Goal: Task Accomplishment & Management: Use online tool/utility

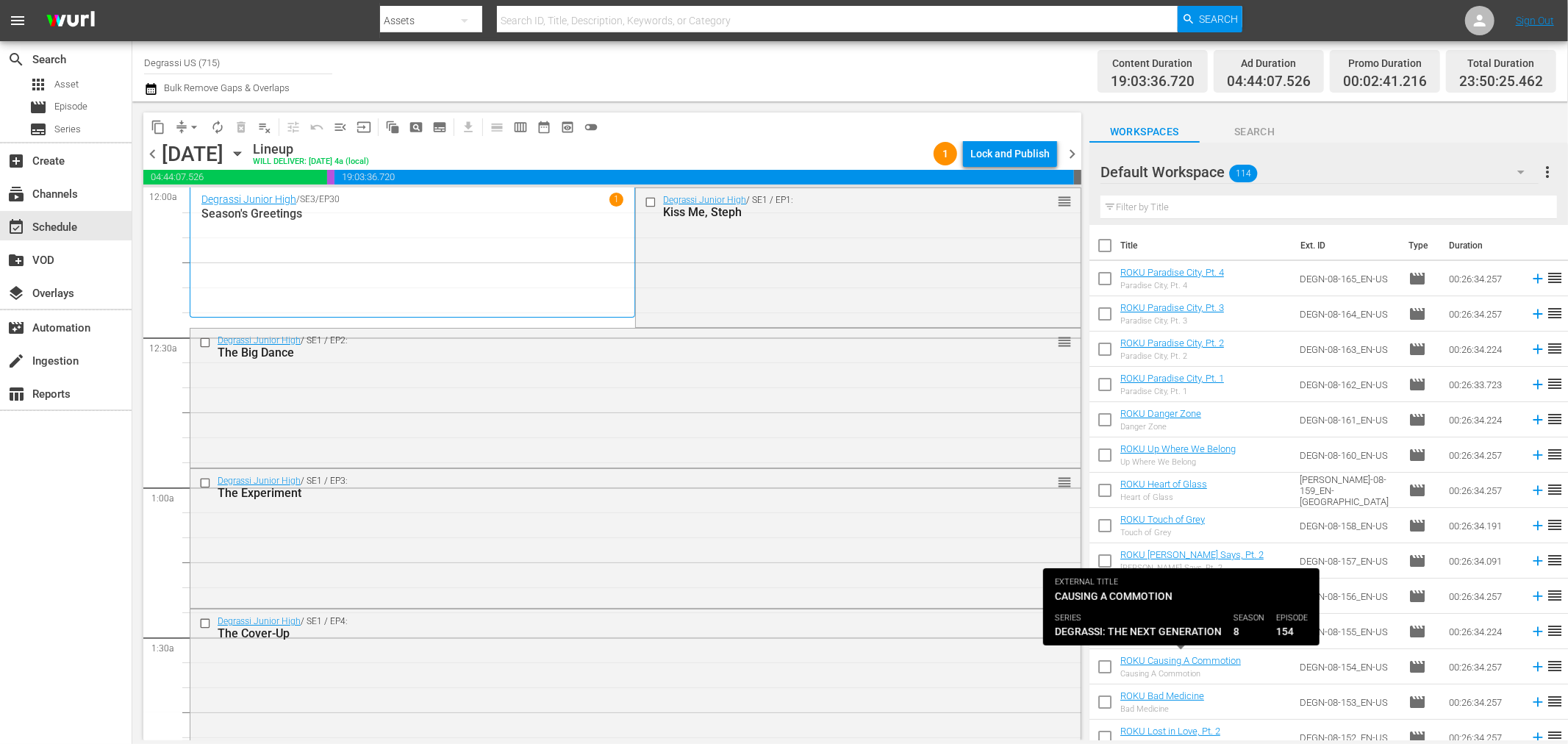
scroll to position [6644, 0]
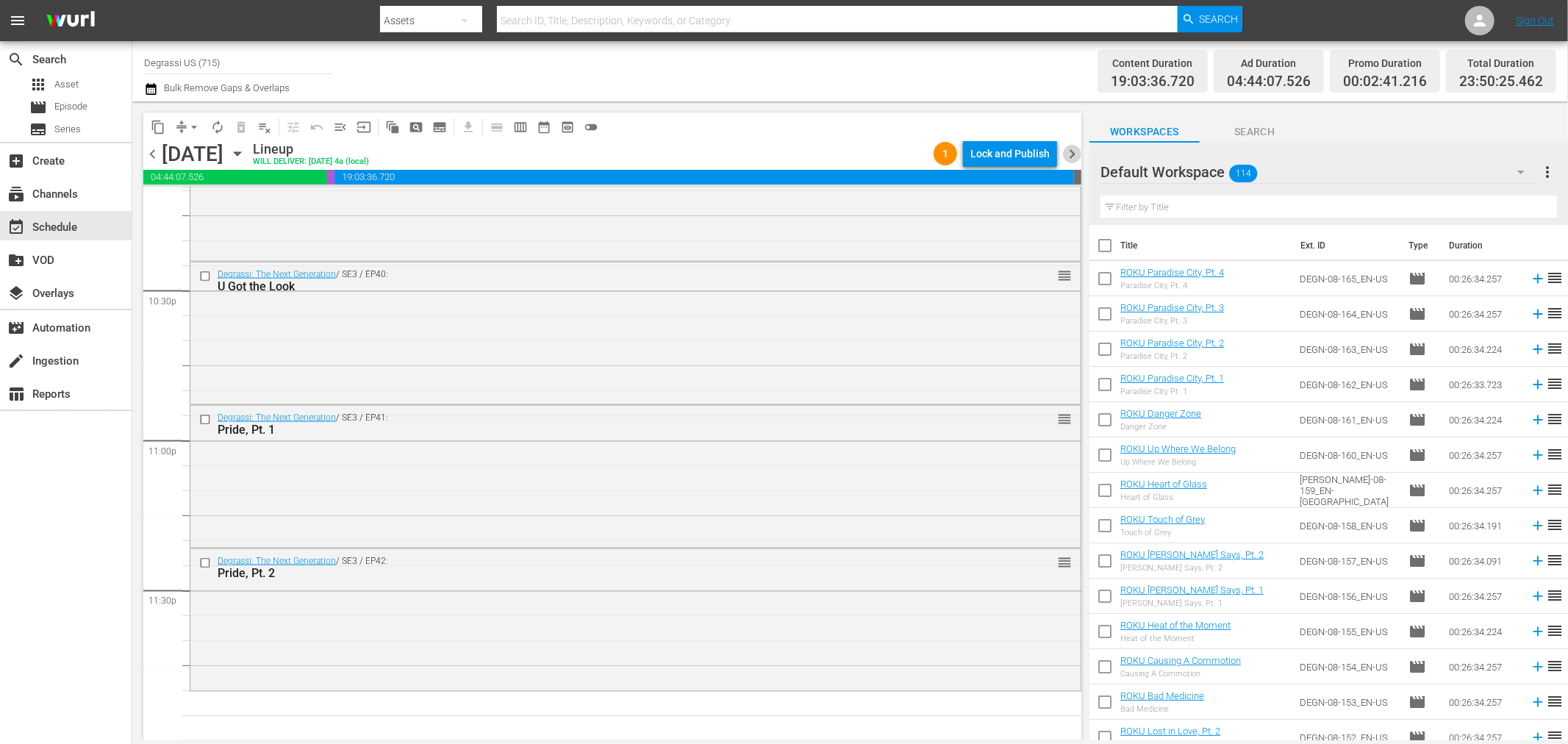
click at [1063, 152] on span "chevron_right" at bounding box center [1072, 154] width 19 height 19
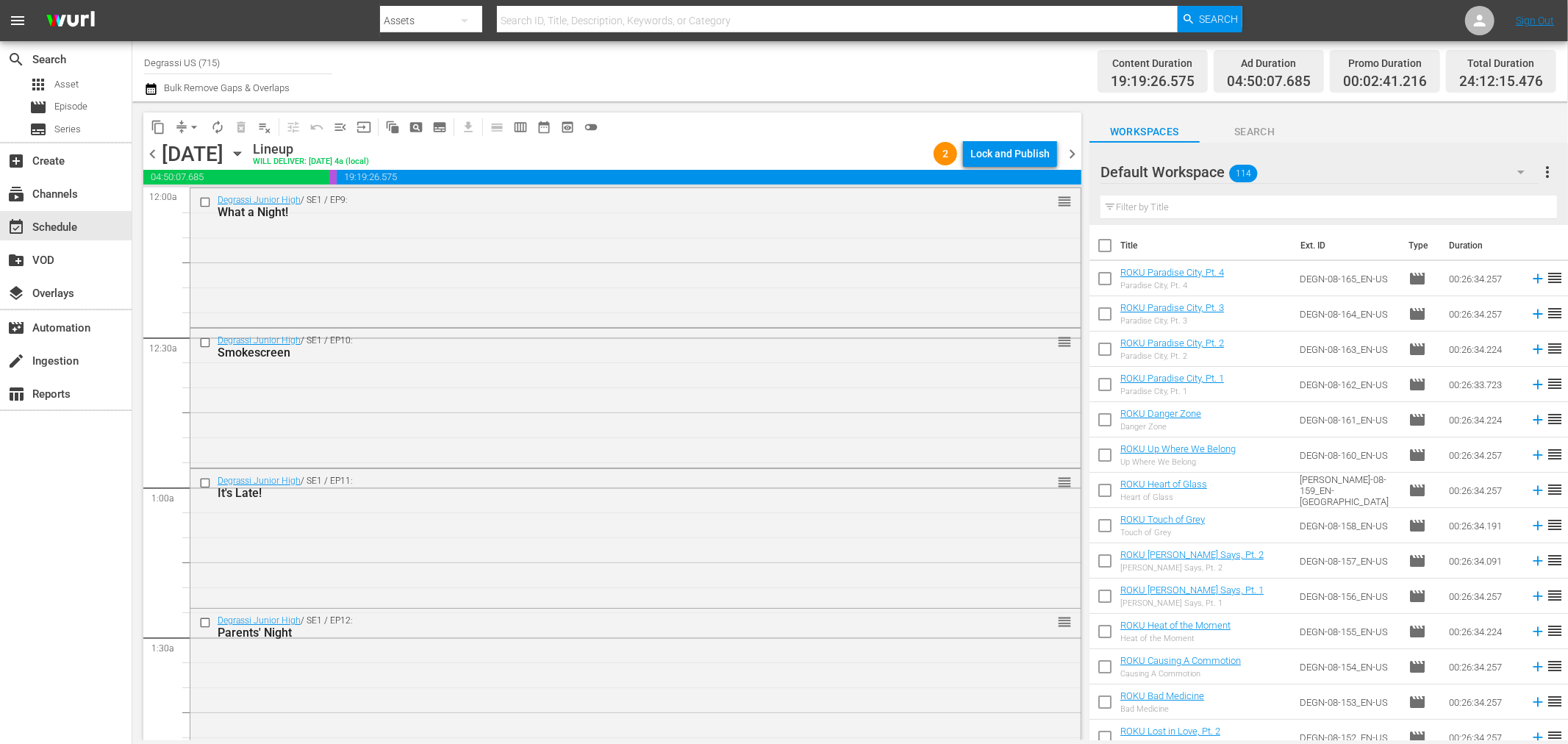
click at [1071, 157] on span "chevron_right" at bounding box center [1072, 154] width 19 height 19
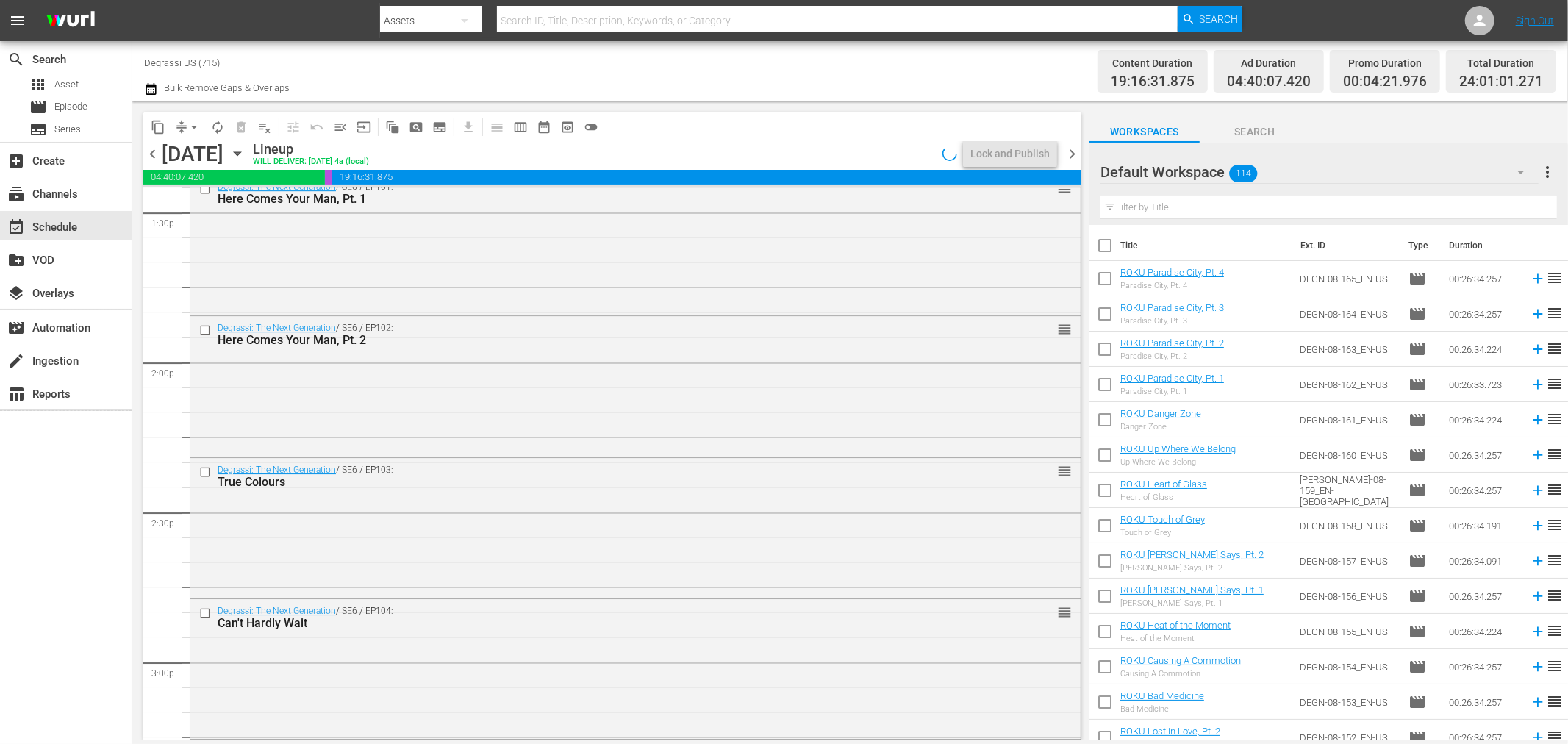
scroll to position [6710, 0]
click at [1074, 157] on span "chevron_right" at bounding box center [1072, 154] width 19 height 19
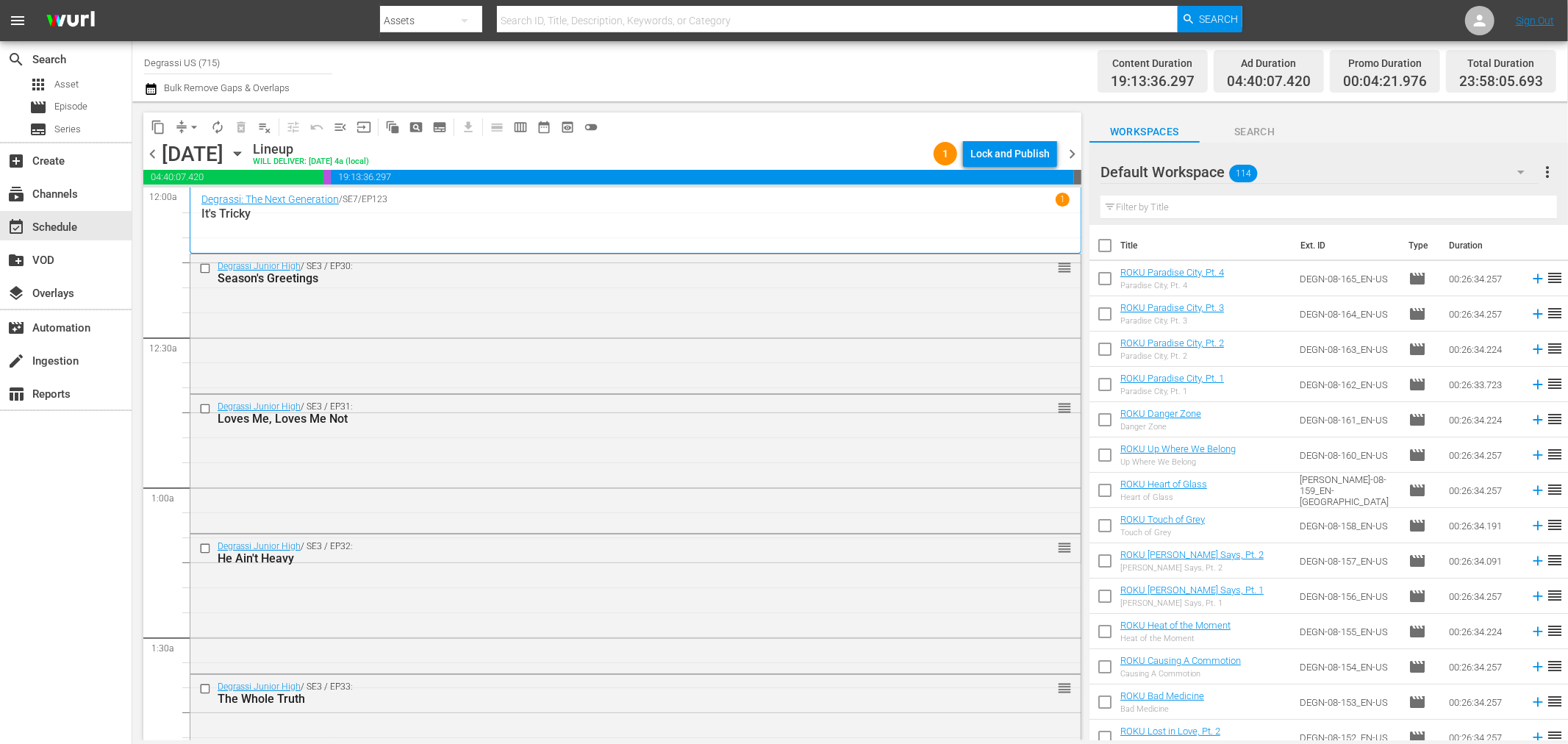
click at [1068, 155] on span "chevron_right" at bounding box center [1072, 154] width 19 height 19
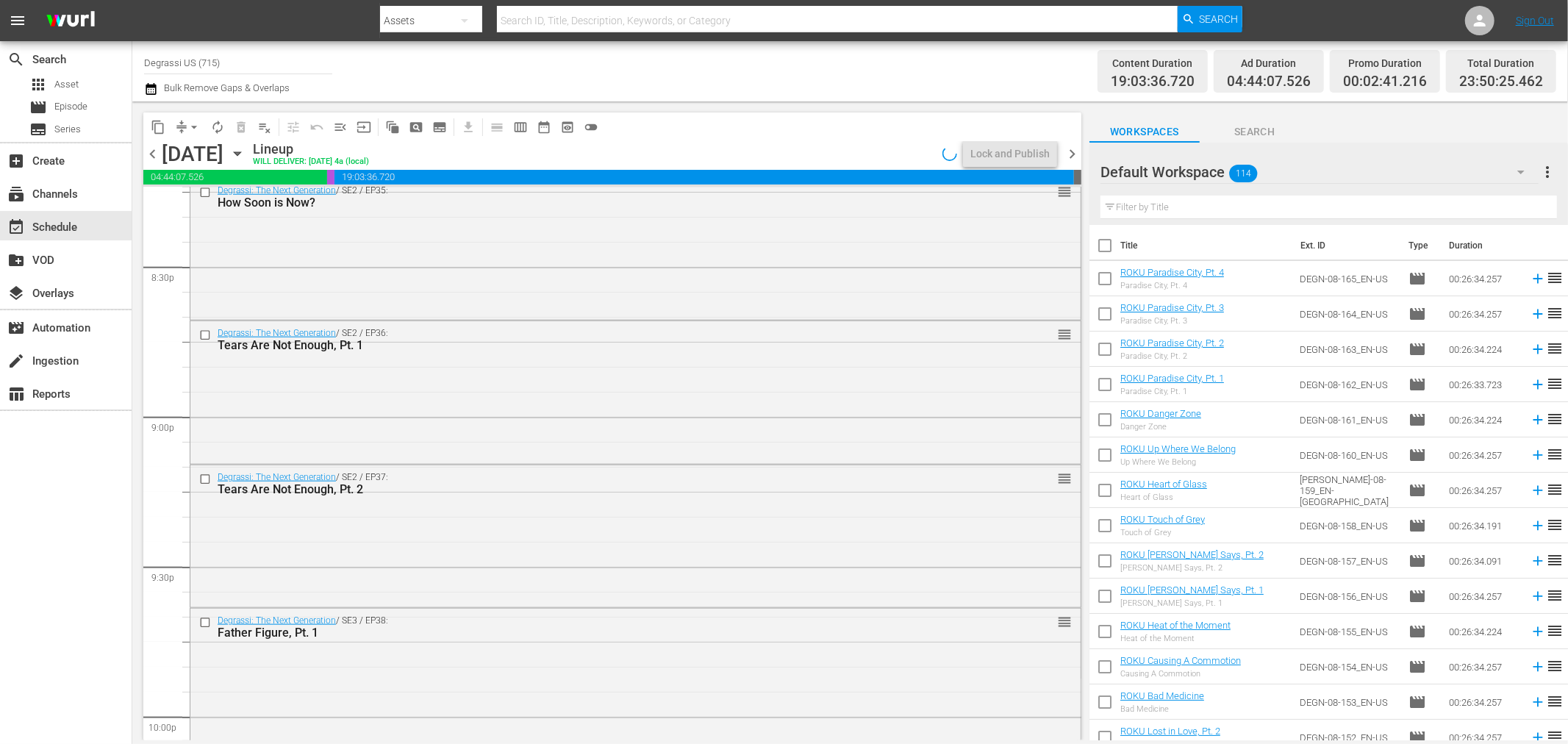
scroll to position [6652, 0]
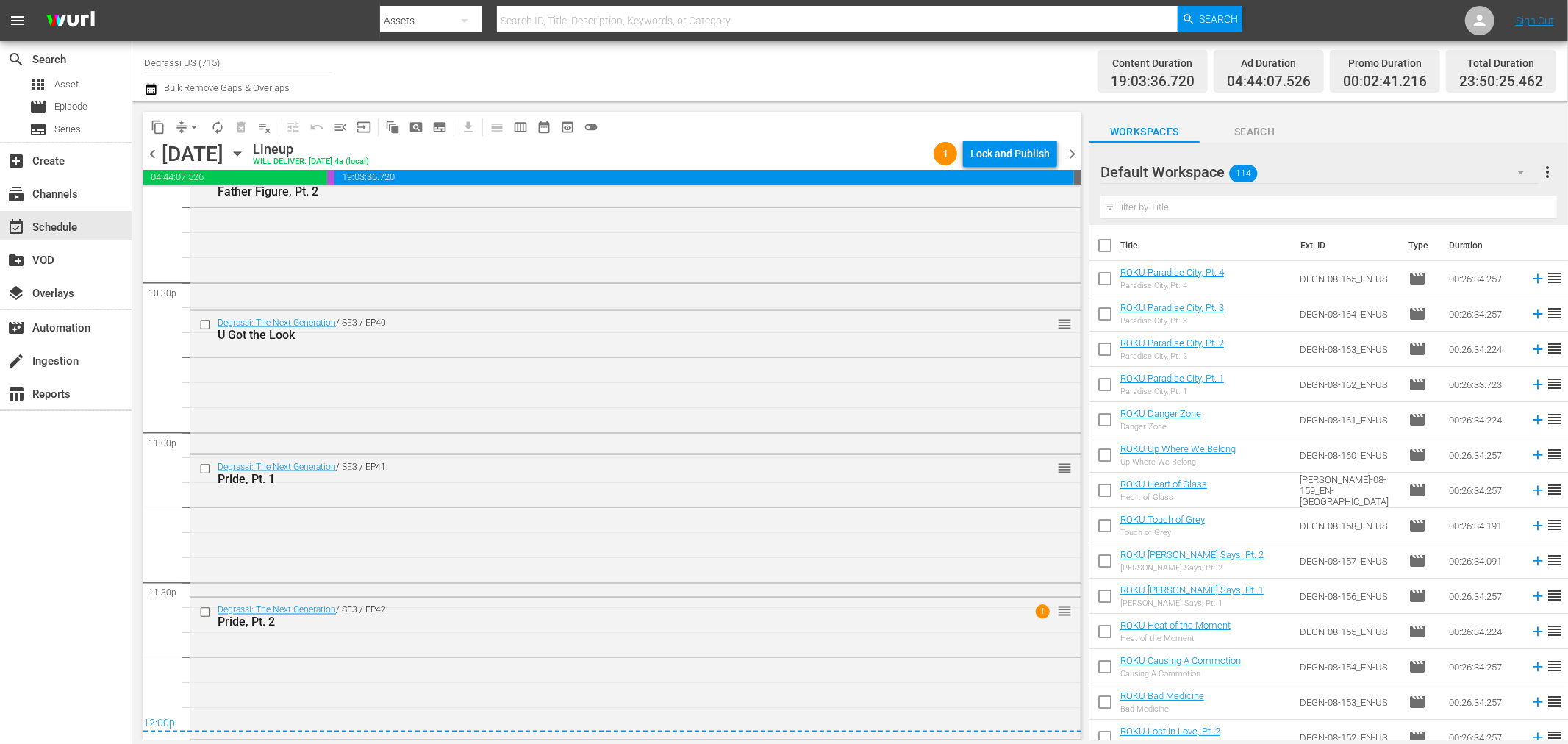
click at [1071, 147] on span "chevron_right" at bounding box center [1072, 154] width 19 height 19
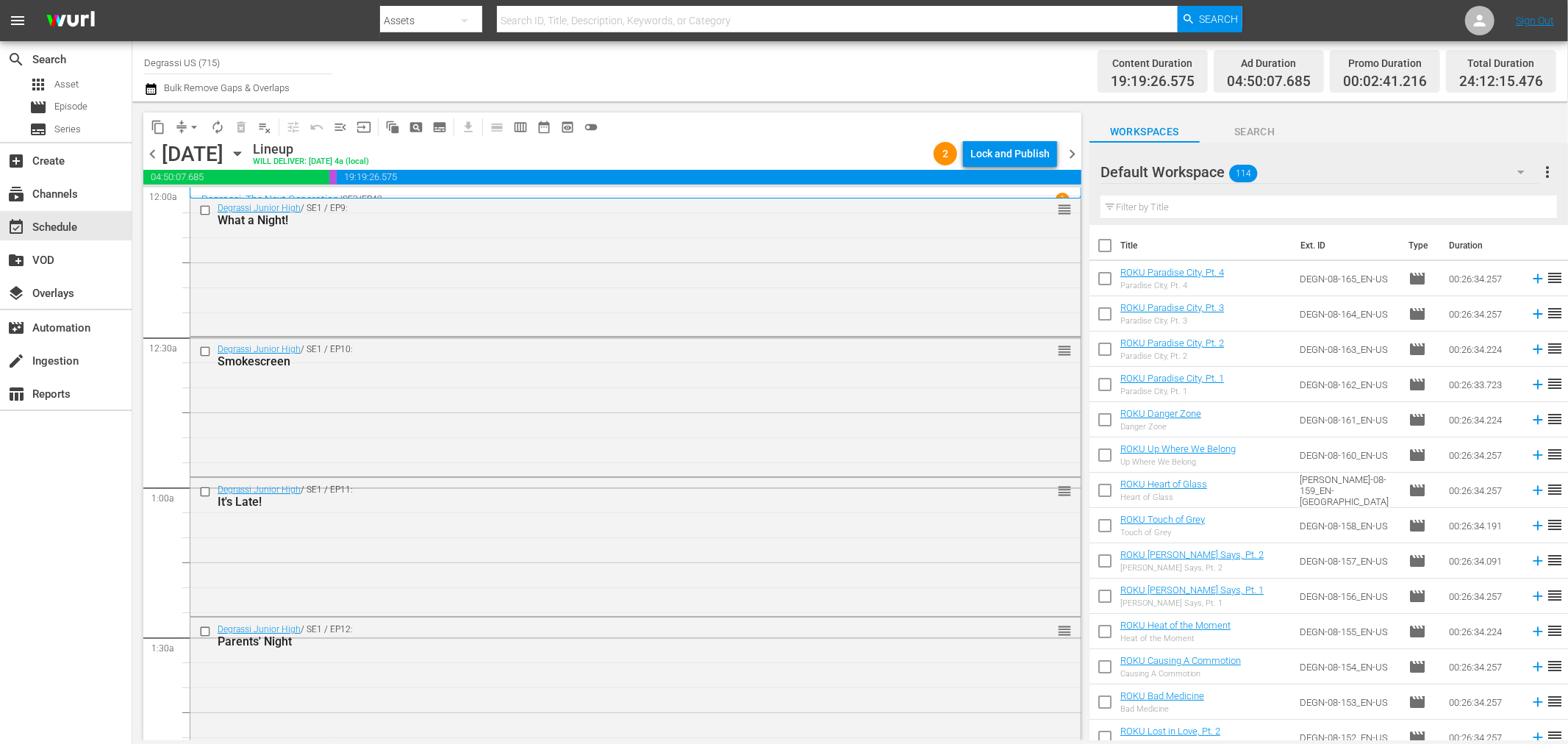
click at [1078, 151] on span "chevron_right" at bounding box center [1072, 154] width 19 height 19
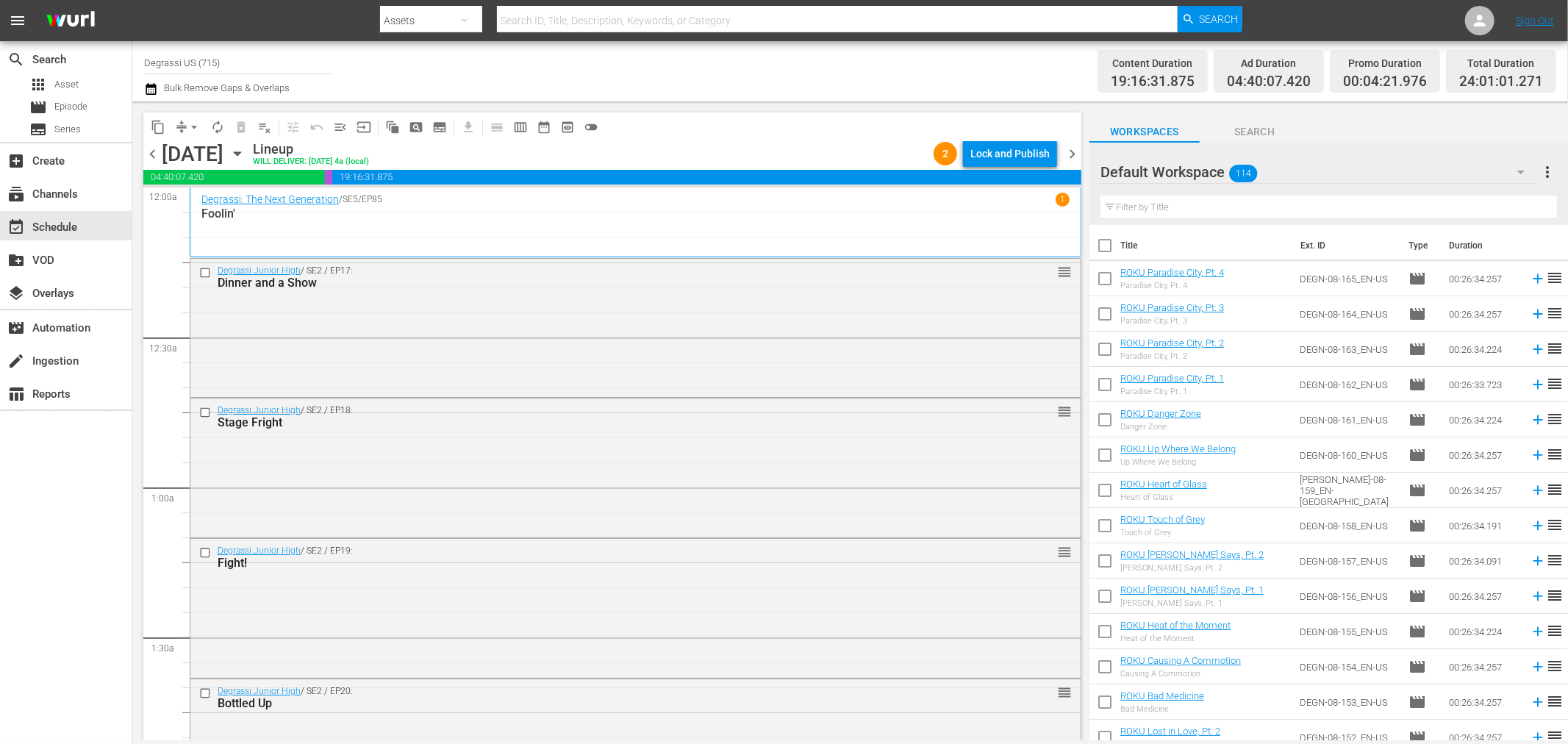
click at [1071, 149] on span "chevron_right" at bounding box center [1072, 154] width 19 height 19
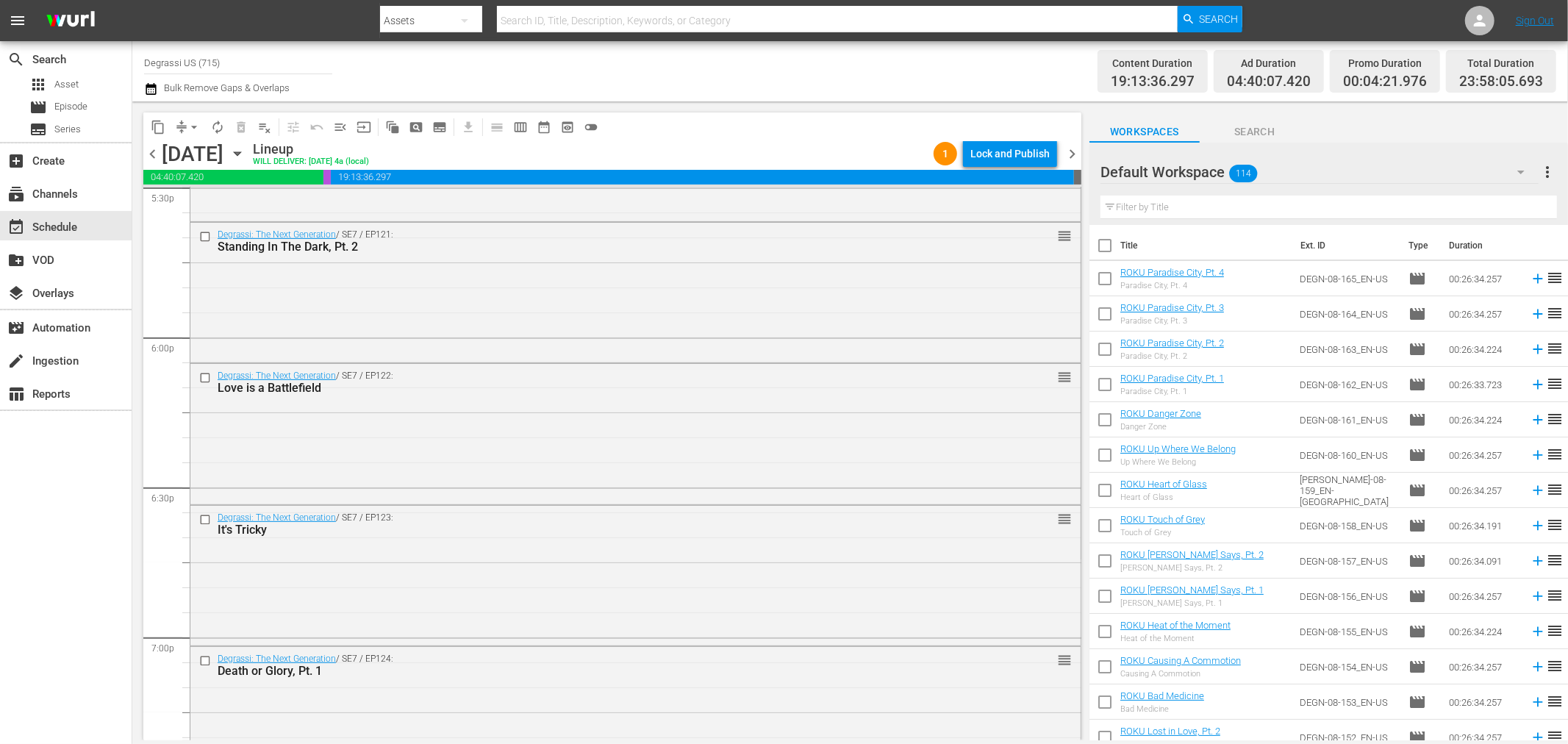
scroll to position [6709, 0]
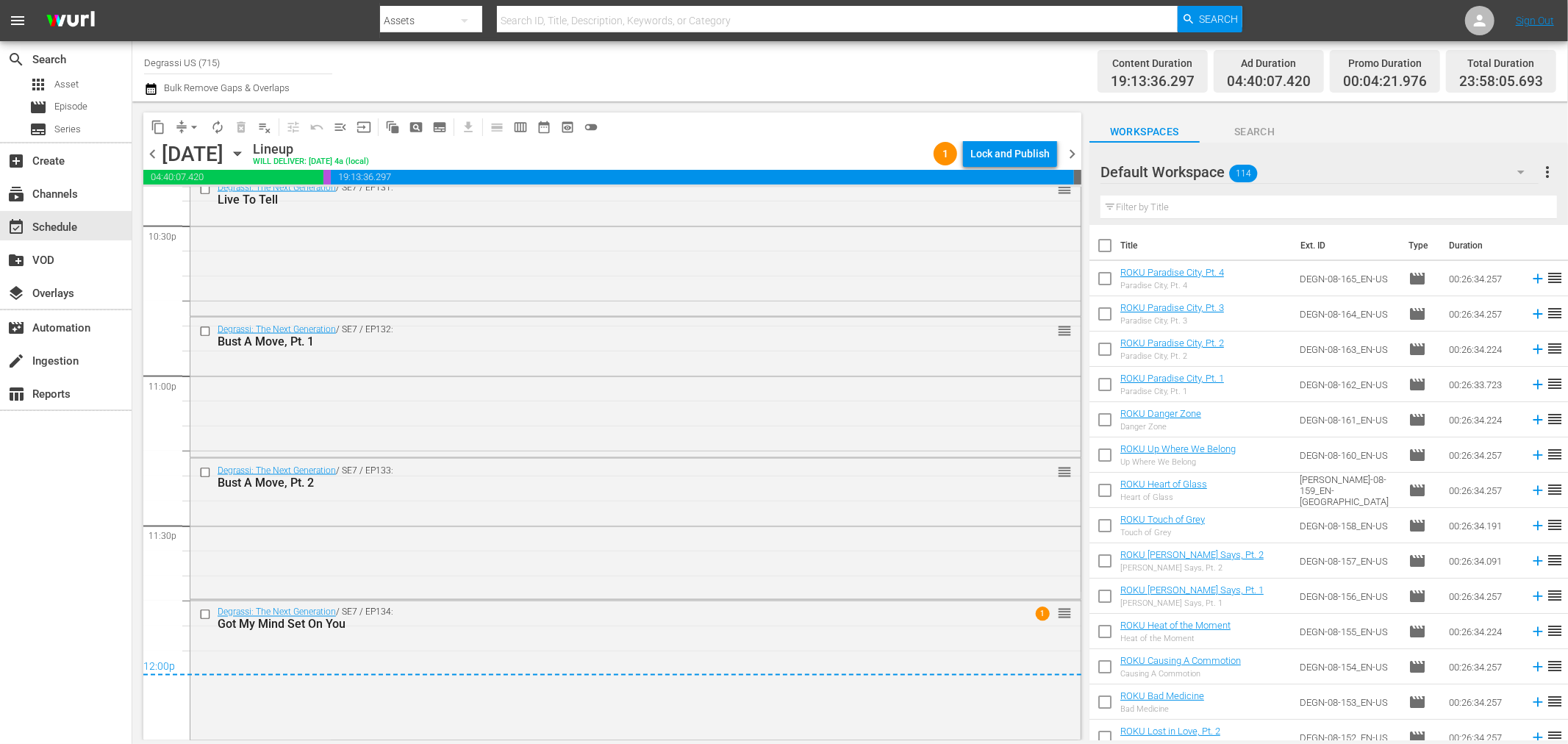
click at [1074, 153] on span "chevron_right" at bounding box center [1072, 154] width 19 height 19
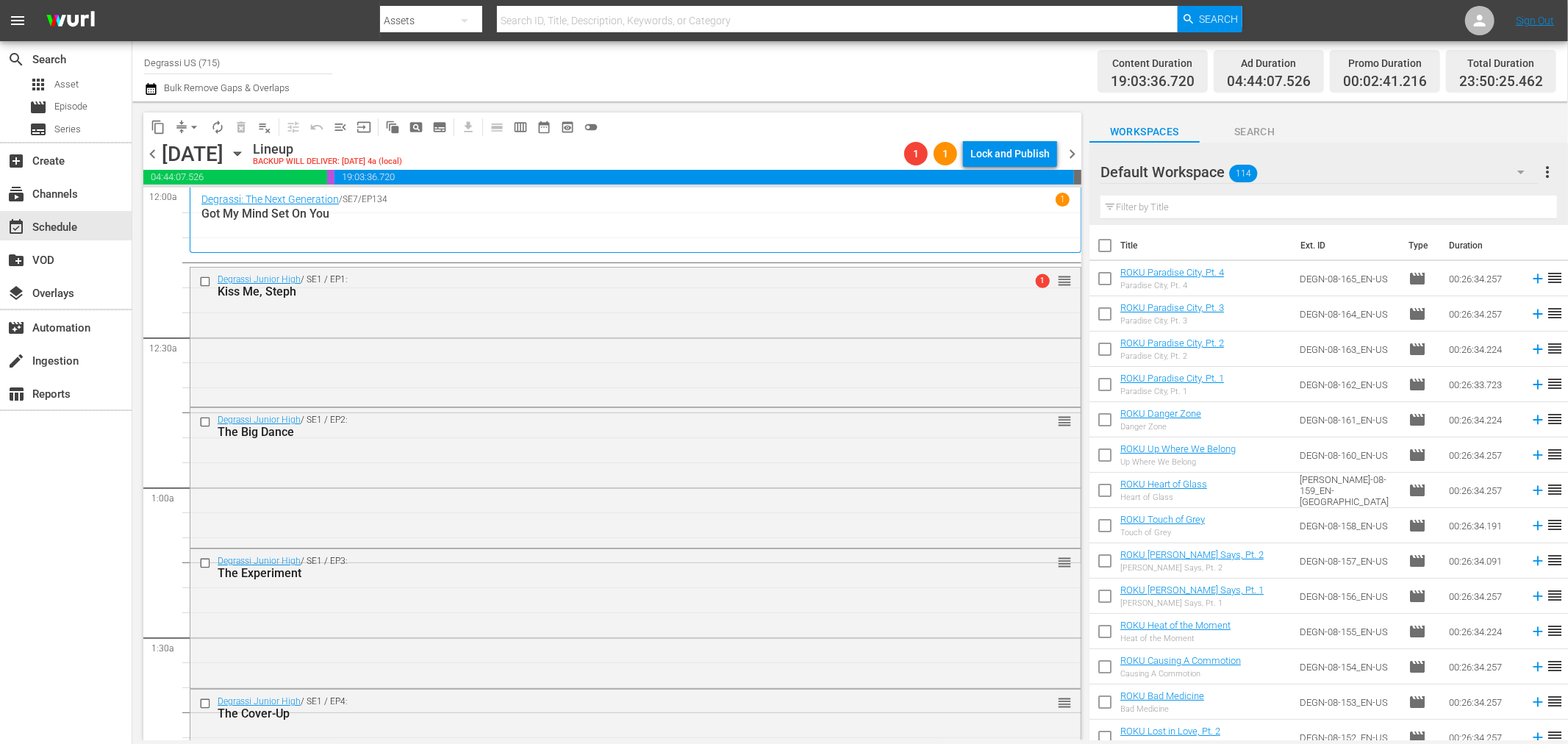
click at [152, 148] on span "chevron_left" at bounding box center [153, 154] width 19 height 19
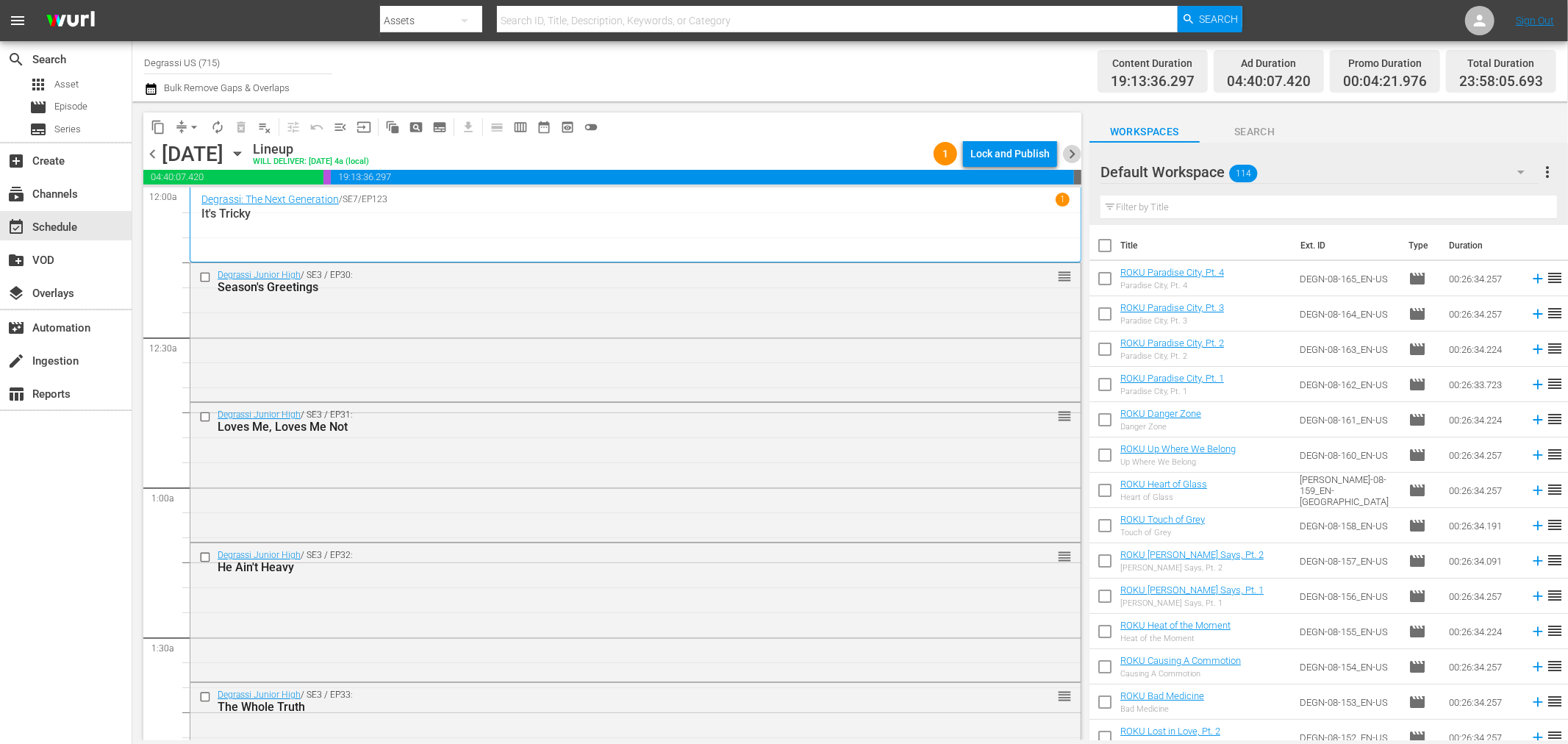
click at [1076, 149] on span "chevron_right" at bounding box center [1072, 154] width 19 height 19
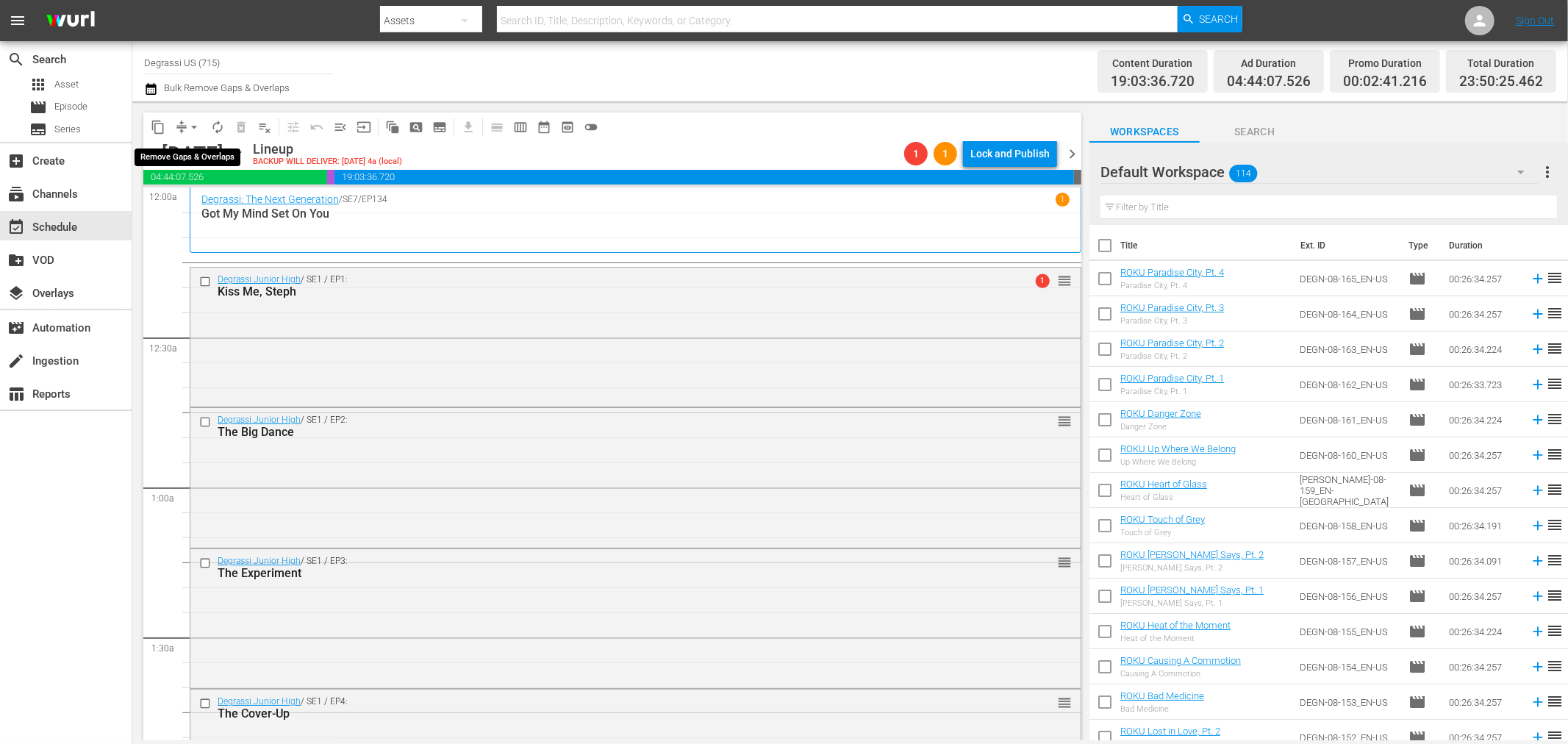
click at [188, 126] on span "arrow_drop_down" at bounding box center [194, 126] width 15 height 15
click at [180, 211] on li "Align to End of Previous Day" at bounding box center [195, 205] width 155 height 24
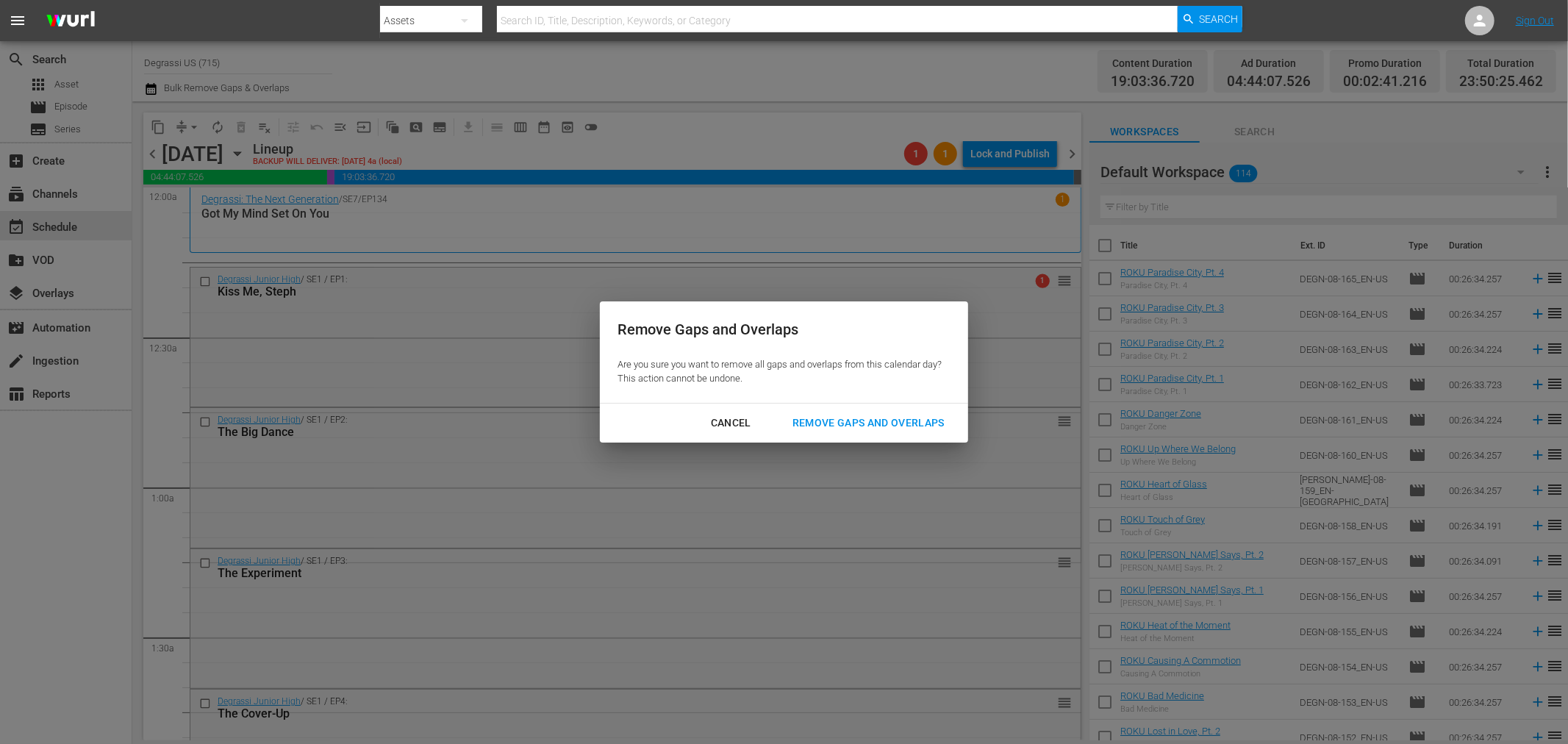
click at [879, 423] on div "Remove Gaps and Overlaps" at bounding box center [868, 423] width 176 height 19
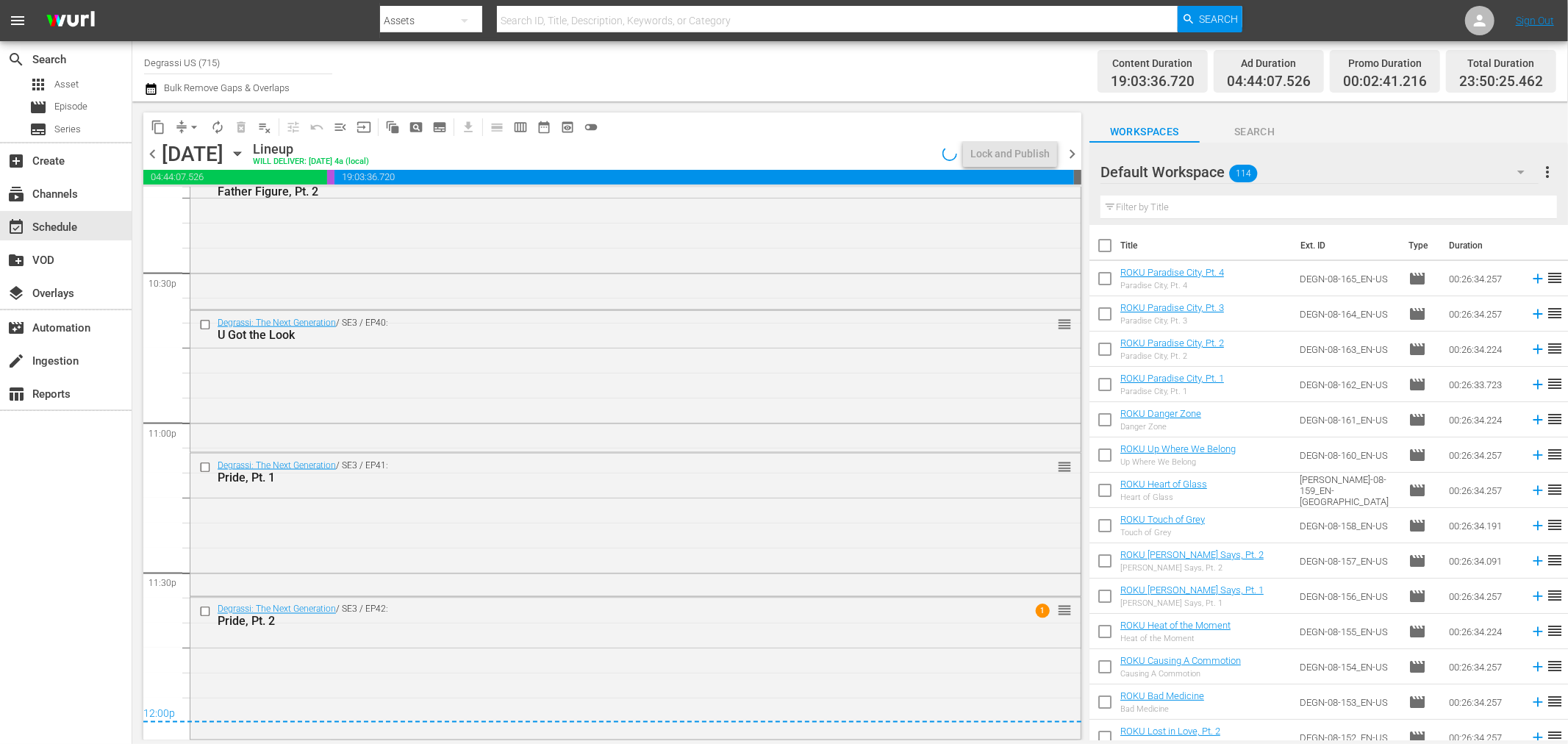
scroll to position [6538, 0]
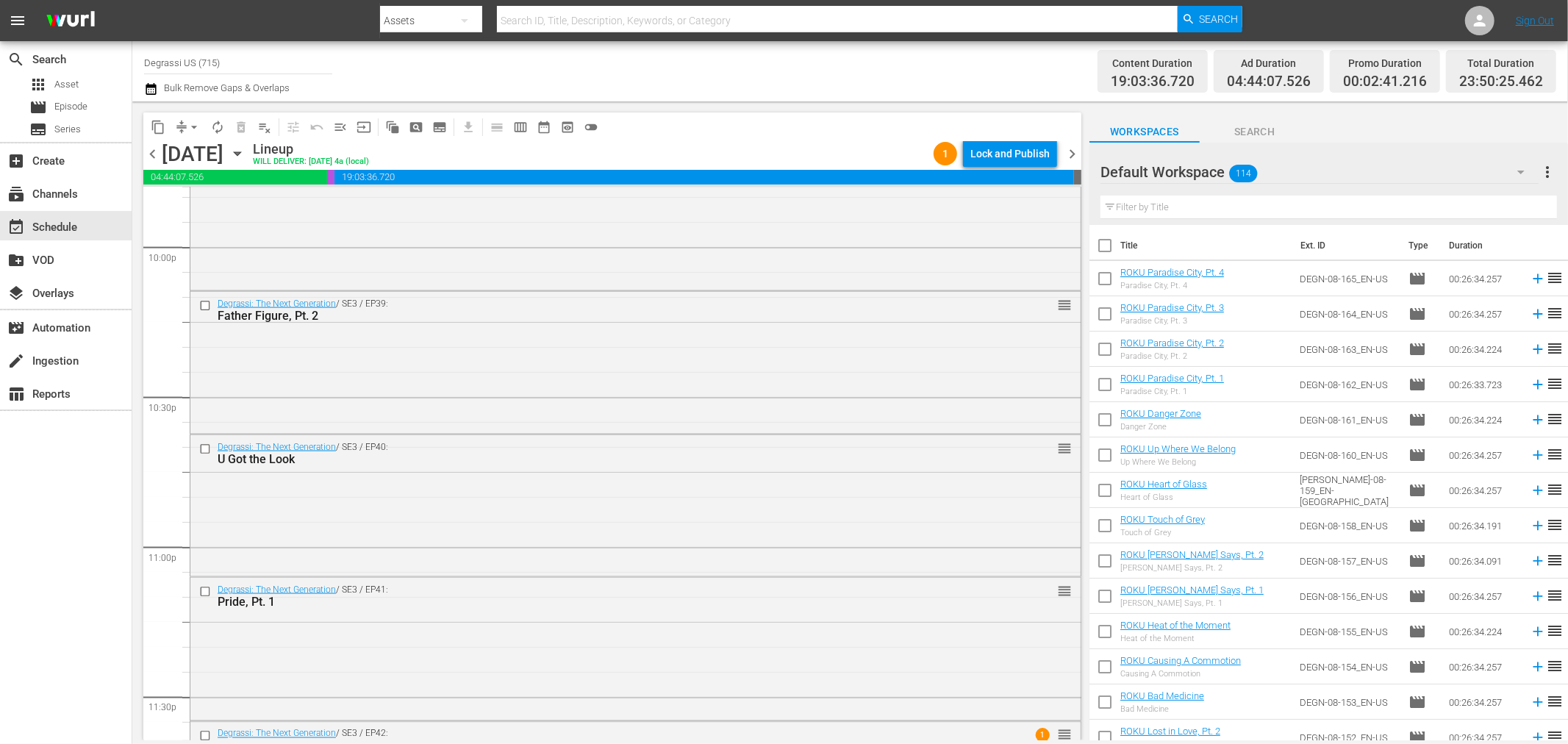
click at [1072, 159] on span "chevron_right" at bounding box center [1072, 154] width 19 height 19
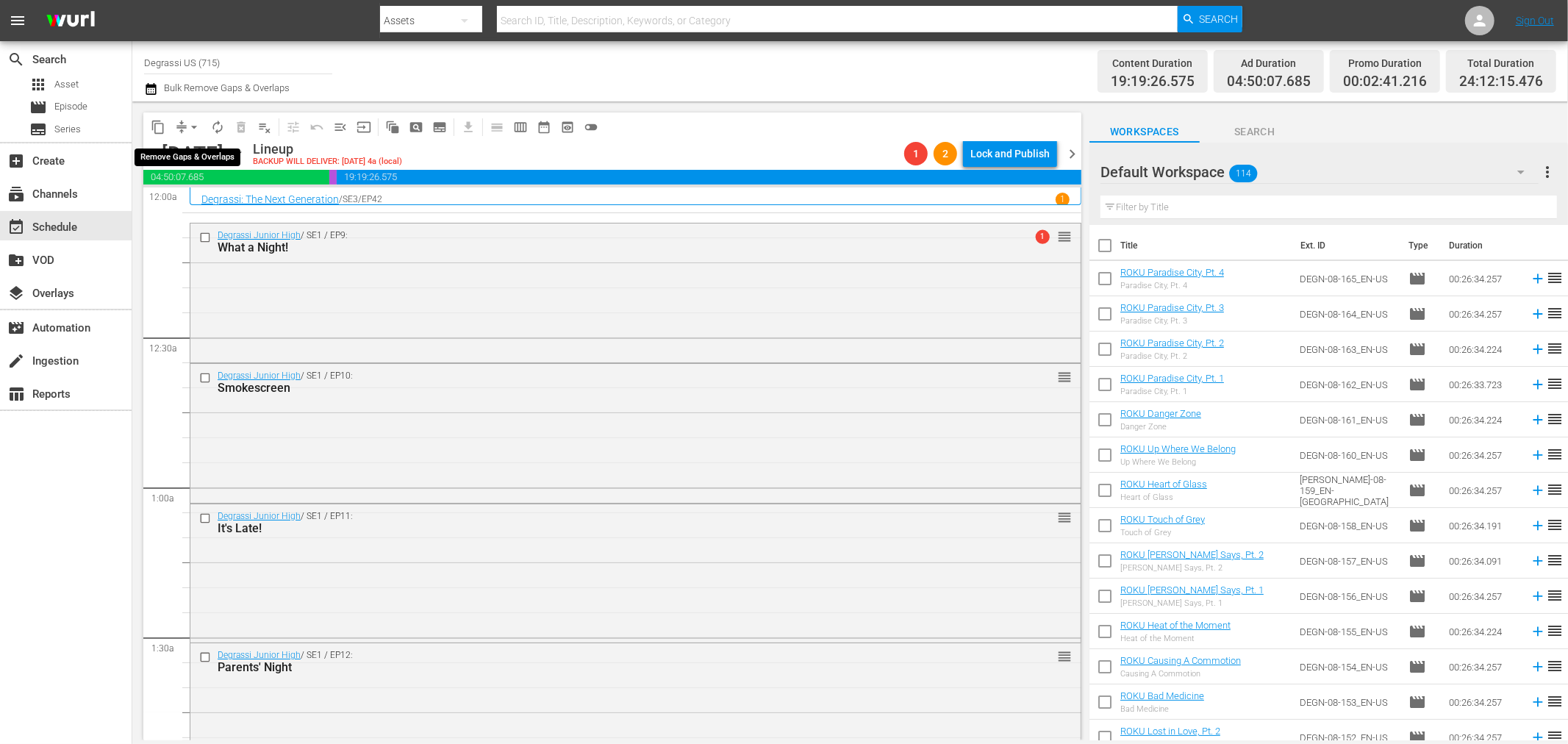
click at [196, 127] on span "arrow_drop_down" at bounding box center [194, 126] width 15 height 15
click at [185, 201] on li "Align to End of Previous Day" at bounding box center [195, 205] width 155 height 24
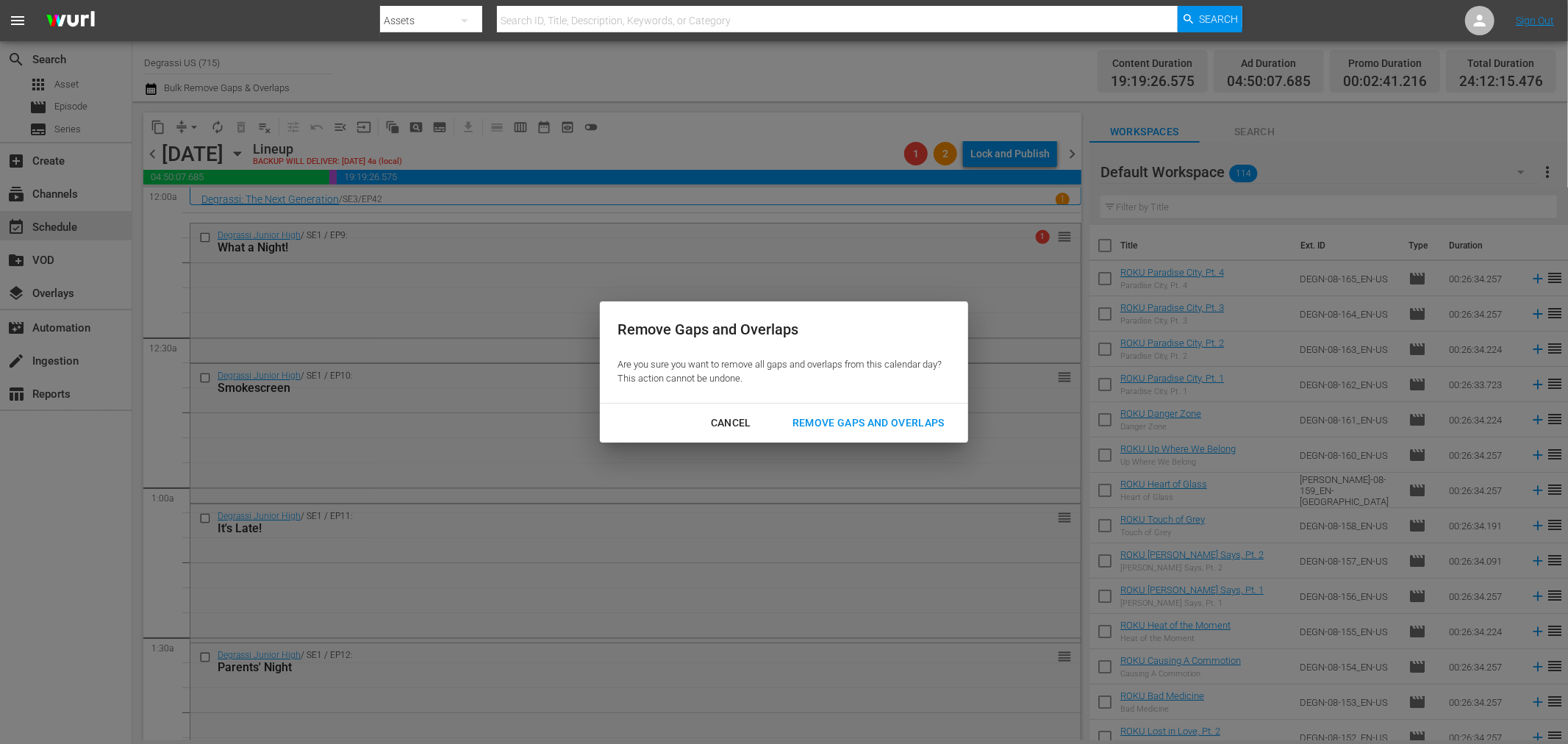
click at [834, 409] on button "Remove Gaps and Overlaps" at bounding box center [868, 422] width 187 height 27
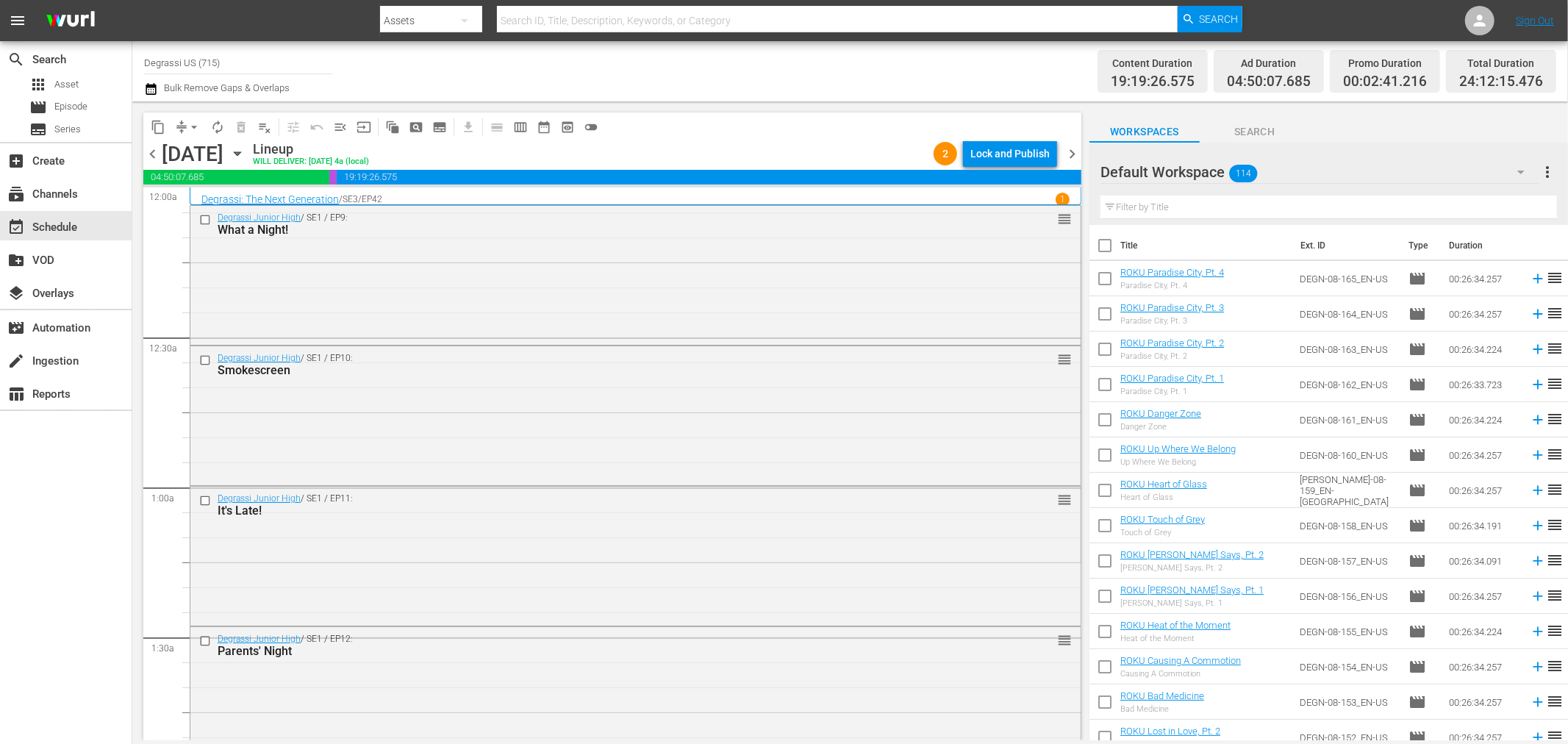
click at [1074, 151] on span "chevron_right" at bounding box center [1072, 154] width 19 height 19
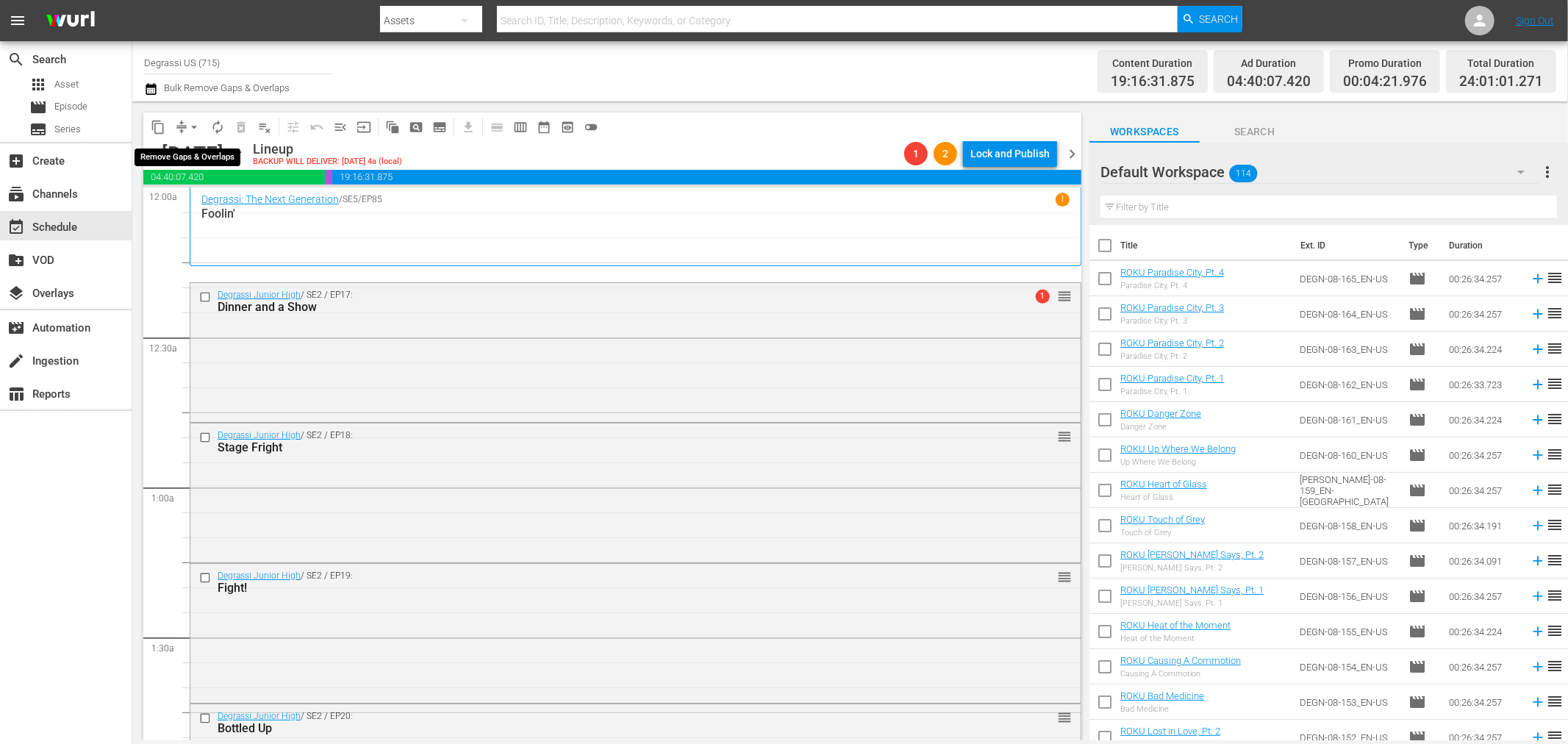
click at [196, 132] on span "arrow_drop_down" at bounding box center [194, 126] width 15 height 15
click at [201, 203] on li "Align to End of Previous Day" at bounding box center [195, 205] width 155 height 24
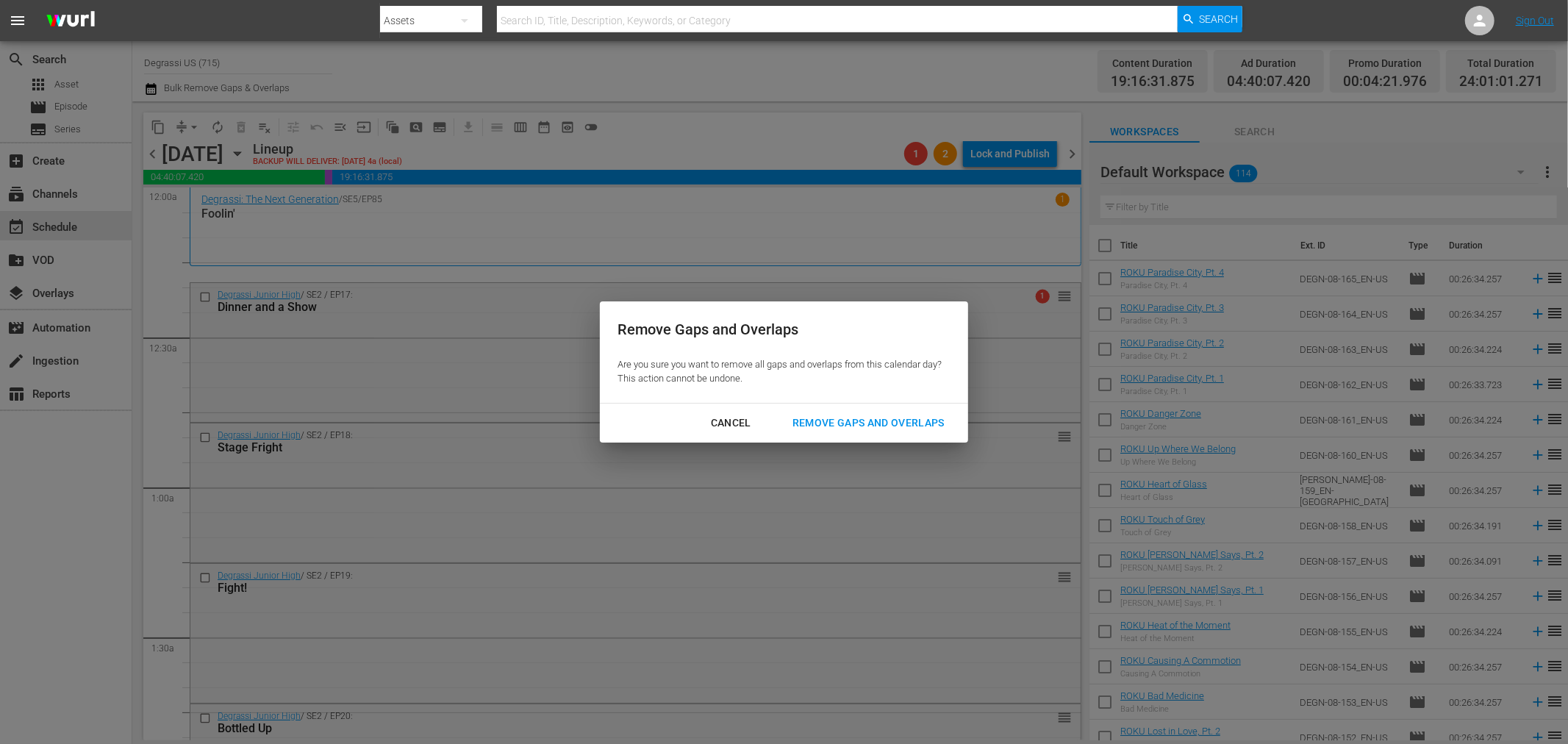
click at [833, 434] on button "Remove Gaps and Overlaps" at bounding box center [868, 422] width 187 height 27
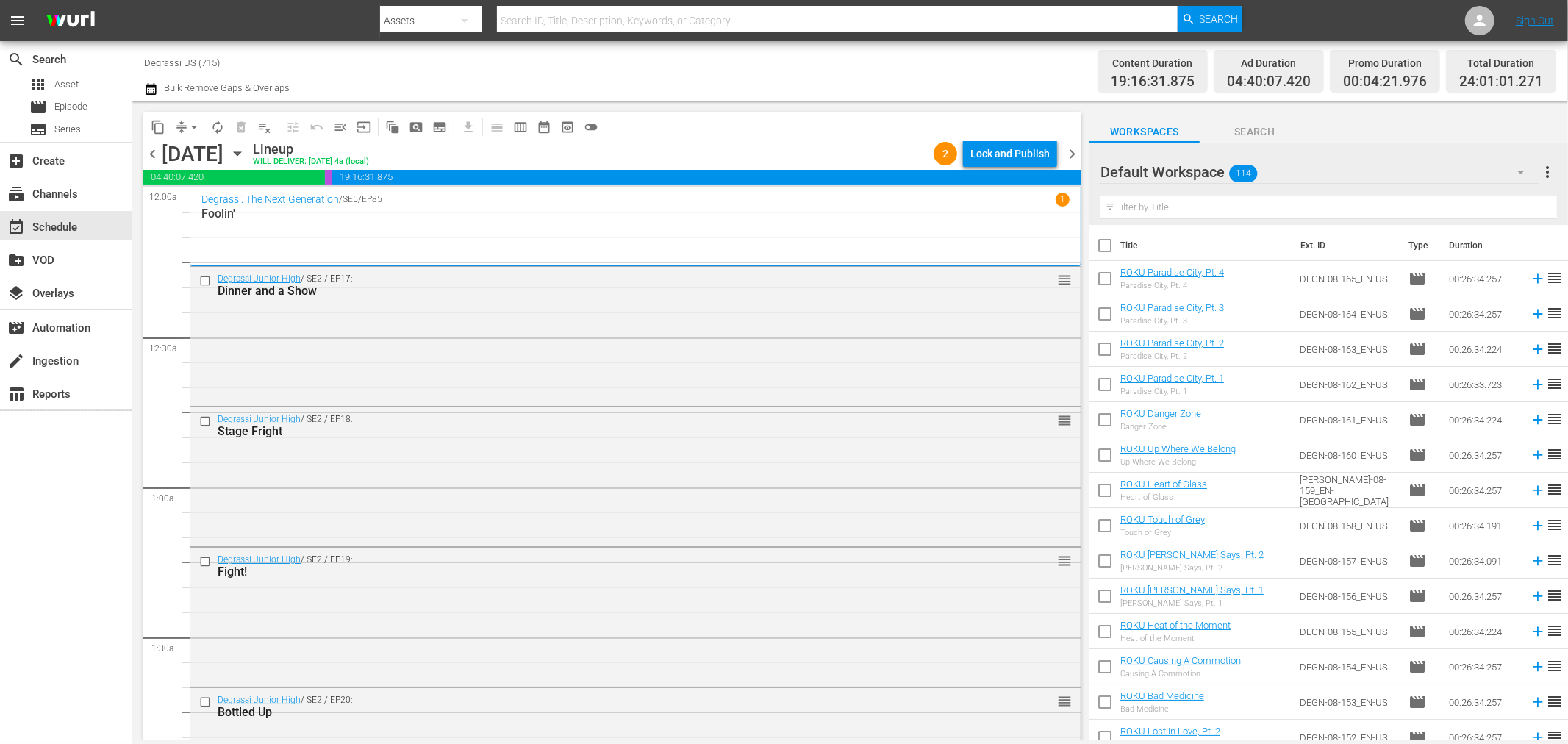
click at [1077, 157] on span "chevron_right" at bounding box center [1072, 154] width 19 height 19
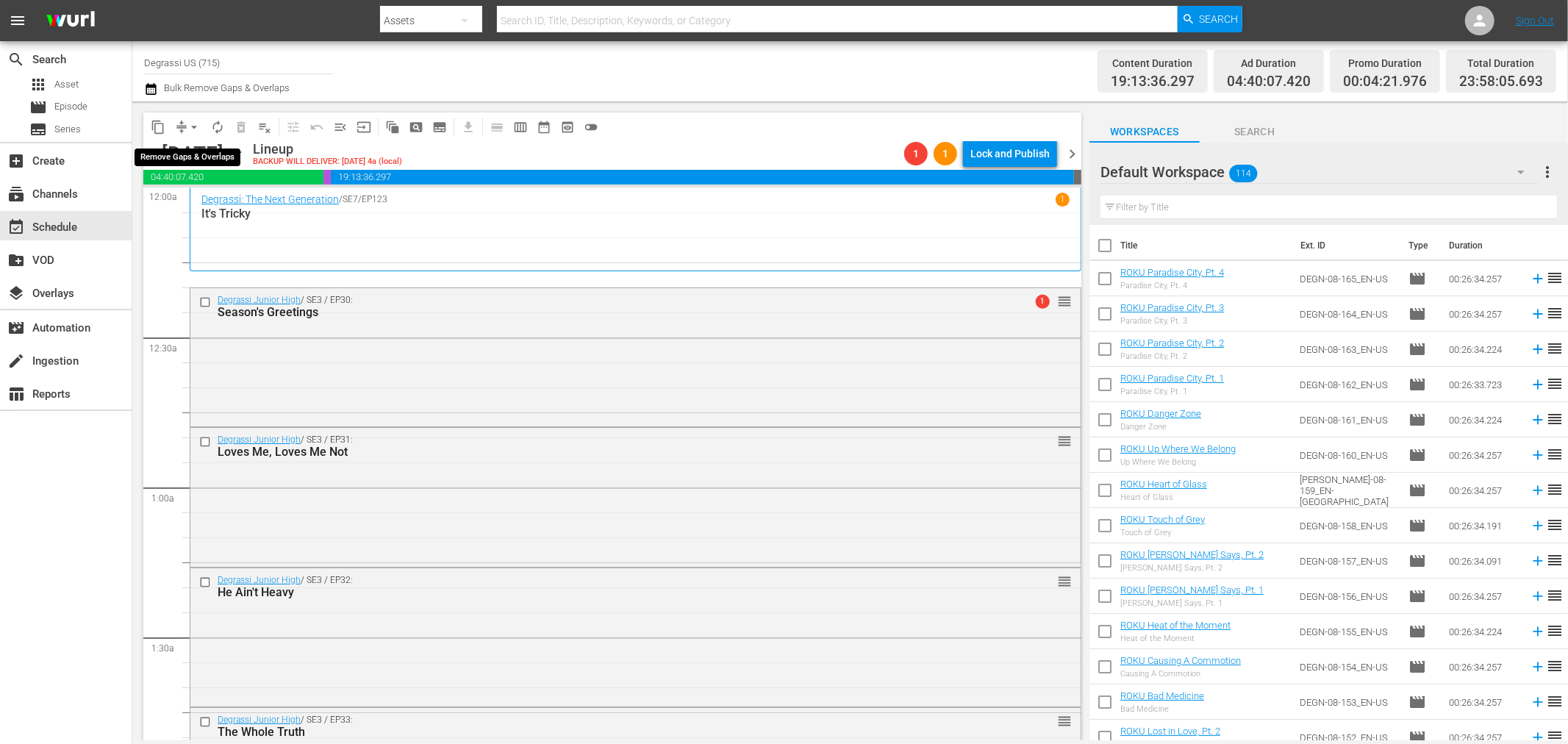
click at [192, 123] on span "arrow_drop_down" at bounding box center [194, 126] width 15 height 15
click at [208, 201] on li "Align to End of Previous Day" at bounding box center [195, 205] width 155 height 24
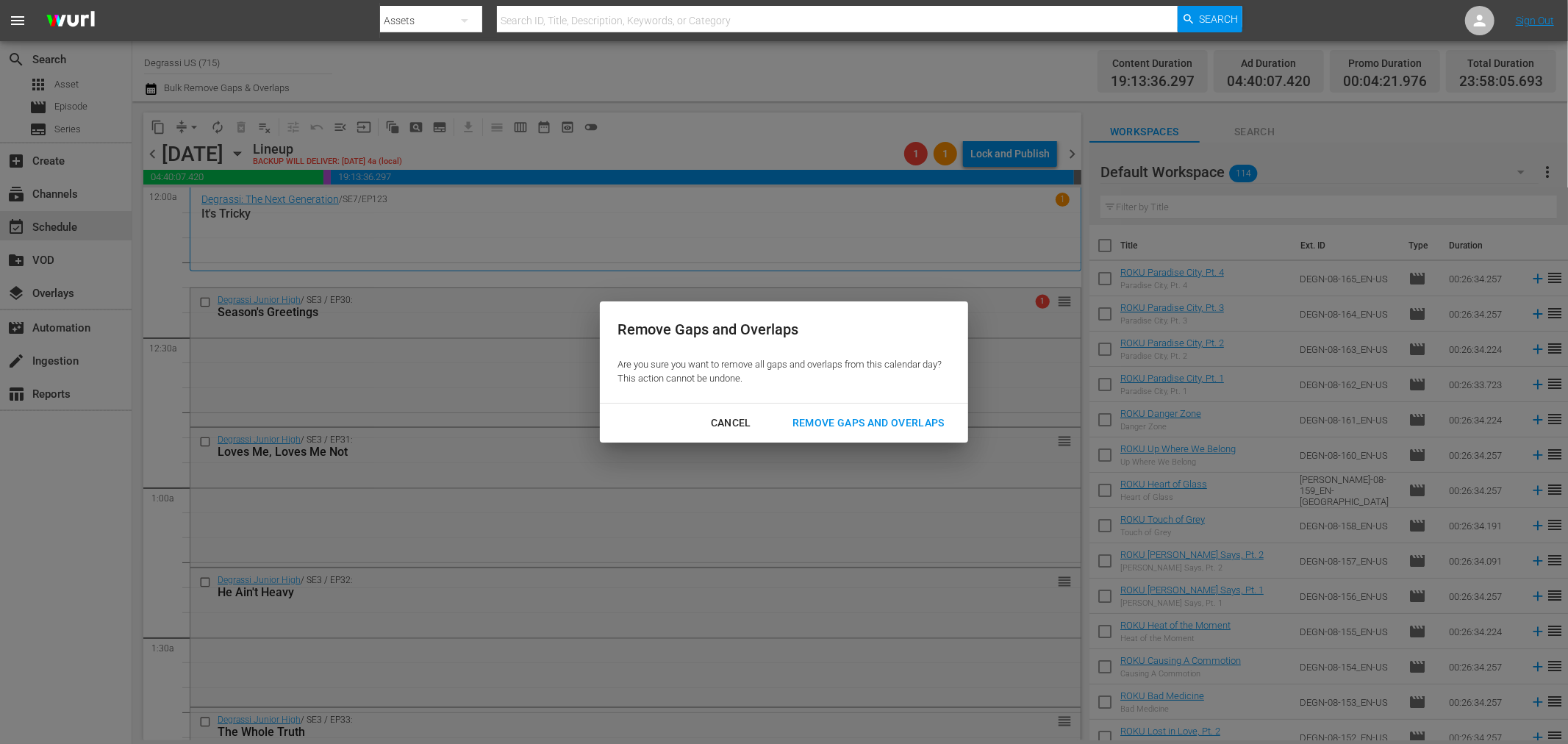
click at [871, 422] on div "Remove Gaps and Overlaps" at bounding box center [868, 423] width 176 height 19
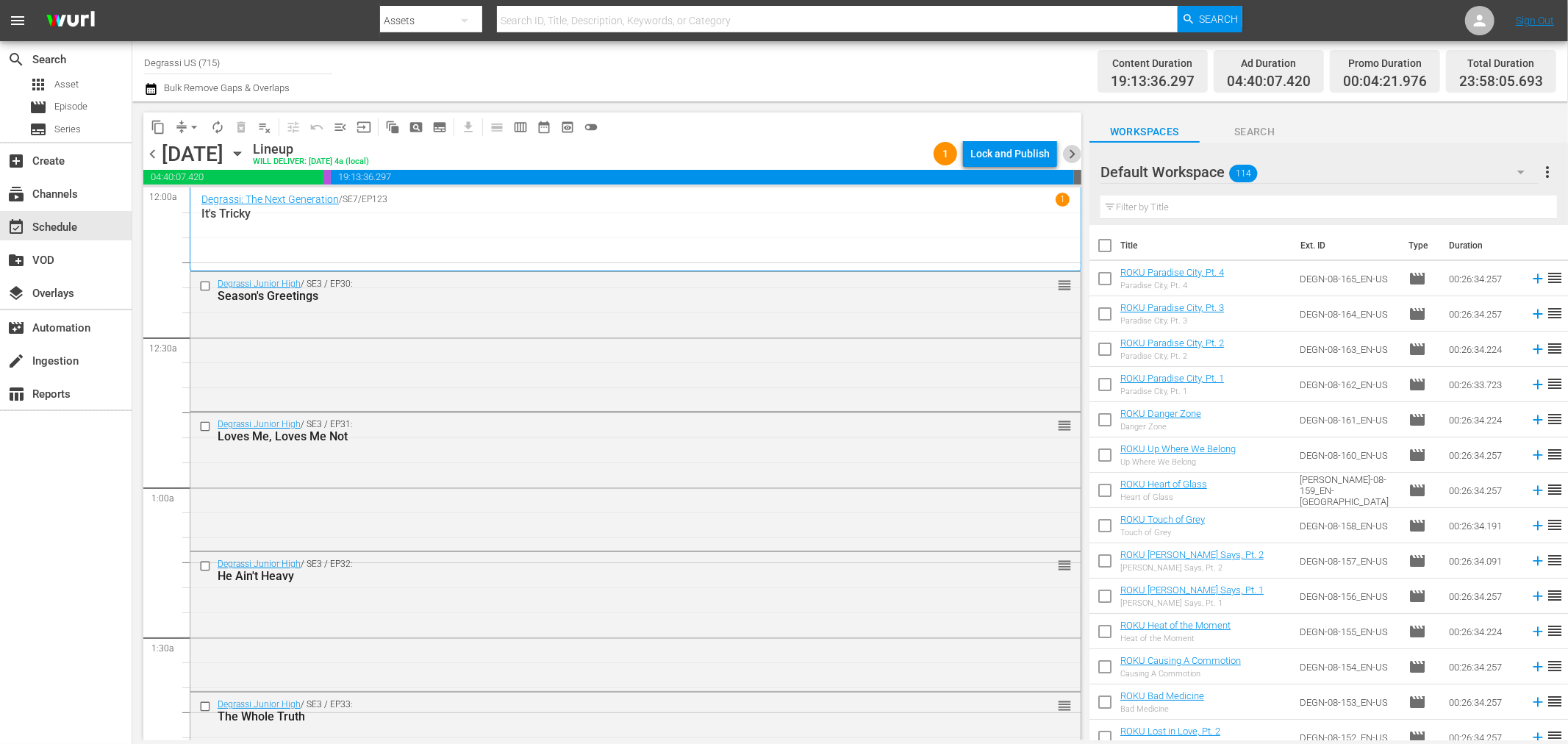
click at [1078, 157] on span "chevron_right" at bounding box center [1072, 154] width 19 height 19
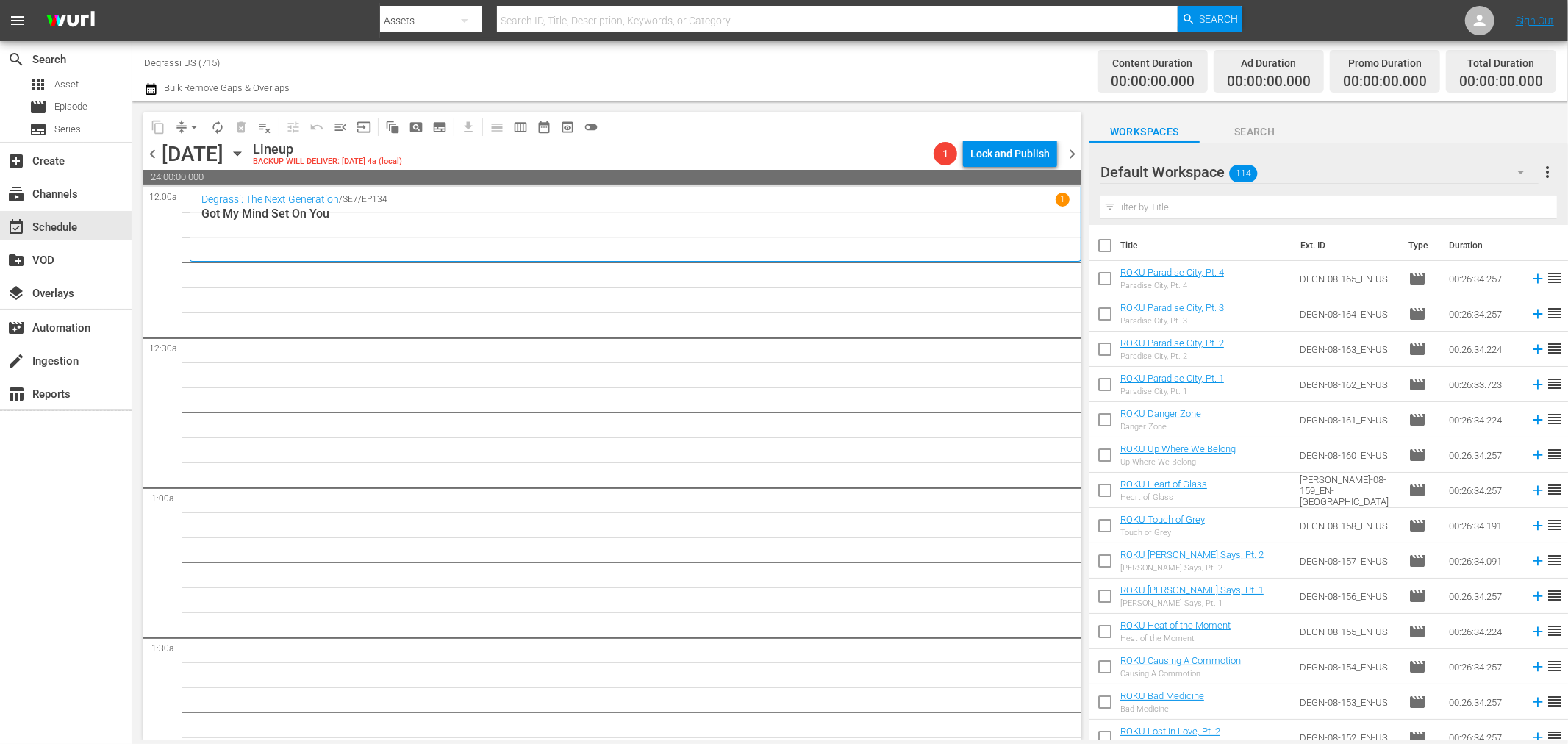
click at [245, 158] on icon "button" at bounding box center [237, 153] width 16 height 16
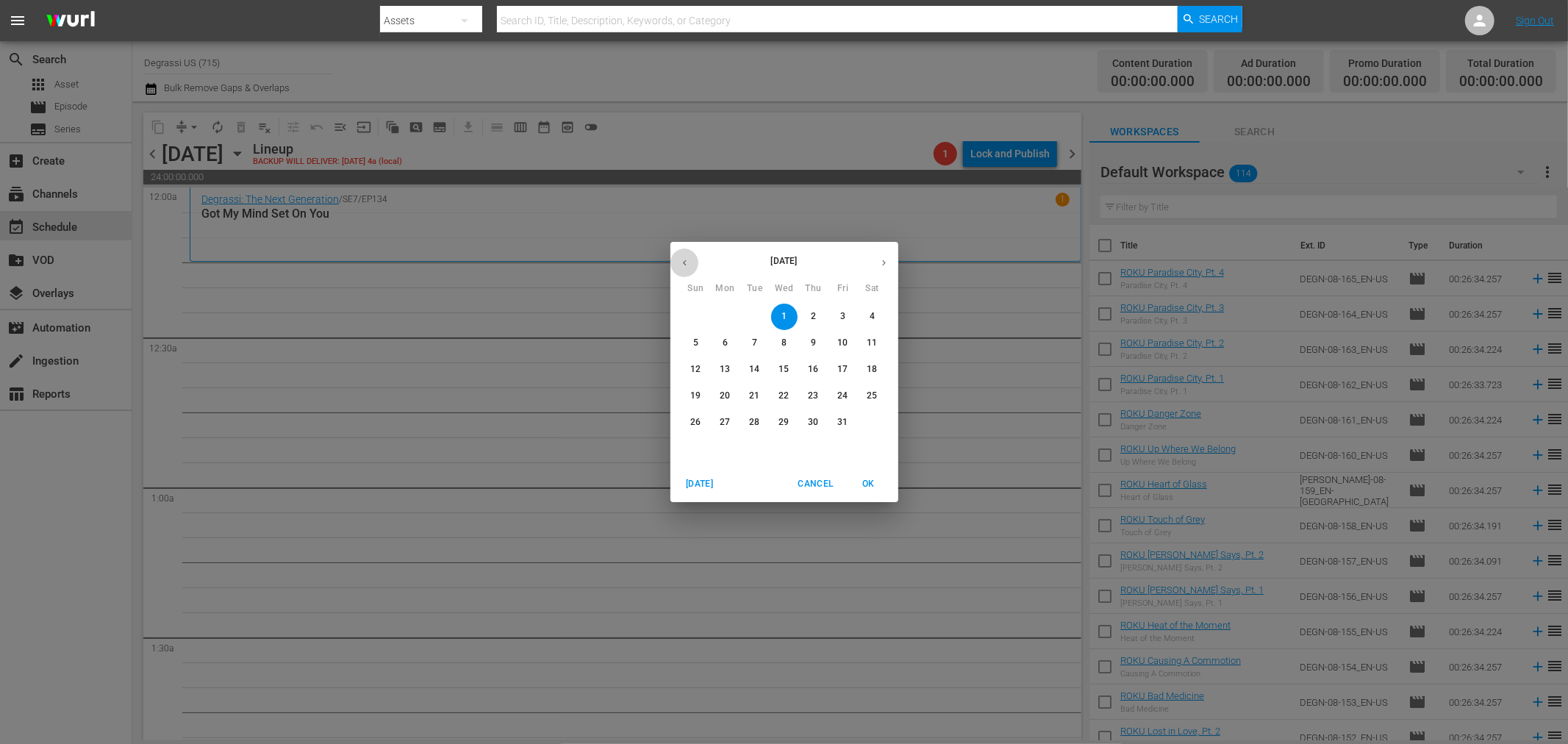
click at [686, 268] on icon "button" at bounding box center [685, 263] width 11 height 11
click at [757, 399] on p "23" at bounding box center [754, 396] width 10 height 12
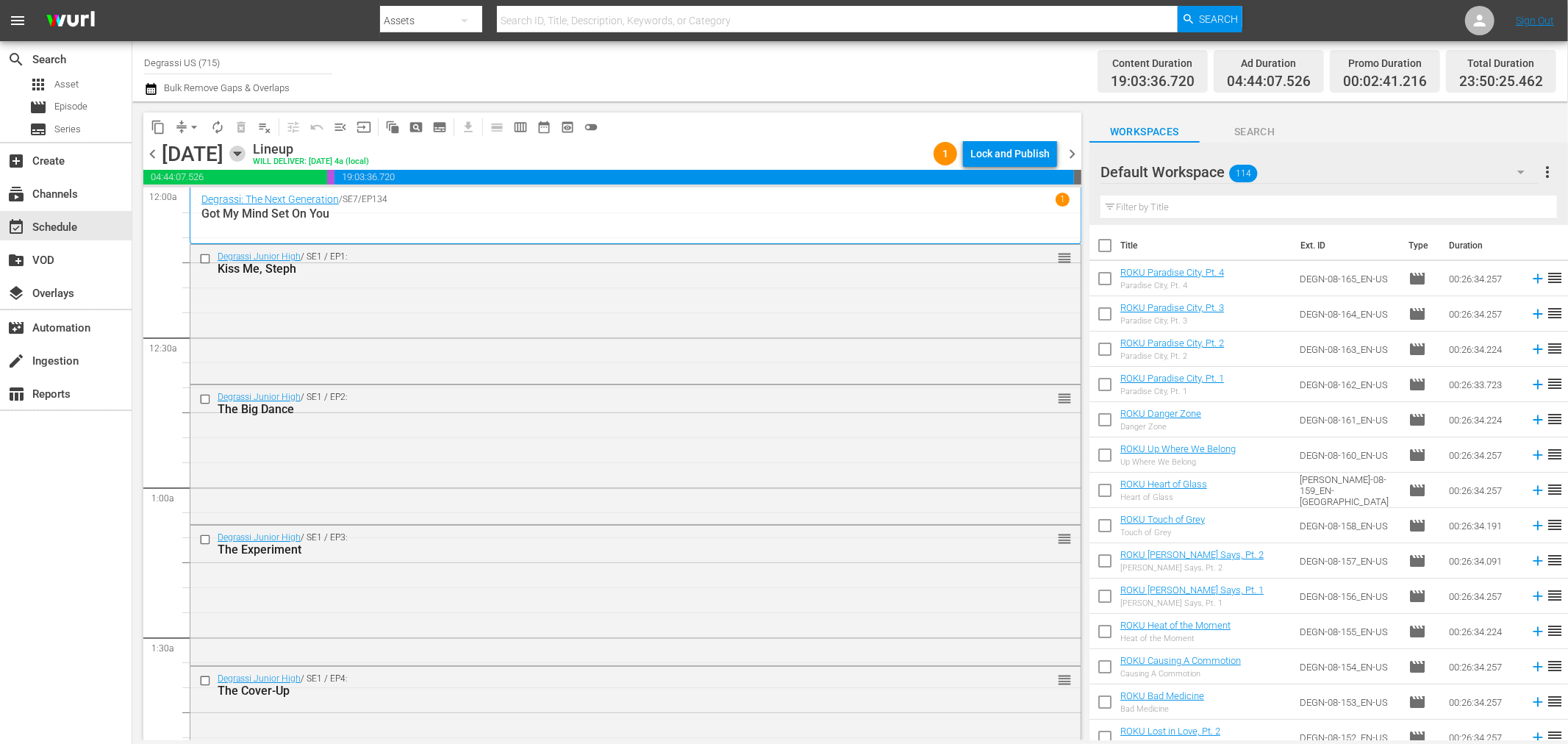
click at [245, 157] on icon "button" at bounding box center [237, 153] width 16 height 16
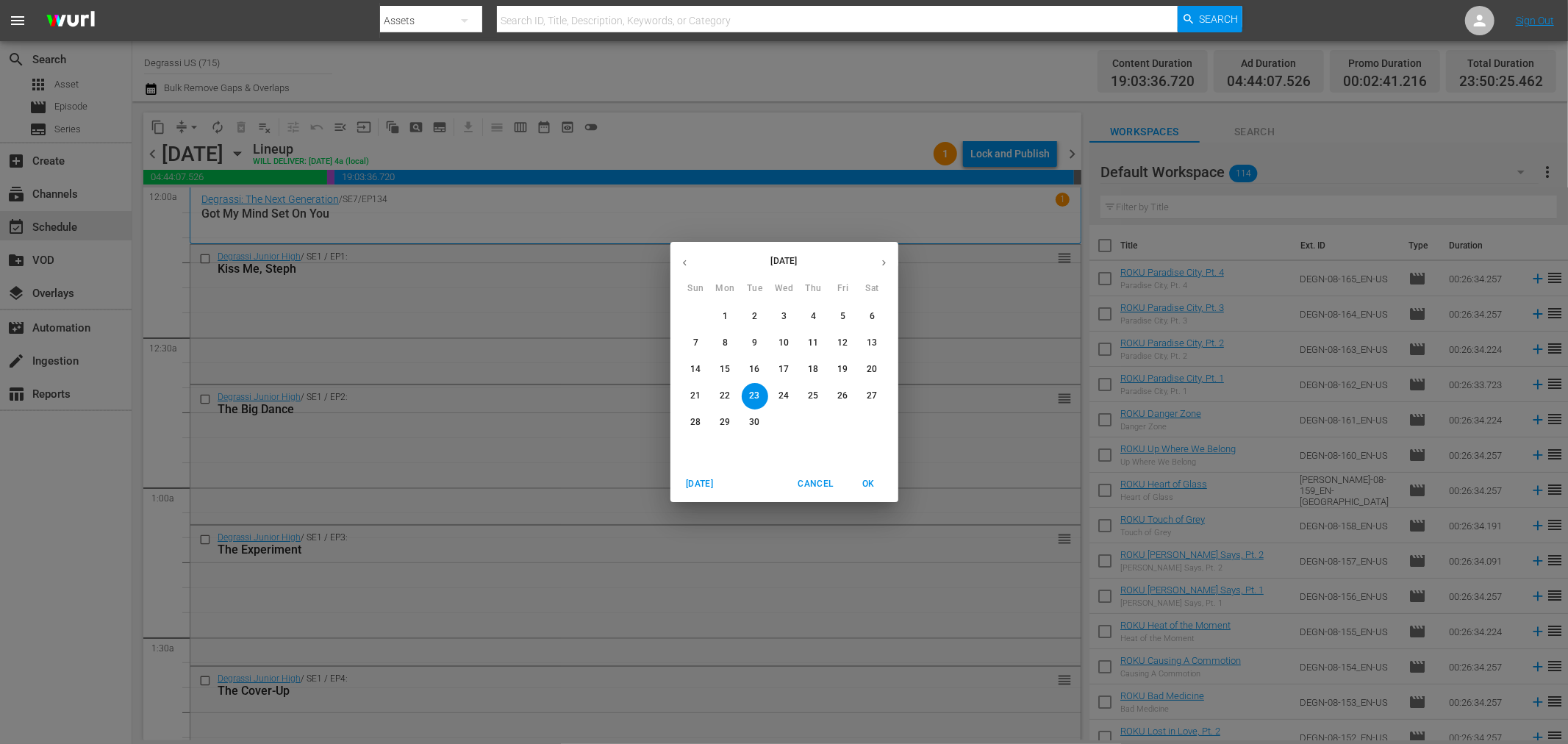
click at [754, 370] on p "16" at bounding box center [754, 369] width 10 height 12
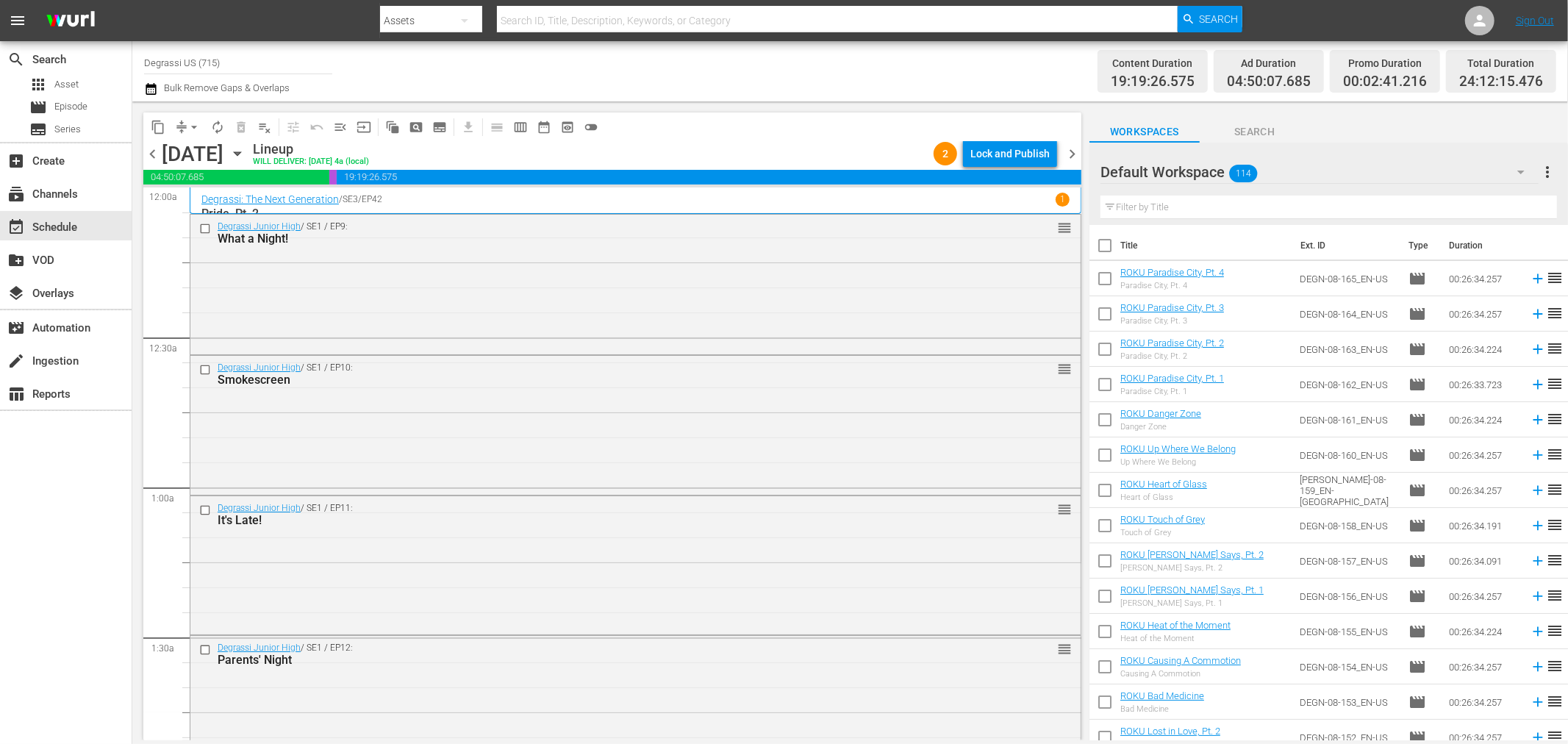
click at [245, 155] on icon "button" at bounding box center [237, 153] width 16 height 16
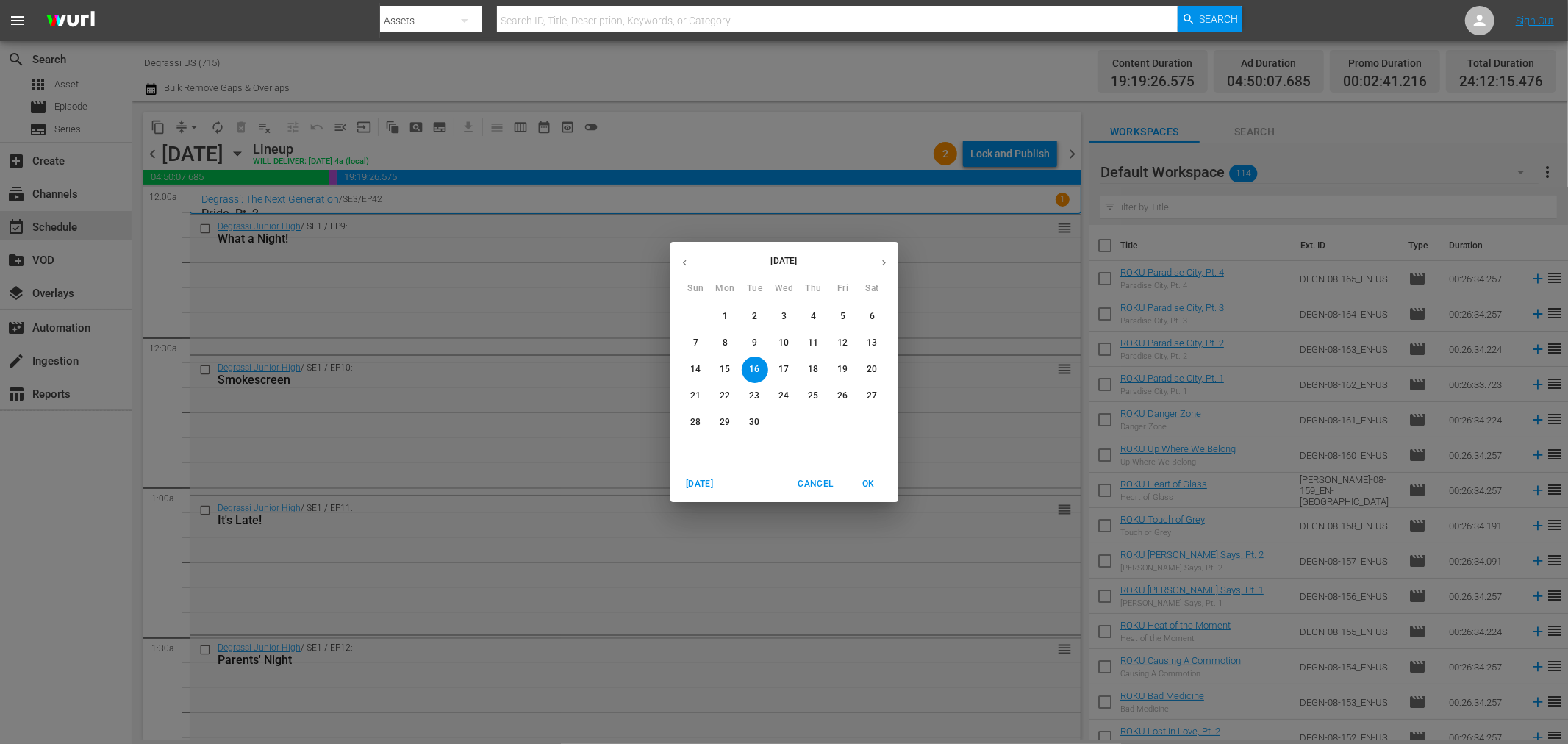
click at [679, 268] on icon "button" at bounding box center [685, 263] width 11 height 11
click at [825, 480] on span "Cancel" at bounding box center [814, 484] width 35 height 16
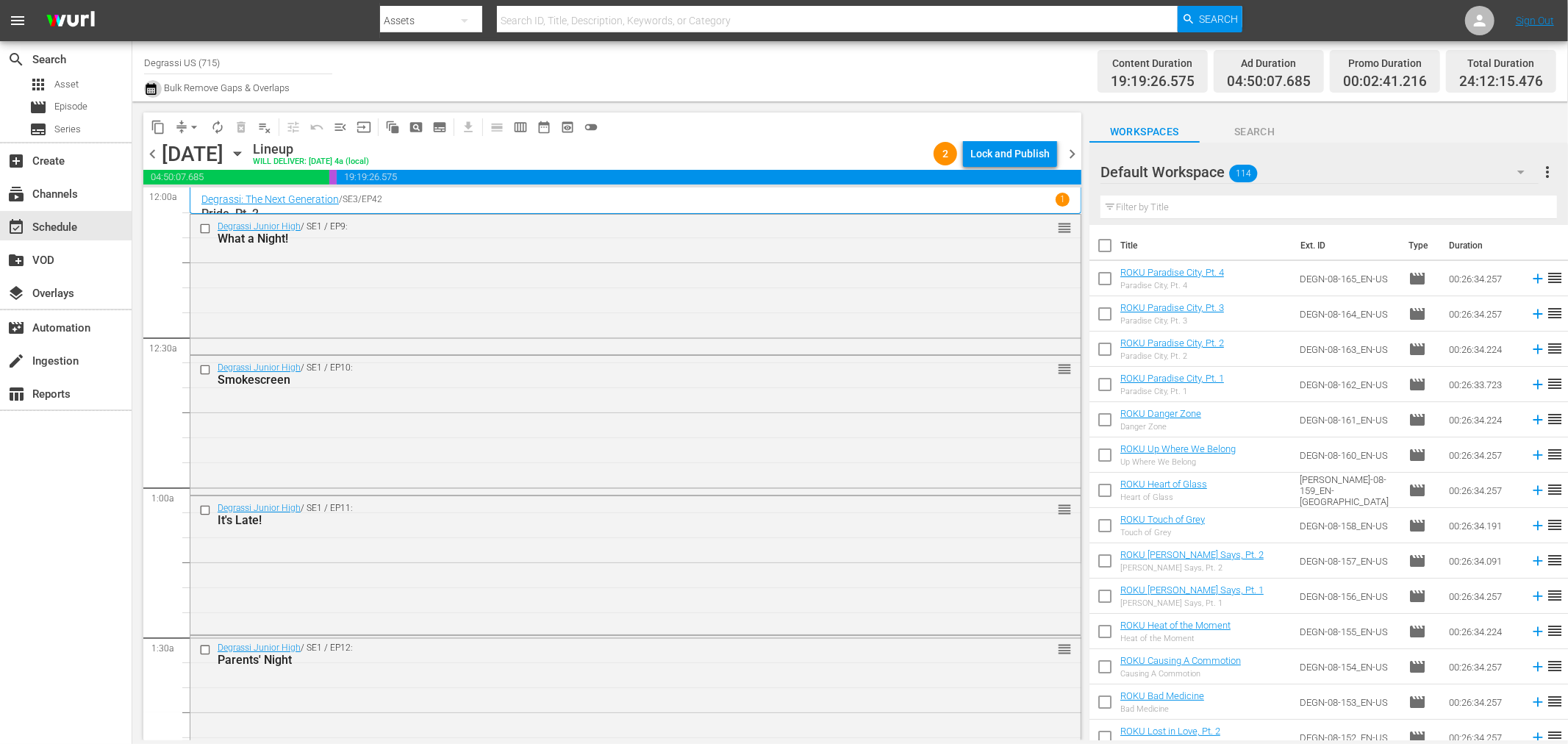
click at [159, 91] on button "button" at bounding box center [153, 89] width 18 height 18
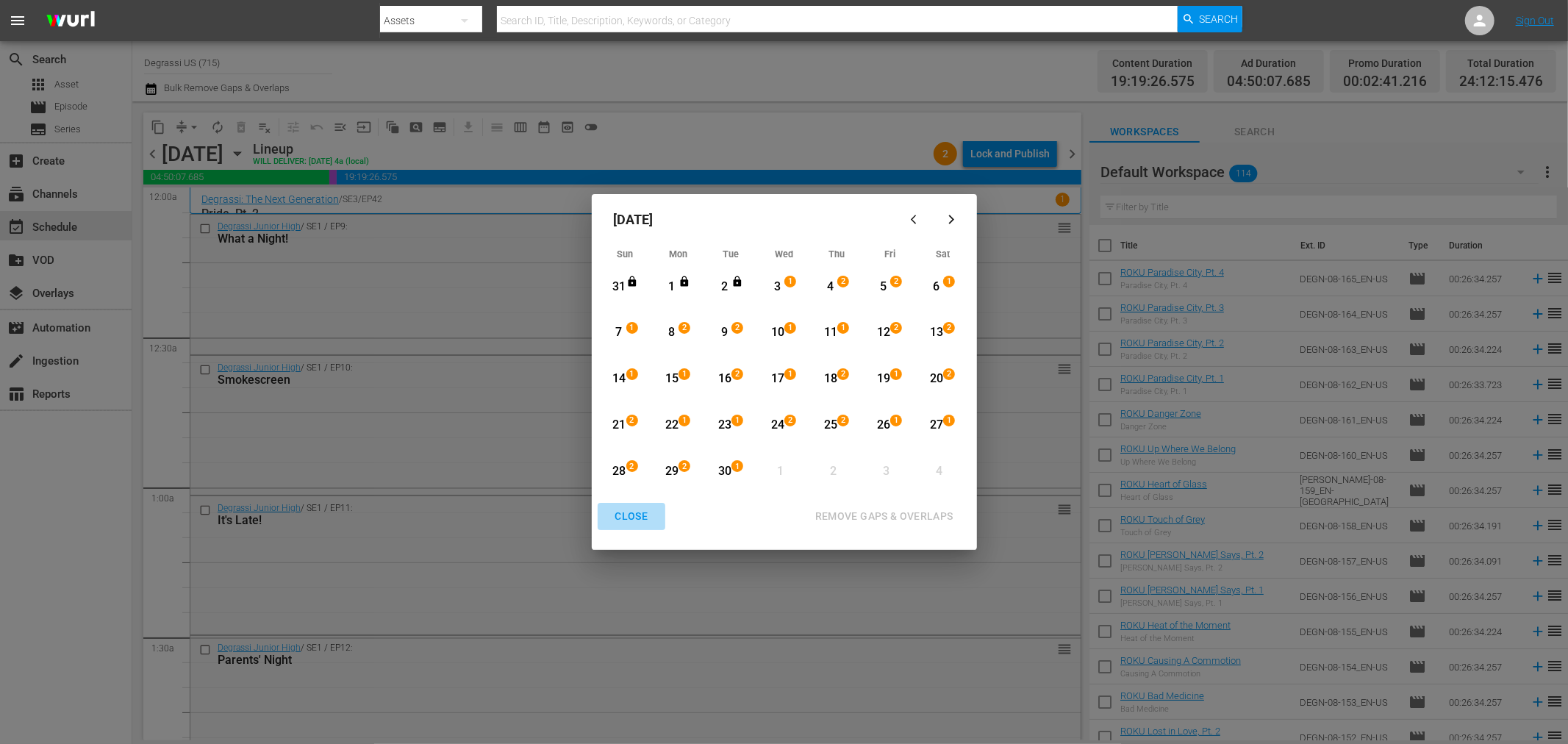
click at [636, 521] on div "CLOSE" at bounding box center [632, 517] width 56 height 19
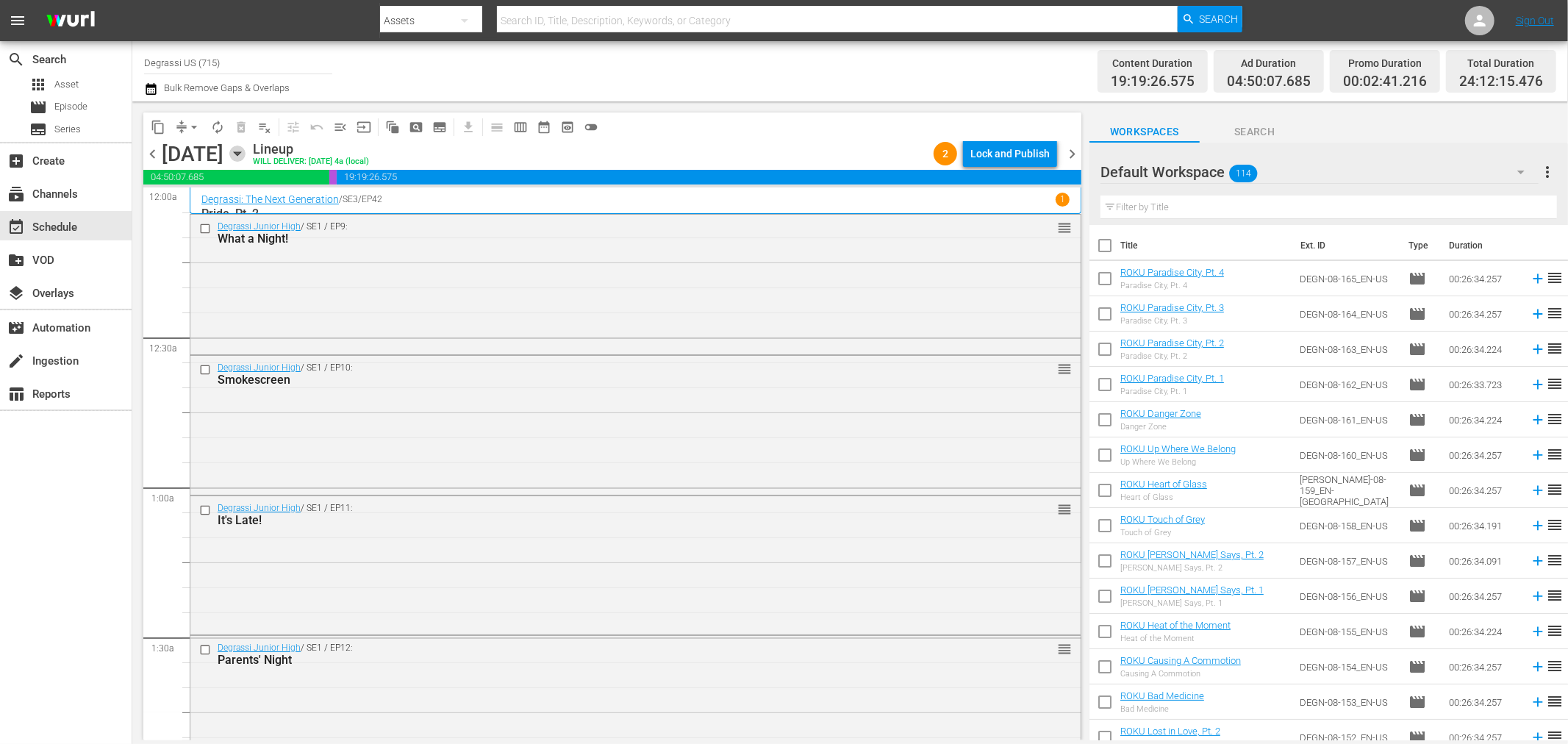
click at [245, 158] on icon "button" at bounding box center [237, 153] width 16 height 16
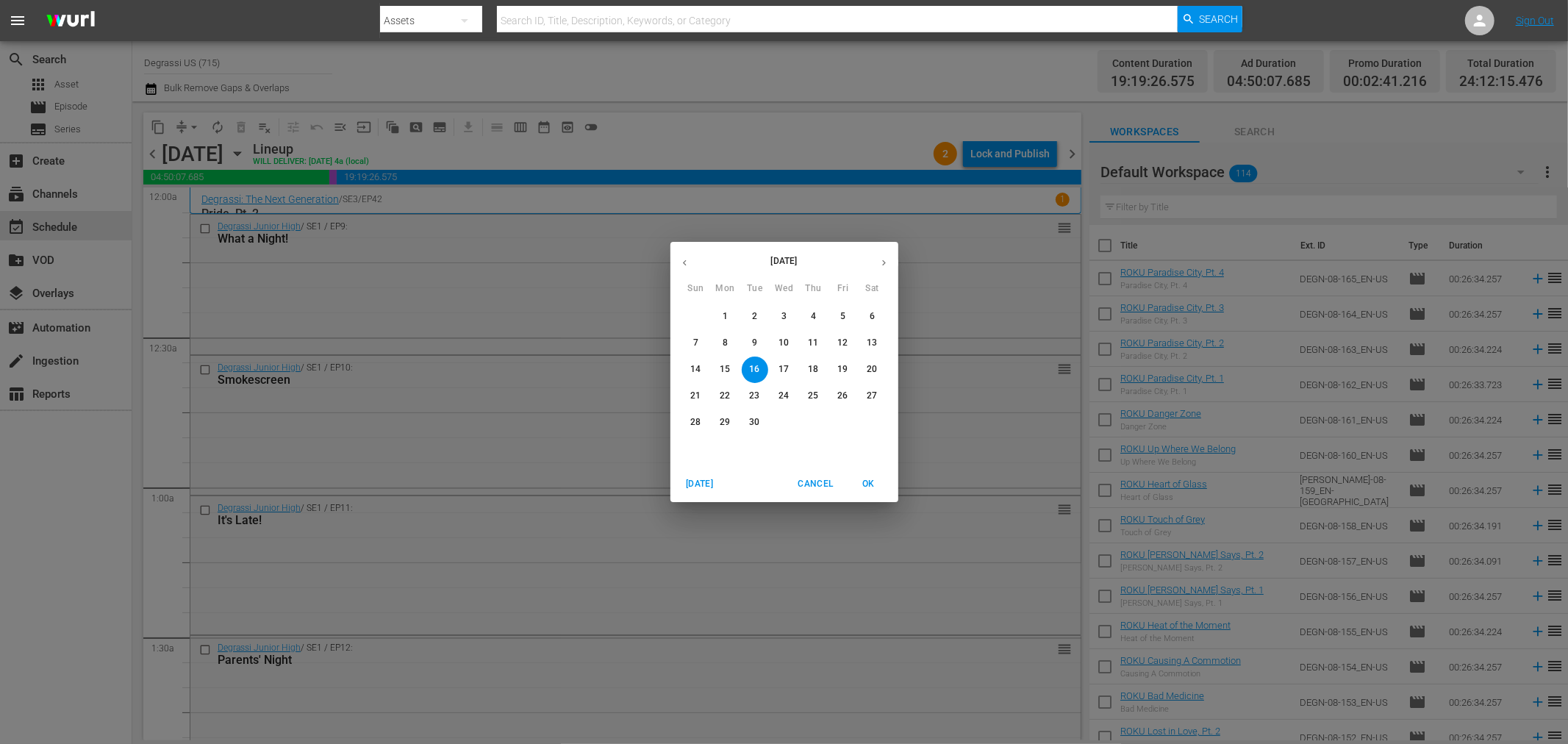
click at [785, 319] on p "3" at bounding box center [784, 316] width 5 height 12
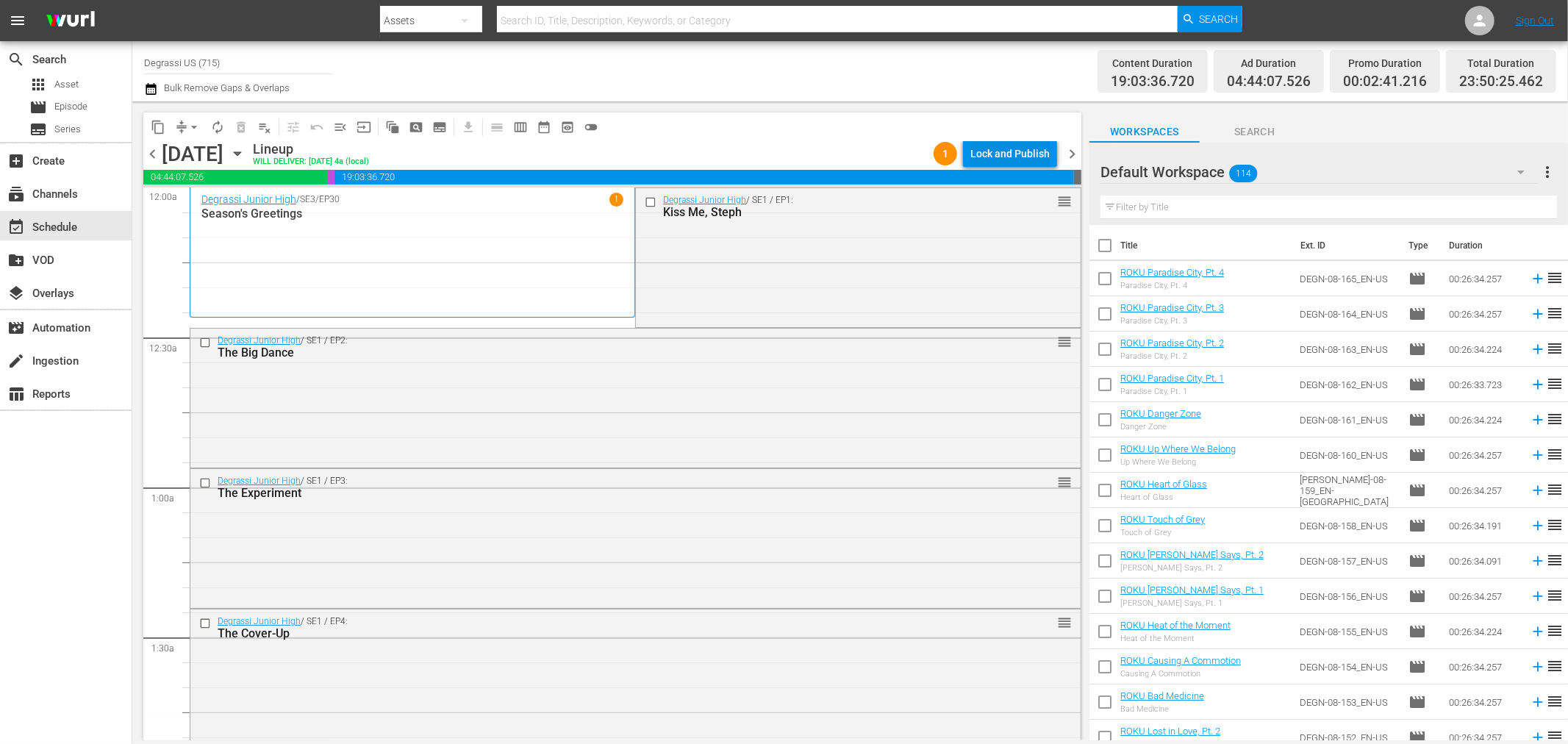
click at [1019, 147] on div "Lock and Publish" at bounding box center [1010, 154] width 80 height 27
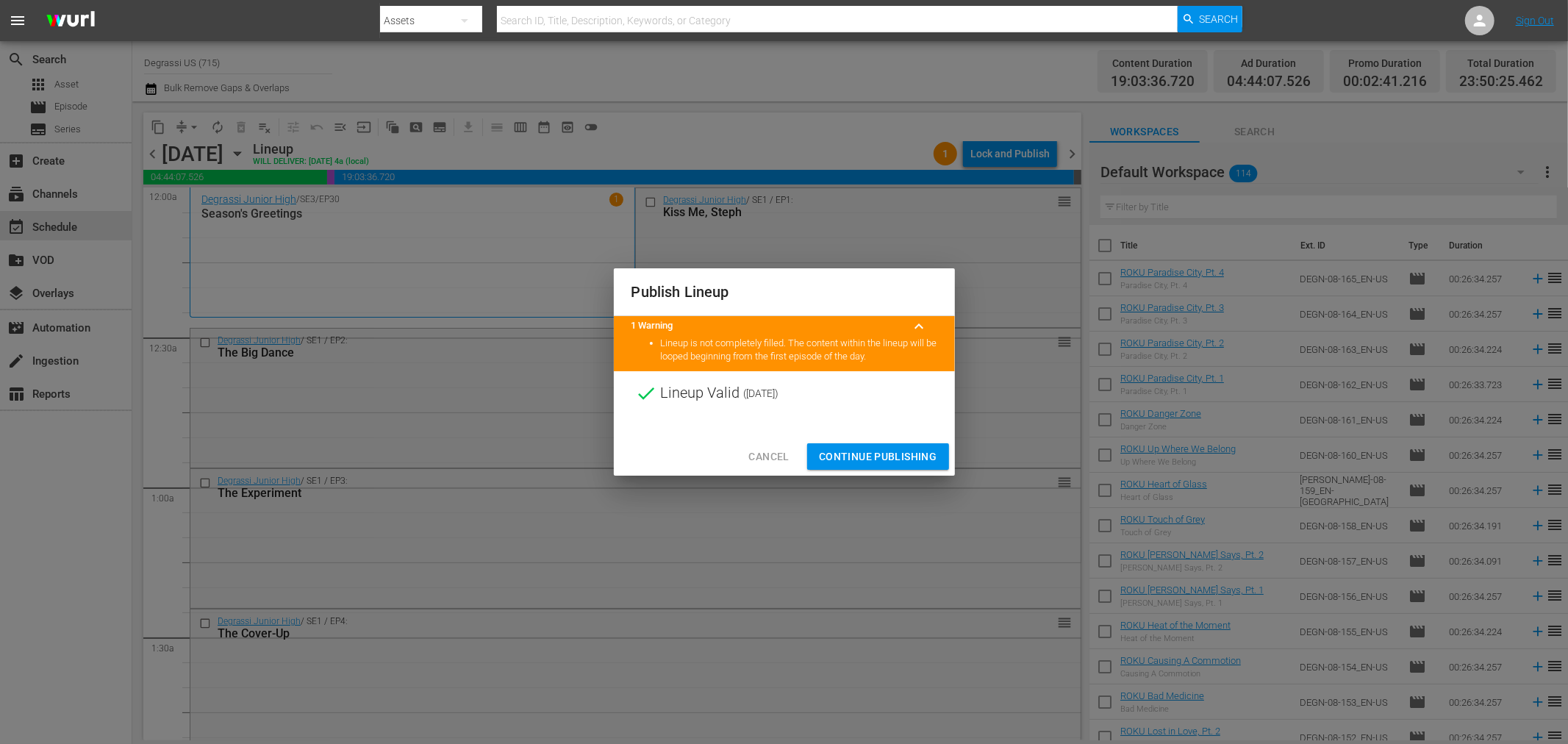
click at [870, 458] on span "Continue Publishing" at bounding box center [878, 457] width 119 height 19
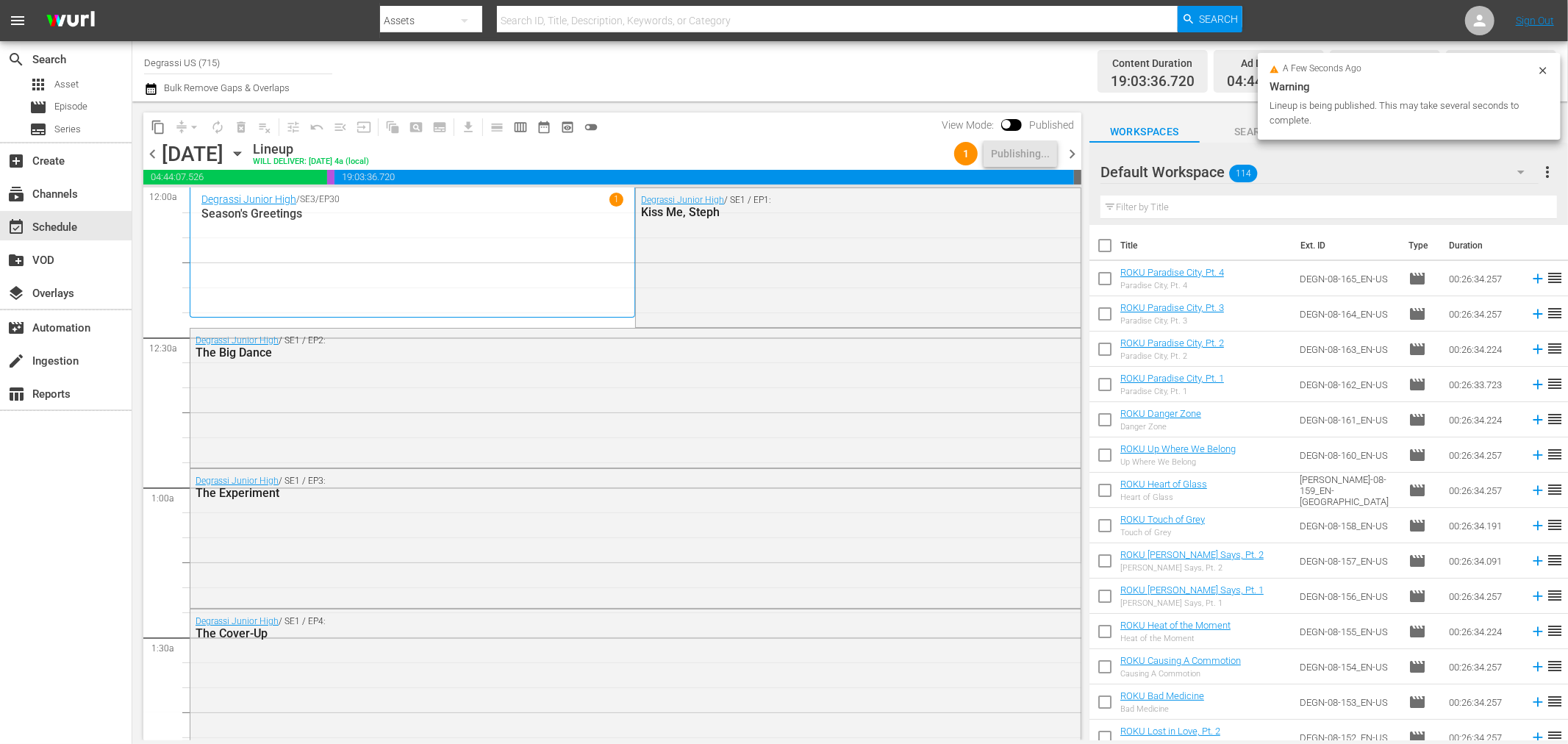
click at [1074, 151] on span "chevron_right" at bounding box center [1072, 154] width 19 height 19
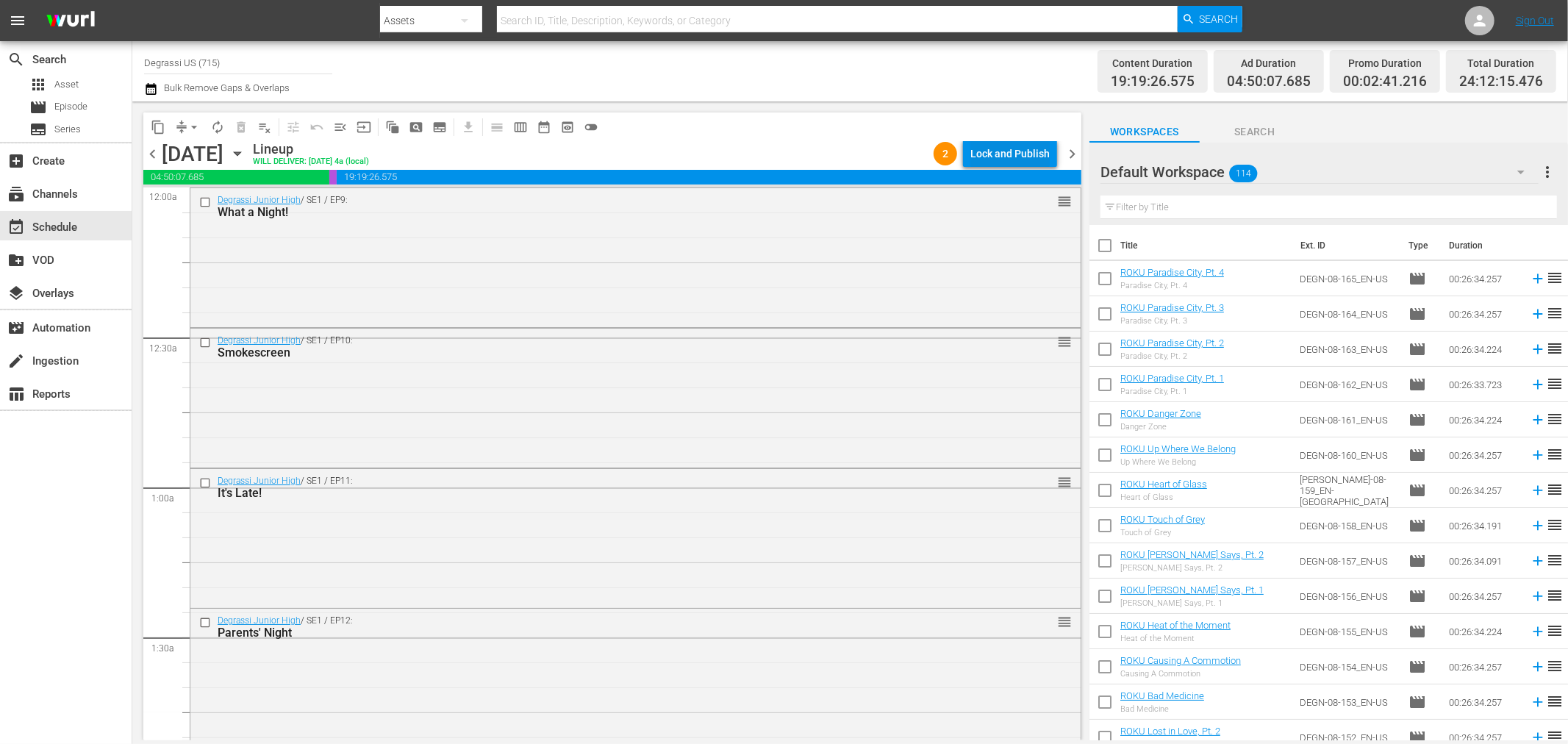
click at [989, 151] on div "Lock and Publish" at bounding box center [1010, 154] width 80 height 27
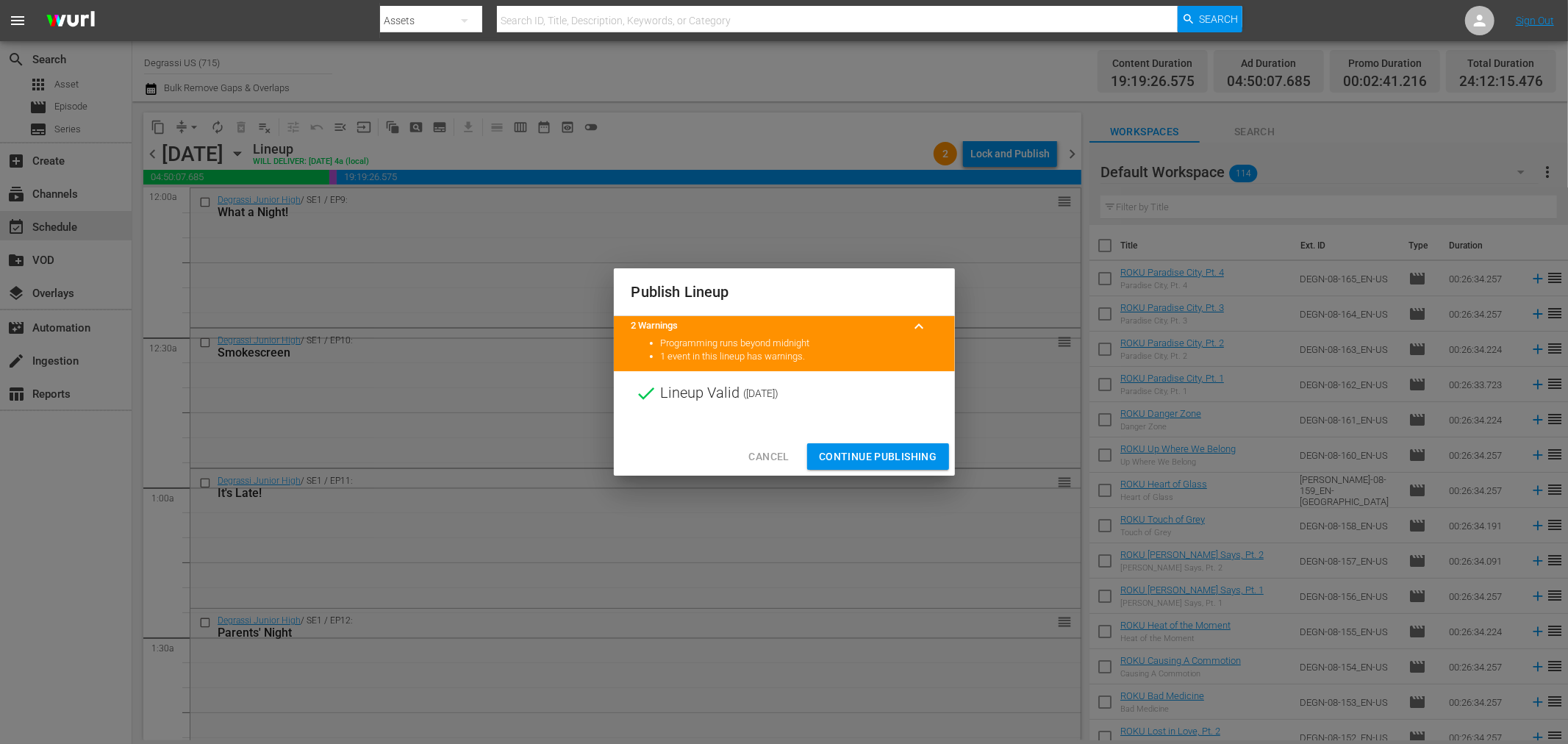
click at [885, 456] on span "Continue Publishing" at bounding box center [878, 457] width 119 height 19
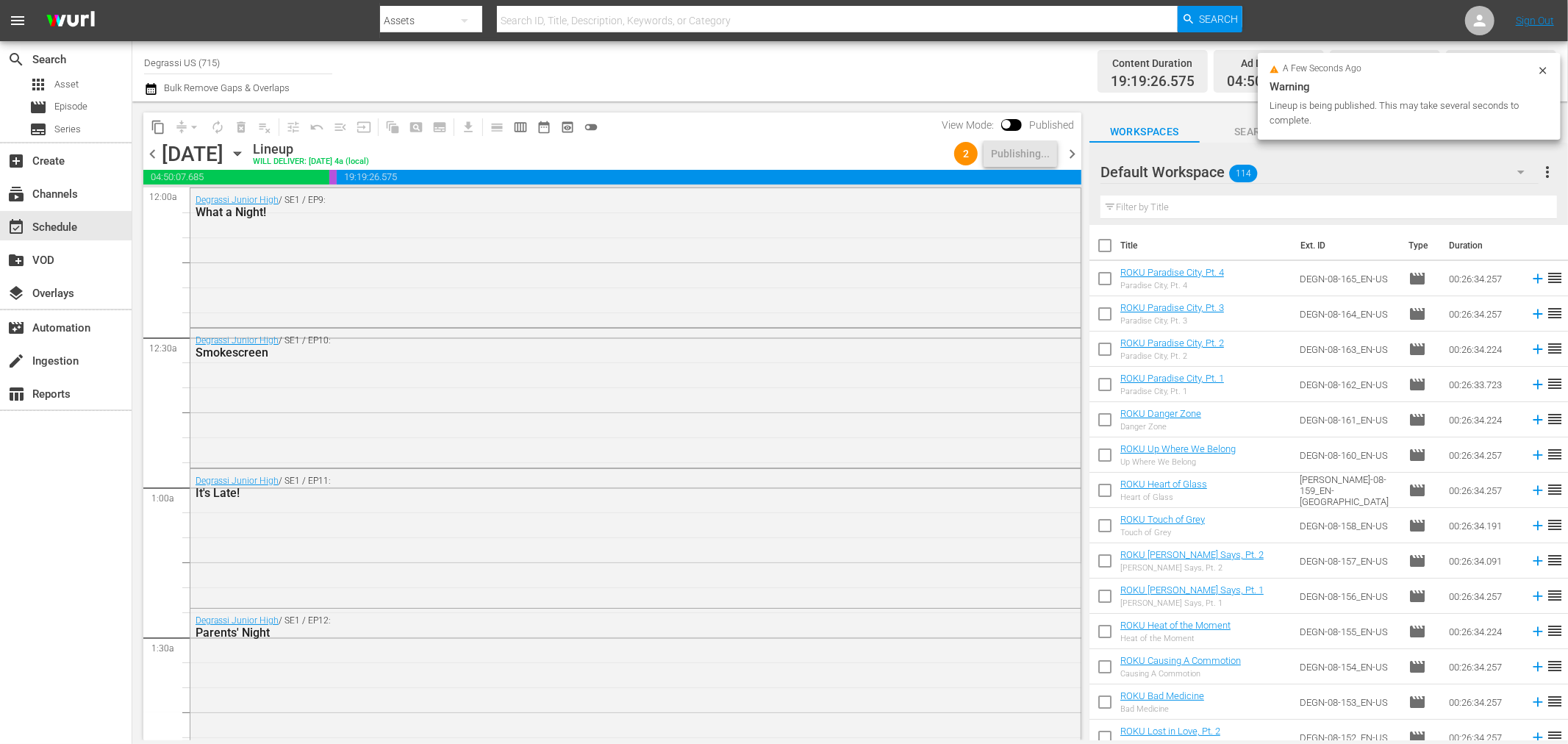
click at [151, 153] on span "chevron_left" at bounding box center [153, 154] width 19 height 19
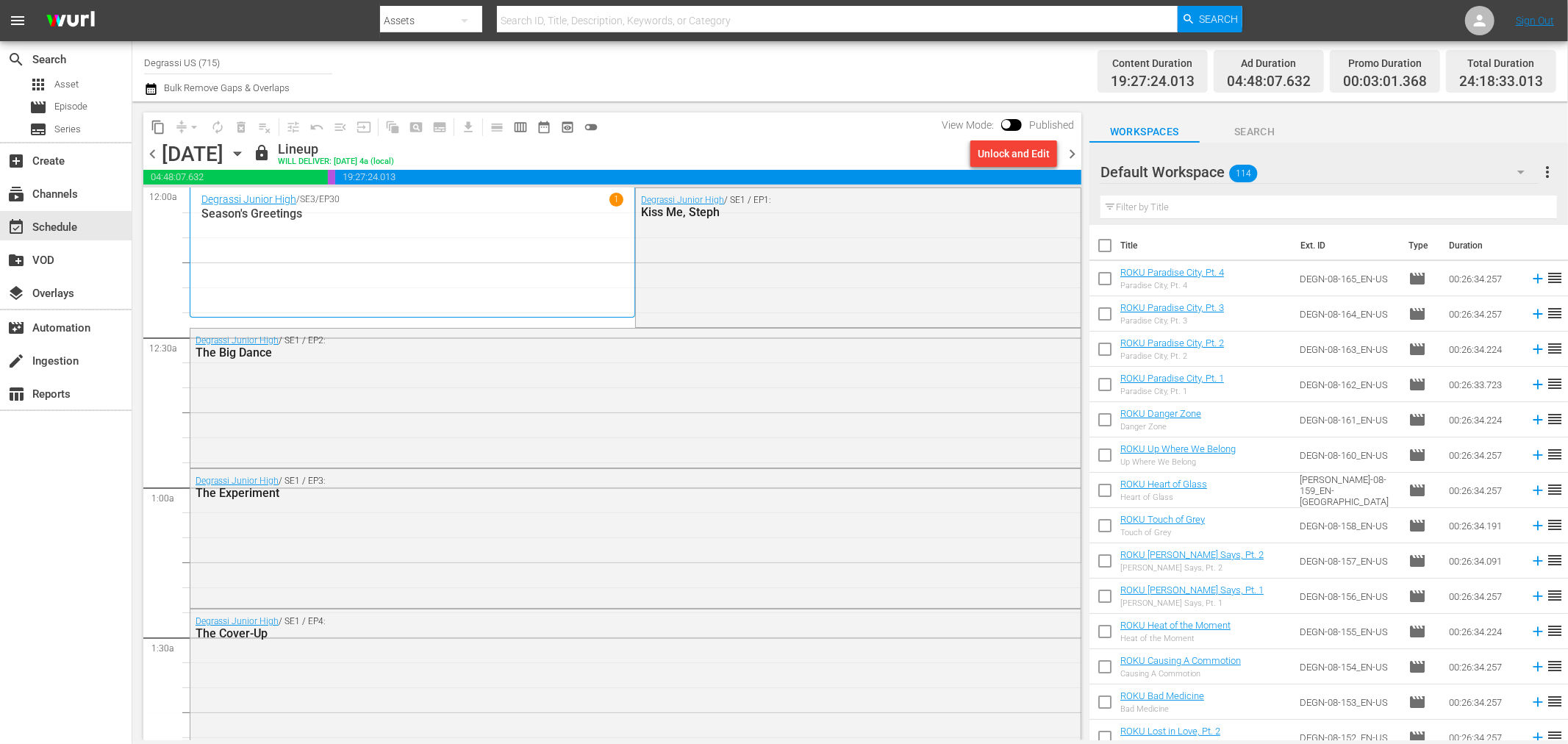
click at [1066, 147] on span "chevron_right" at bounding box center [1072, 154] width 19 height 19
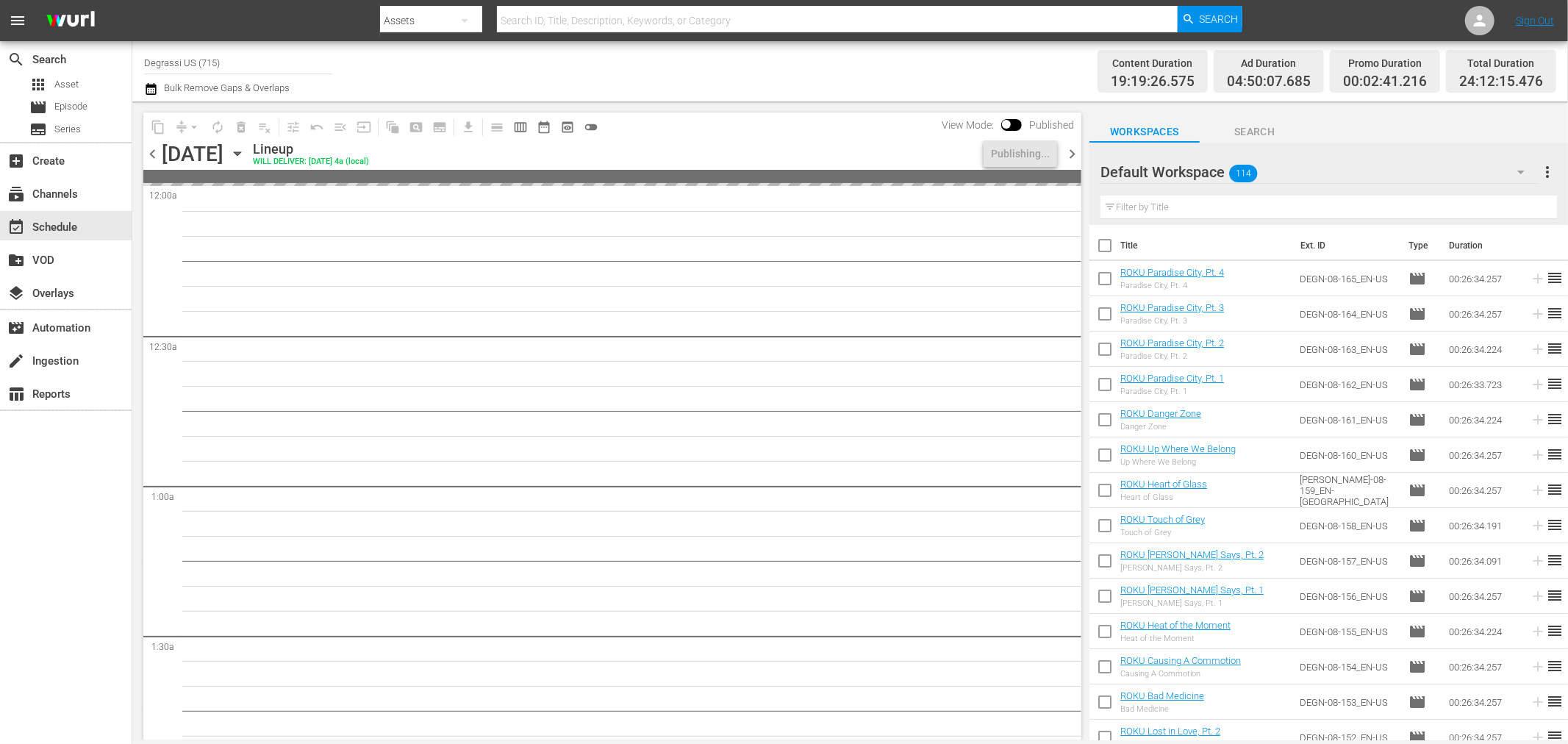
click at [1070, 157] on span "chevron_right" at bounding box center [1072, 154] width 19 height 19
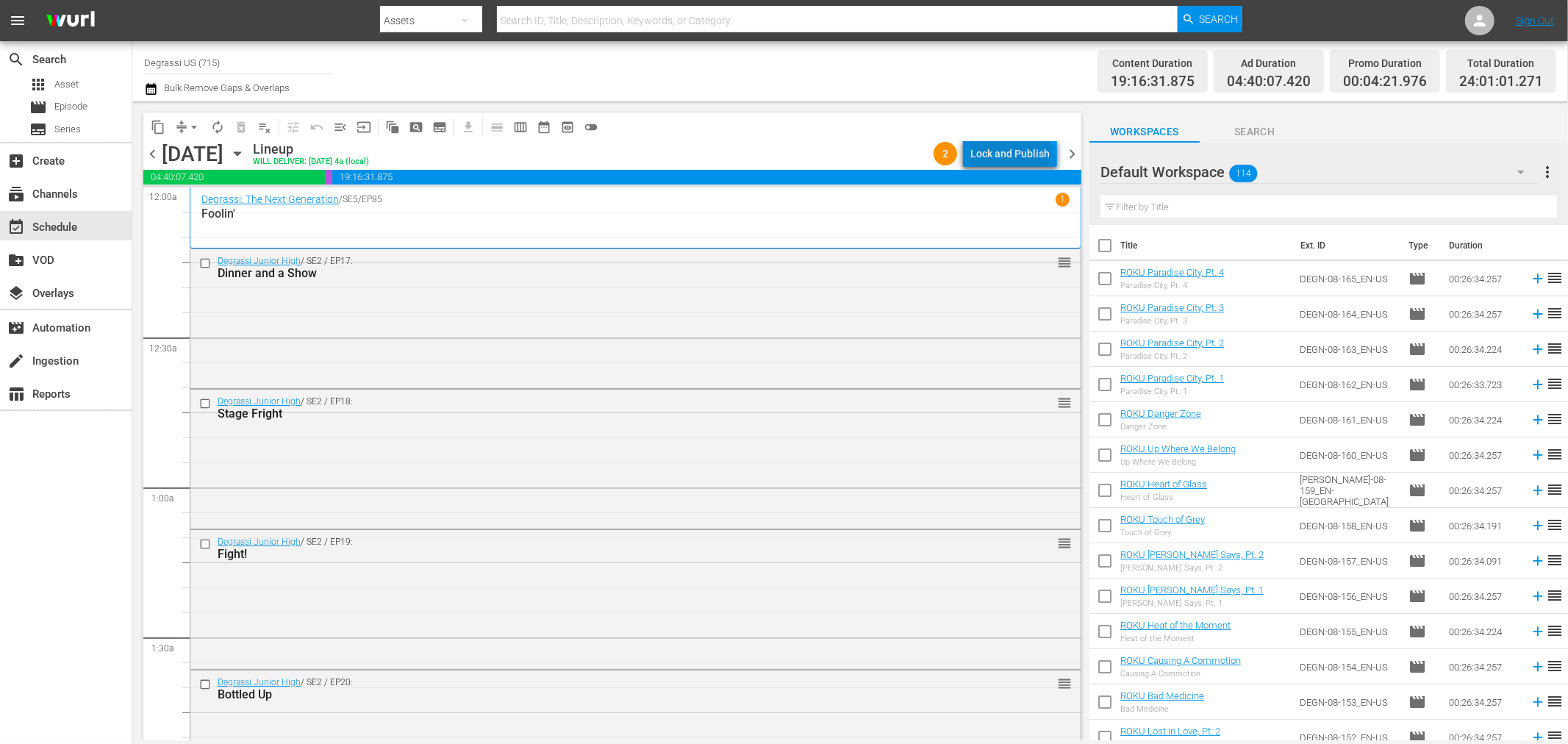
click at [1014, 166] on div "Lock and Publish" at bounding box center [1010, 154] width 80 height 27
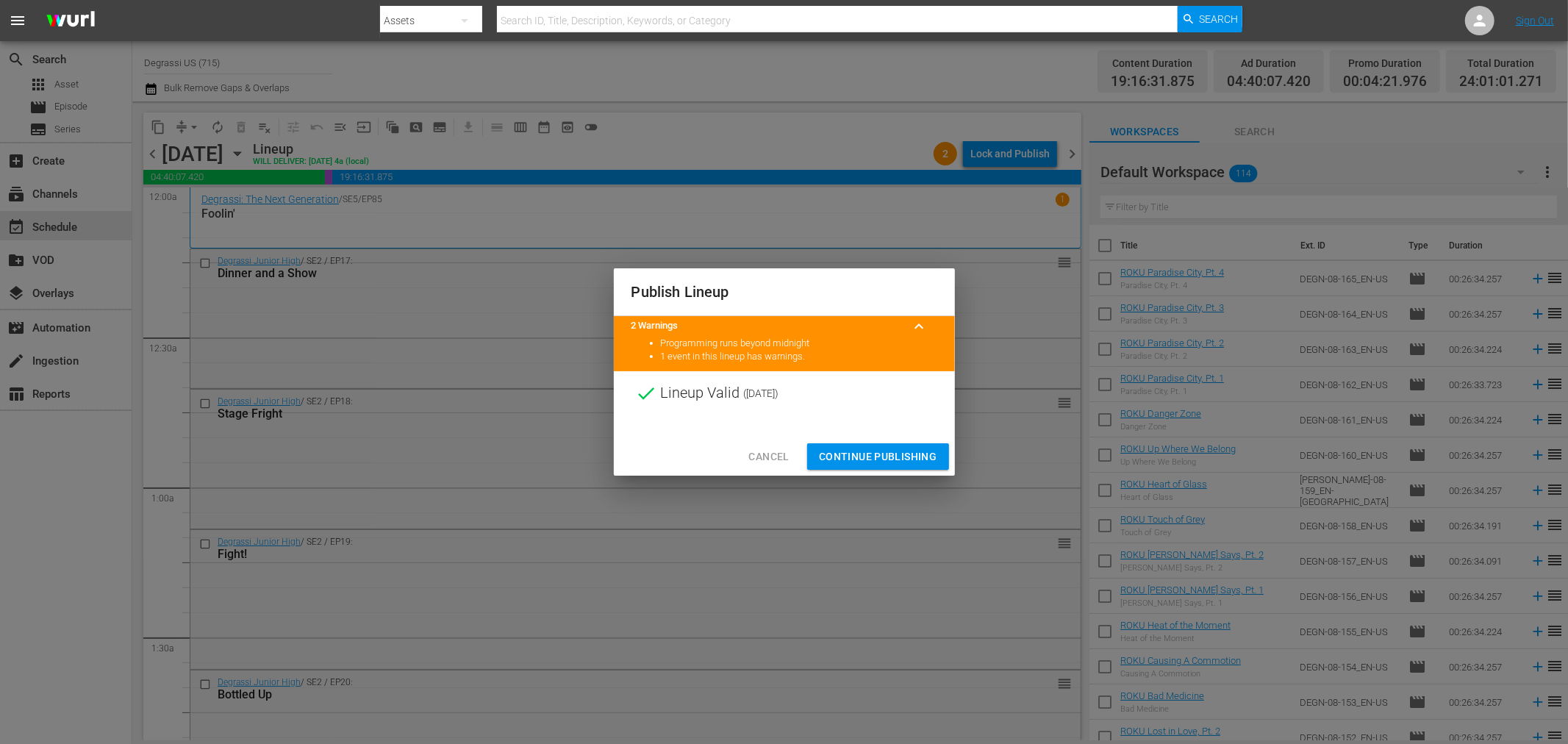
click at [911, 464] on span "Continue Publishing" at bounding box center [878, 457] width 119 height 19
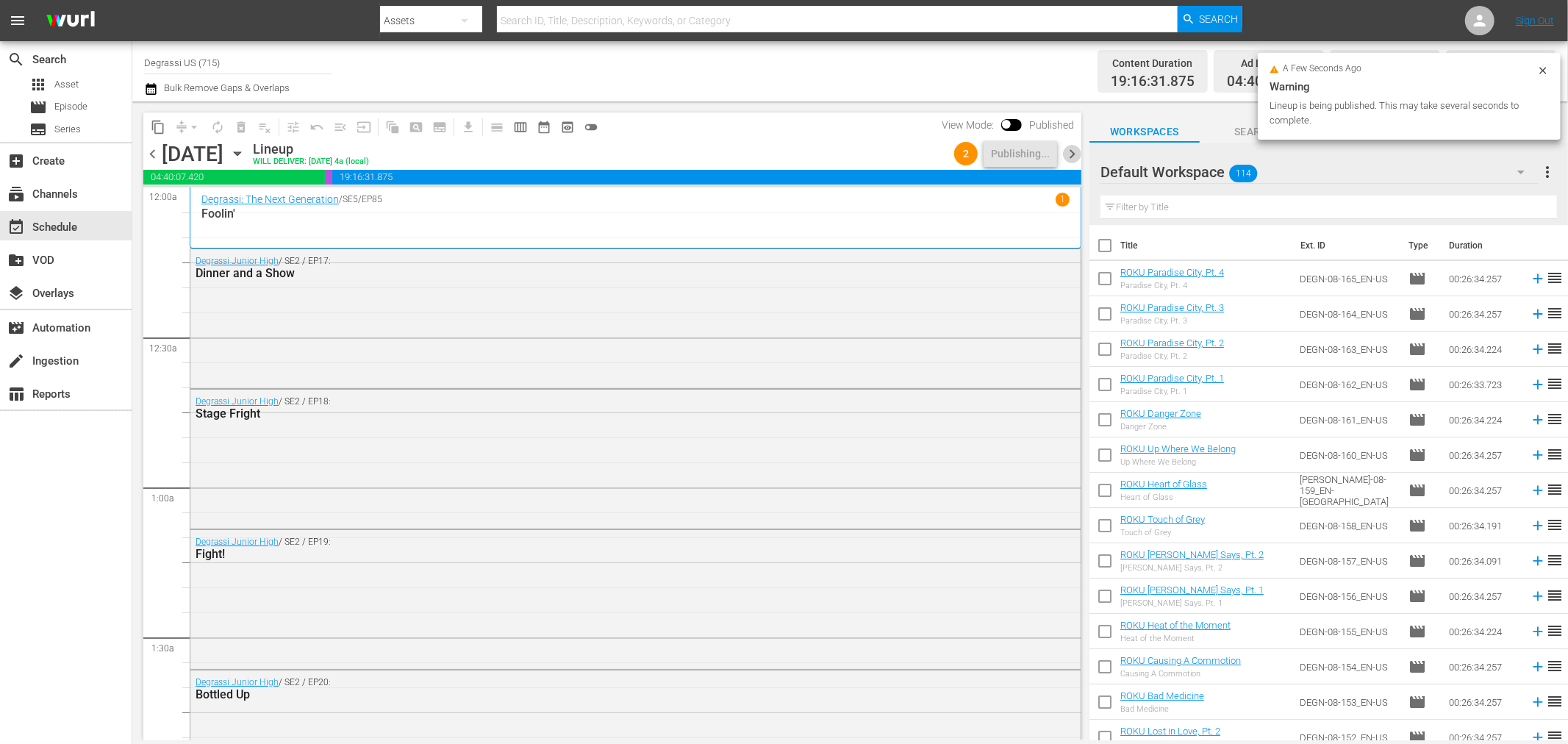
click at [1077, 153] on span "chevron_right" at bounding box center [1072, 154] width 19 height 19
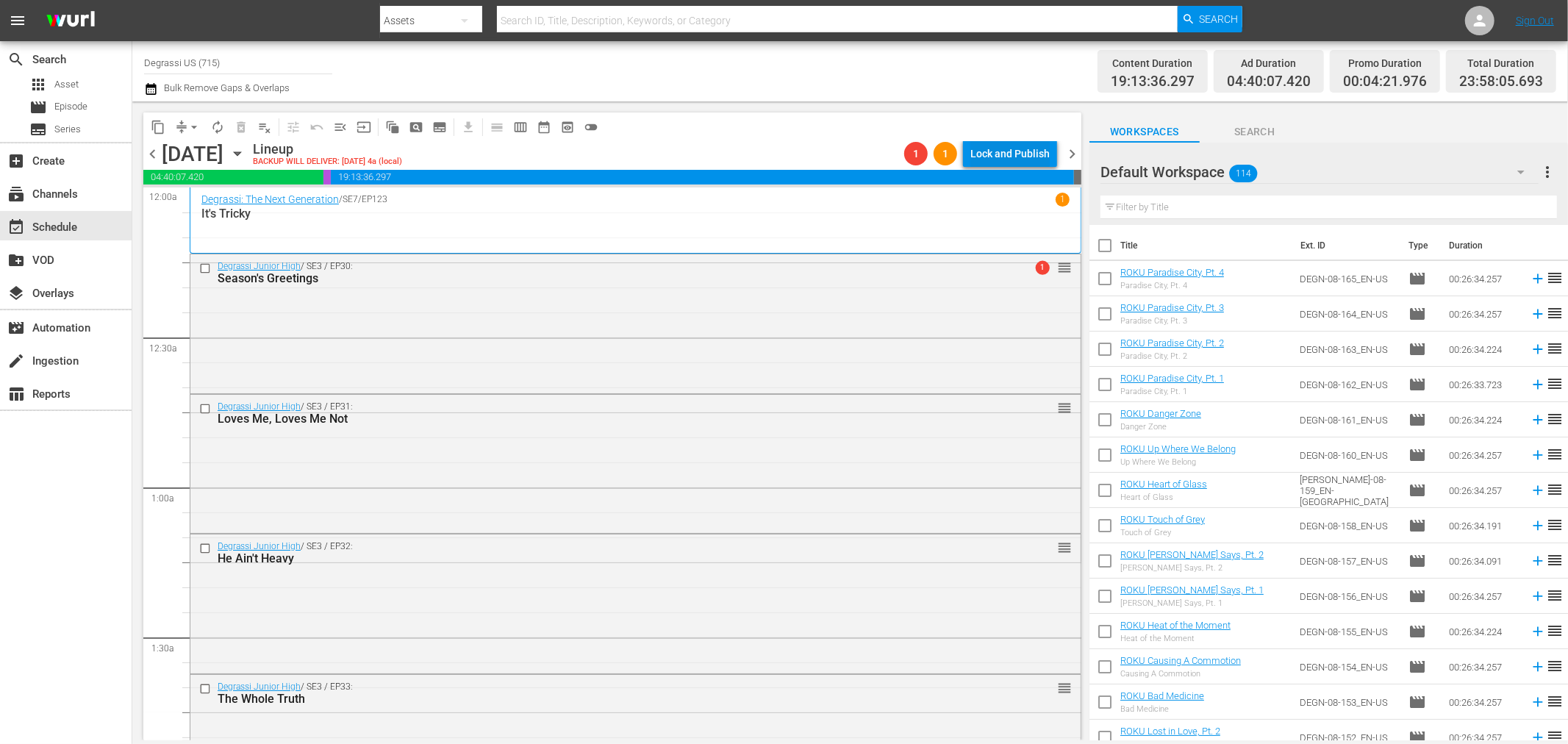
click at [1001, 162] on div "Lock and Publish" at bounding box center [1010, 154] width 80 height 27
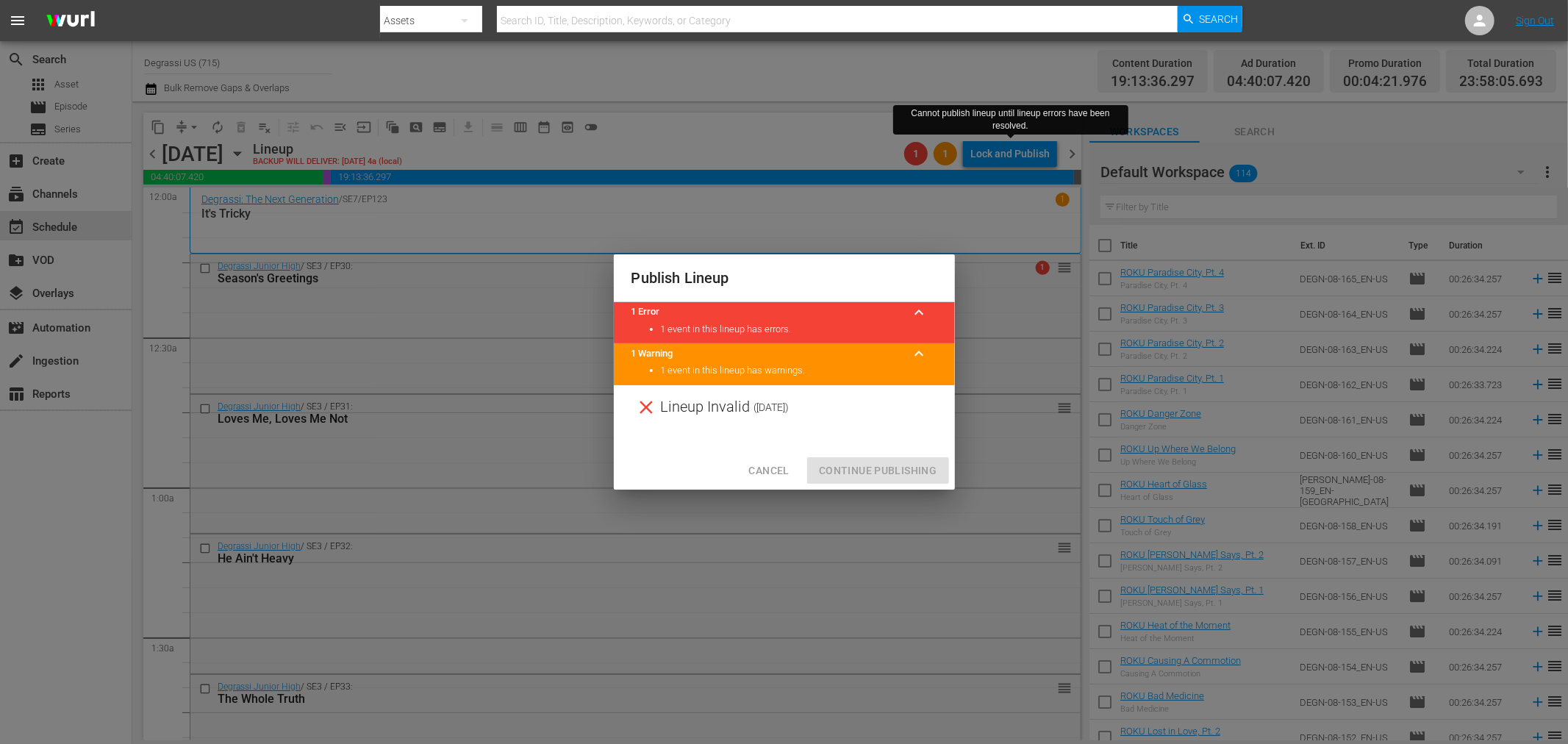
click at [766, 461] on span "Cancel" at bounding box center [768, 471] width 41 height 19
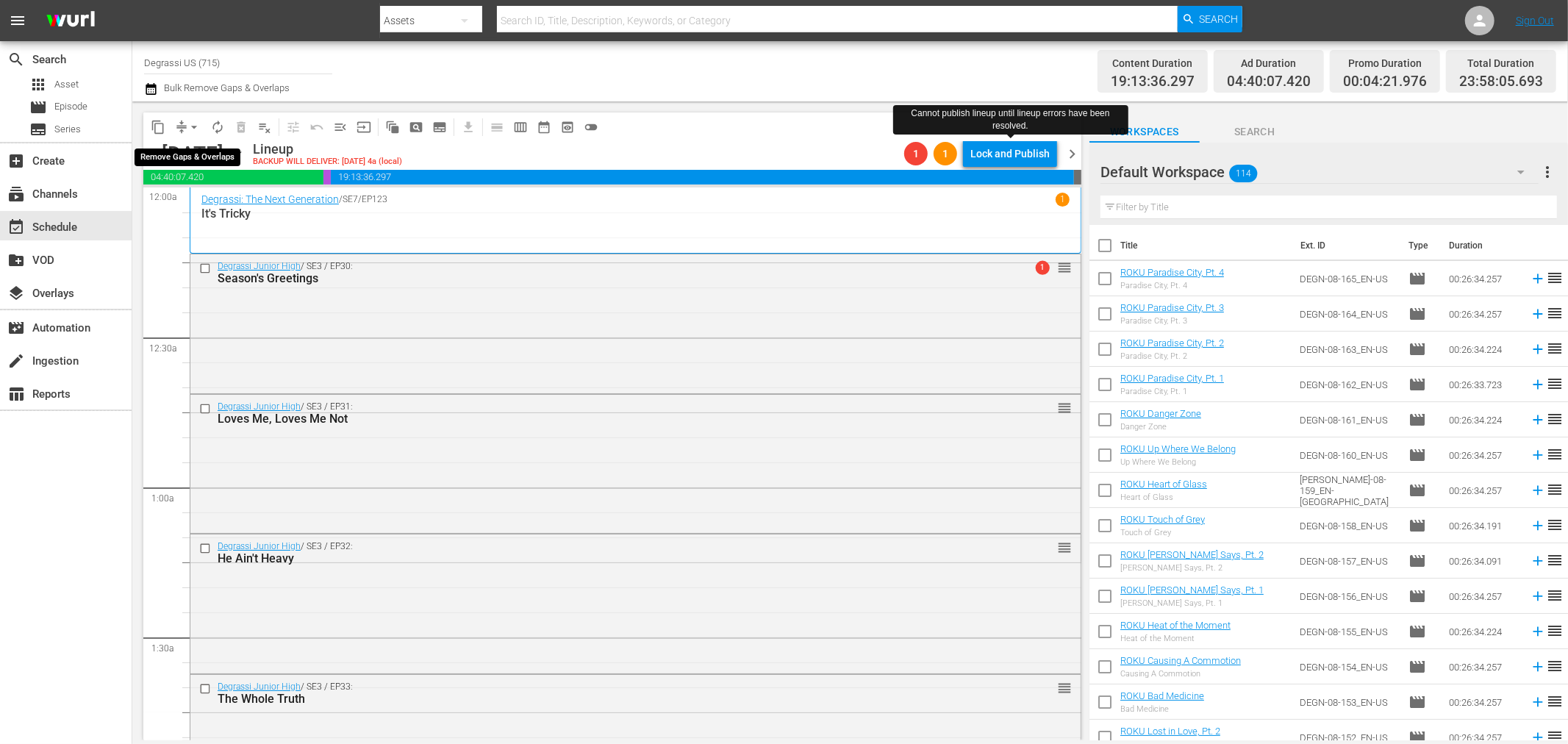
click at [188, 128] on span "arrow_drop_down" at bounding box center [194, 126] width 15 height 15
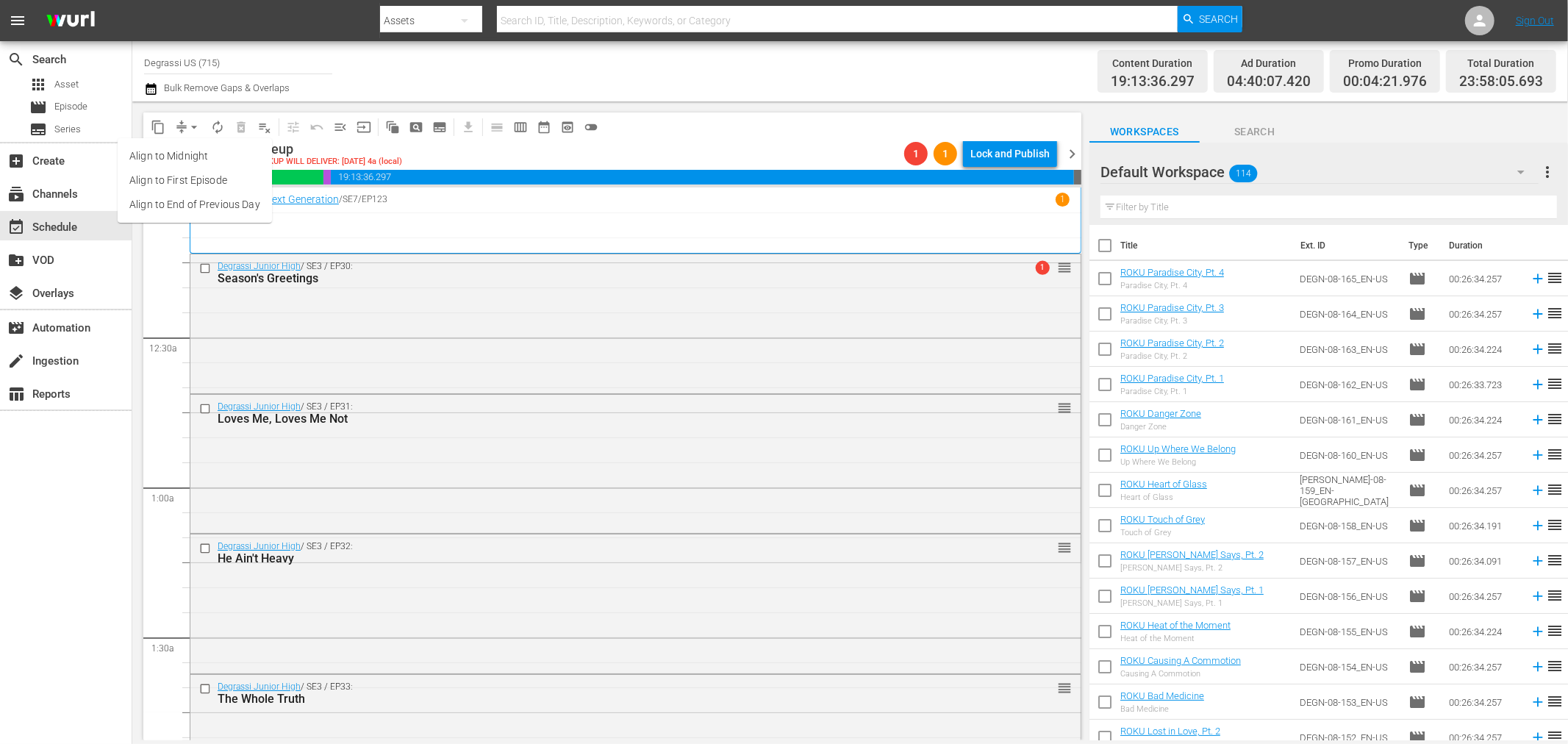
click at [223, 201] on li "Align to End of Previous Day" at bounding box center [195, 205] width 155 height 24
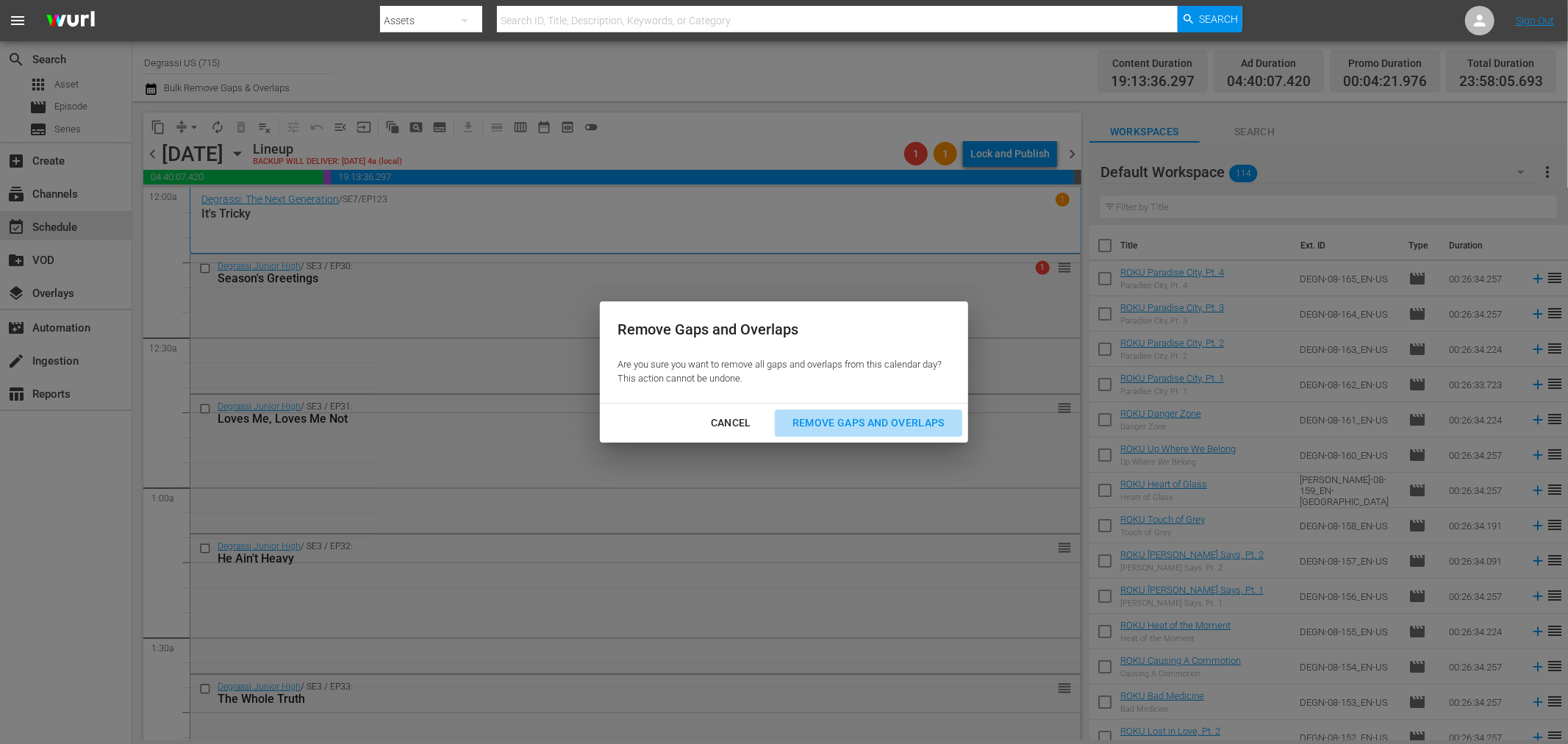
click at [823, 424] on div "Remove Gaps and Overlaps" at bounding box center [868, 423] width 176 height 19
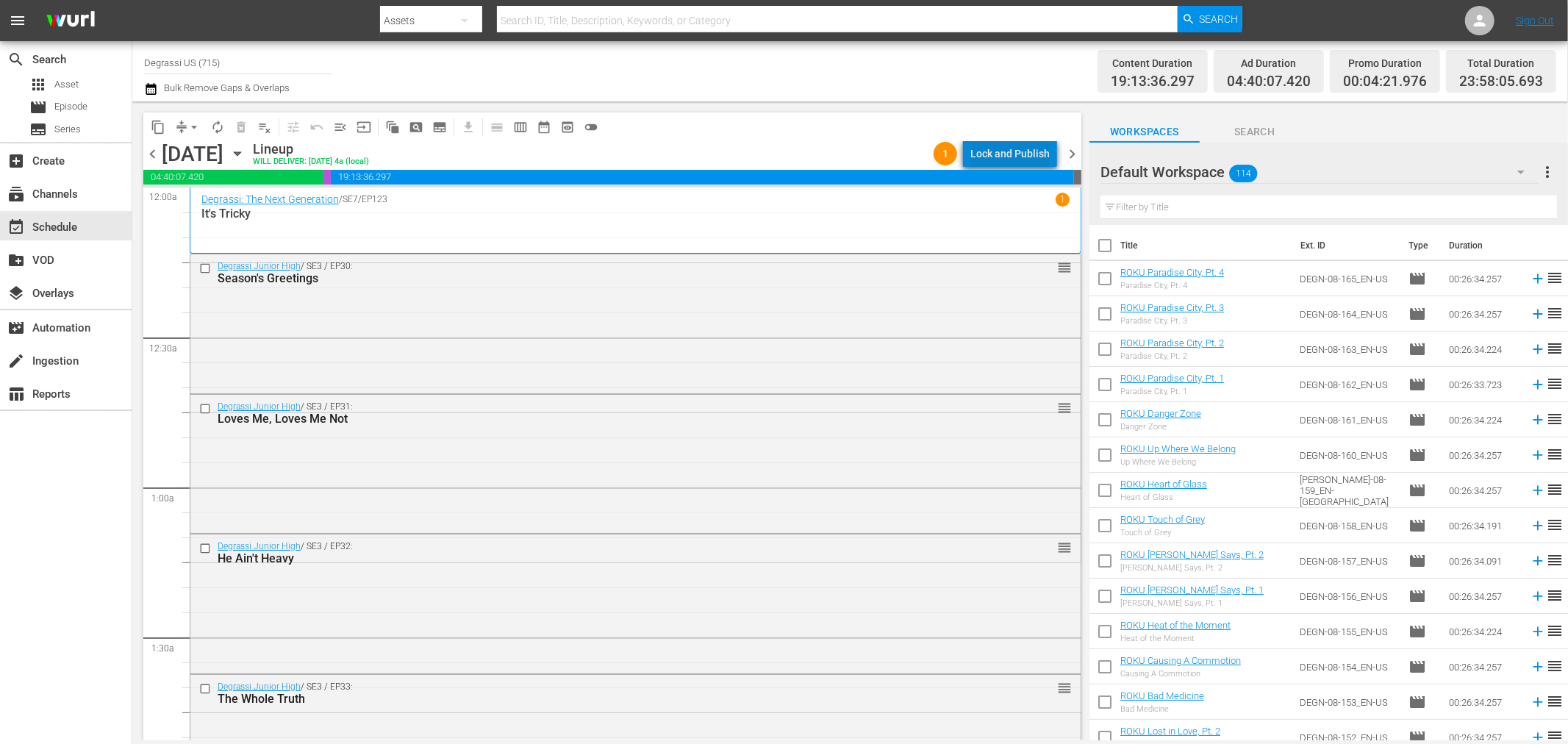
click at [1030, 144] on div "Lock and Publish" at bounding box center [1010, 154] width 80 height 27
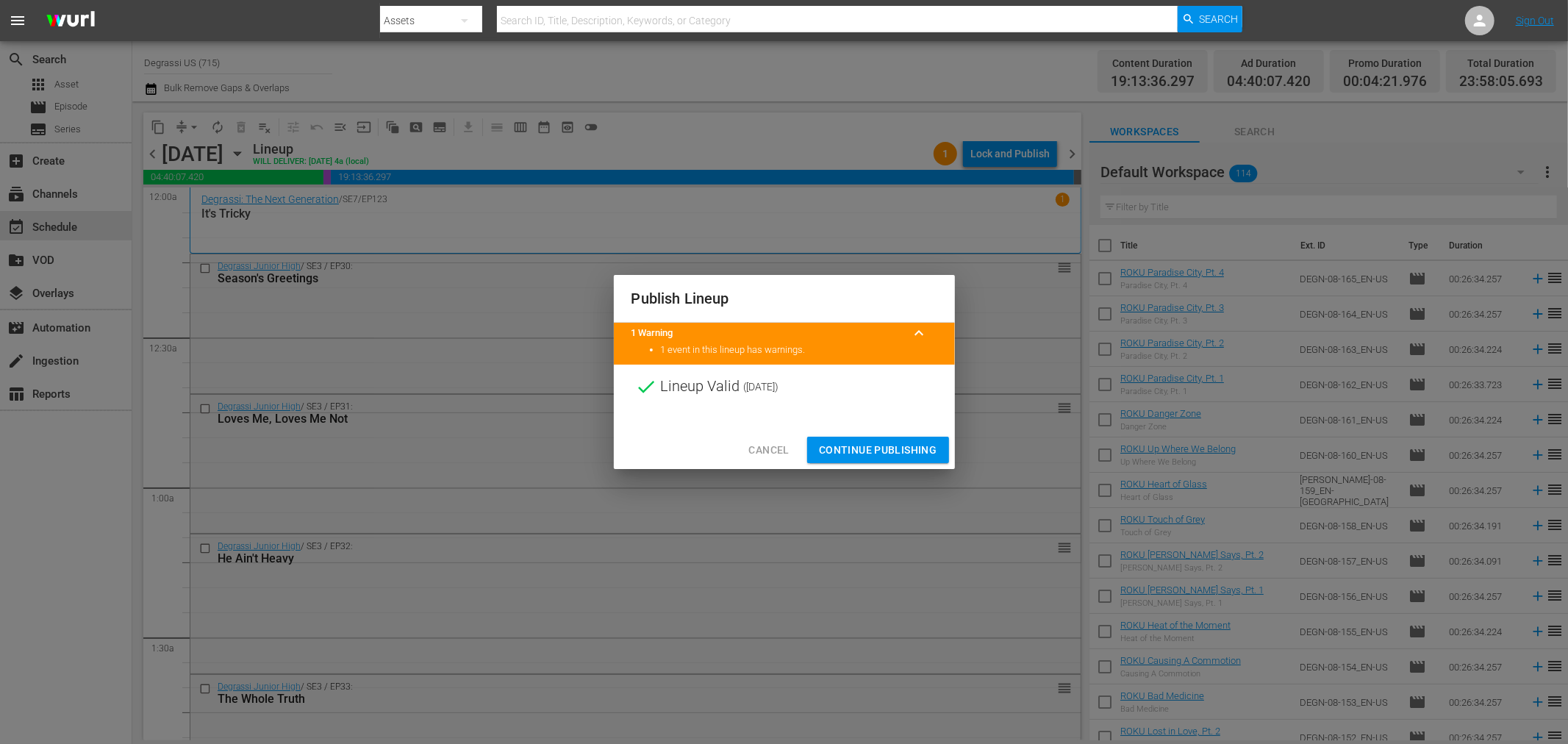
click at [775, 457] on span "Cancel" at bounding box center [768, 450] width 41 height 19
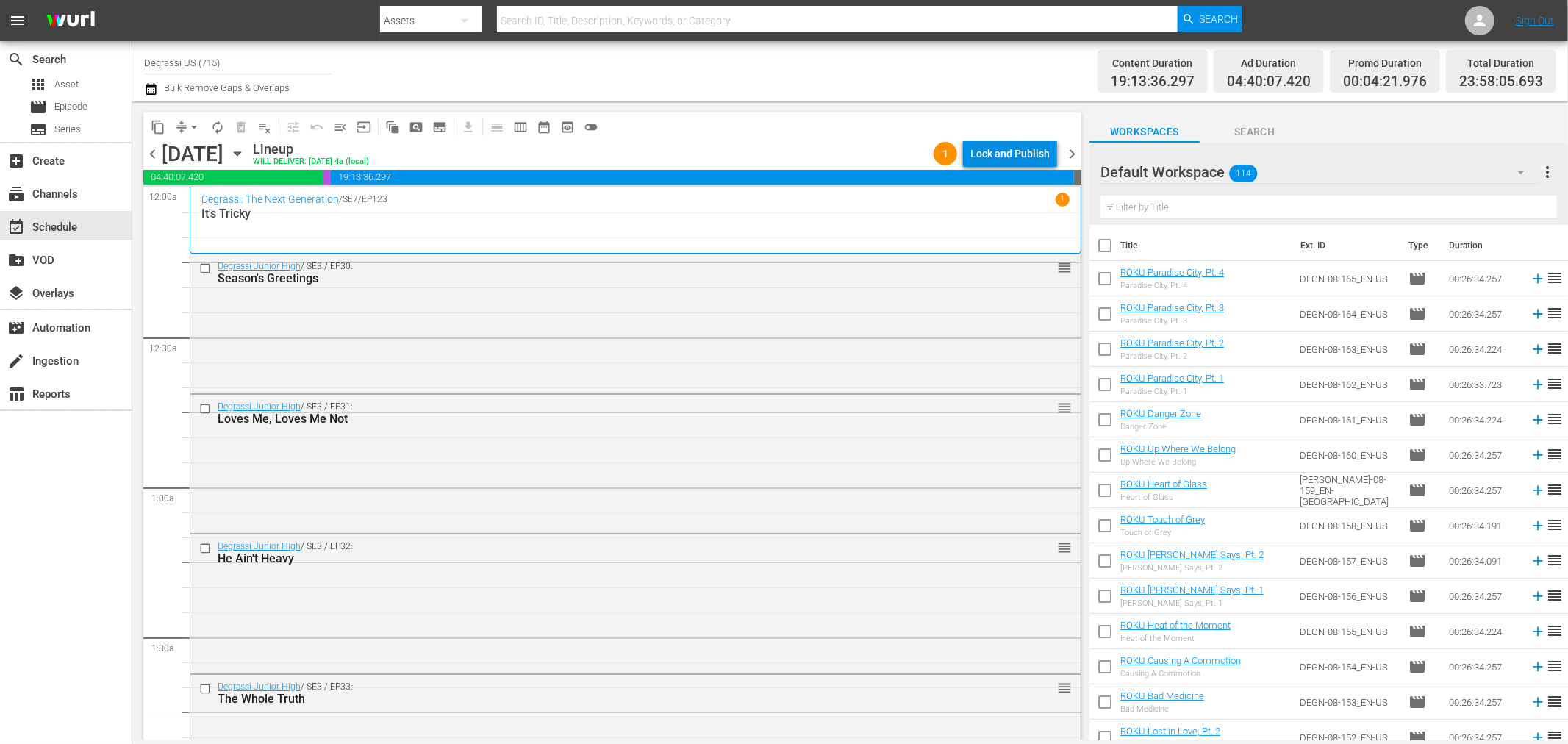
click at [1032, 150] on div "Lock and Publish" at bounding box center [1010, 154] width 80 height 27
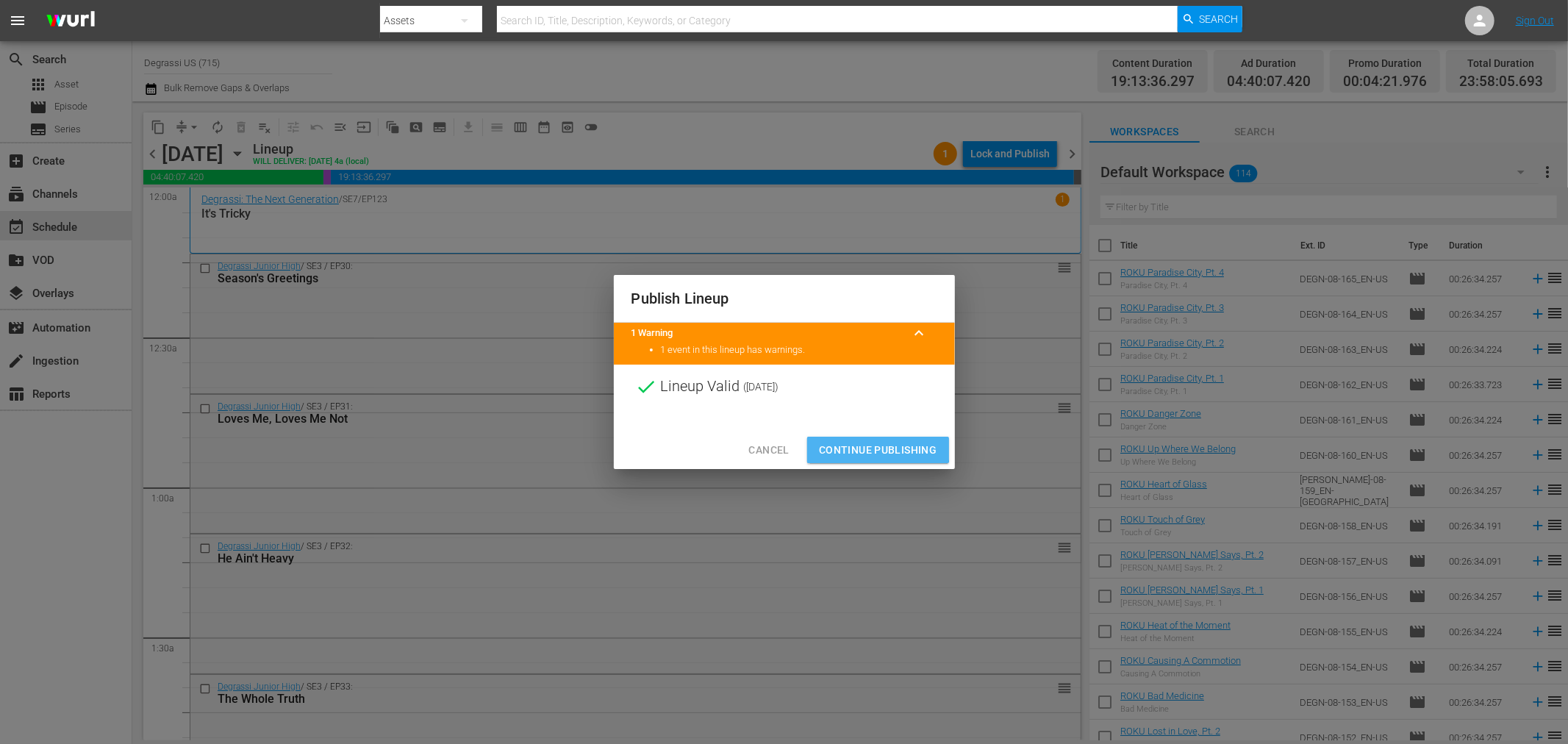
click at [847, 443] on span "Continue Publishing" at bounding box center [878, 450] width 119 height 19
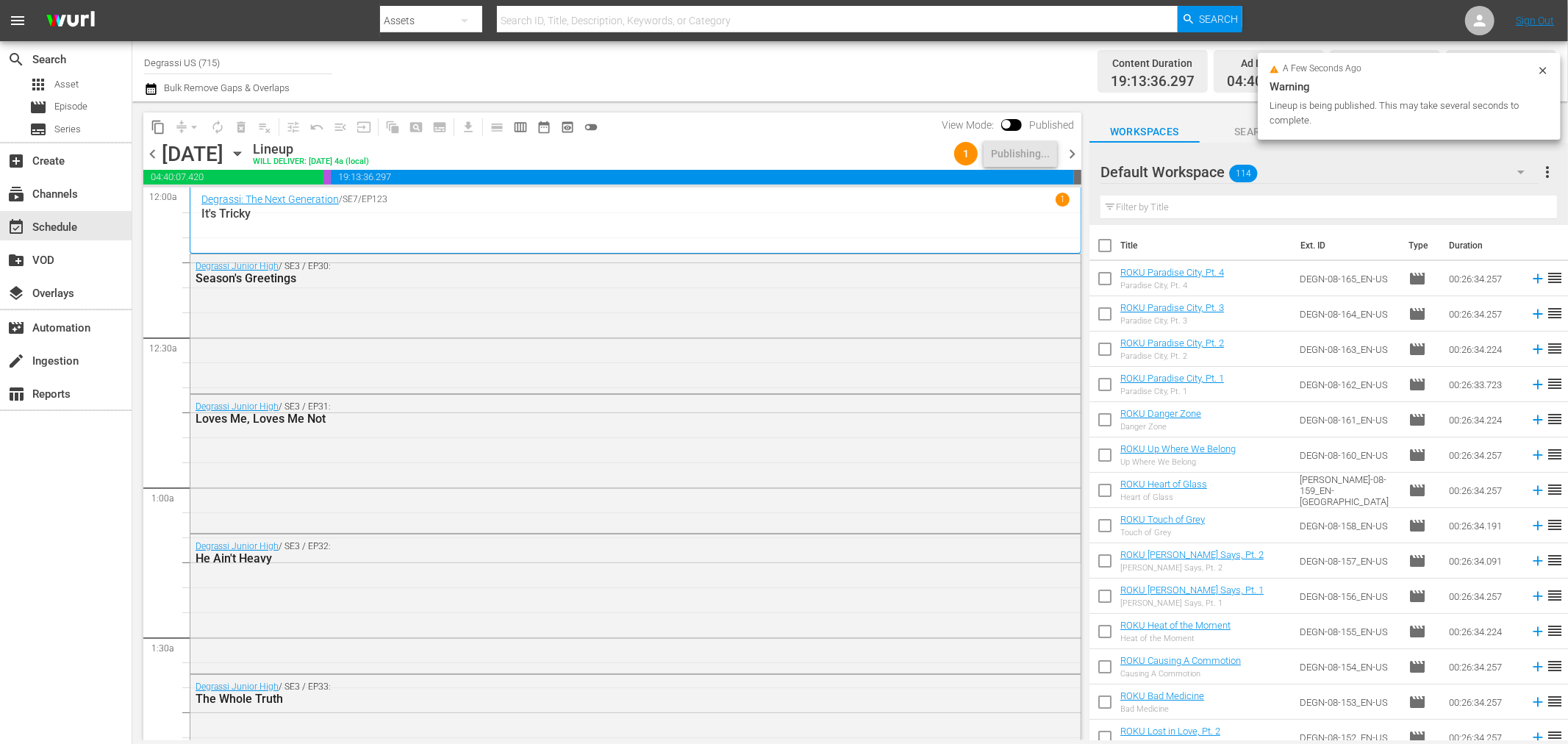
click at [1071, 150] on span "chevron_right" at bounding box center [1072, 154] width 19 height 19
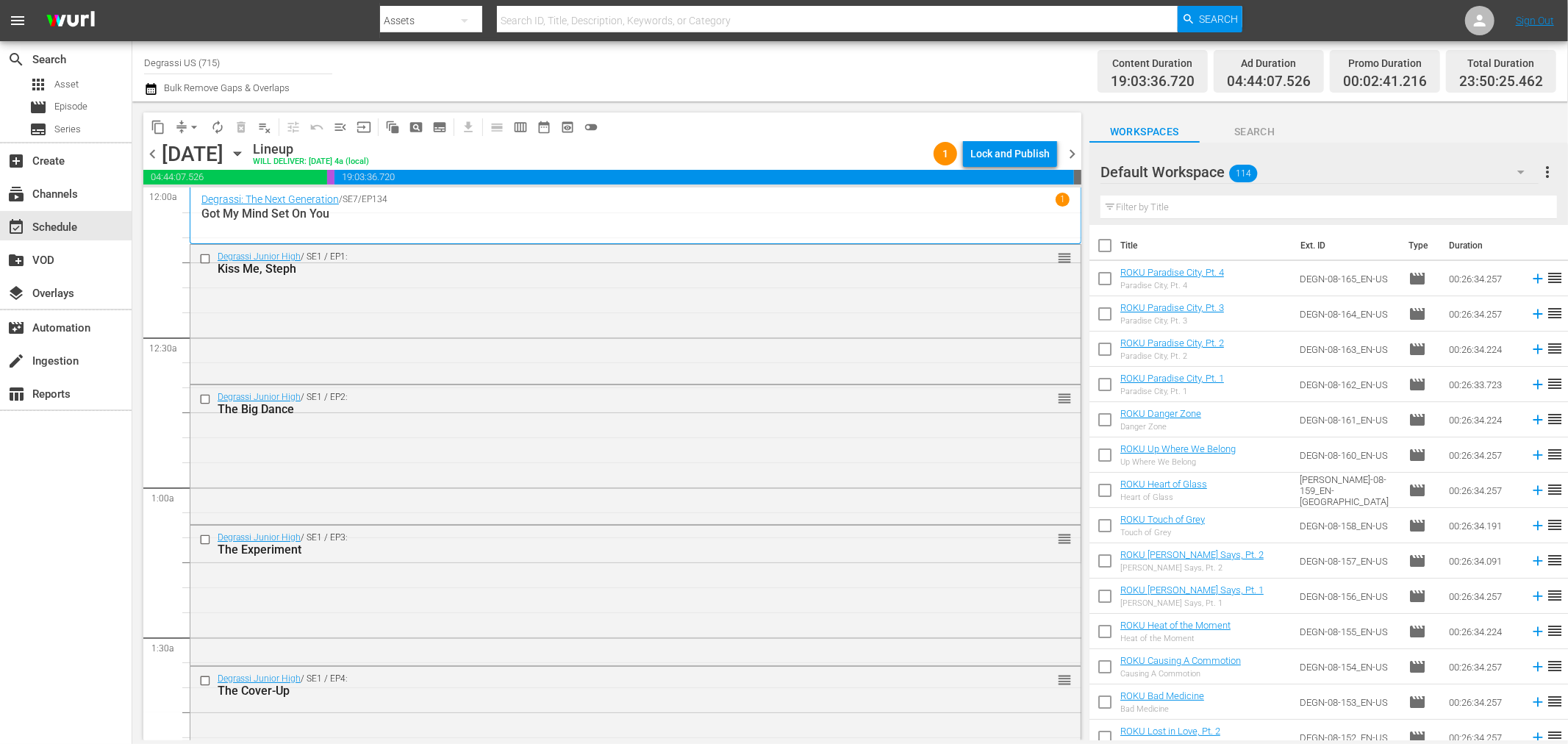
click at [1003, 155] on div "Lock and Publish" at bounding box center [1010, 154] width 80 height 27
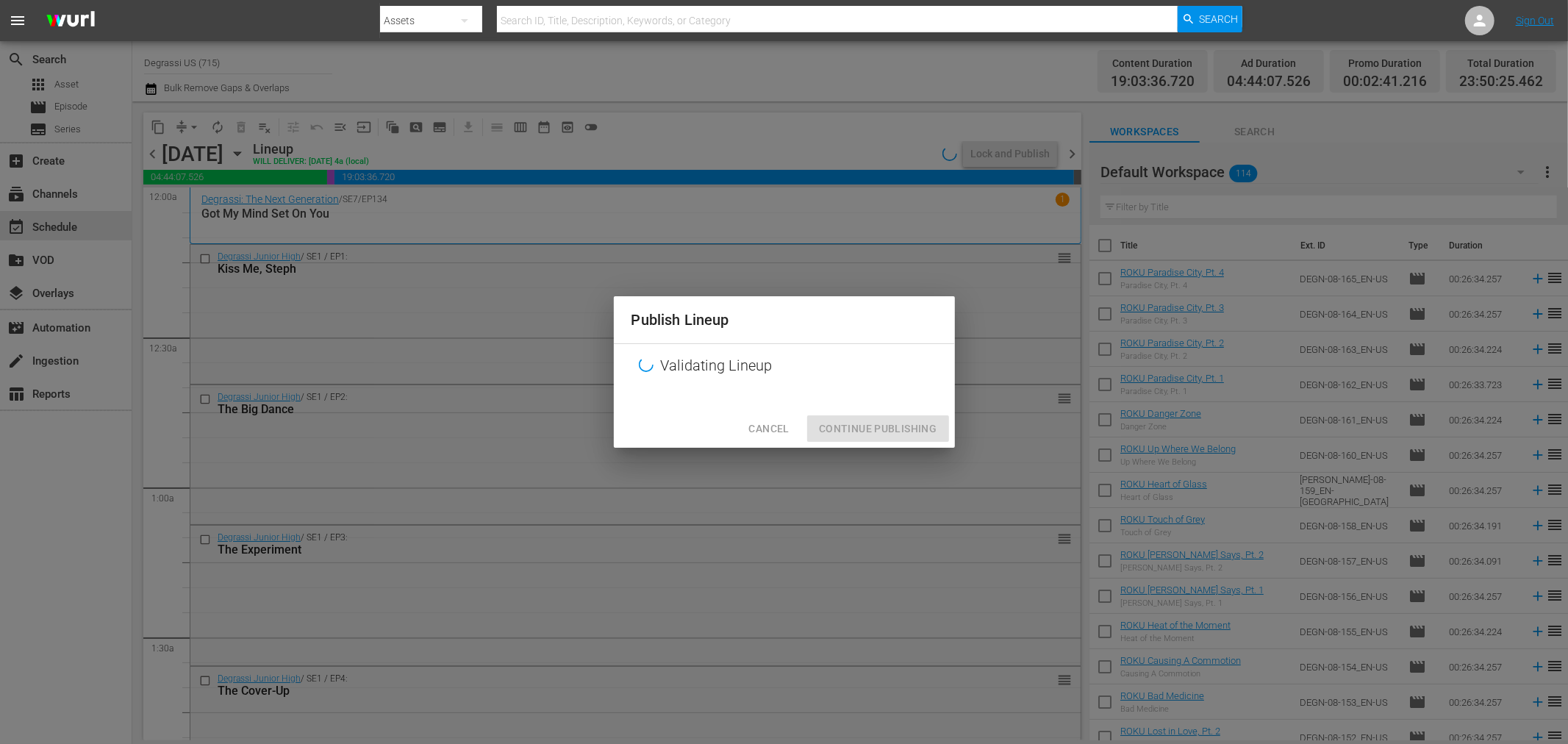
click at [785, 431] on span "Cancel" at bounding box center [768, 429] width 41 height 19
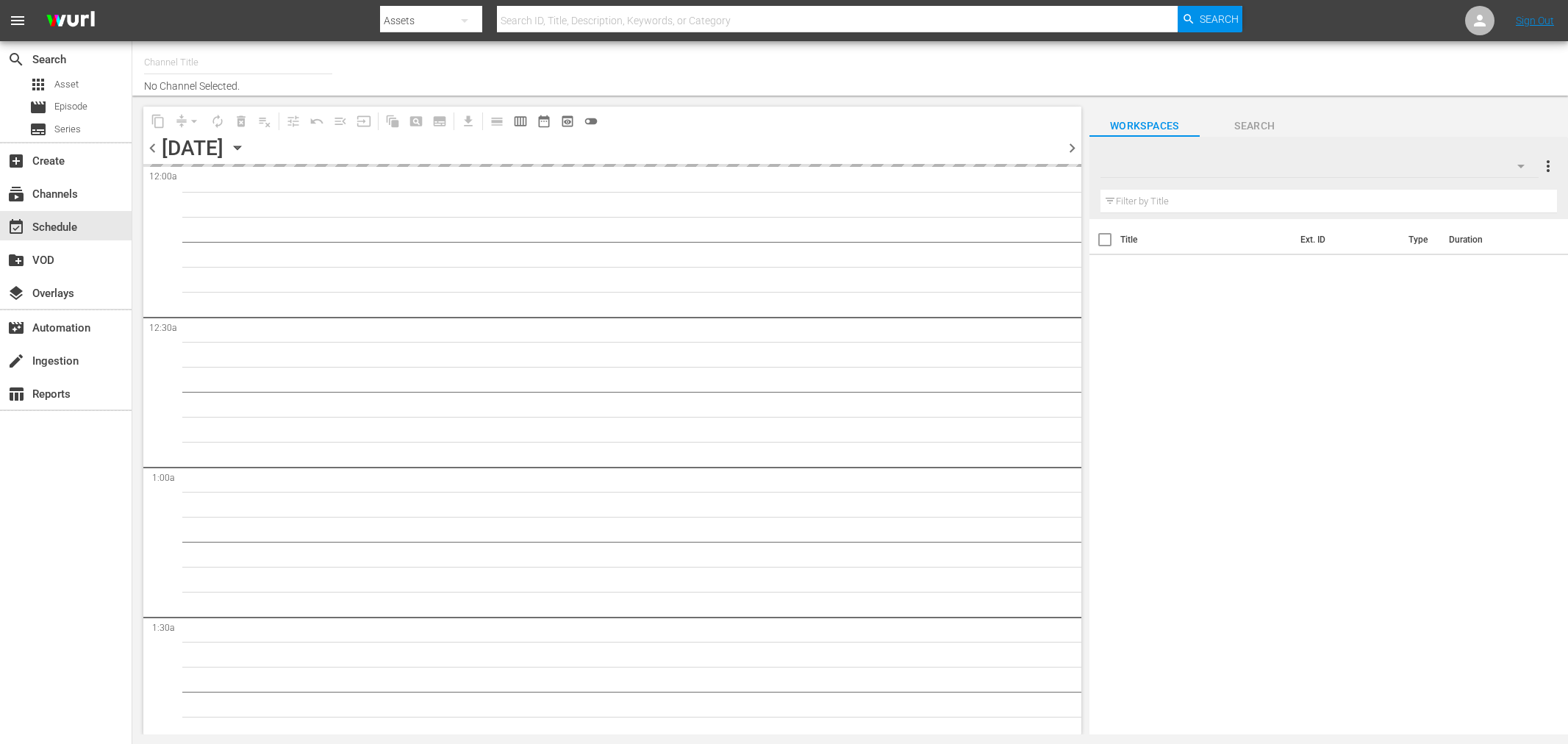
type input "Degrassi US (715)"
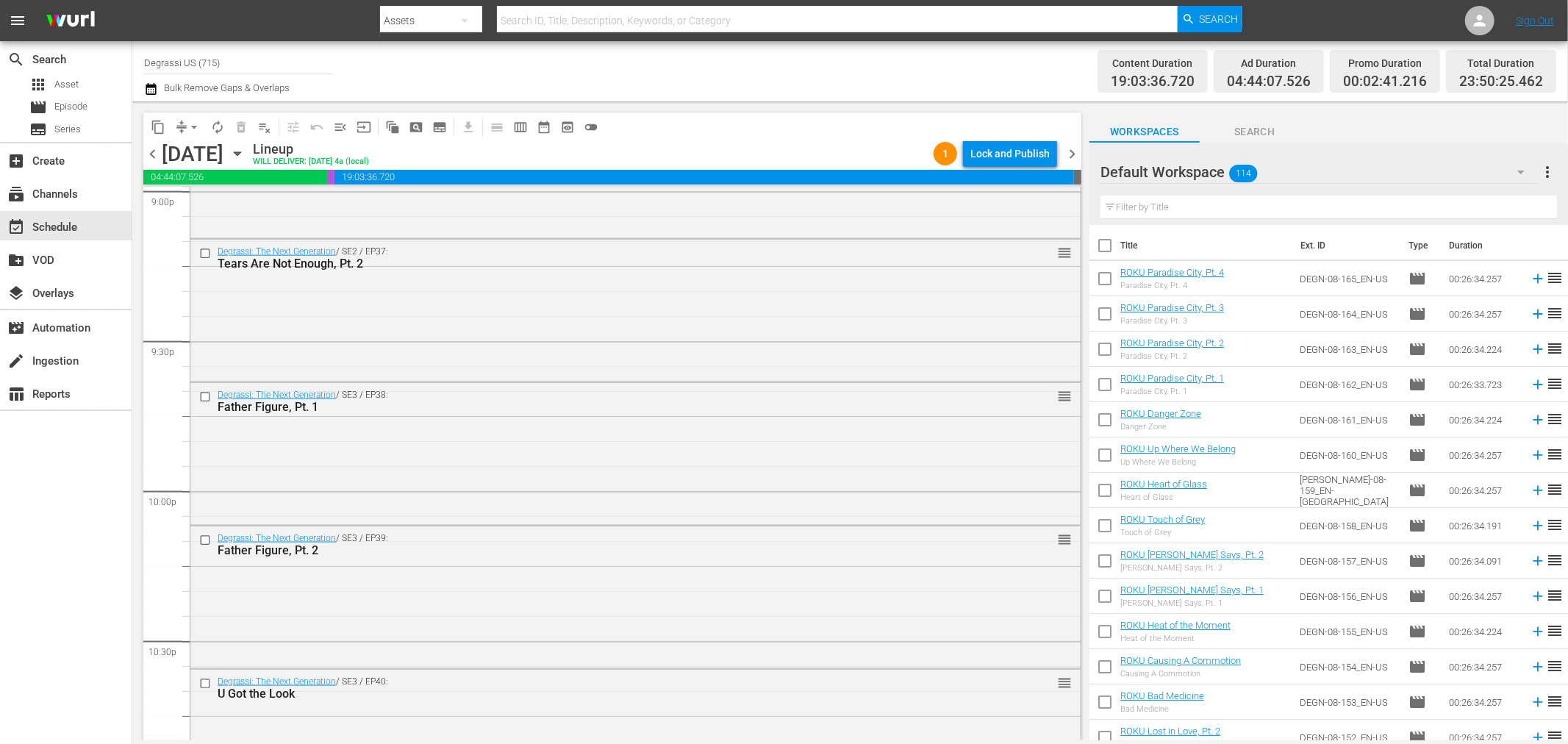
scroll to position [6652, 0]
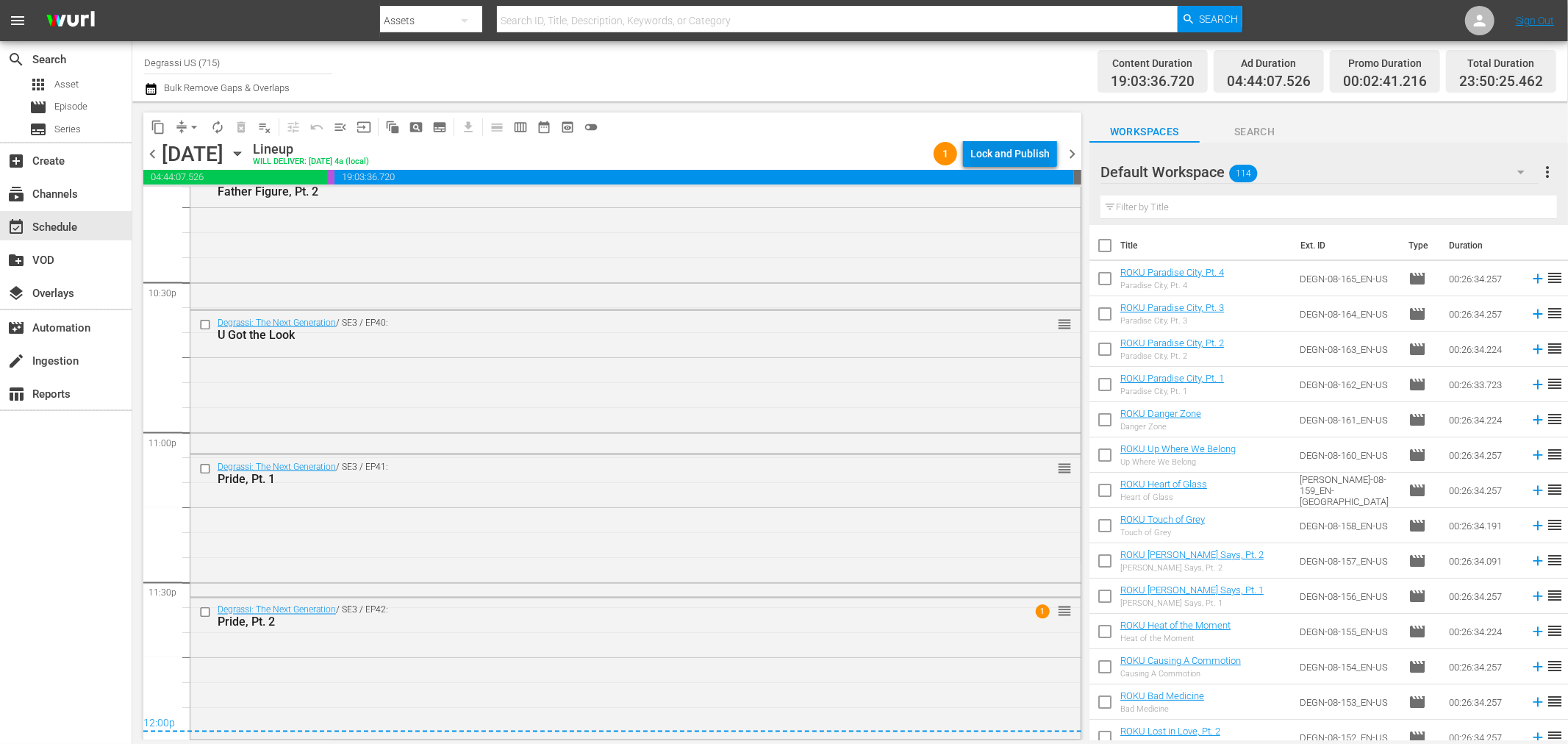
click at [1004, 155] on div "Lock and Publish" at bounding box center [1010, 154] width 80 height 27
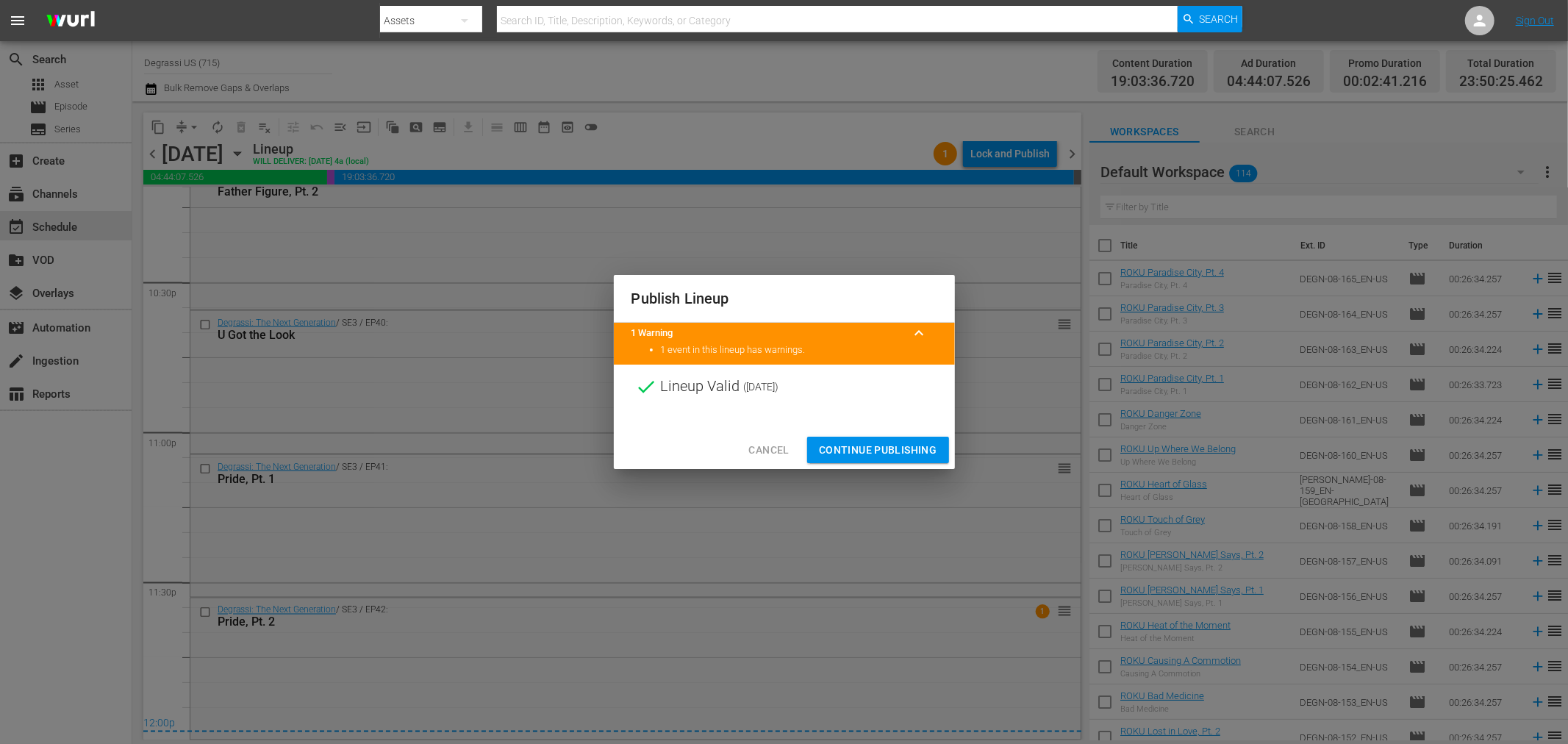
click at [887, 456] on span "Continue Publishing" at bounding box center [878, 450] width 119 height 19
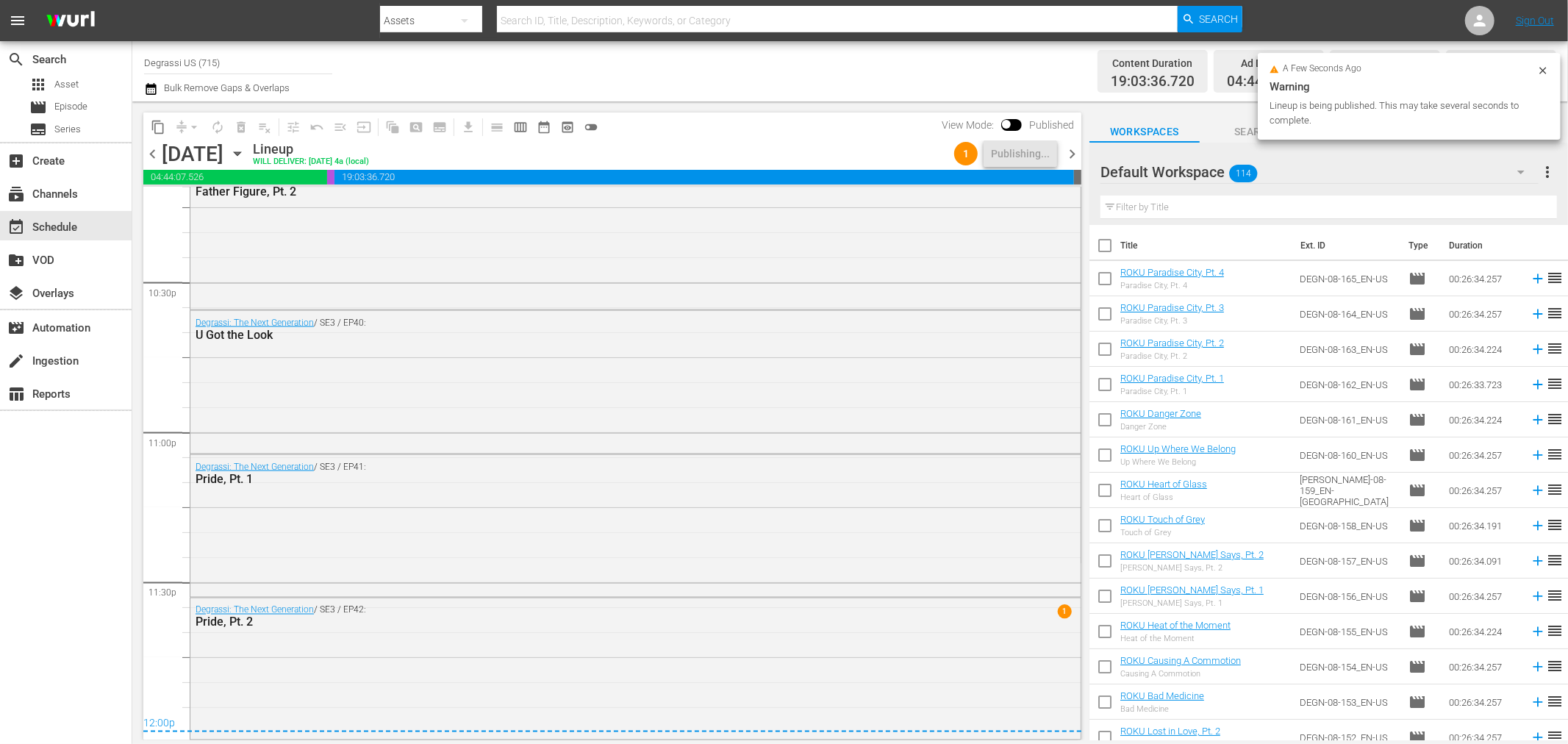
click at [1071, 148] on span "chevron_right" at bounding box center [1072, 154] width 19 height 19
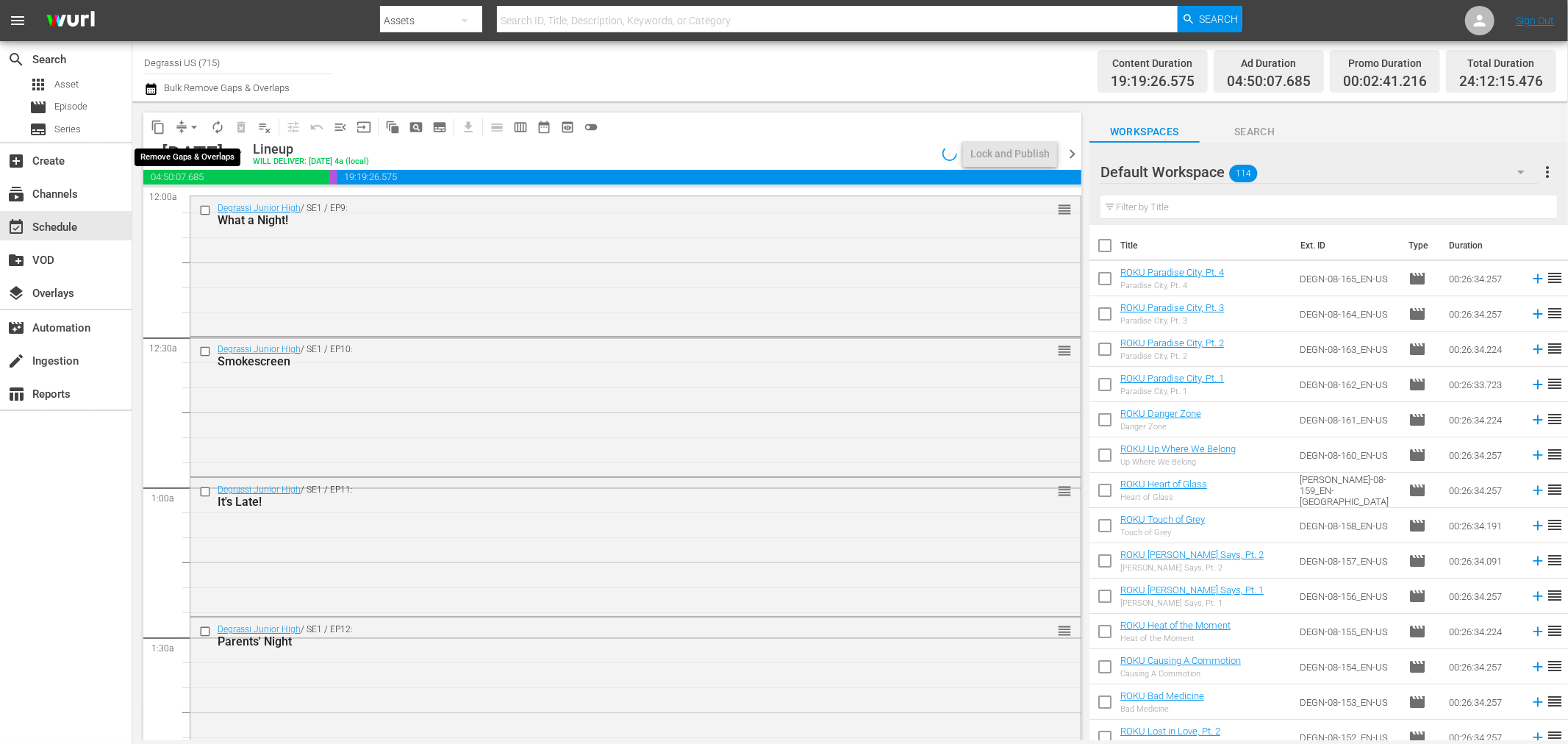
click at [182, 122] on button "arrow_drop_down" at bounding box center [194, 127] width 23 height 23
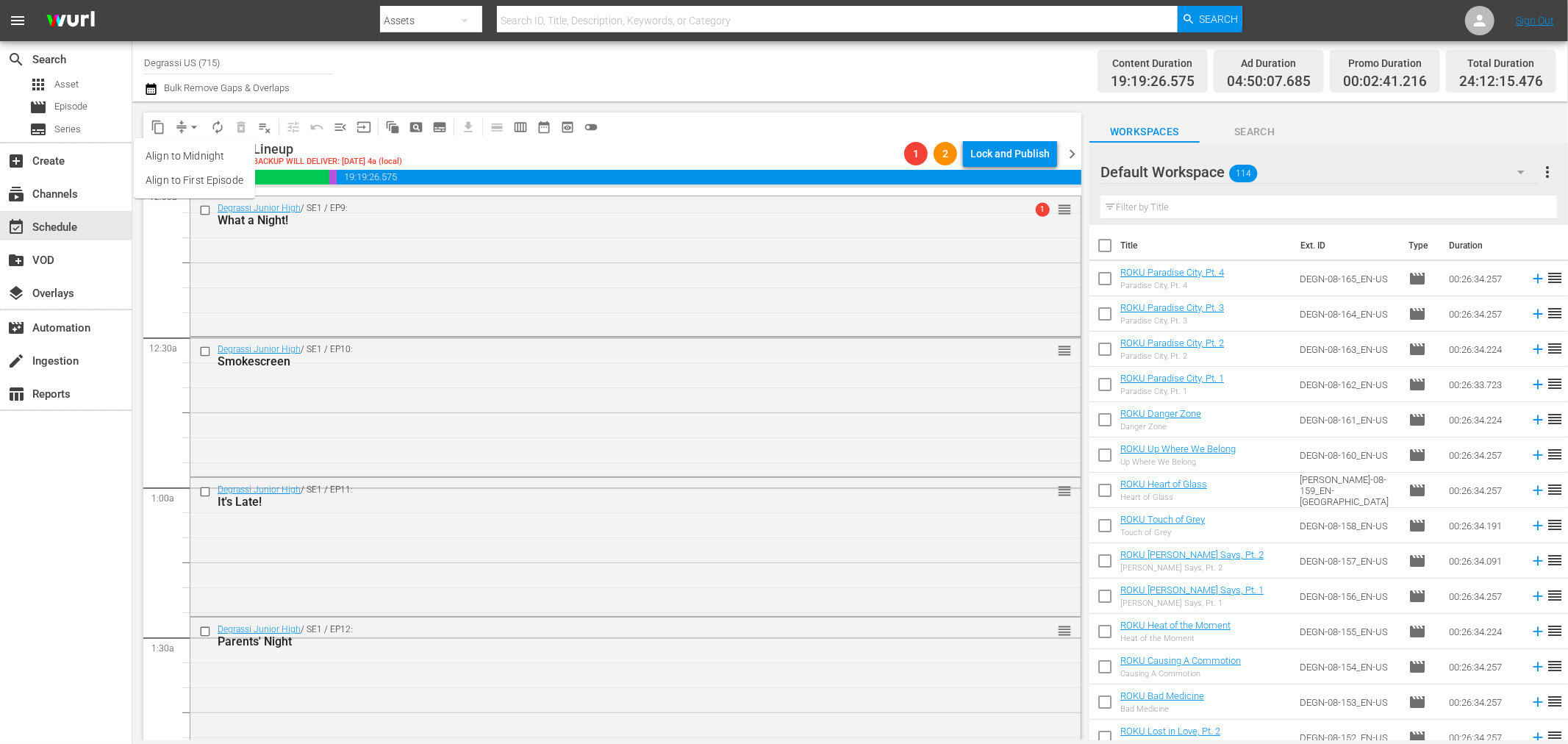
click at [182, 160] on li "Align to Midnight" at bounding box center [194, 156] width 121 height 24
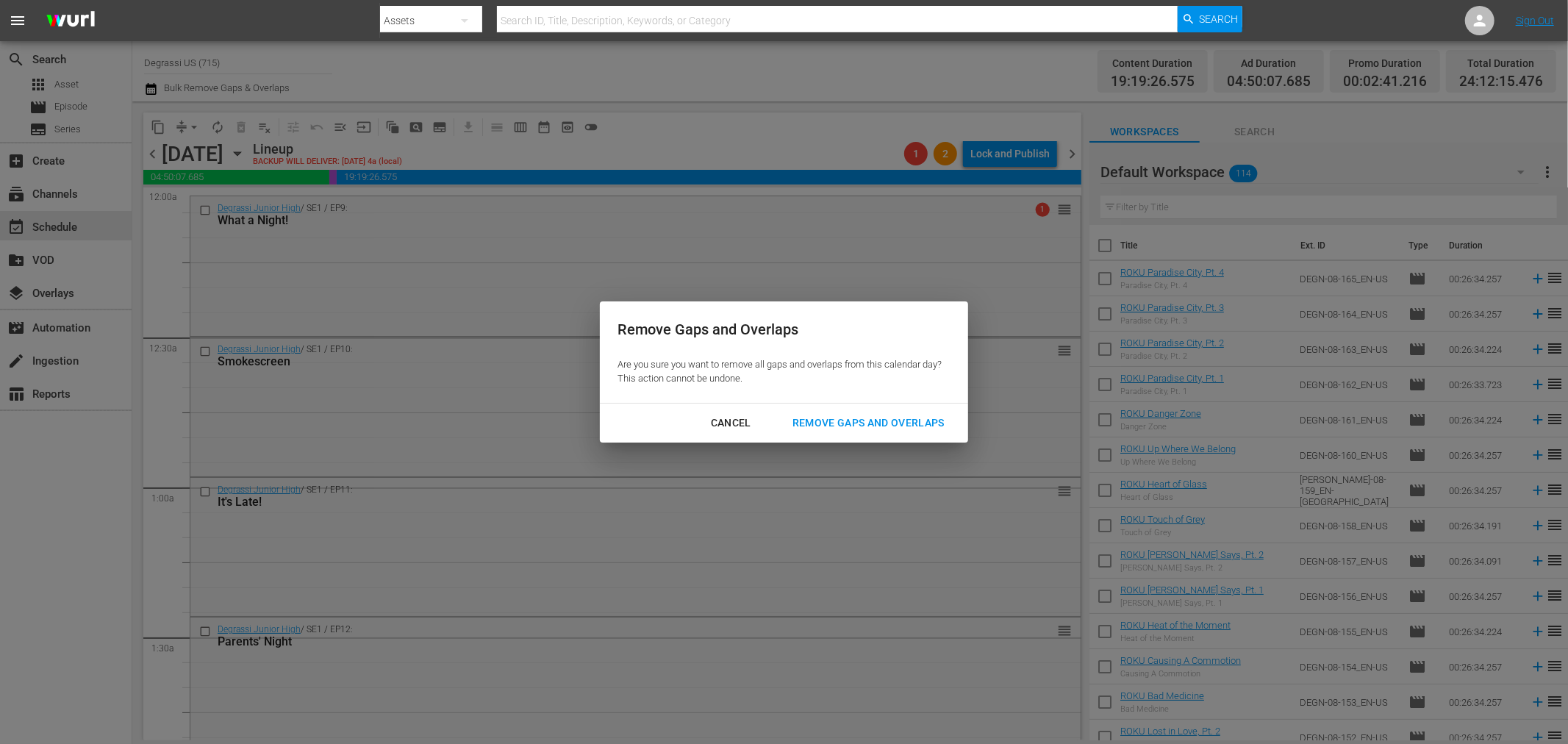
click at [880, 428] on div "Remove Gaps and Overlaps" at bounding box center [868, 423] width 176 height 19
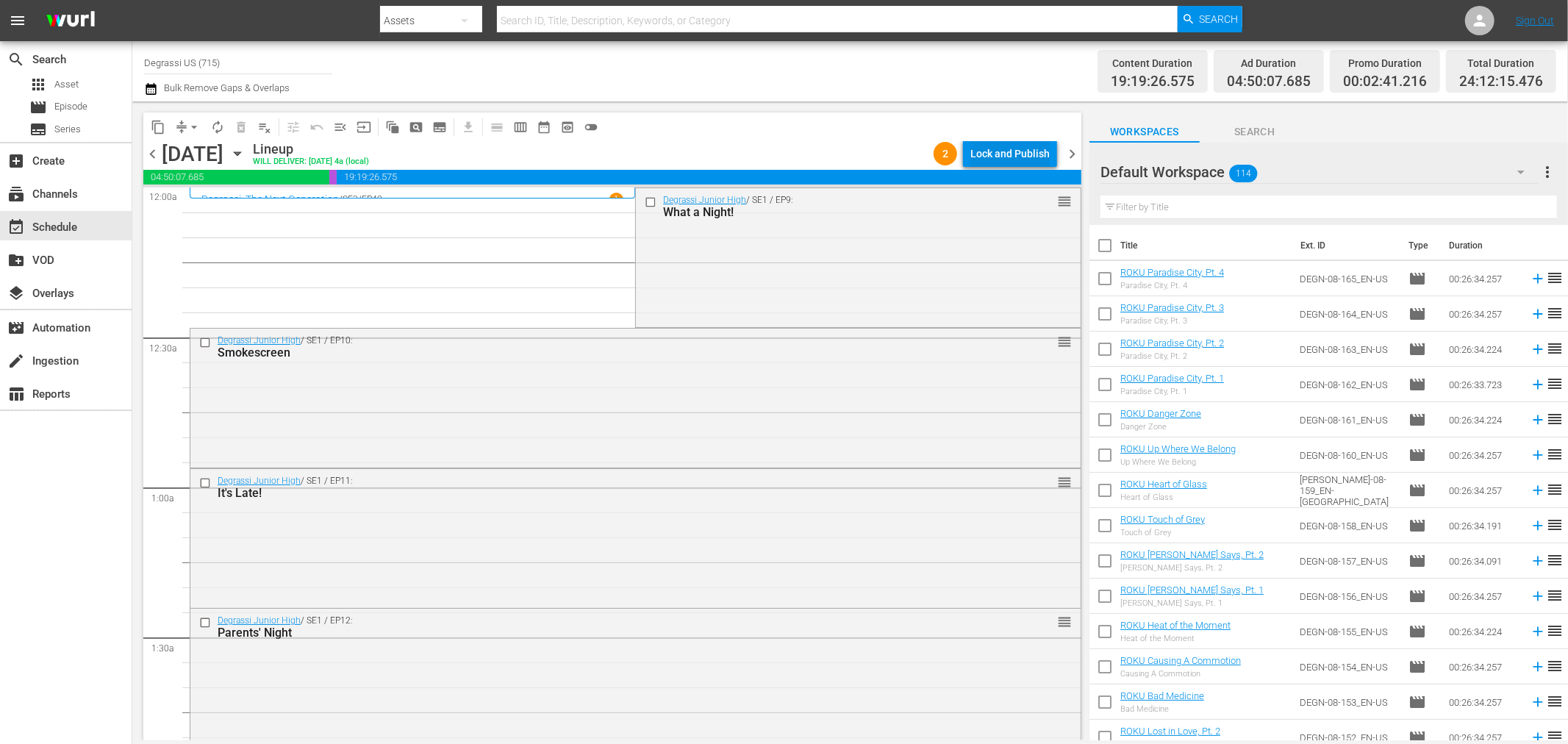
click at [1003, 158] on div "Lock and Publish" at bounding box center [1010, 154] width 80 height 27
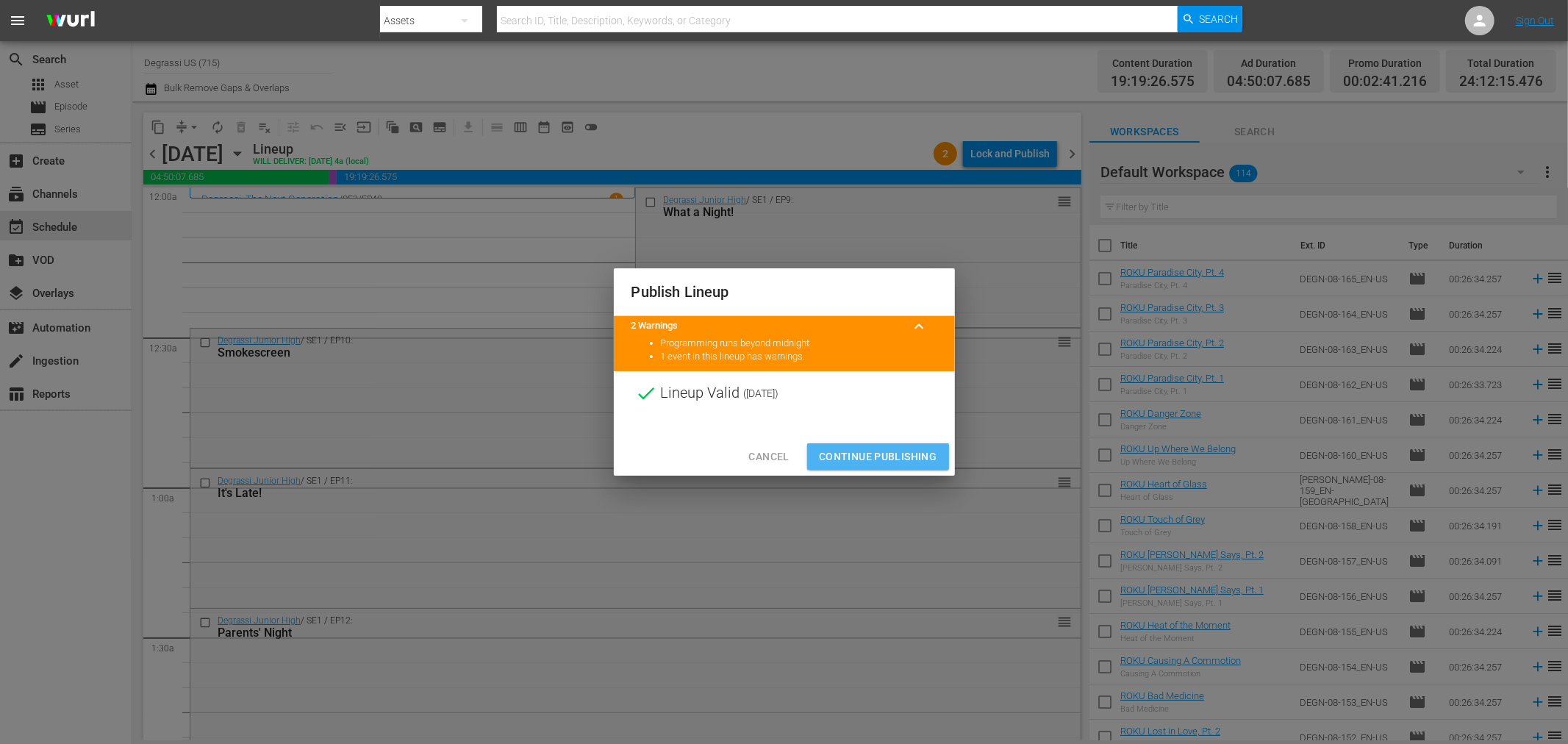
click at [898, 454] on span "Continue Publishing" at bounding box center [878, 457] width 119 height 19
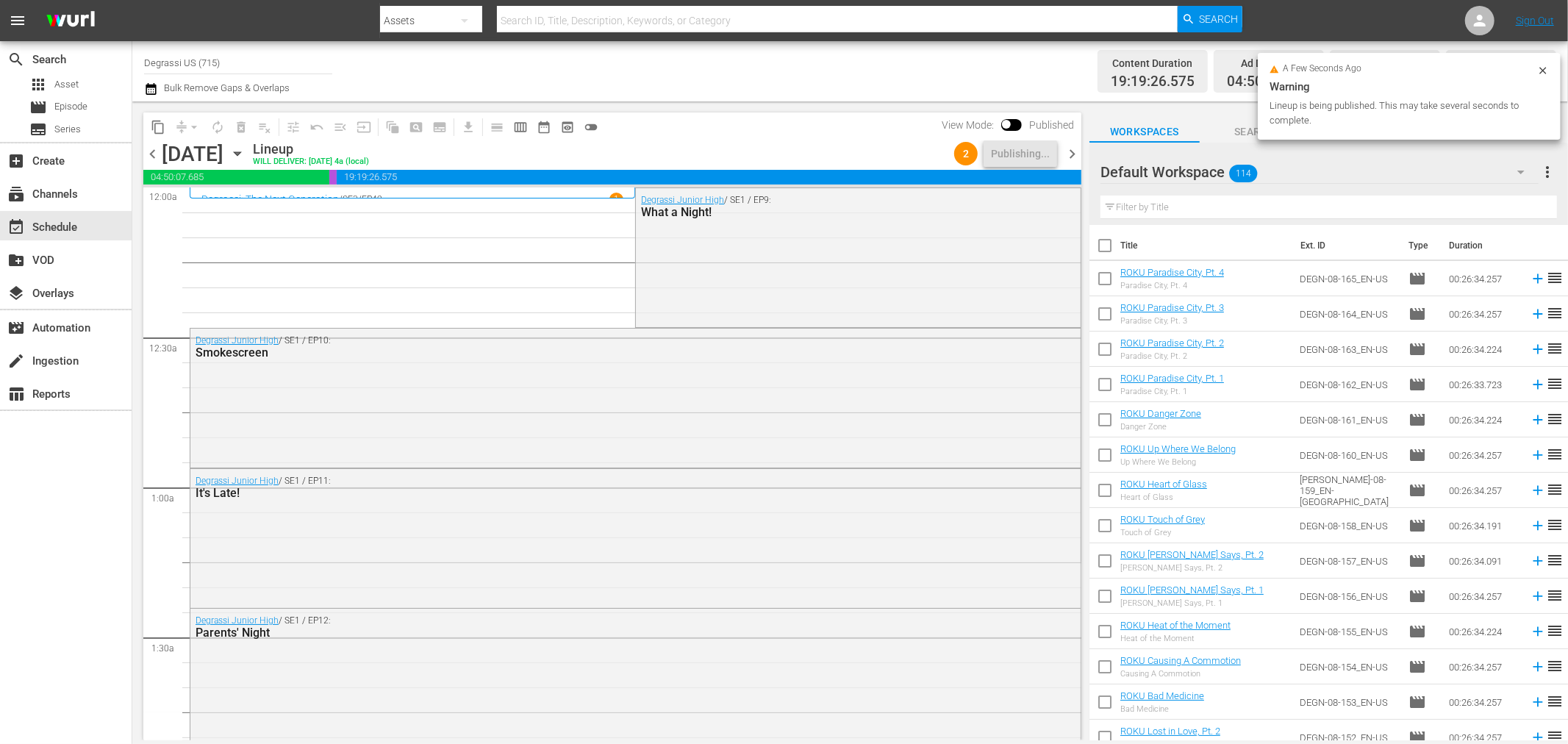
click at [1076, 156] on span "chevron_right" at bounding box center [1072, 154] width 19 height 19
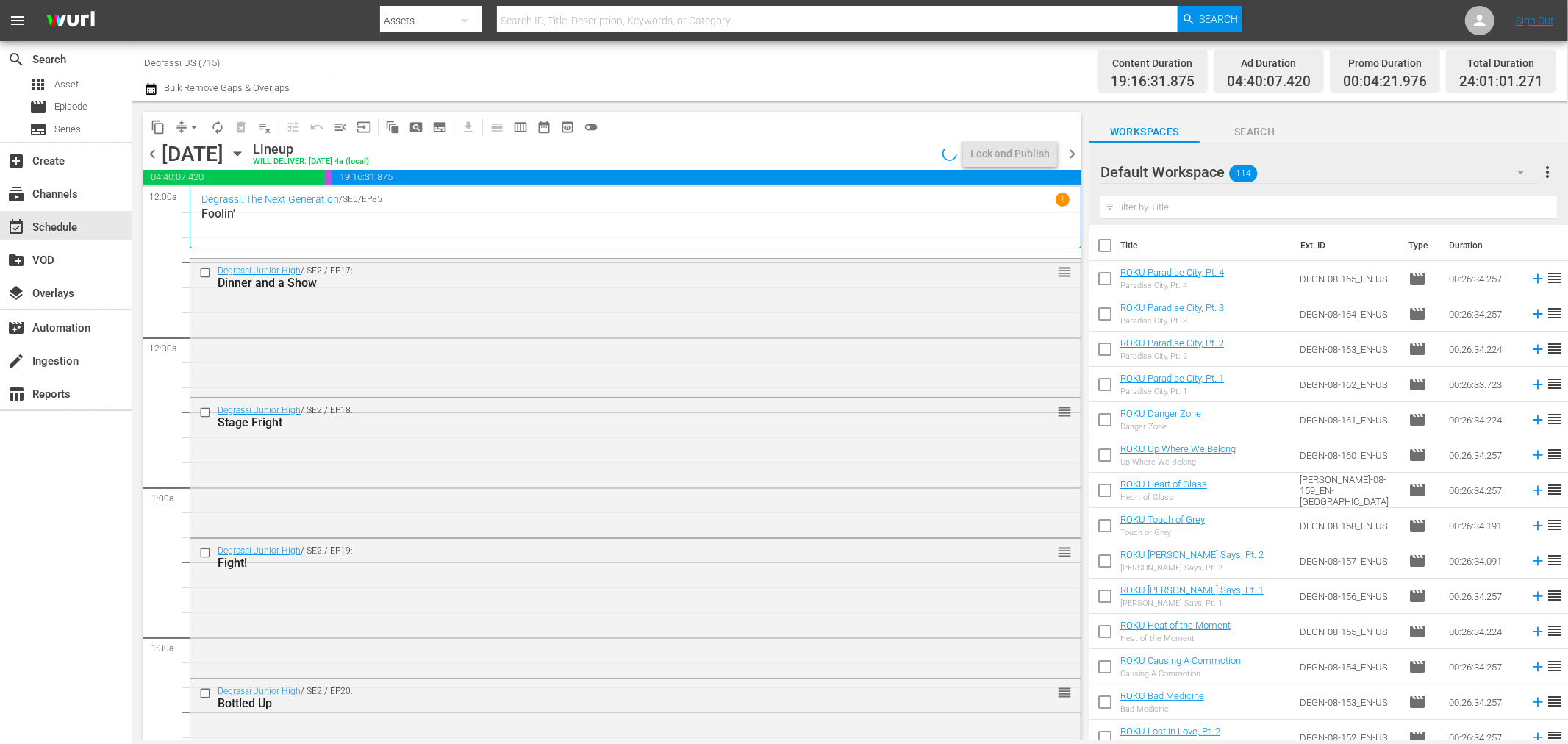
click at [182, 125] on button "arrow_drop_down" at bounding box center [194, 127] width 23 height 23
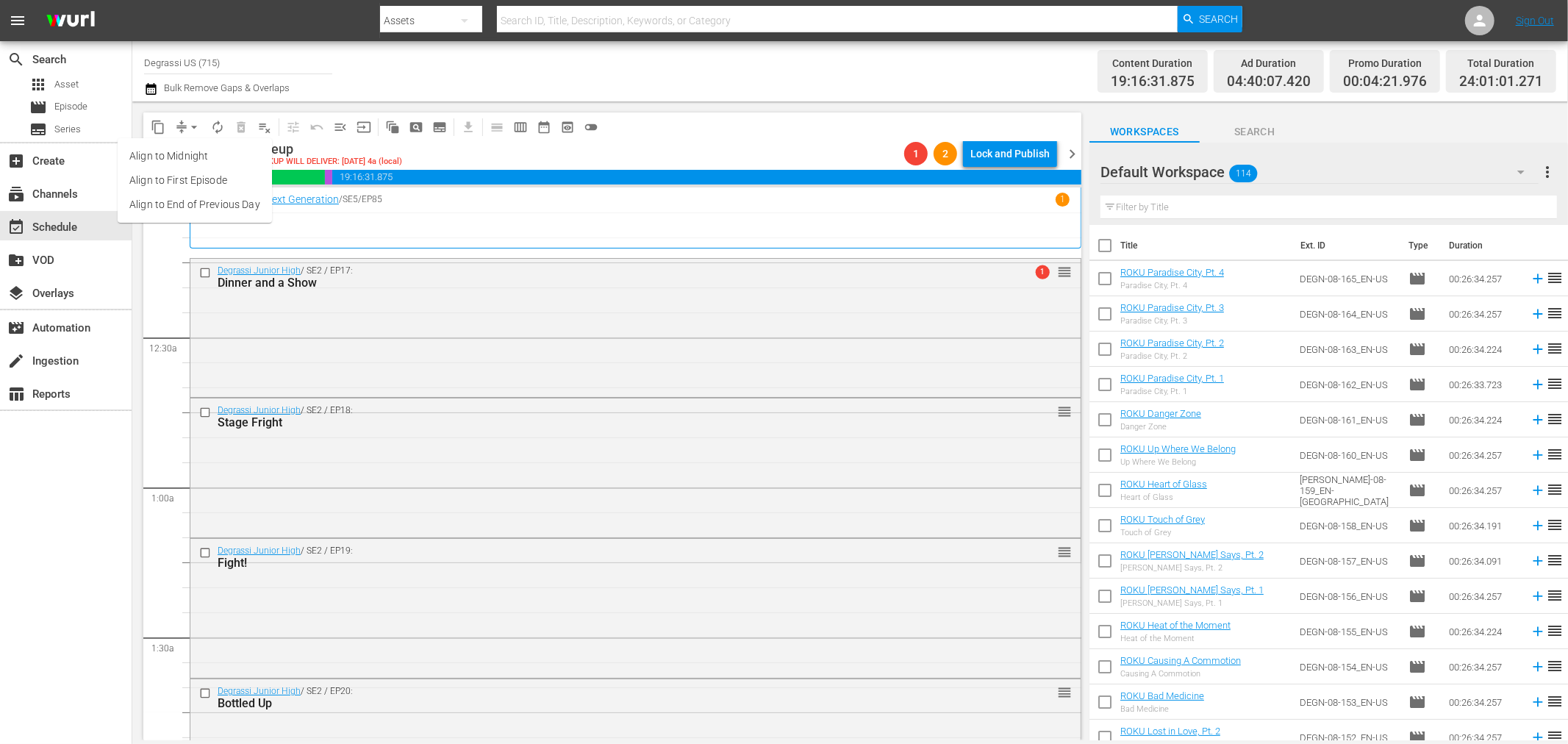
click at [184, 203] on li "Align to End of Previous Day" at bounding box center [195, 205] width 155 height 24
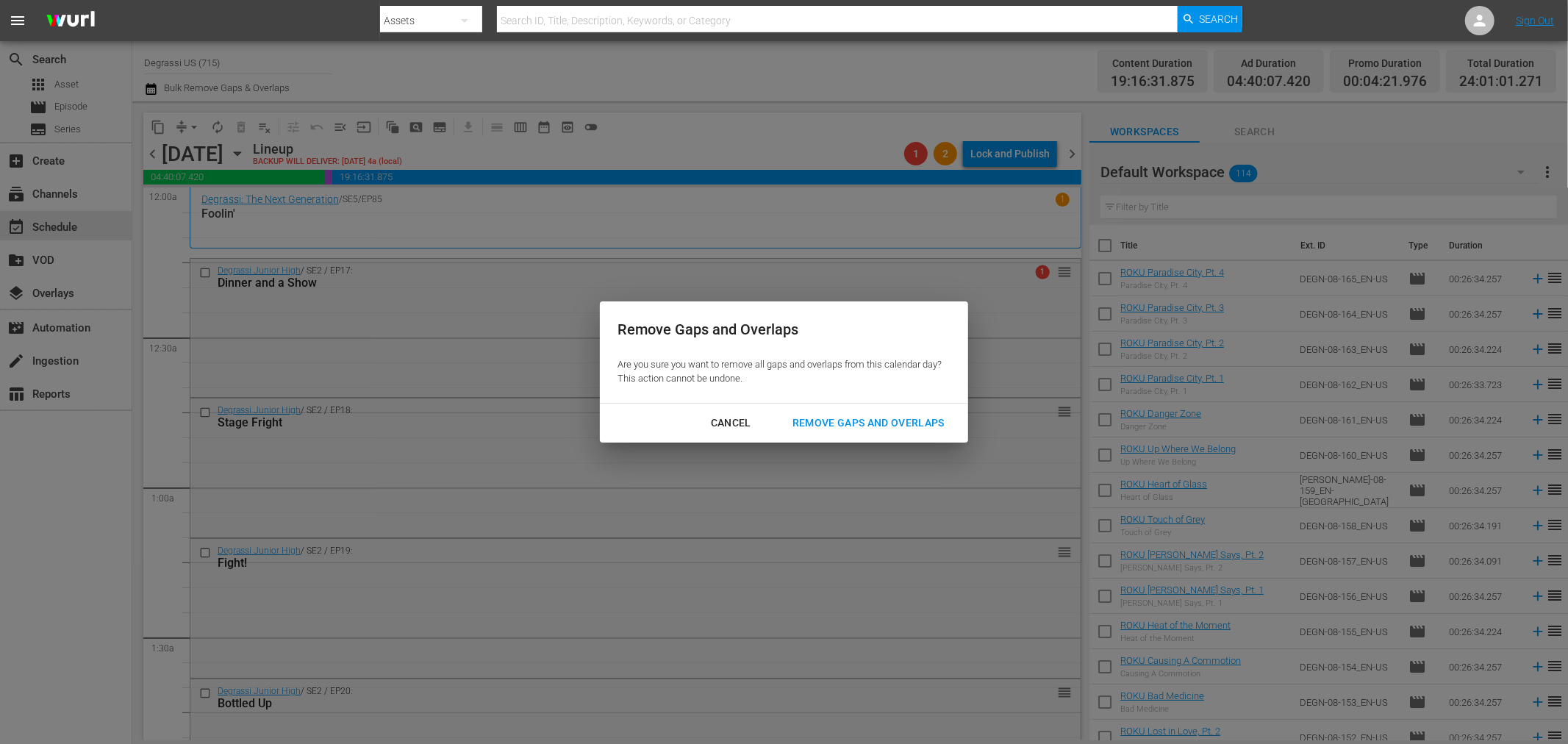
click at [785, 415] on div "Remove Gaps and Overlaps" at bounding box center [868, 423] width 176 height 19
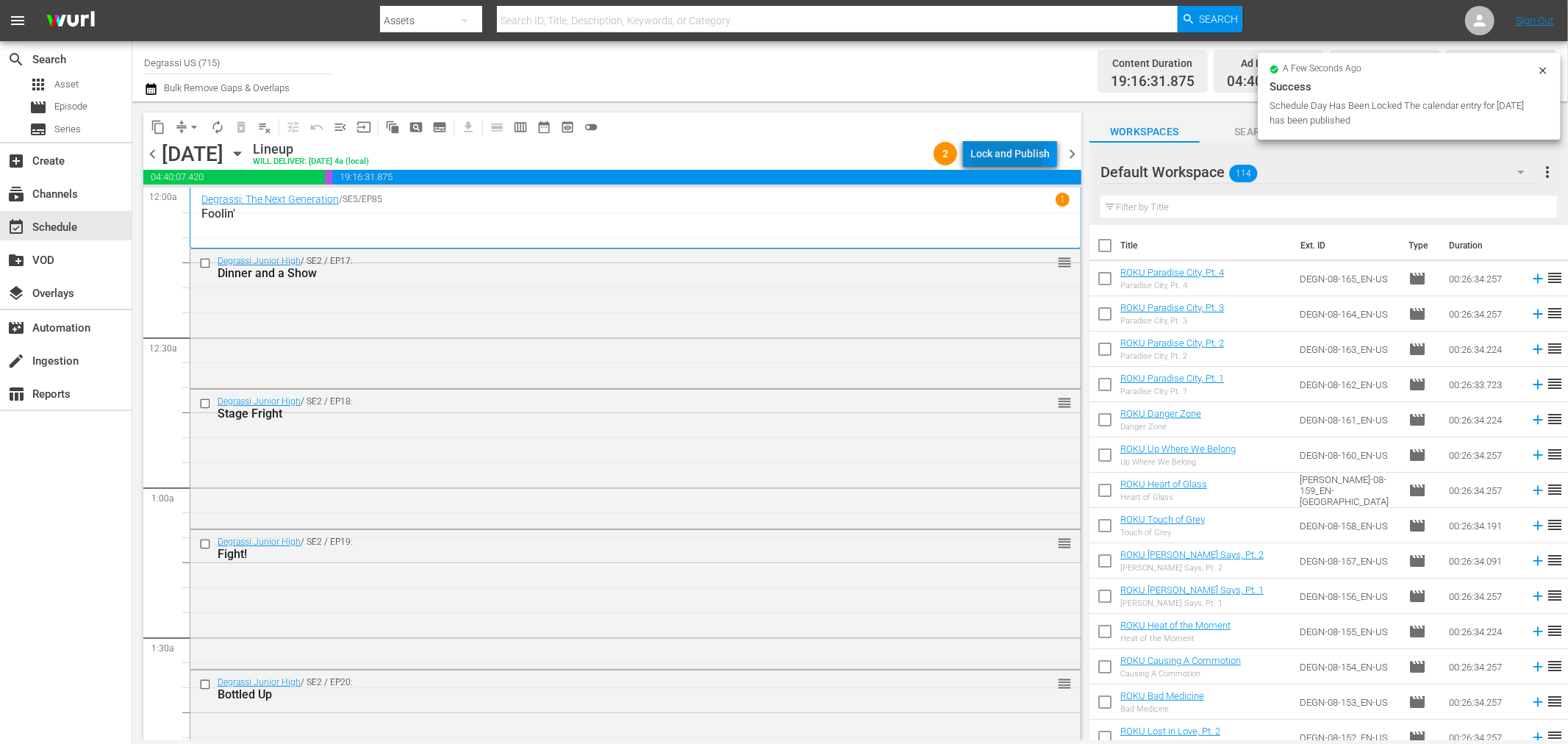
click at [1003, 151] on div "Lock and Publish" at bounding box center [1010, 154] width 80 height 27
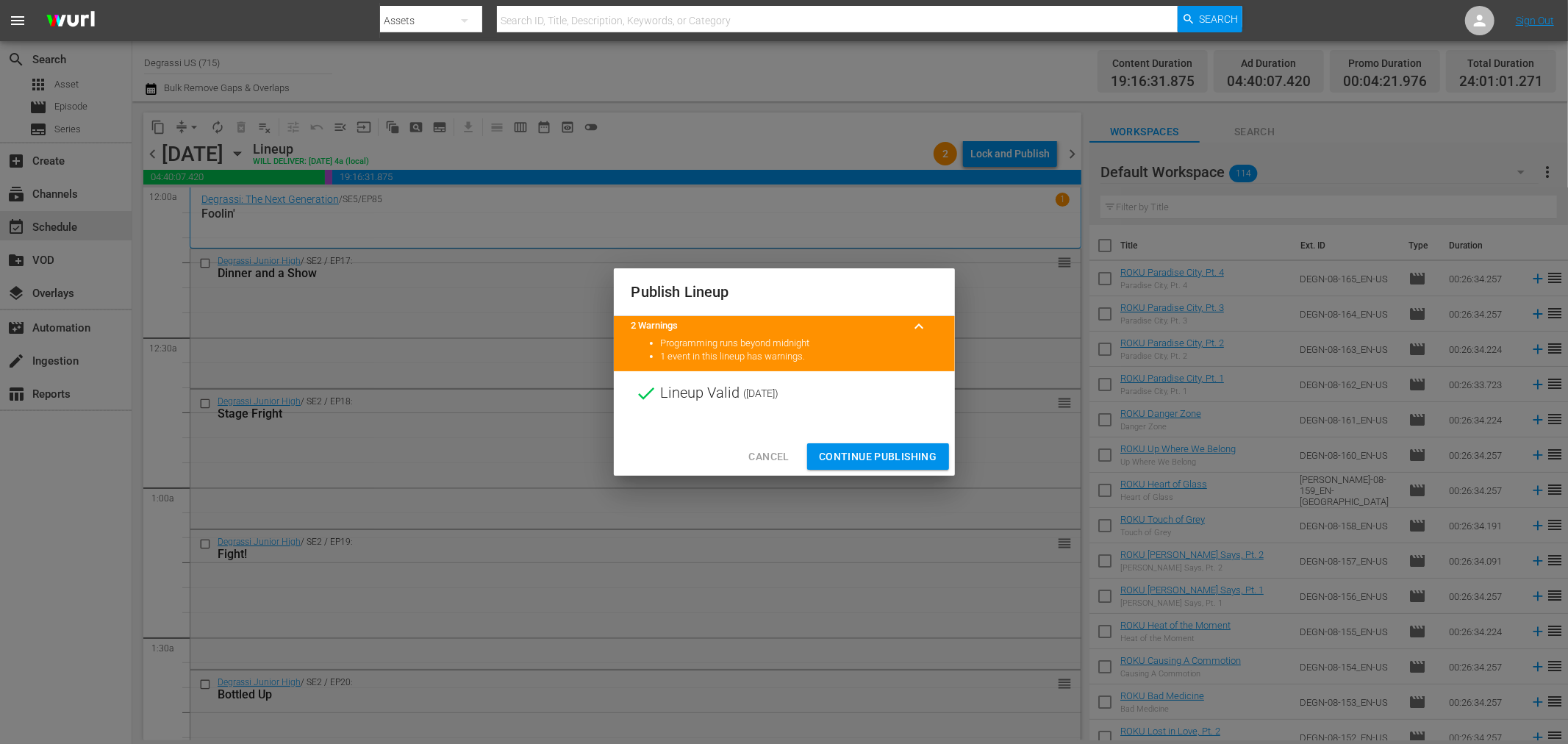
click at [877, 466] on button "Continue Publishing" at bounding box center [878, 457] width 142 height 27
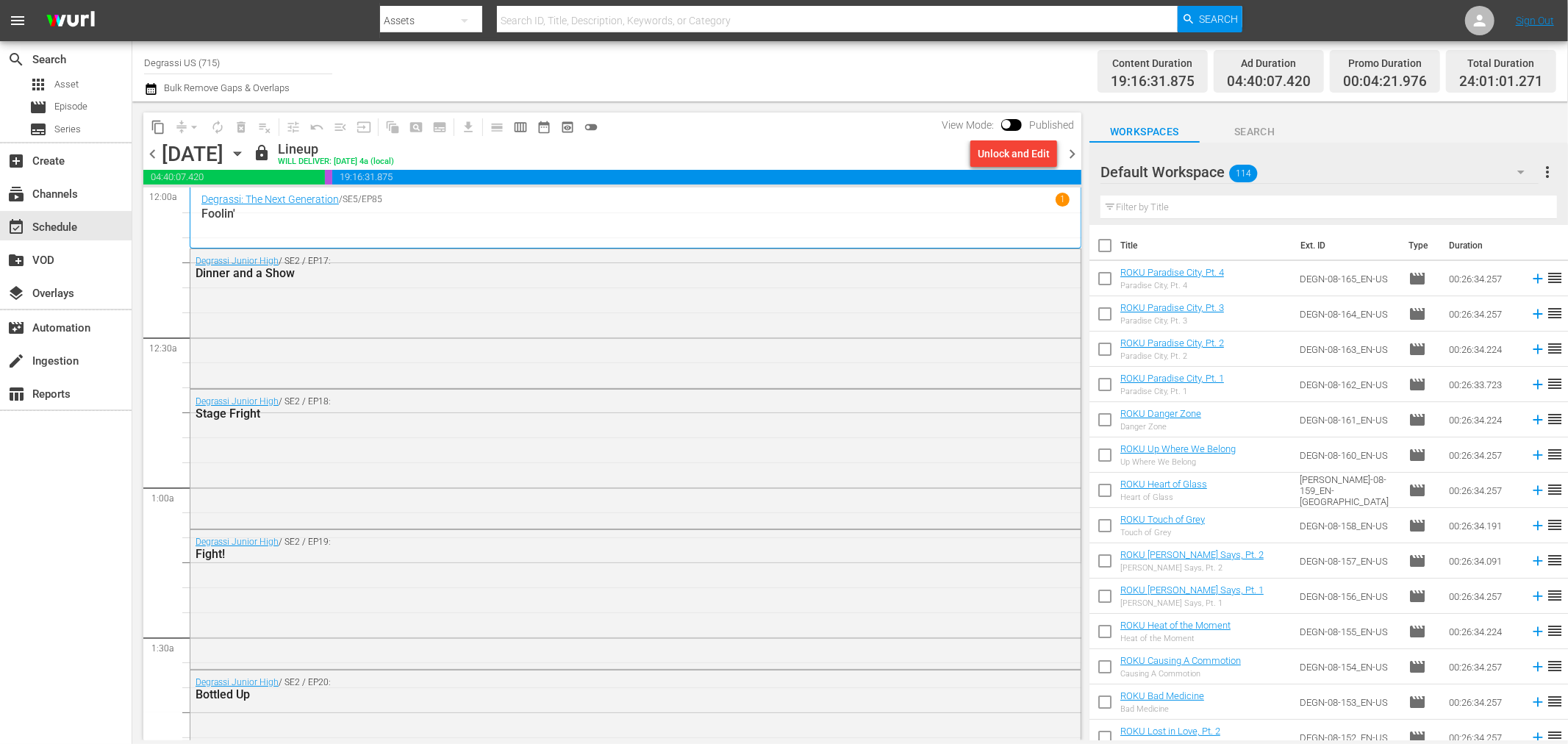
click at [835, 81] on div "Channel Title Degrassi US (715) Bulk Remove Gaps & Overlaps" at bounding box center [529, 71] width 771 height 53
click at [1071, 157] on span "chevron_right" at bounding box center [1072, 154] width 19 height 19
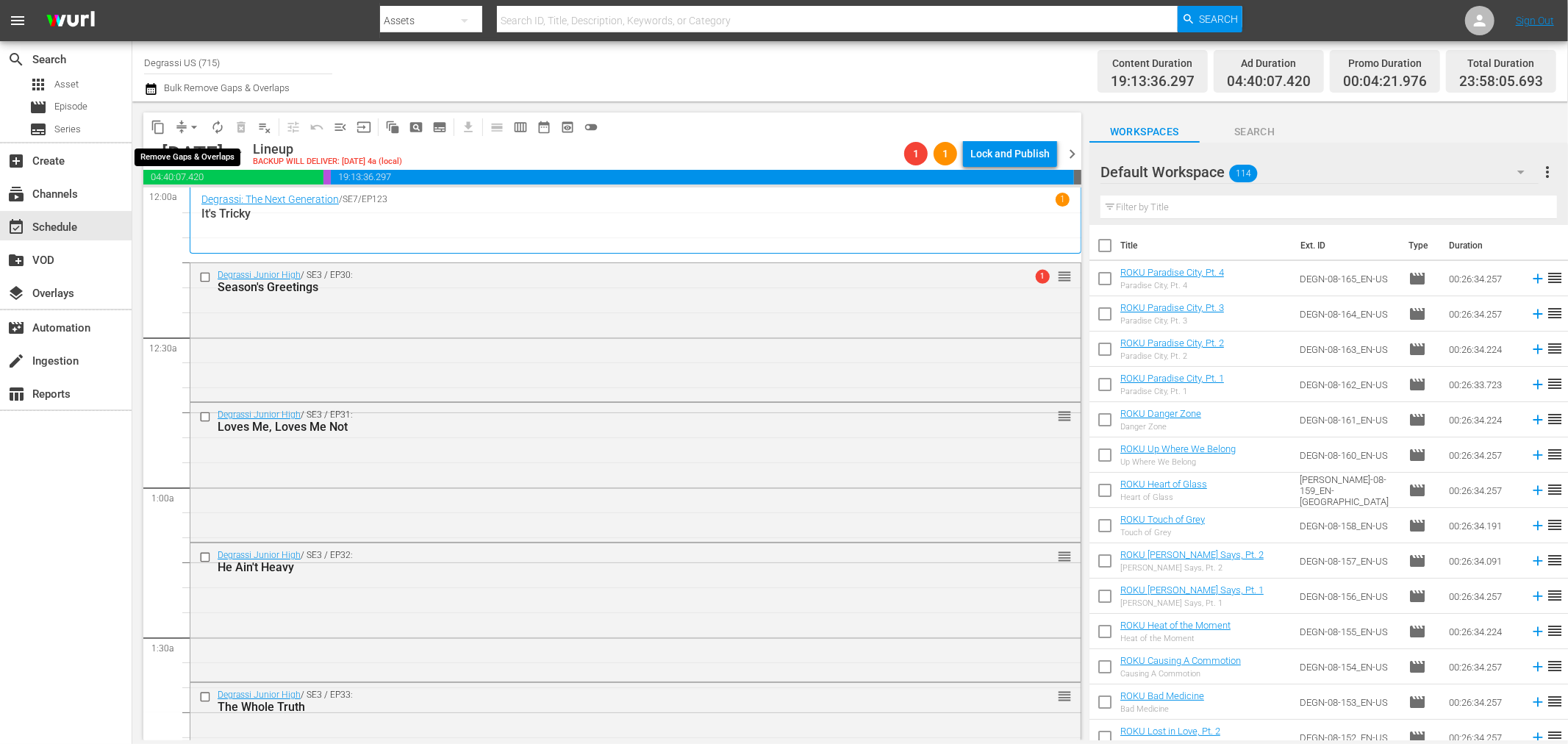
click at [184, 130] on button "arrow_drop_down" at bounding box center [194, 127] width 23 height 23
click at [204, 205] on li "Align to End of Previous Day" at bounding box center [195, 205] width 155 height 24
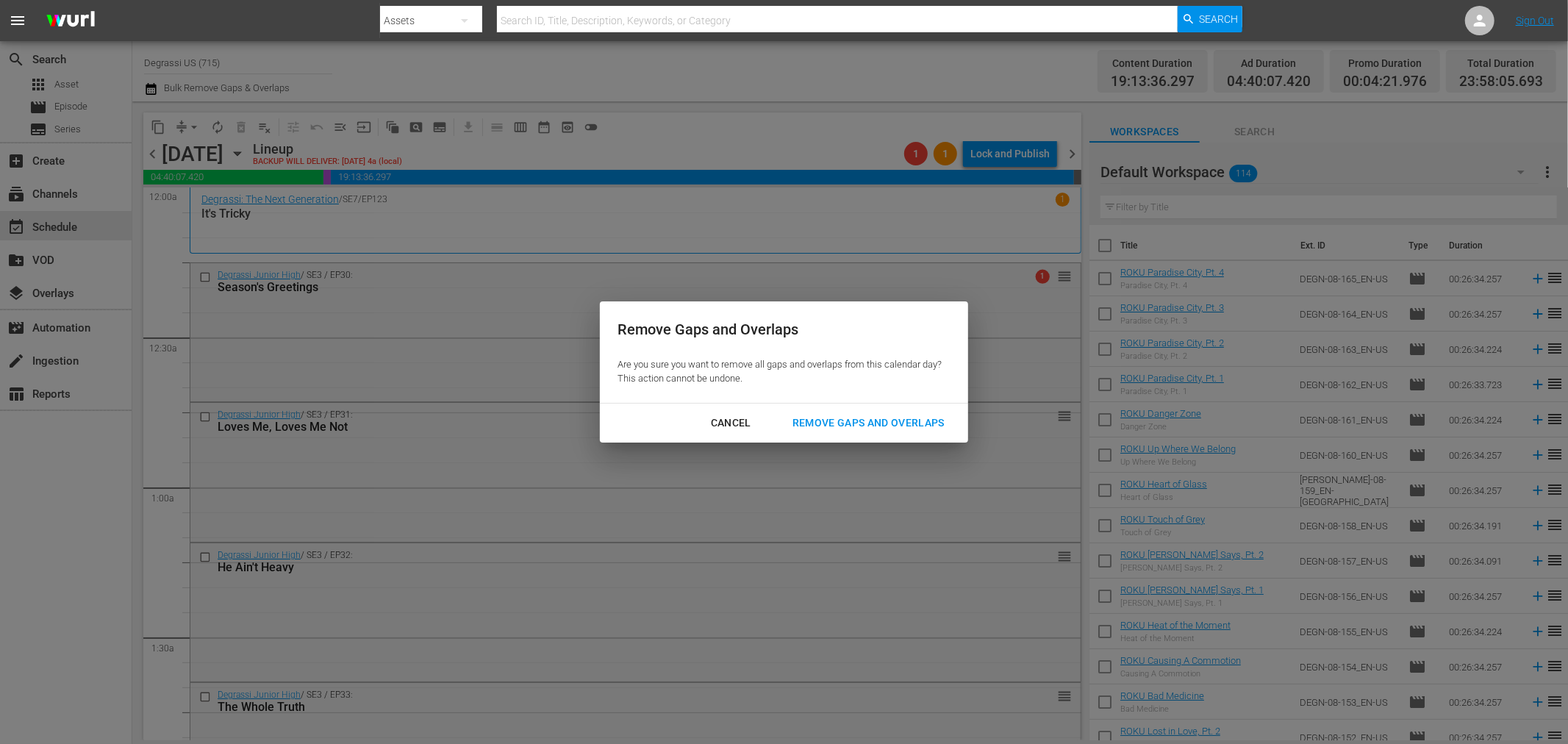
click at [838, 428] on div "Remove Gaps and Overlaps" at bounding box center [868, 423] width 176 height 19
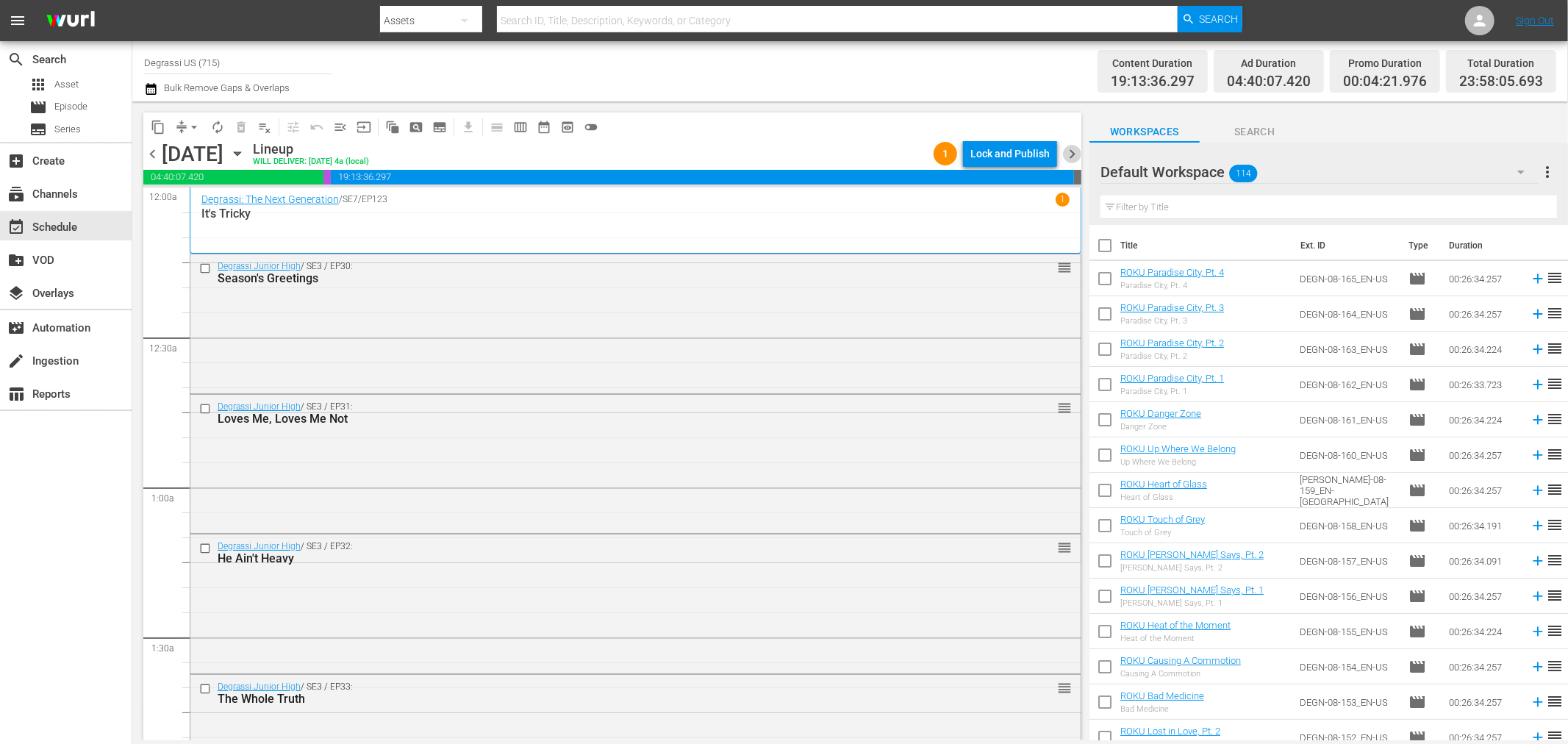
click at [1077, 159] on span "chevron_right" at bounding box center [1072, 154] width 19 height 19
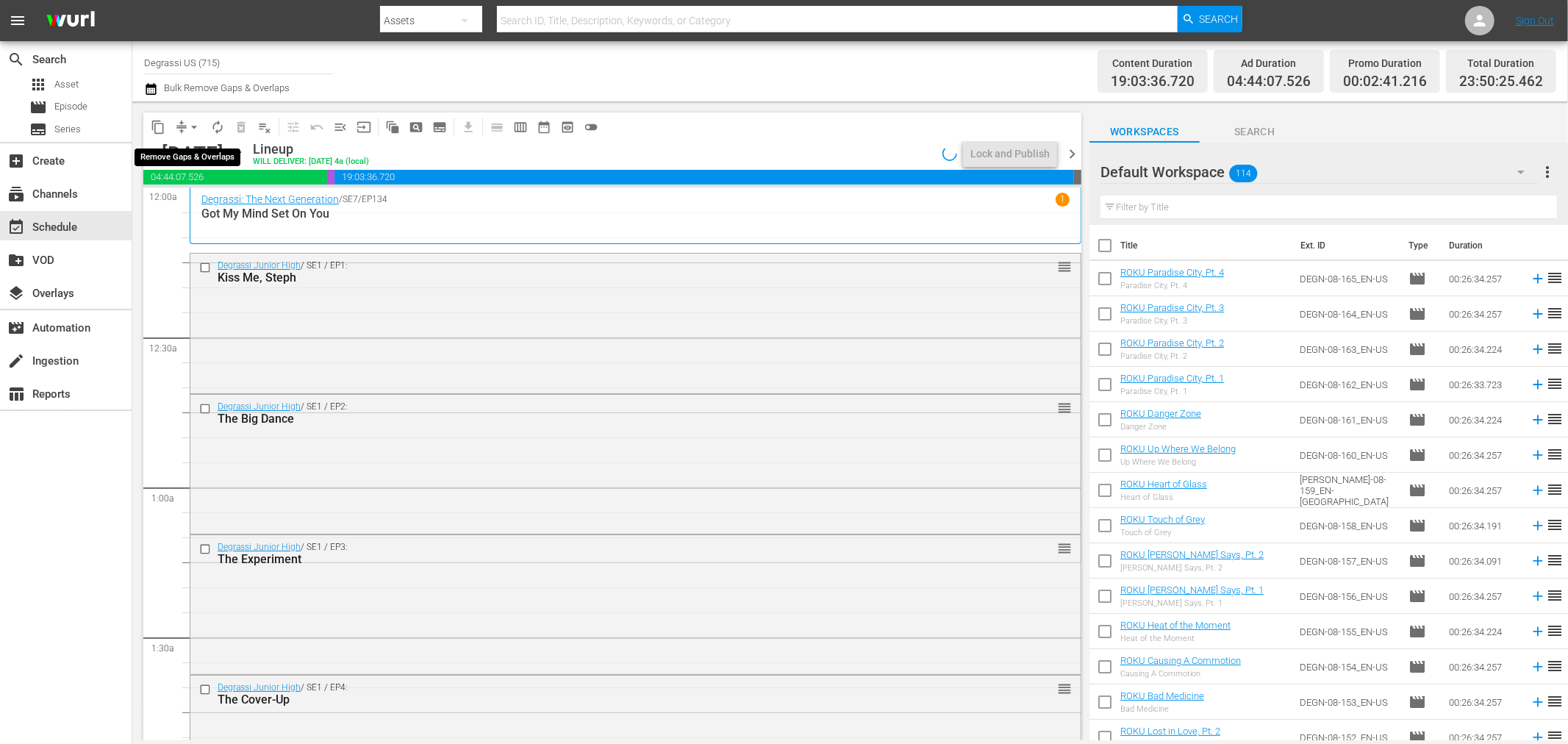
click at [182, 136] on button "compress" at bounding box center [181, 127] width 23 height 23
click at [193, 122] on span "arrow_drop_down" at bounding box center [194, 126] width 15 height 15
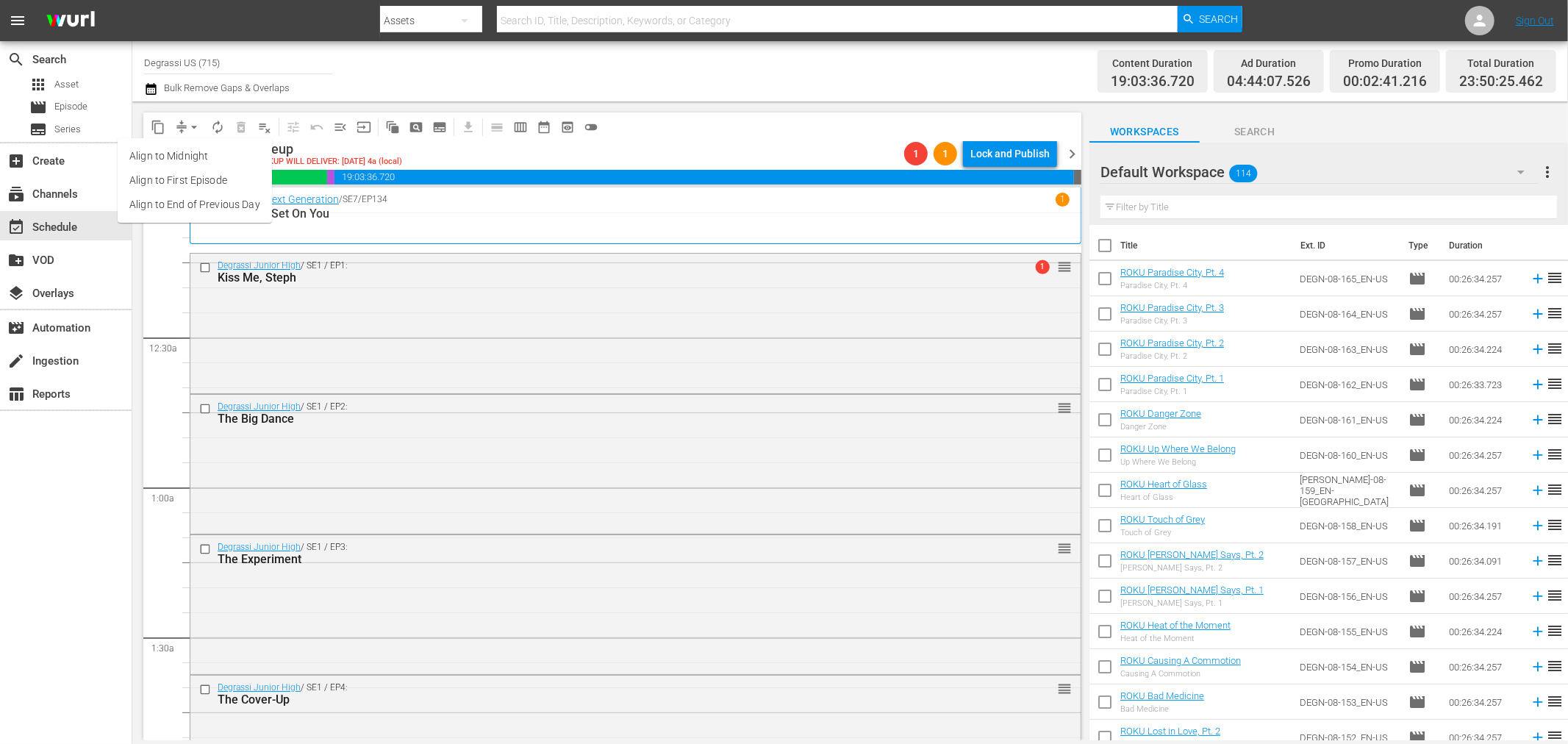
click at [204, 191] on li "Align to First Episode" at bounding box center [195, 180] width 155 height 24
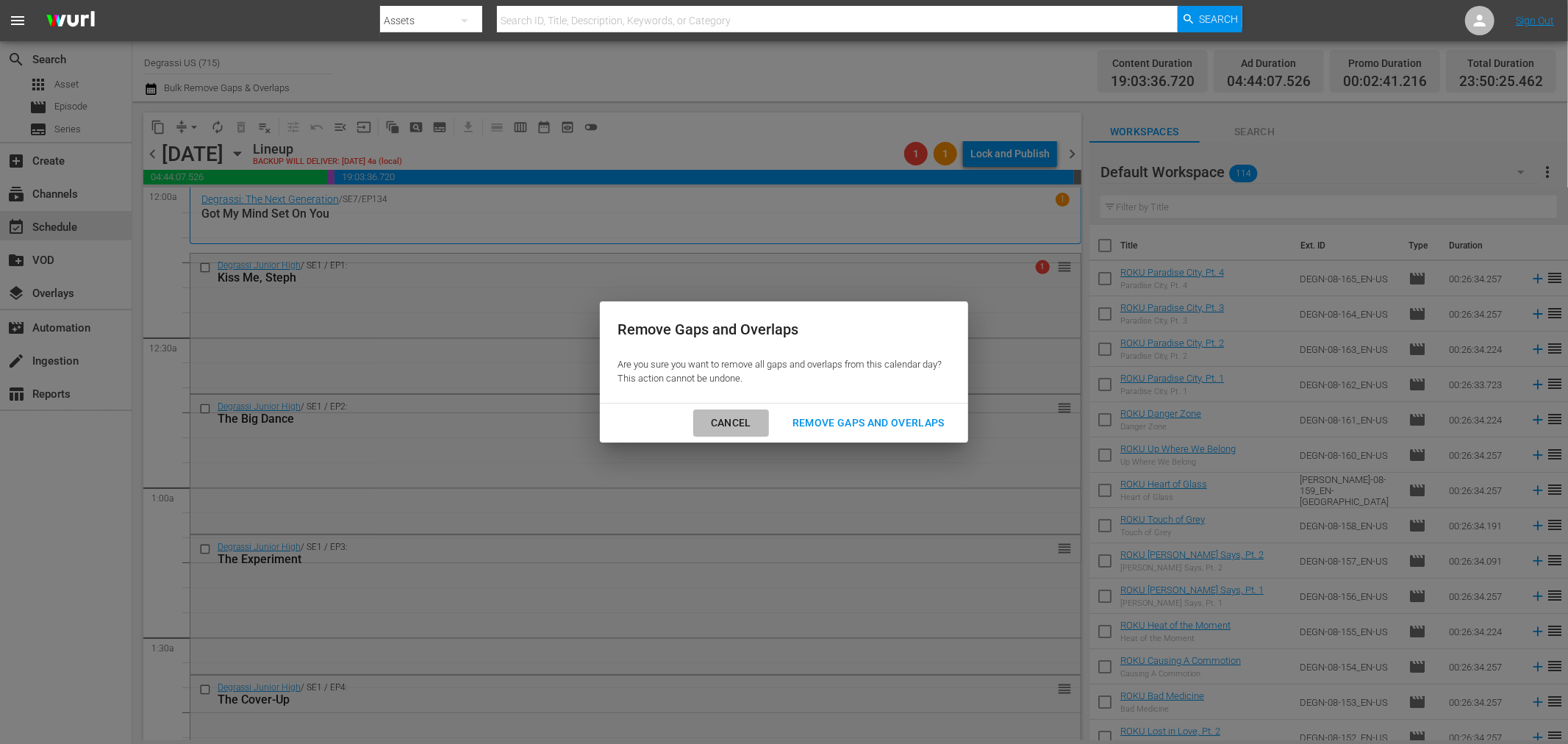
click at [725, 429] on div "Cancel" at bounding box center [731, 423] width 64 height 19
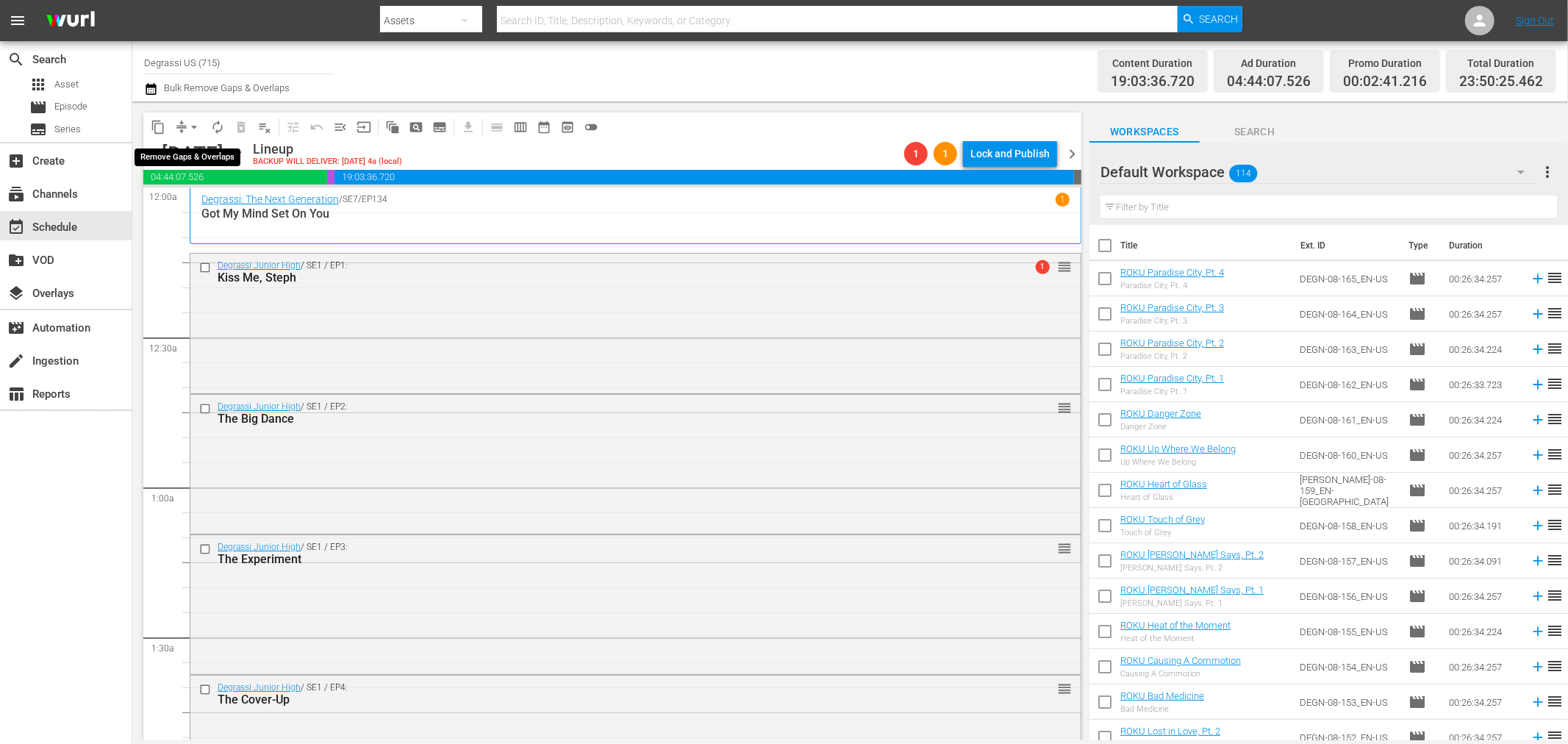
click at [184, 125] on button "arrow_drop_down" at bounding box center [194, 127] width 23 height 23
click at [184, 198] on li "Align to End of Previous Day" at bounding box center [195, 205] width 155 height 24
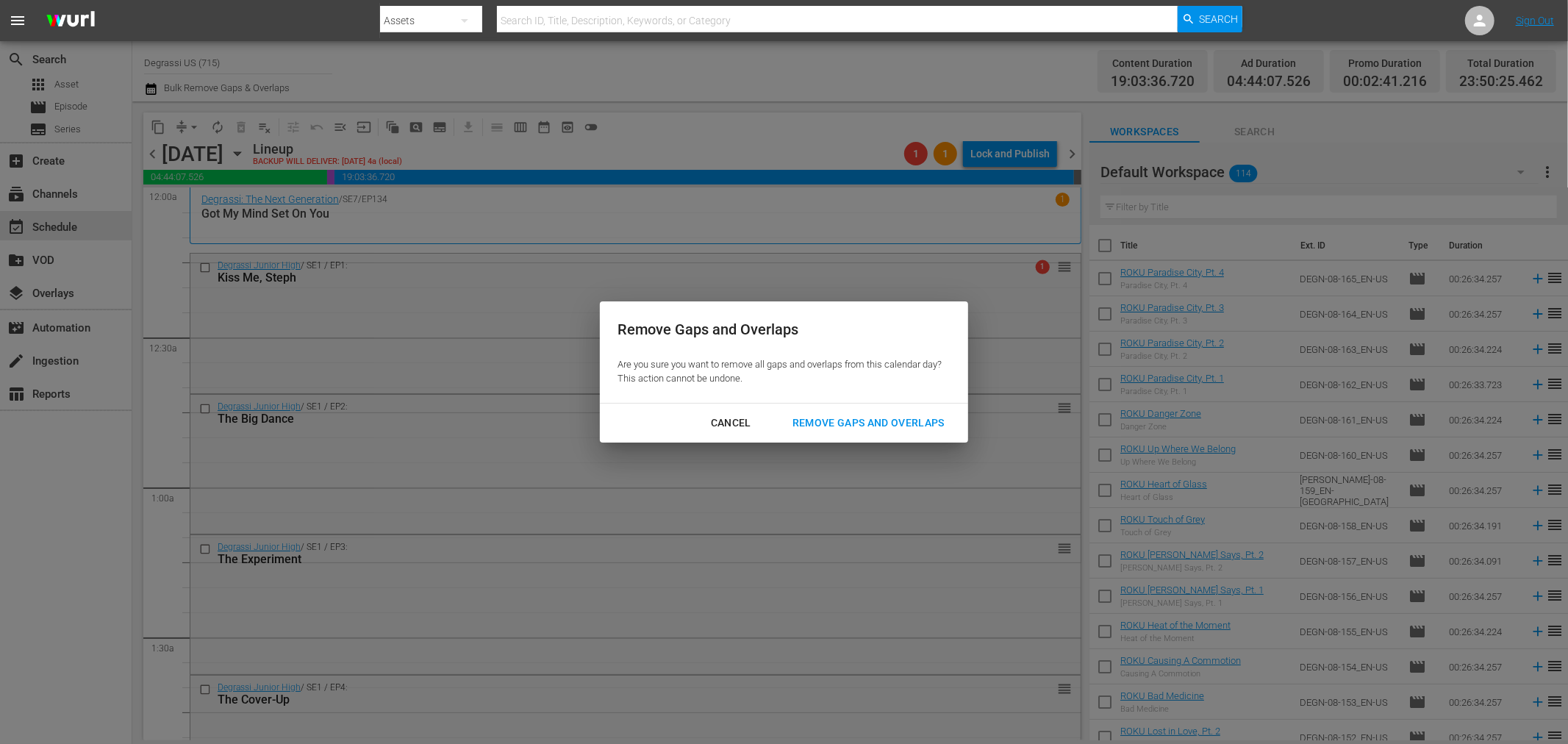
click at [883, 422] on div "Remove Gaps and Overlaps" at bounding box center [868, 423] width 176 height 19
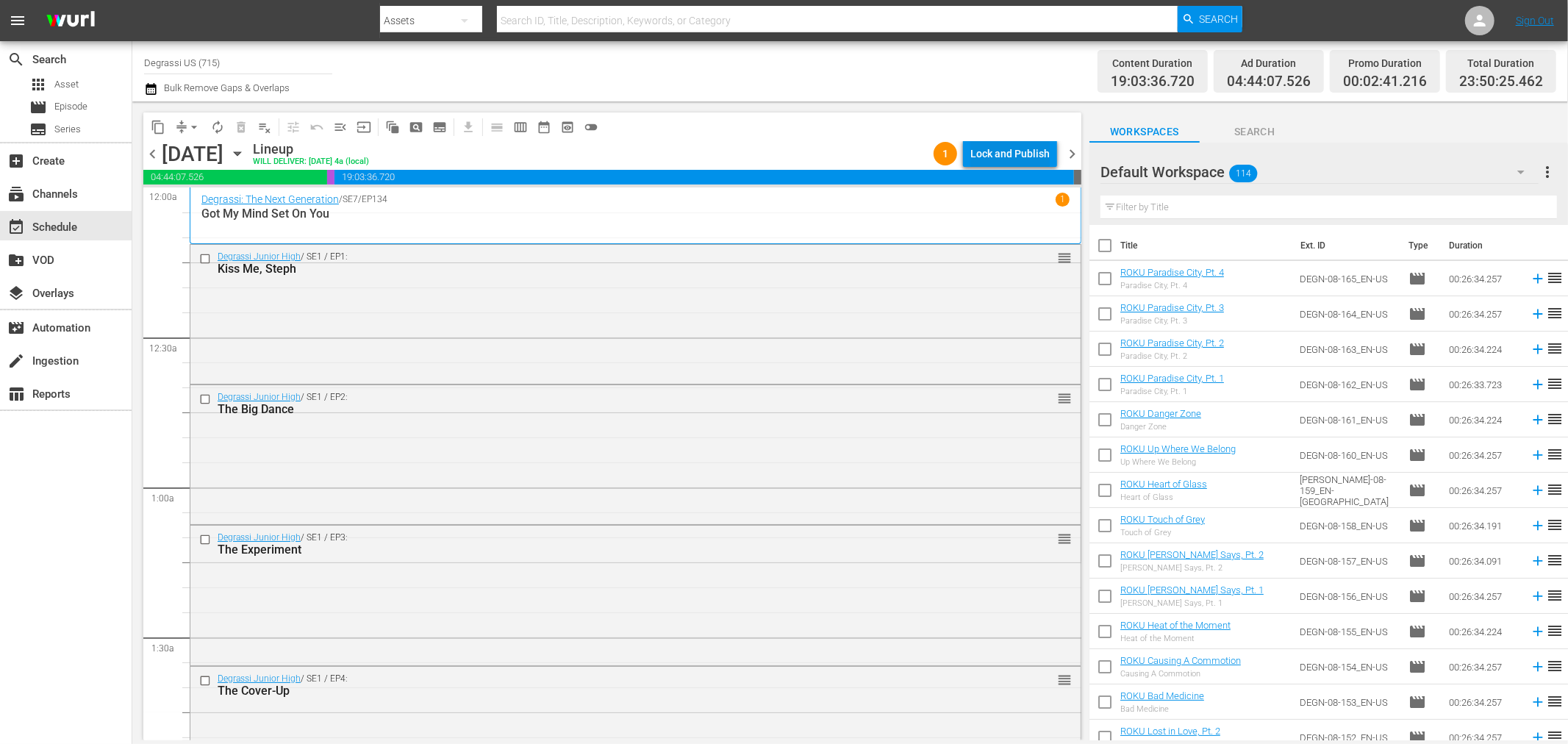
click at [1031, 148] on div "Lock and Publish" at bounding box center [1010, 154] width 80 height 27
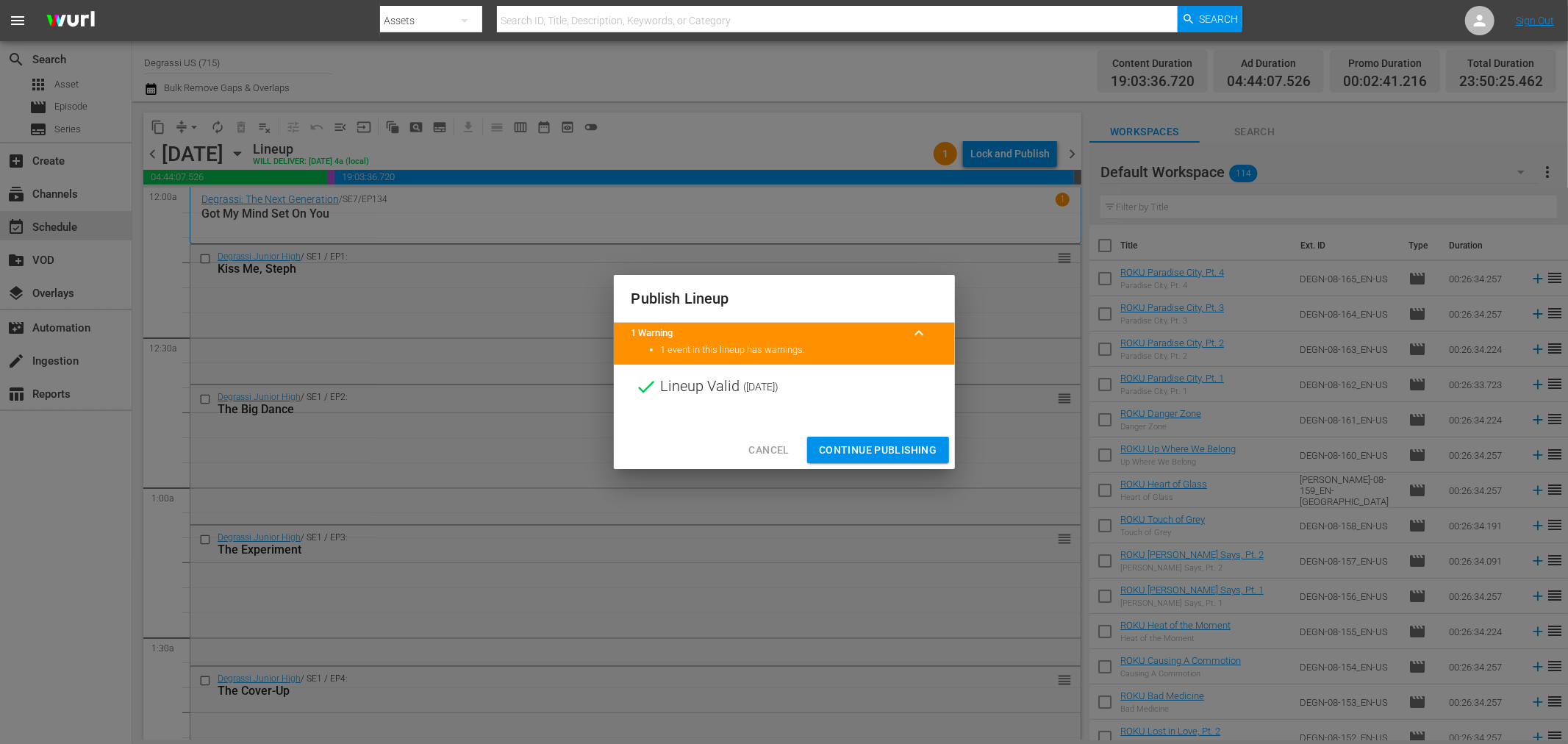
click at [886, 445] on span "Continue Publishing" at bounding box center [878, 450] width 119 height 19
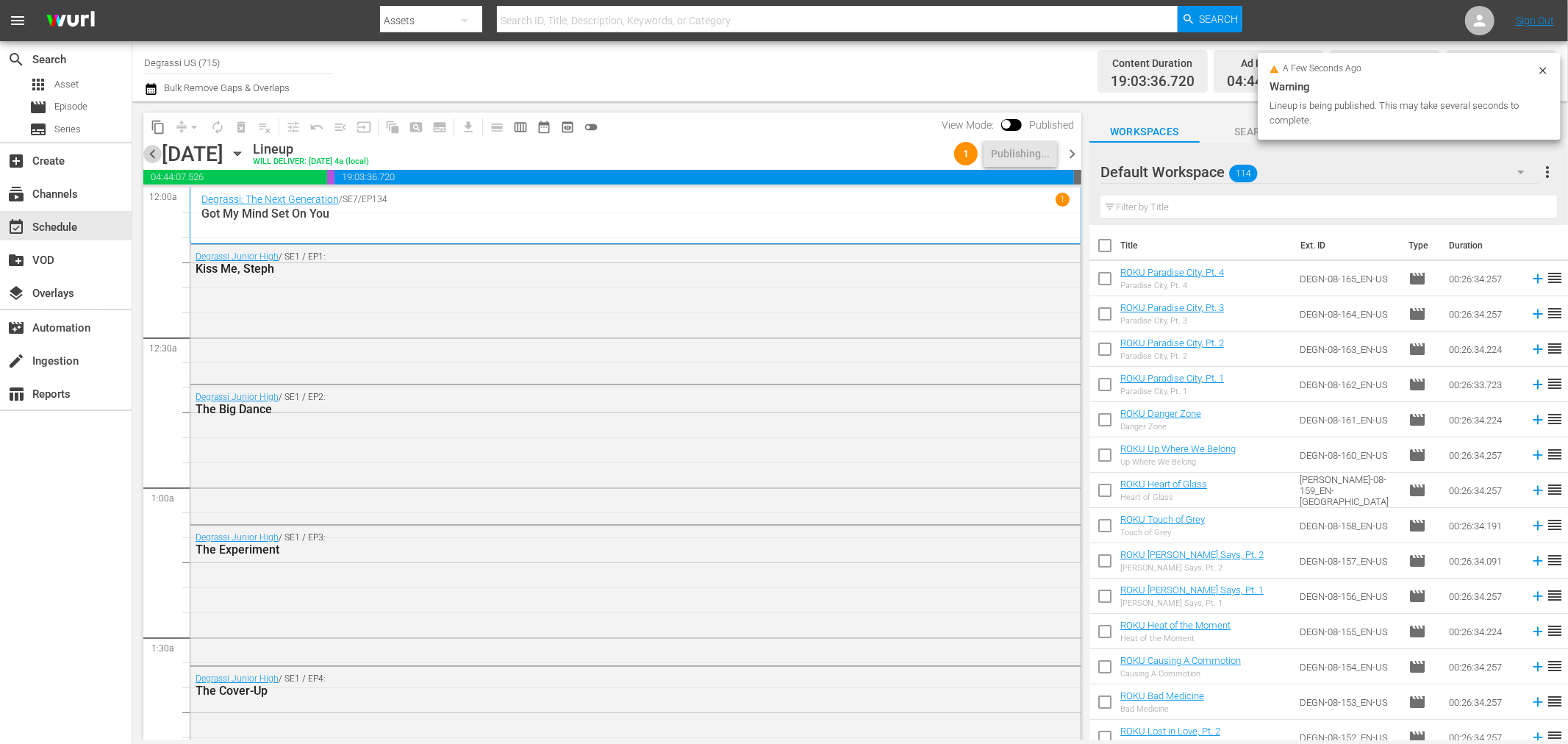
click at [153, 157] on span "chevron_left" at bounding box center [153, 154] width 19 height 19
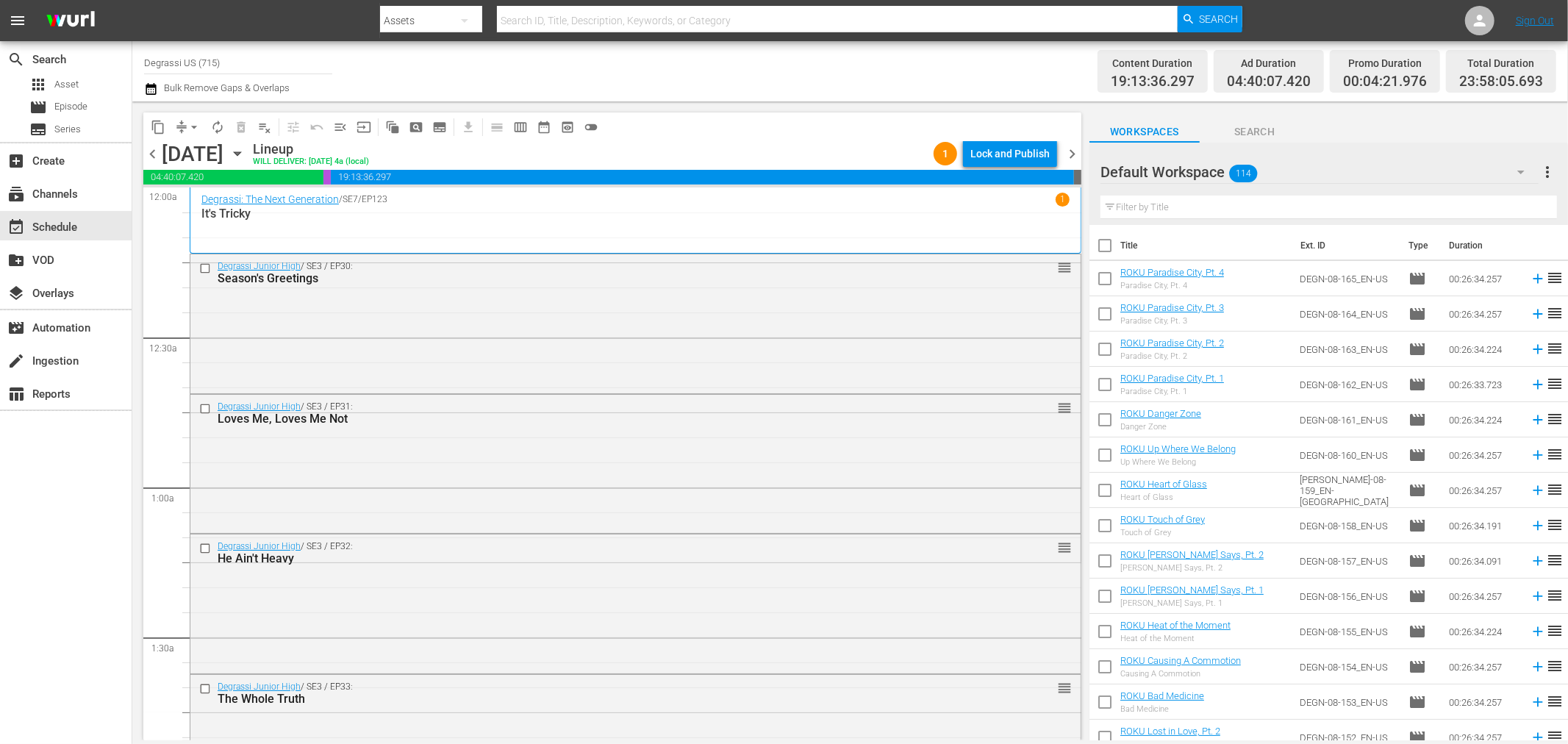
click at [1014, 157] on div "Lock and Publish" at bounding box center [1010, 154] width 80 height 27
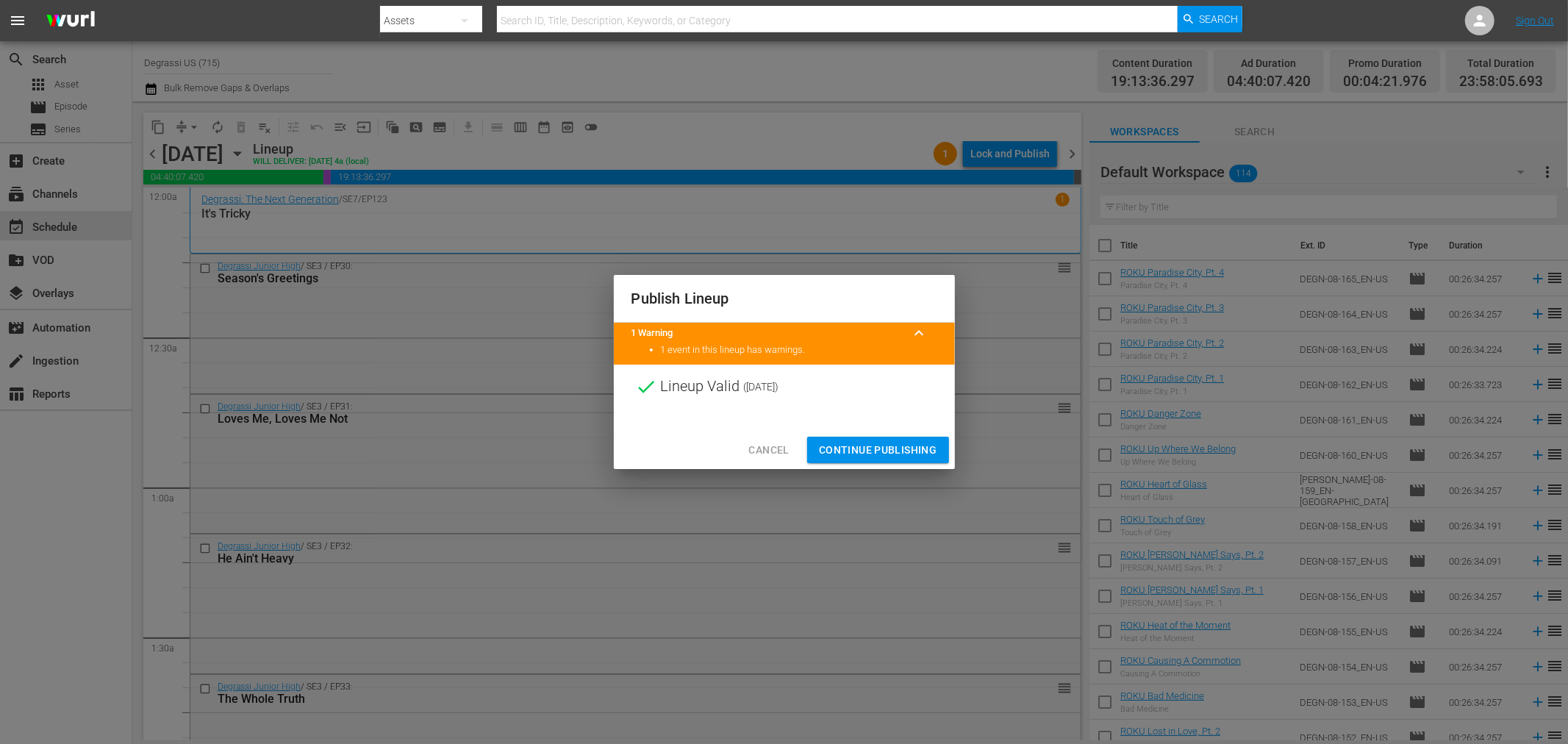
click at [879, 441] on span "Continue Publishing" at bounding box center [878, 450] width 119 height 19
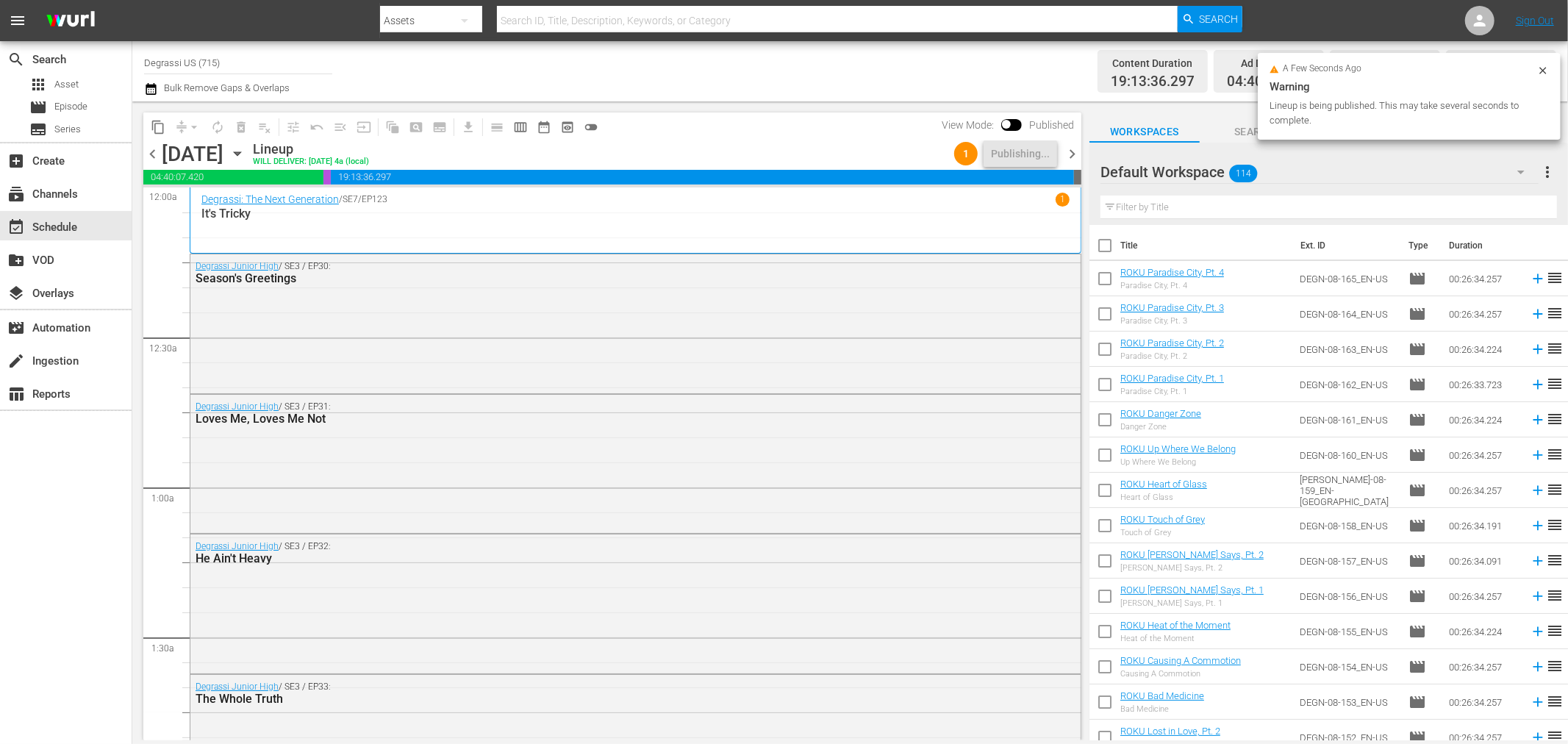
click at [153, 158] on span "chevron_left" at bounding box center [153, 154] width 19 height 19
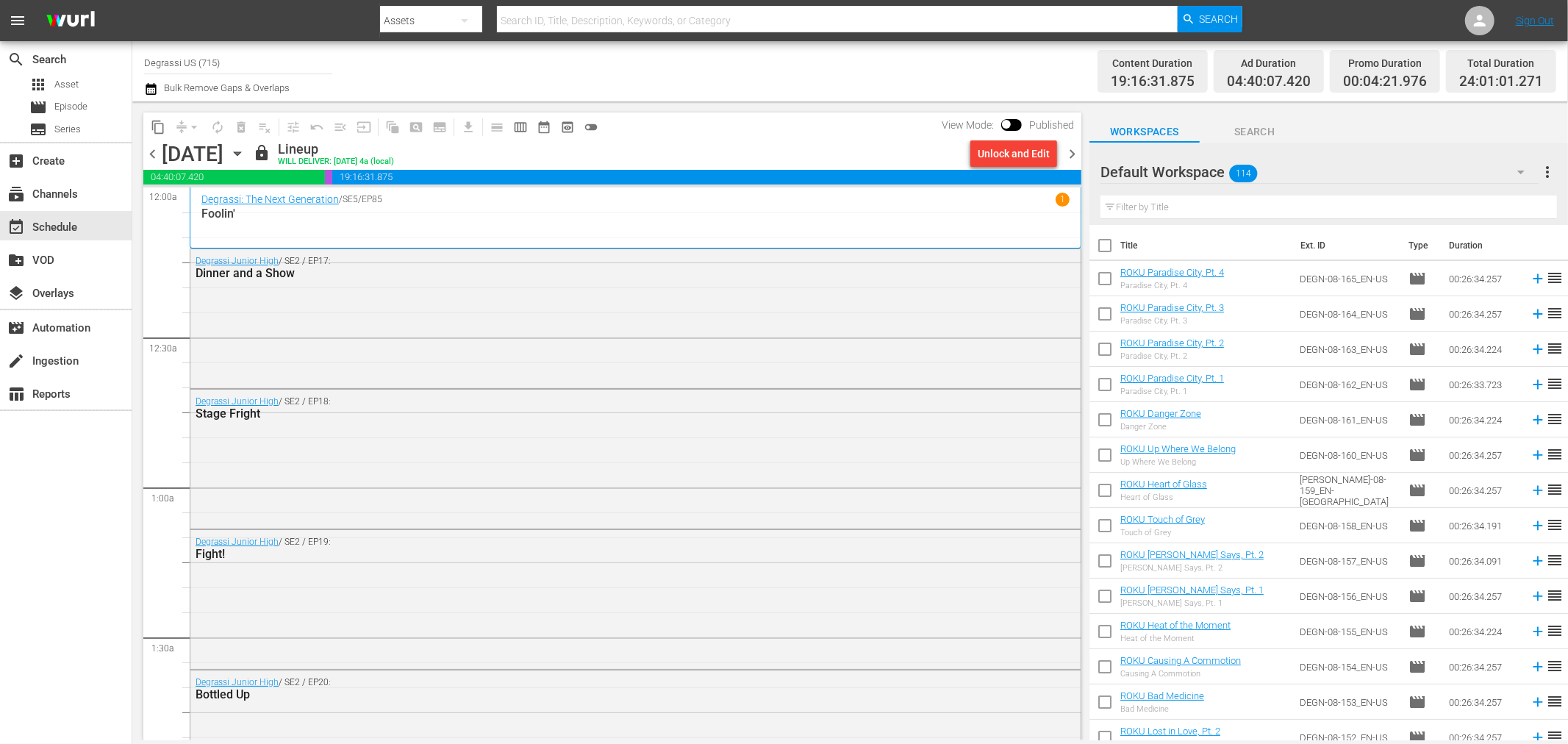
click at [1067, 155] on span "chevron_right" at bounding box center [1072, 154] width 19 height 19
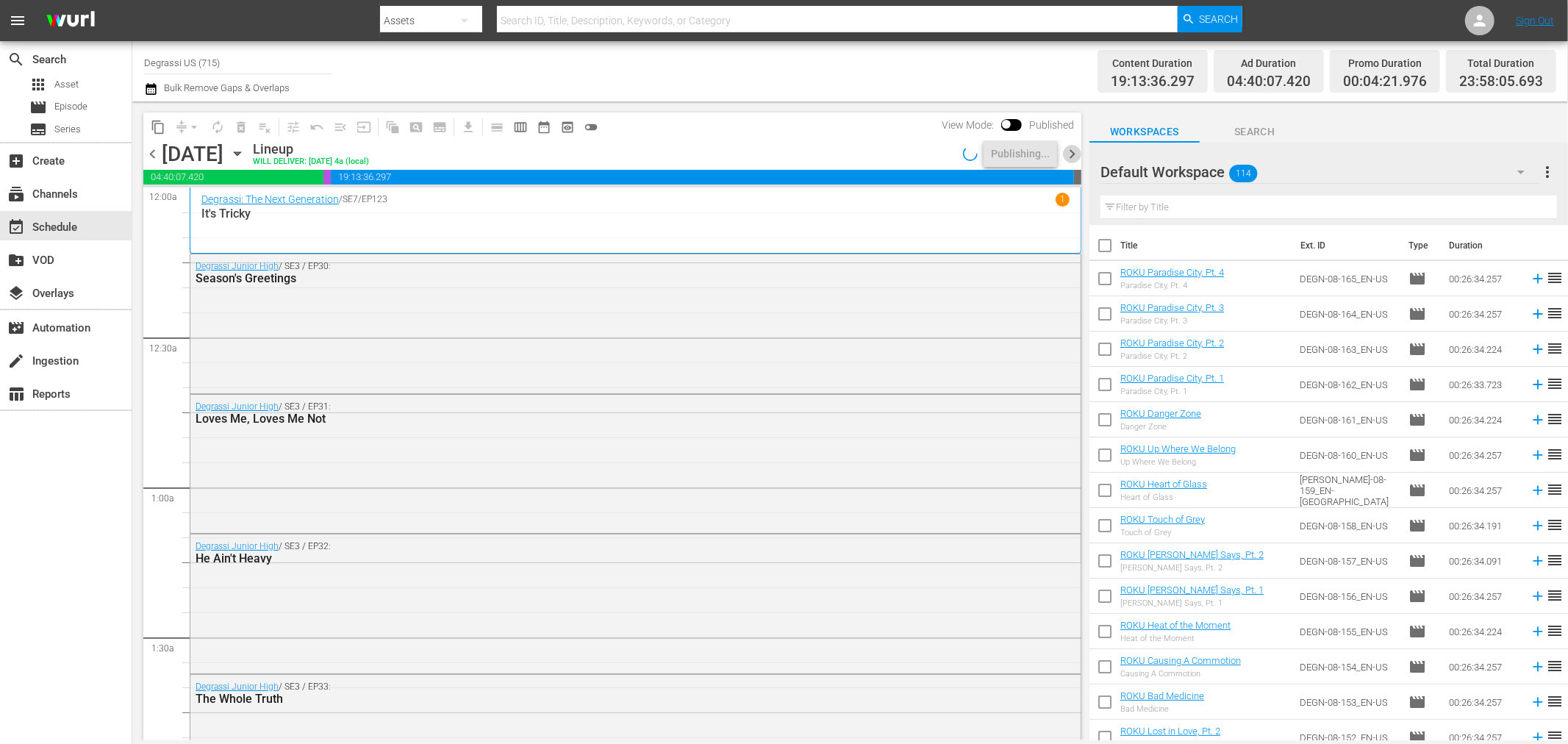
click at [1067, 155] on span "chevron_right" at bounding box center [1072, 154] width 19 height 19
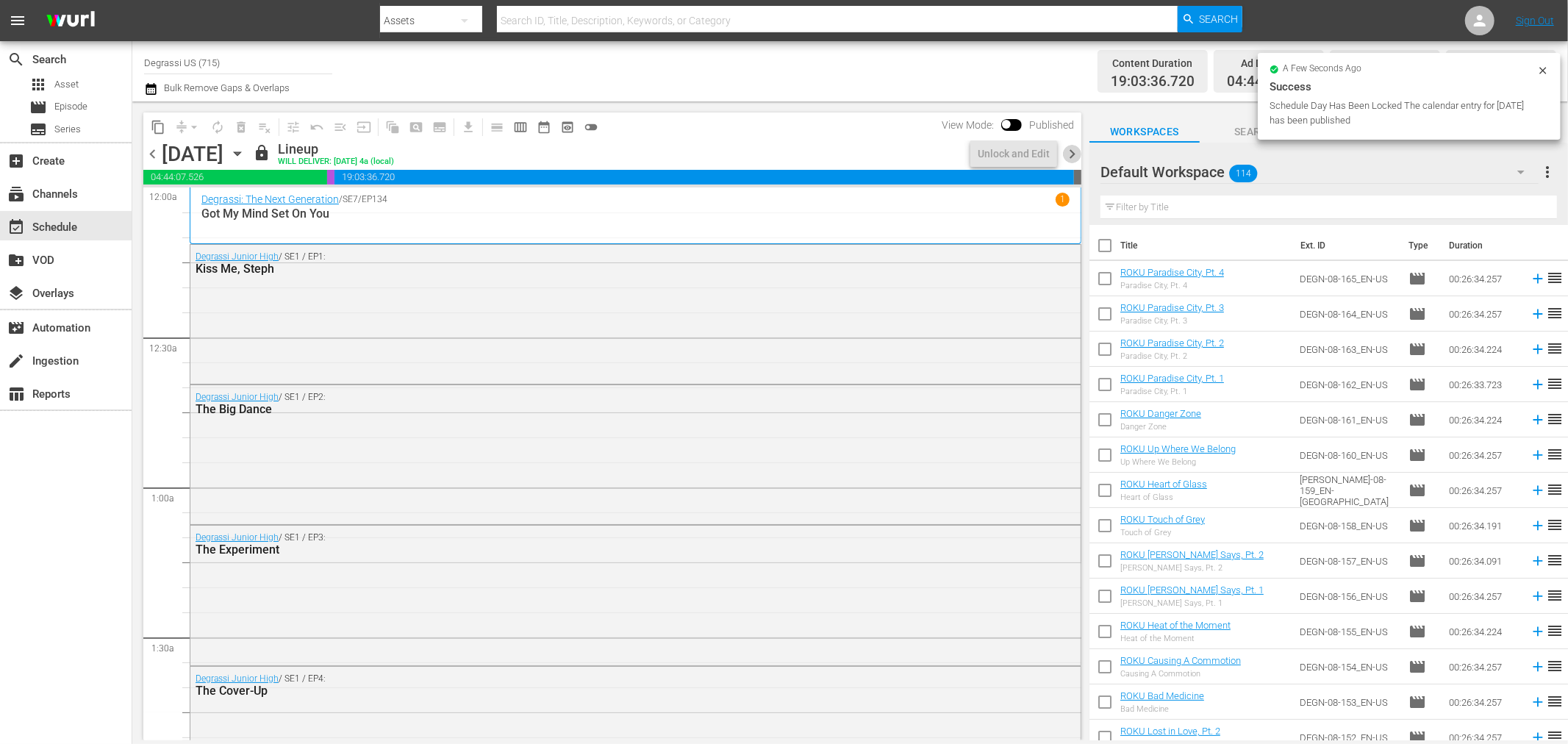
click at [1067, 155] on span "chevron_right" at bounding box center [1072, 154] width 19 height 19
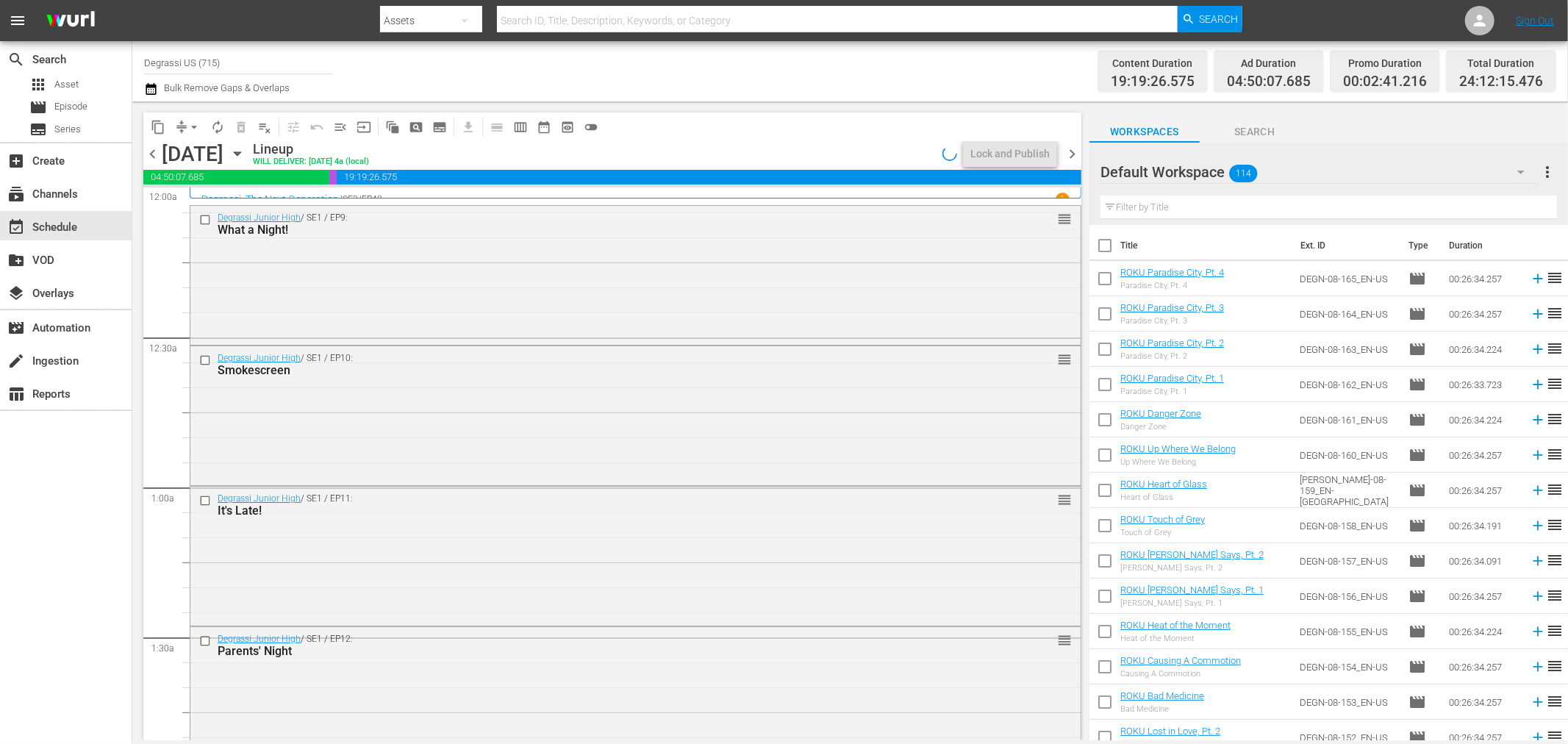
click at [187, 119] on span "arrow_drop_down" at bounding box center [194, 126] width 15 height 15
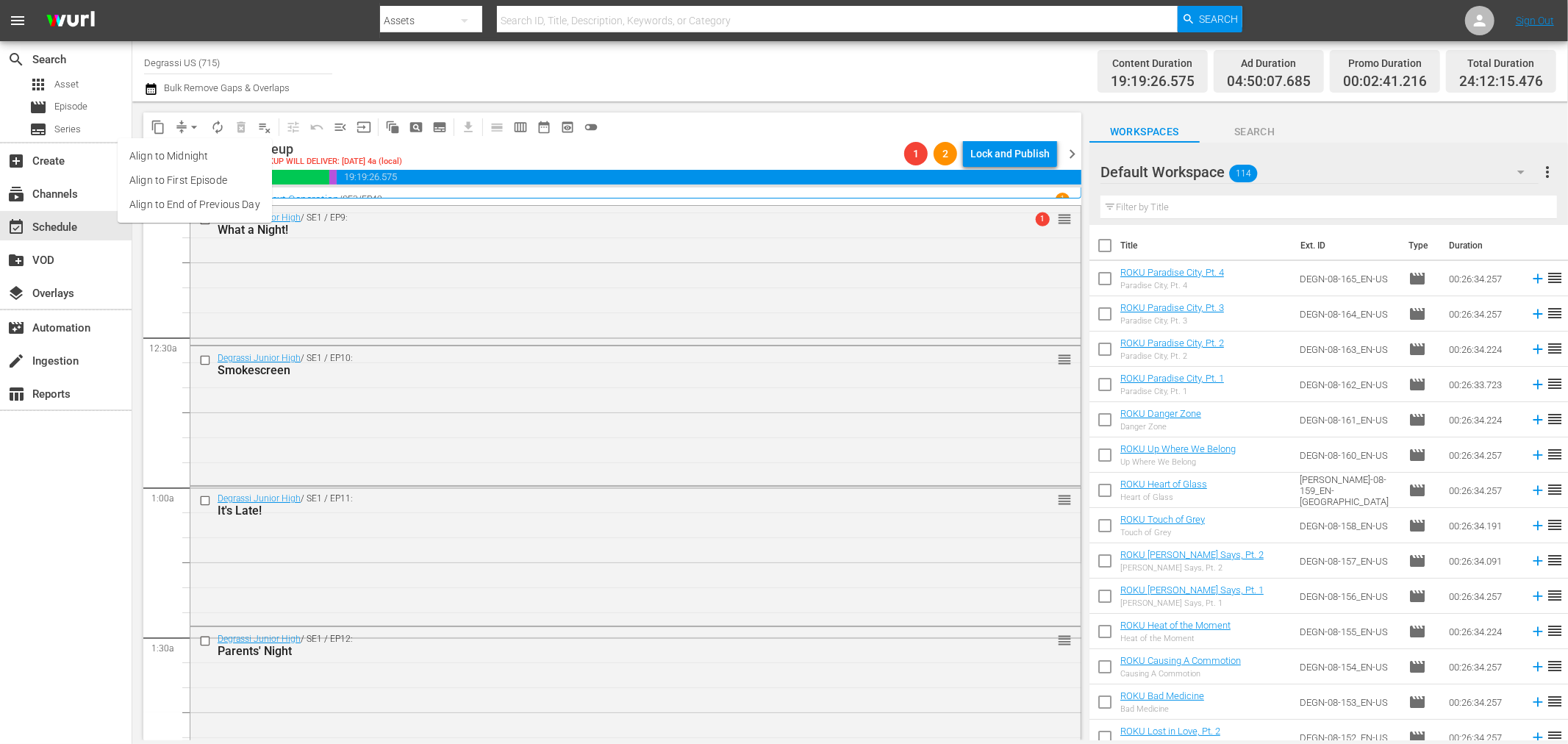
click at [178, 203] on li "Align to End of Previous Day" at bounding box center [195, 205] width 155 height 24
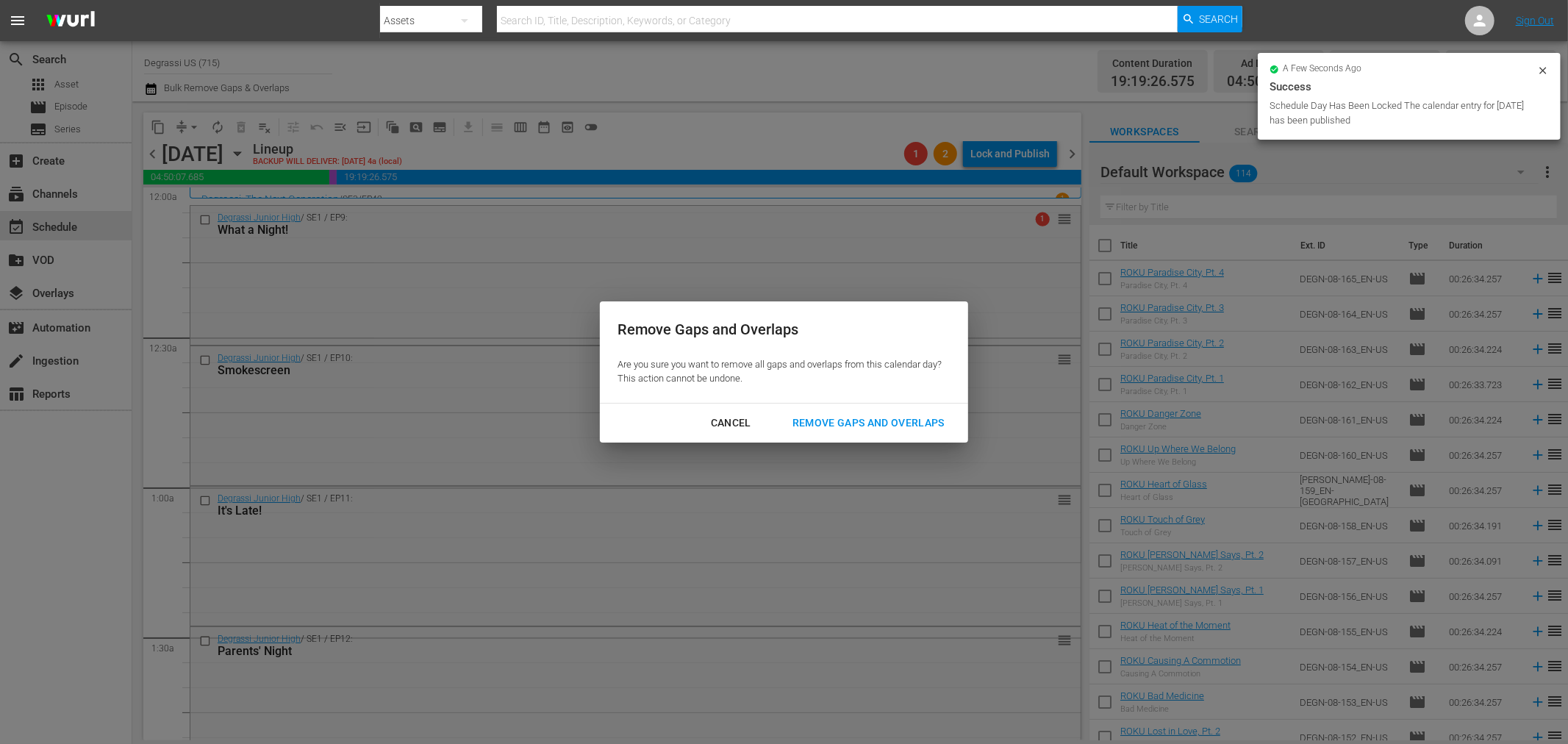
click at [922, 427] on div "Remove Gaps and Overlaps" at bounding box center [868, 423] width 176 height 19
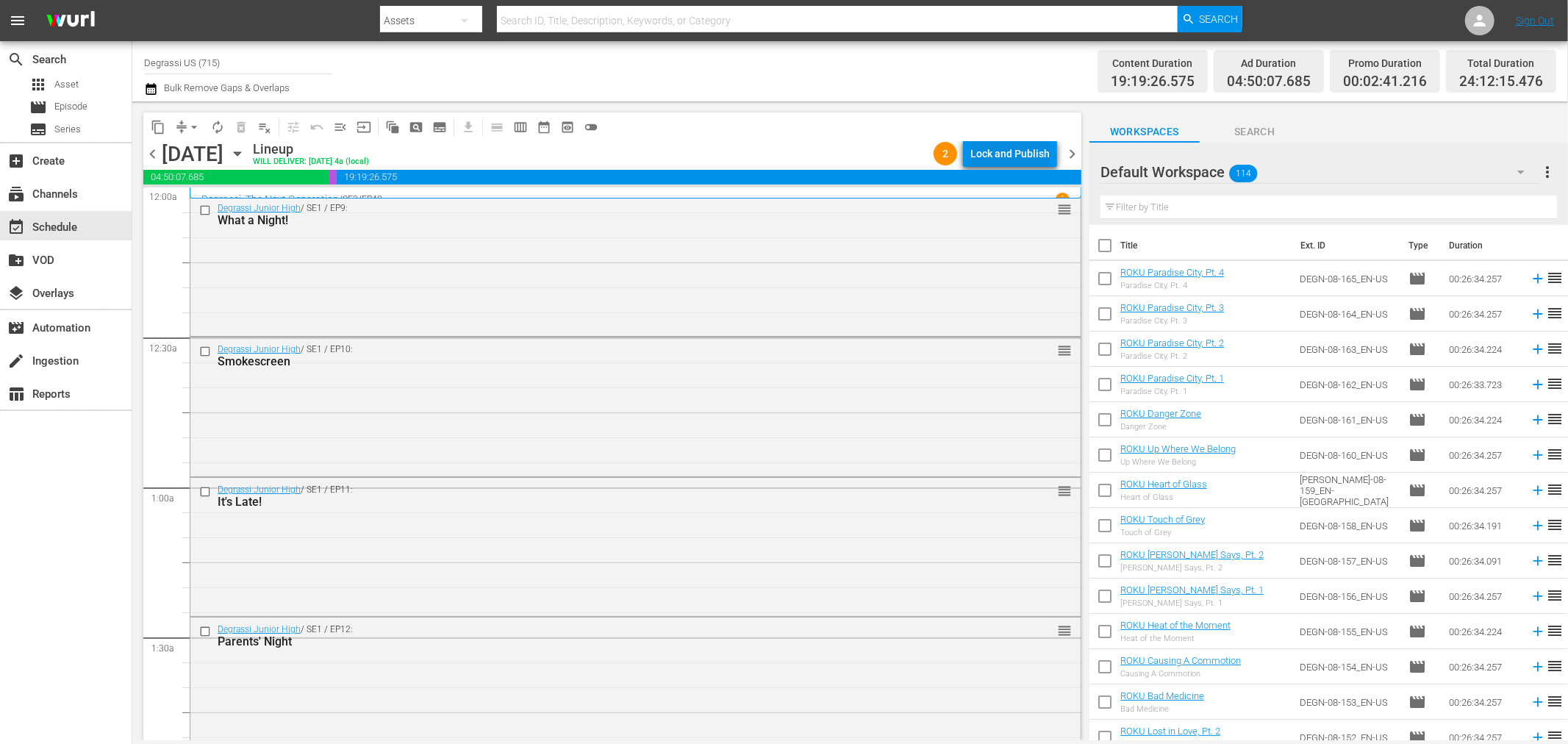
click at [1023, 141] on div "Lock and Publish" at bounding box center [1010, 154] width 80 height 27
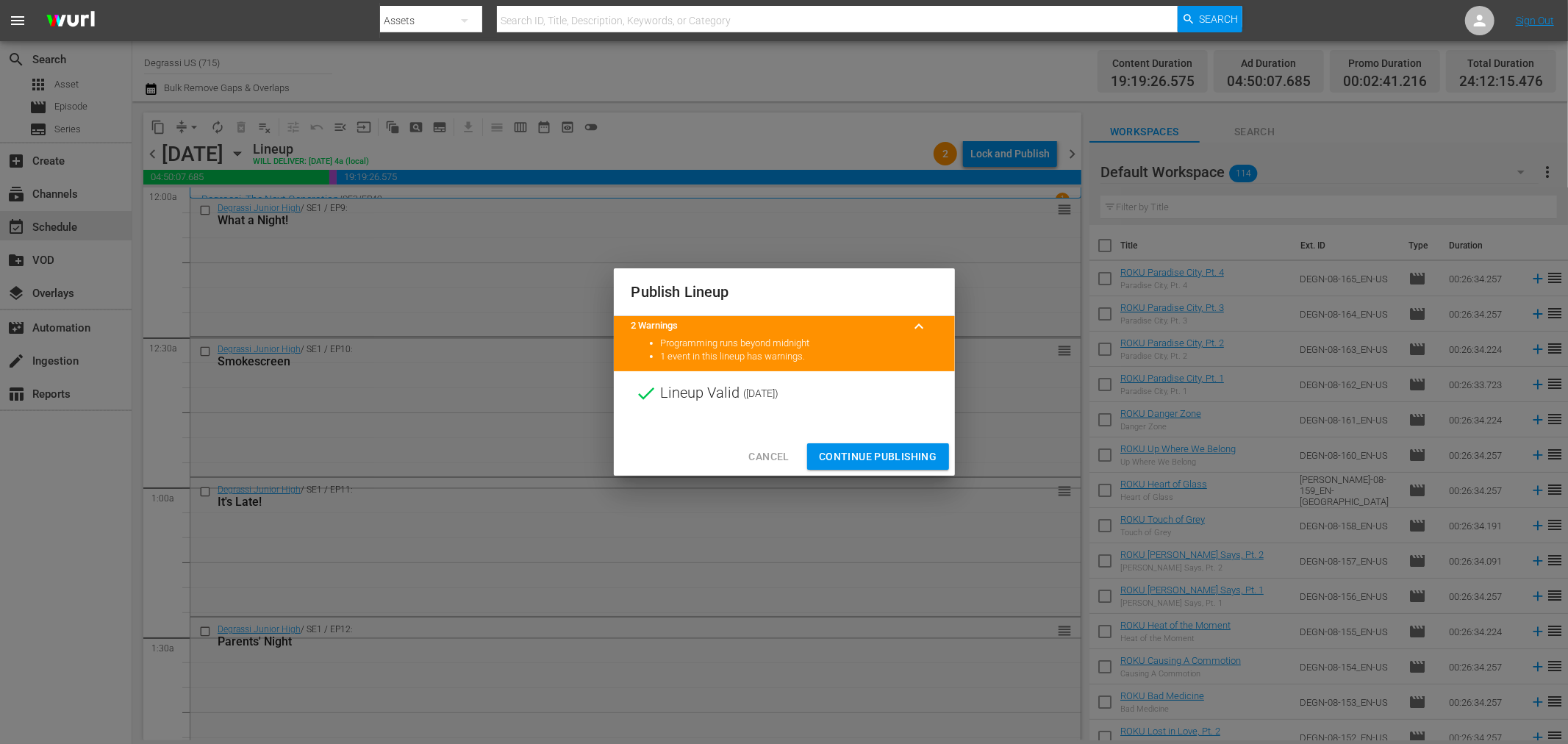
click at [861, 457] on span "Continue Publishing" at bounding box center [878, 457] width 119 height 19
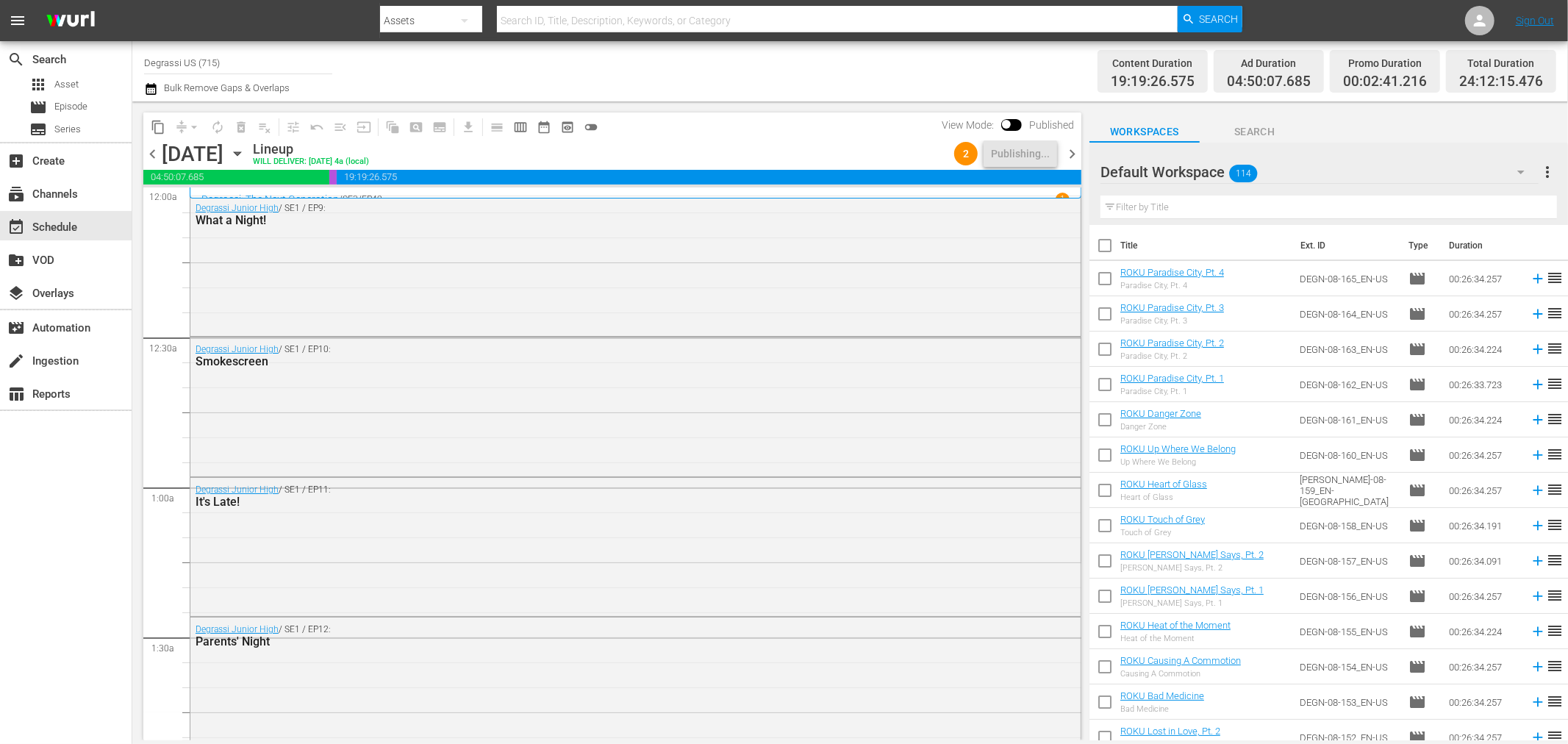
click at [1076, 144] on span "chevron_right" at bounding box center [1072, 154] width 19 height 19
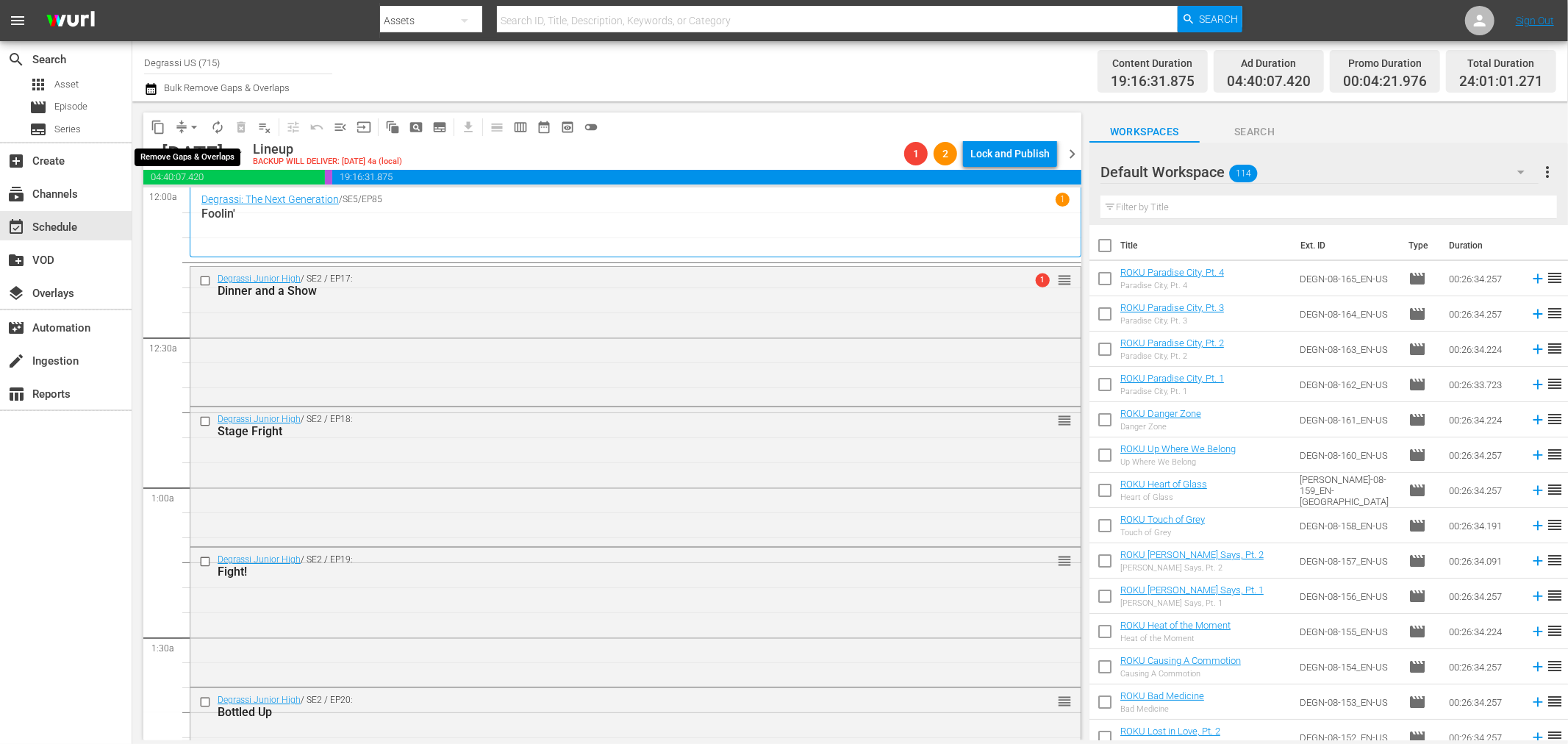
click at [202, 133] on button "arrow_drop_down" at bounding box center [194, 127] width 23 height 23
click at [208, 202] on li "Align to End of Previous Day" at bounding box center [195, 205] width 155 height 24
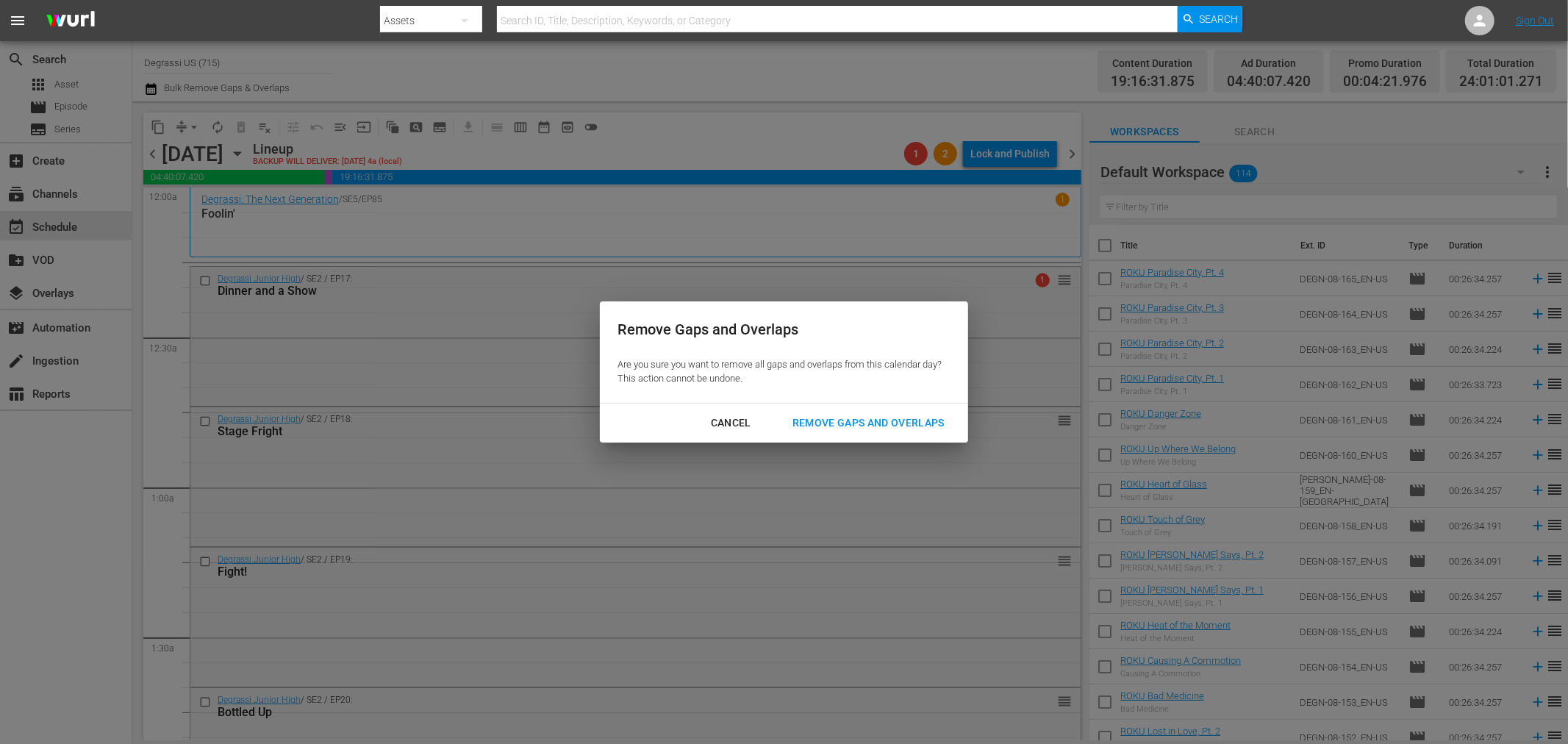
click at [907, 422] on div "Remove Gaps and Overlaps" at bounding box center [868, 423] width 176 height 19
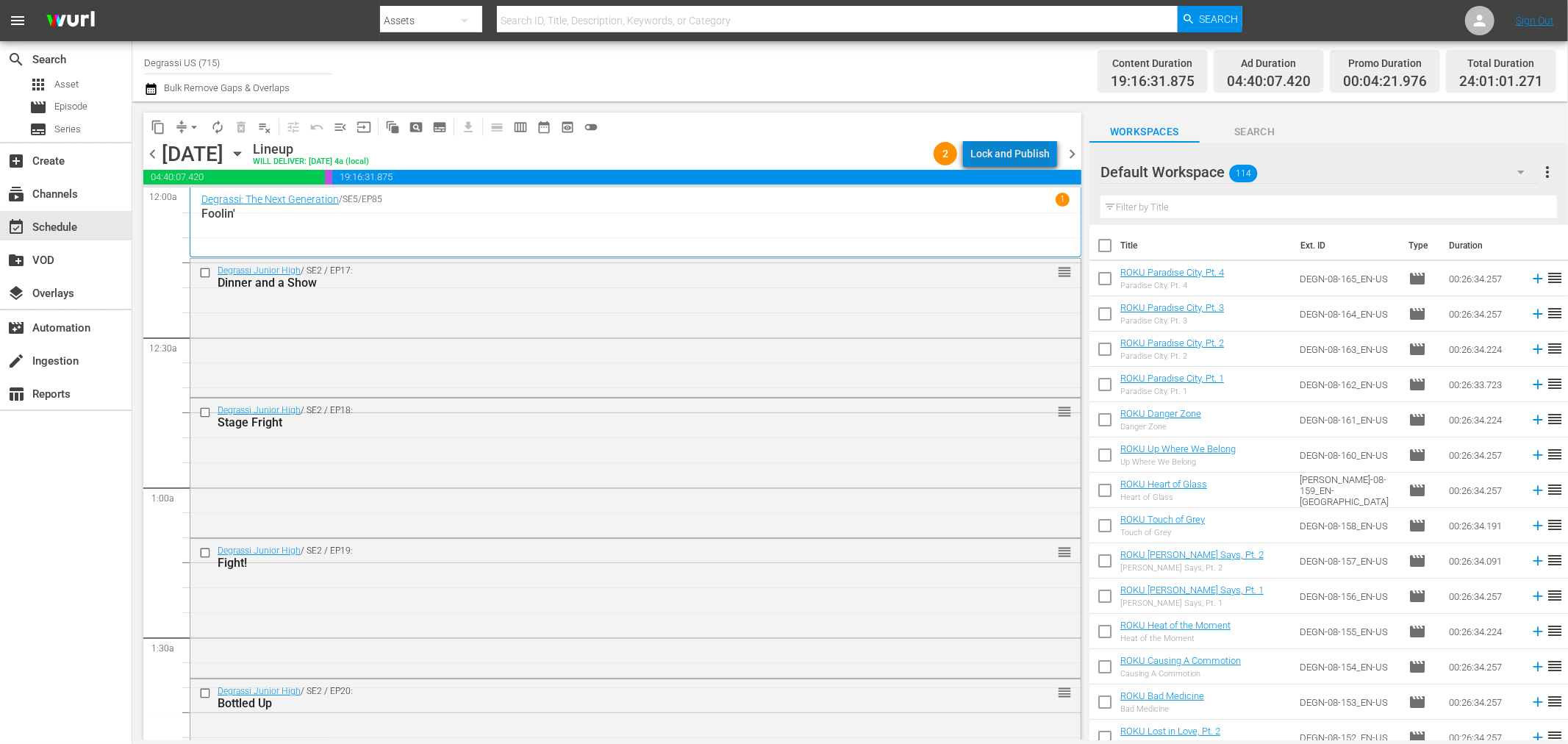
click at [1037, 150] on div "Lock and Publish" at bounding box center [1010, 154] width 80 height 27
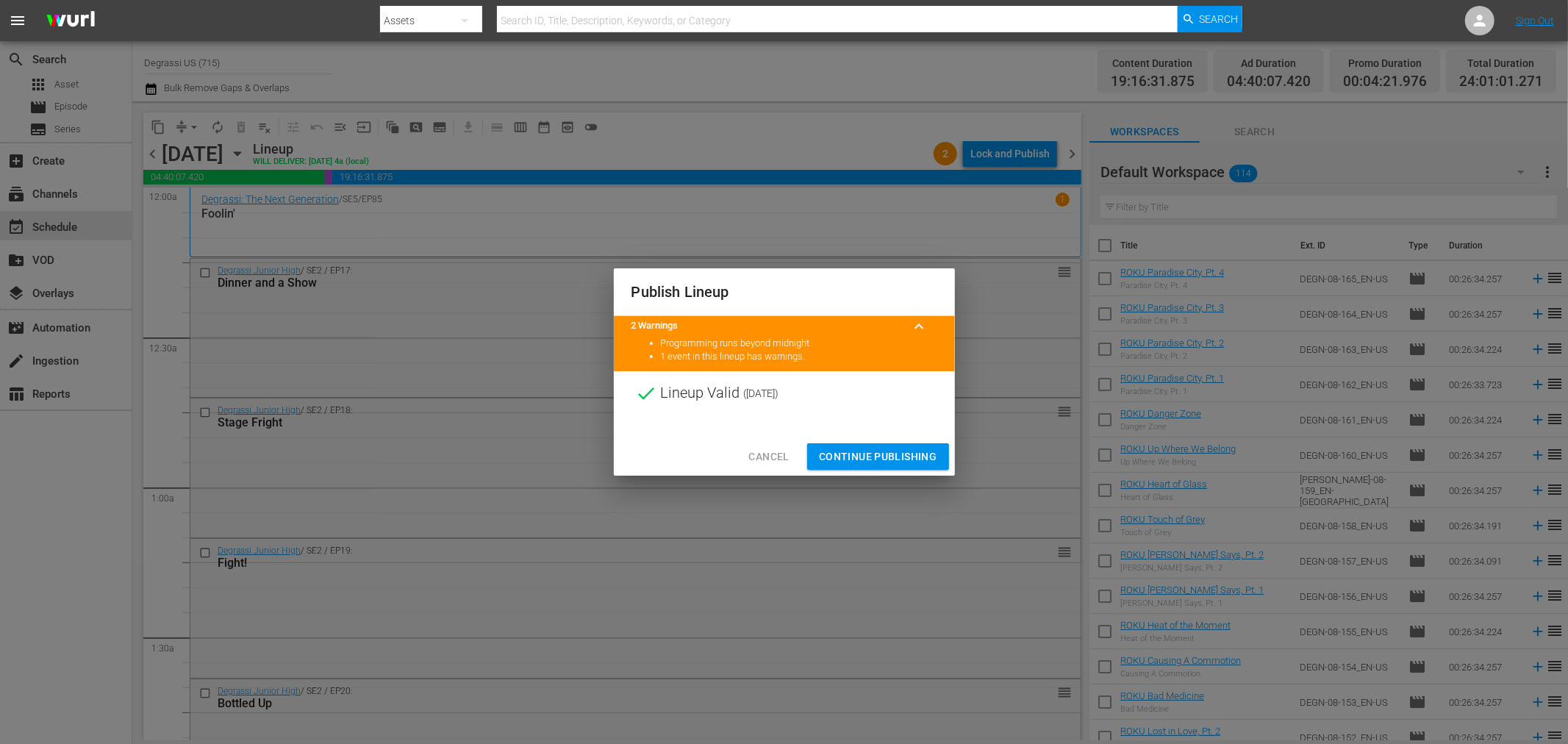
click at [864, 450] on span "Continue Publishing" at bounding box center [878, 457] width 119 height 19
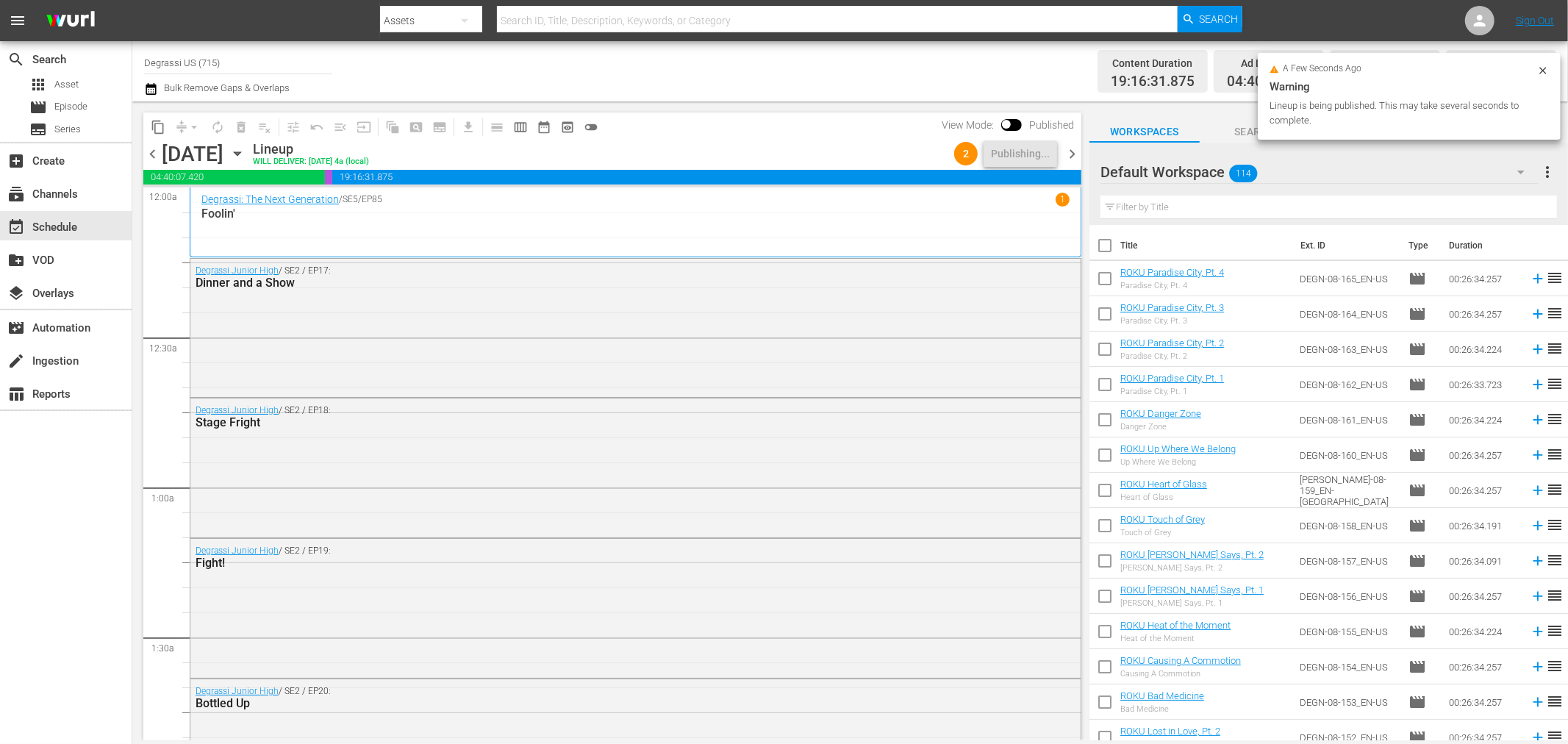
click at [1074, 157] on span "chevron_right" at bounding box center [1072, 154] width 19 height 19
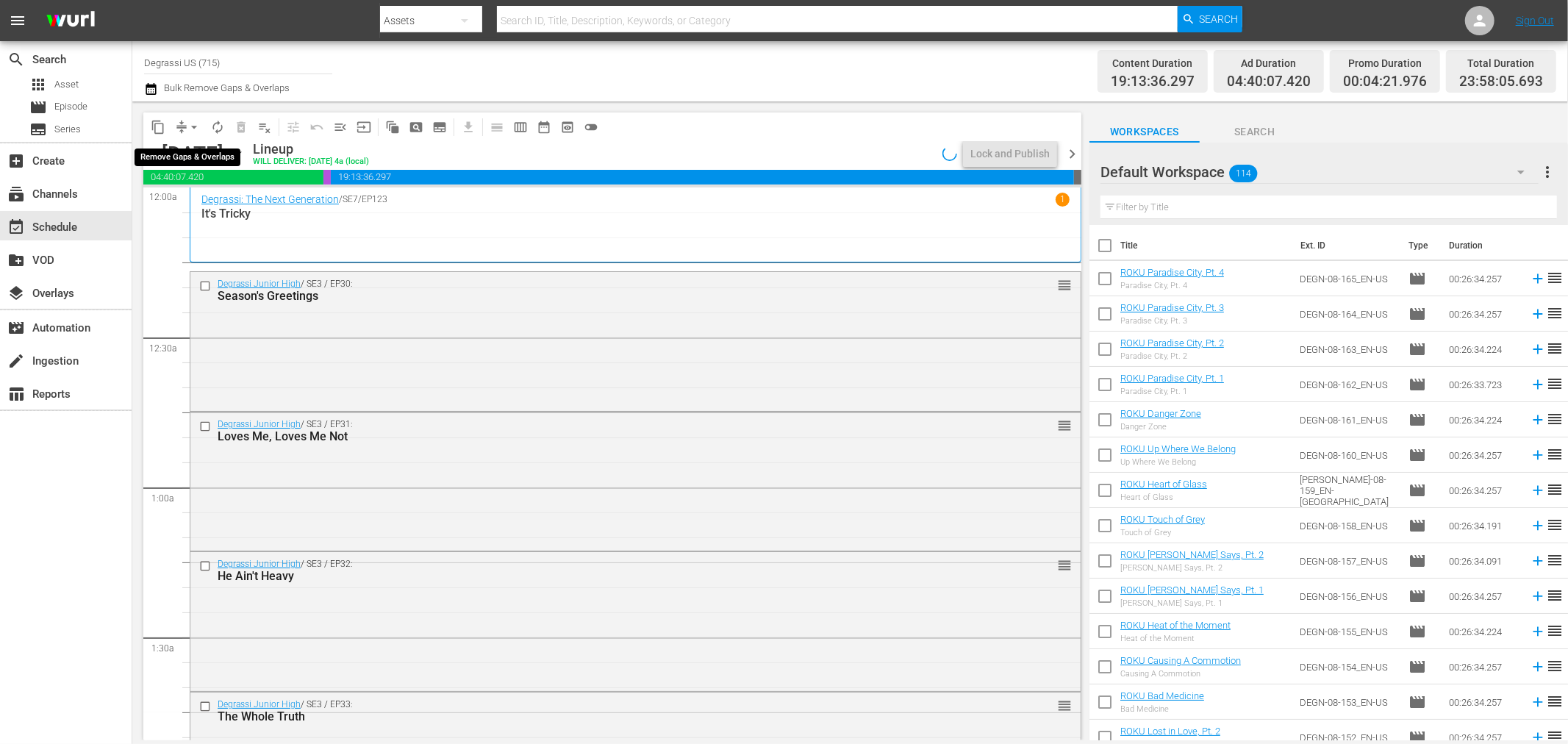
click at [194, 129] on span "arrow_drop_down" at bounding box center [194, 126] width 15 height 15
click at [182, 201] on li "Align to End of Previous Day" at bounding box center [195, 205] width 155 height 24
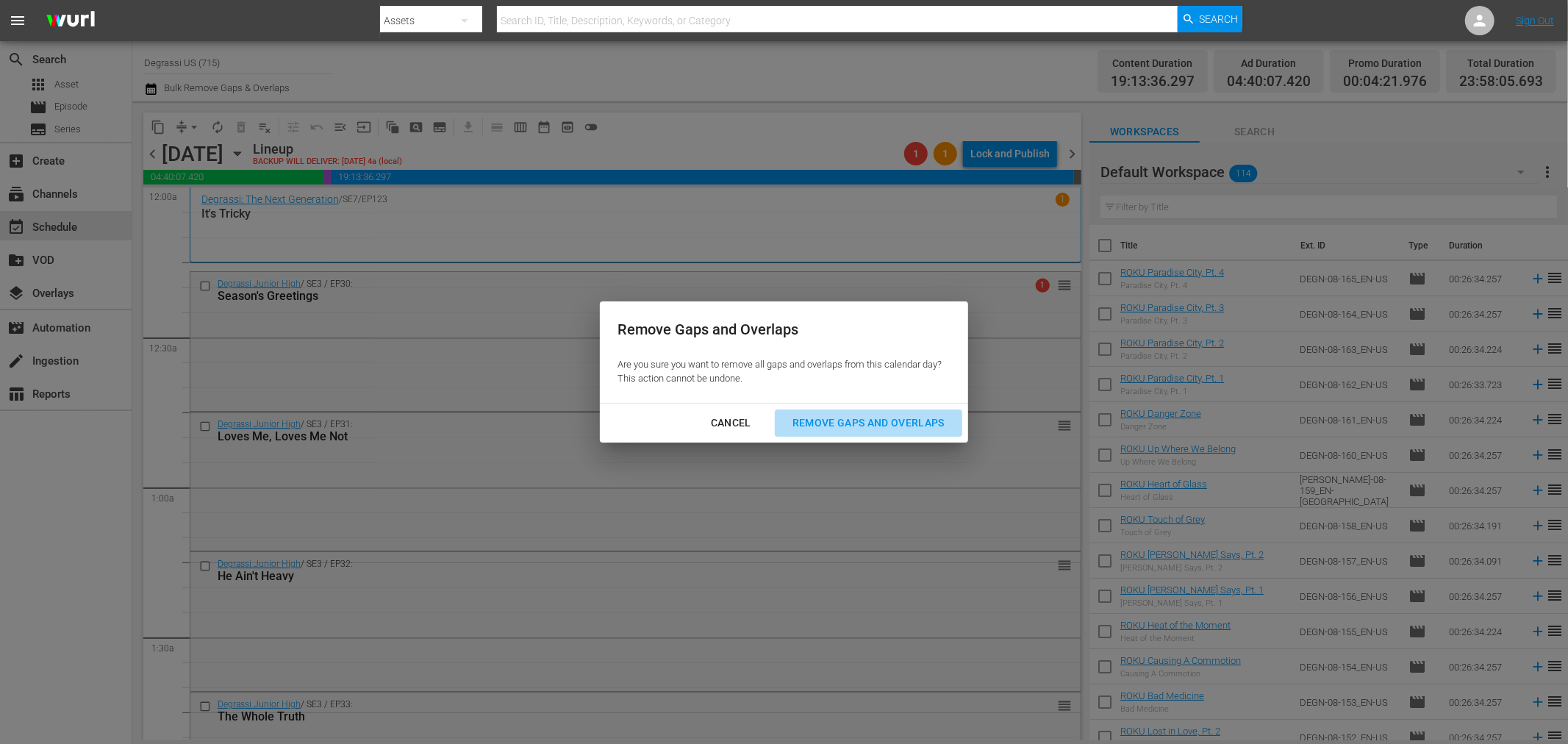
click at [836, 423] on div "Remove Gaps and Overlaps" at bounding box center [868, 423] width 176 height 19
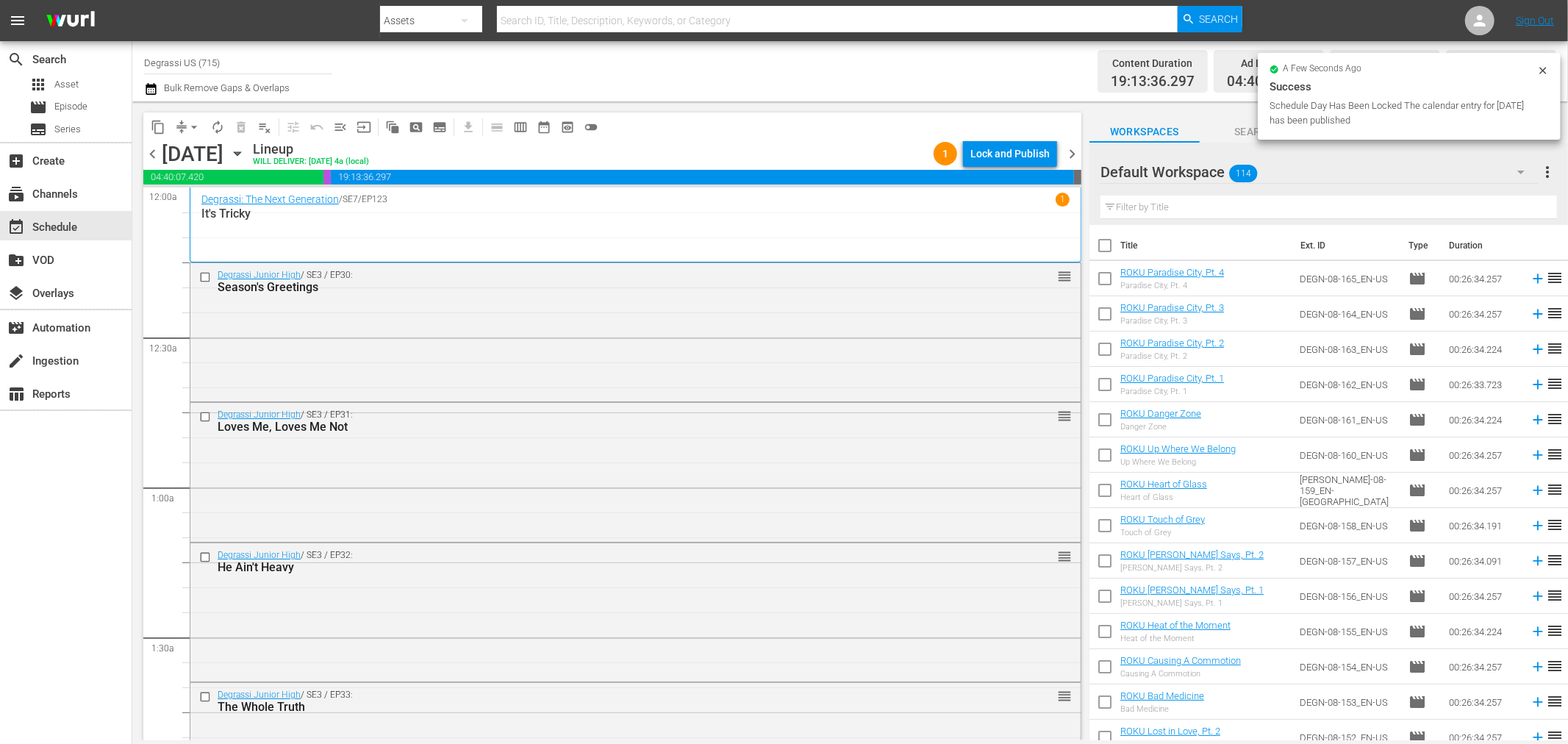
click at [1074, 151] on span "chevron_right" at bounding box center [1072, 154] width 19 height 19
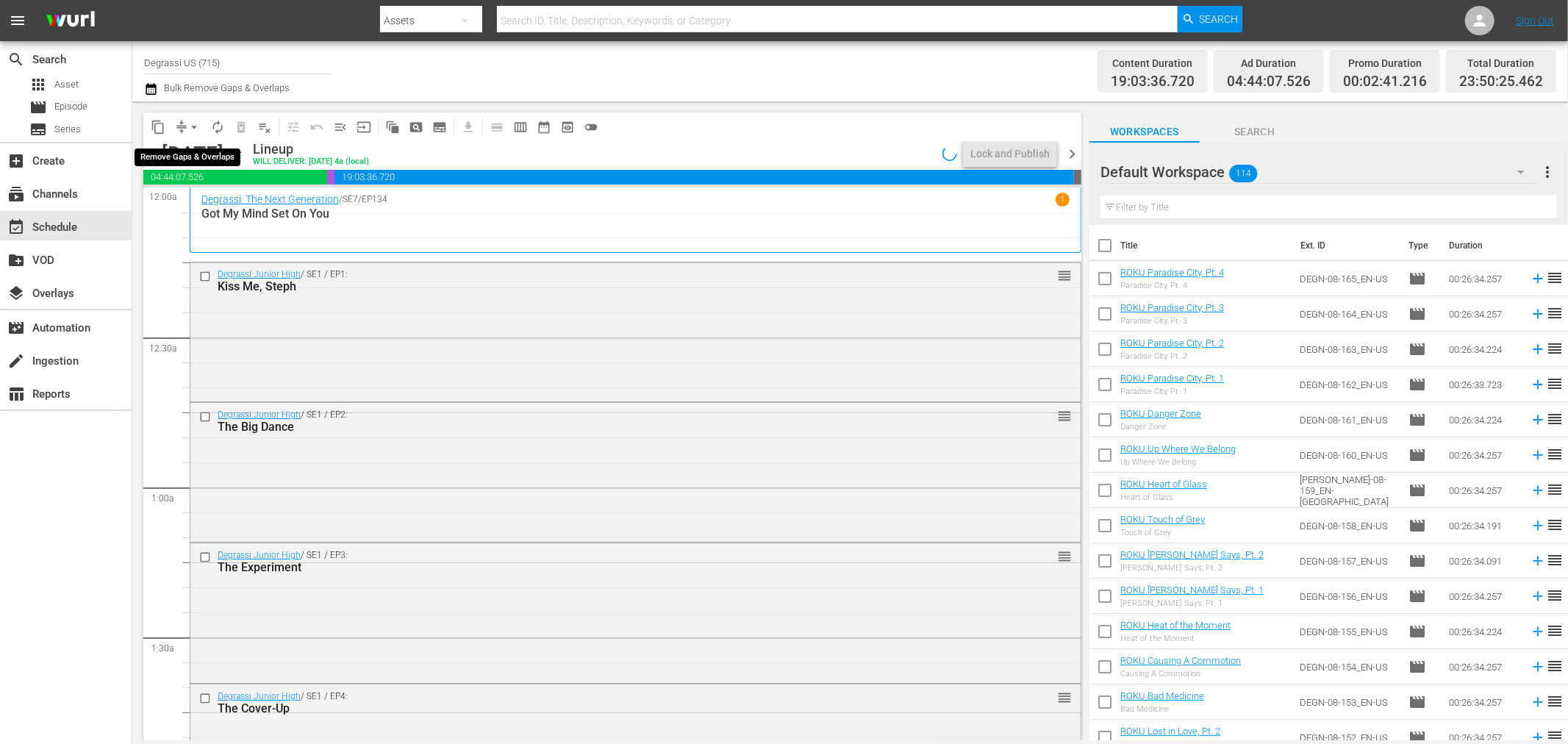
click at [199, 123] on span "arrow_drop_down" at bounding box center [194, 126] width 15 height 15
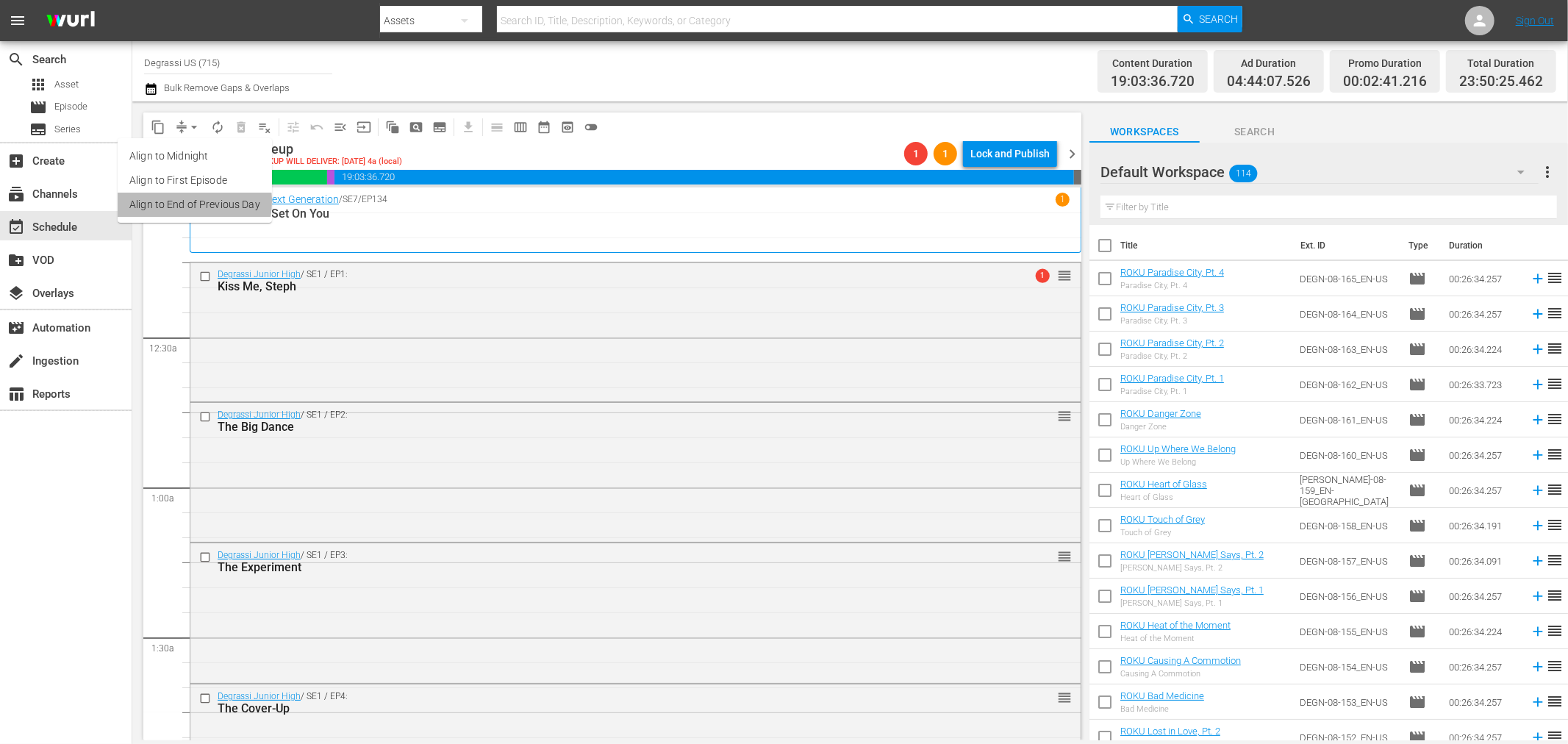
click at [181, 201] on li "Align to End of Previous Day" at bounding box center [195, 205] width 155 height 24
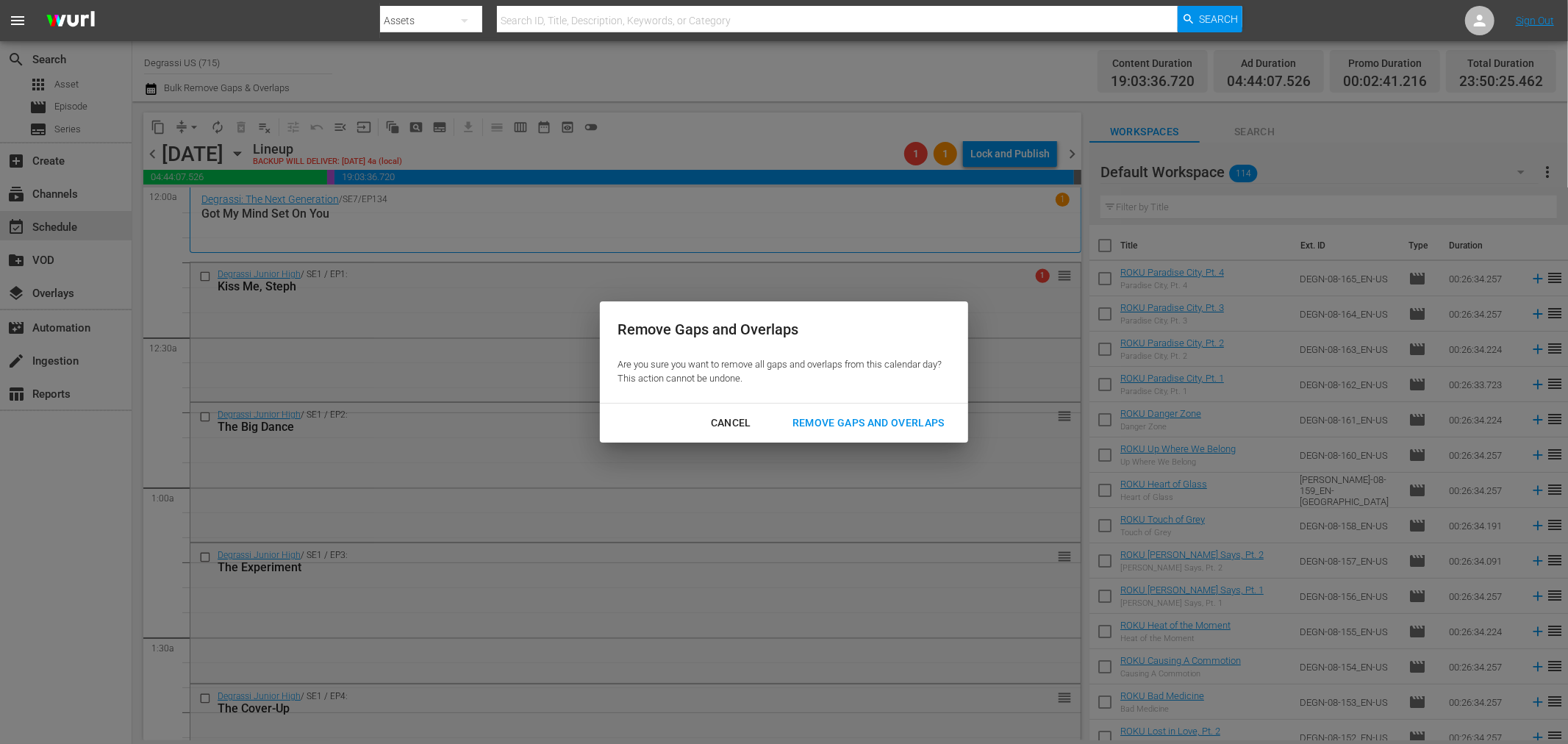
click at [814, 417] on div "Remove Gaps and Overlaps" at bounding box center [868, 423] width 176 height 19
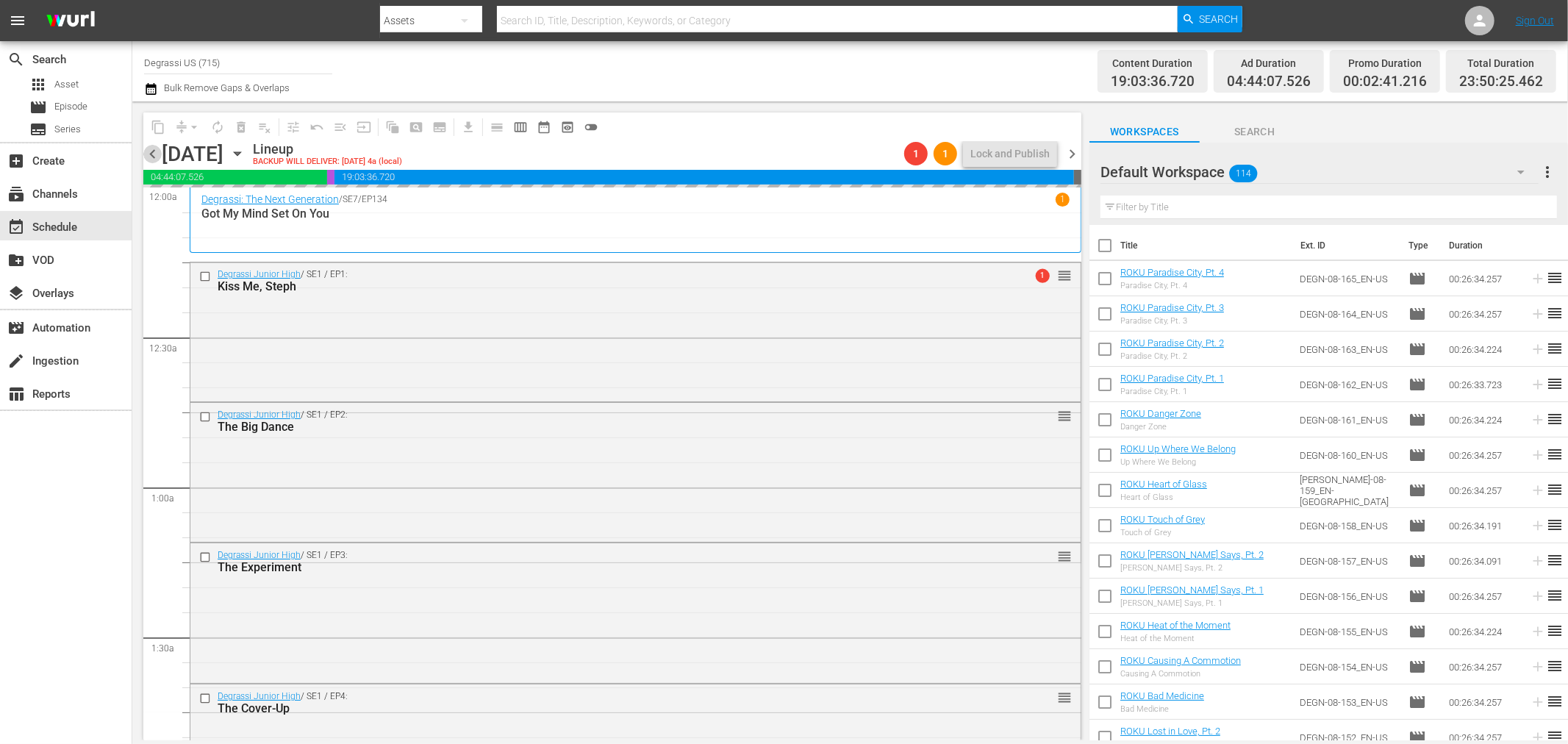
click at [147, 148] on span "chevron_left" at bounding box center [153, 154] width 19 height 19
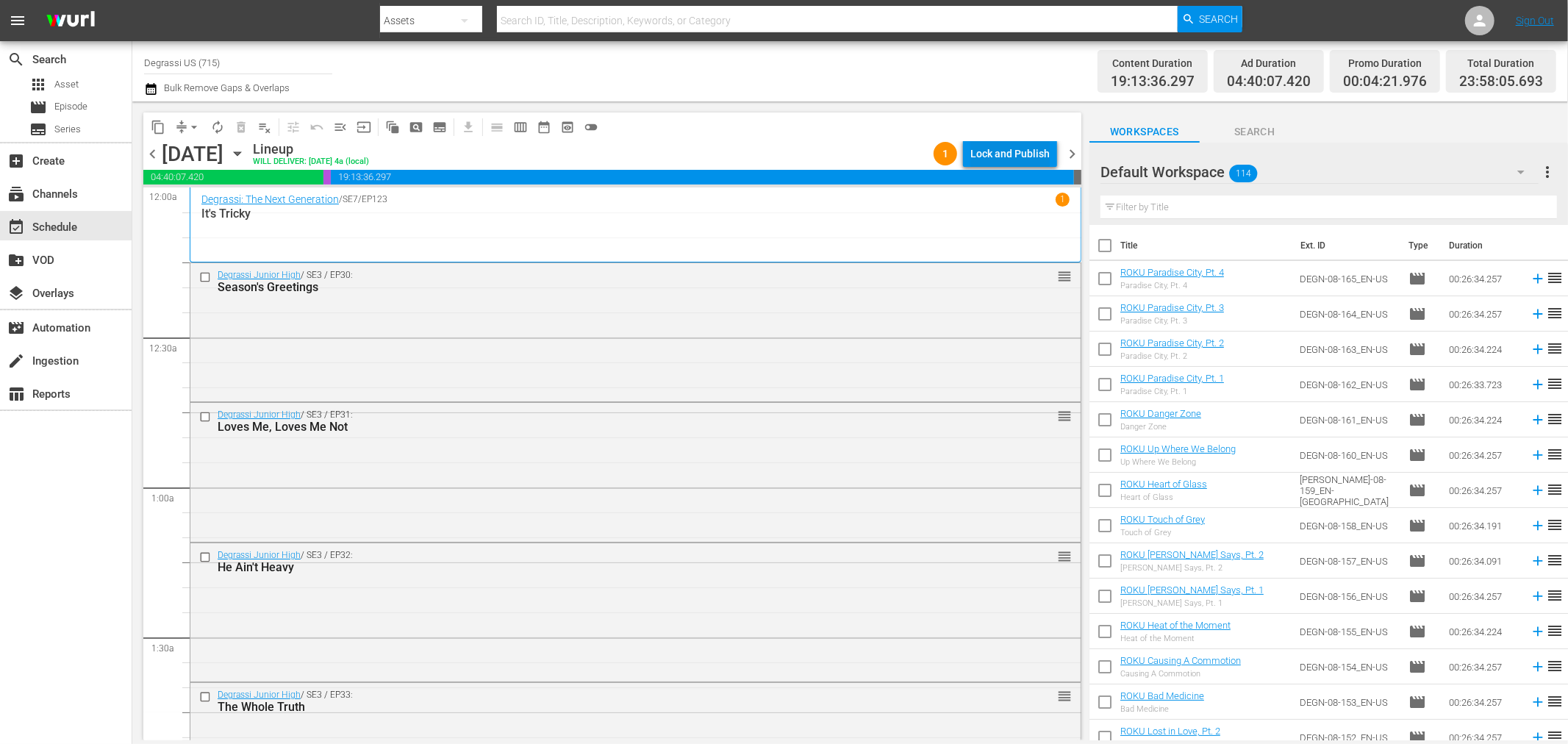
click at [1035, 152] on div "Lock and Publish" at bounding box center [1010, 154] width 80 height 27
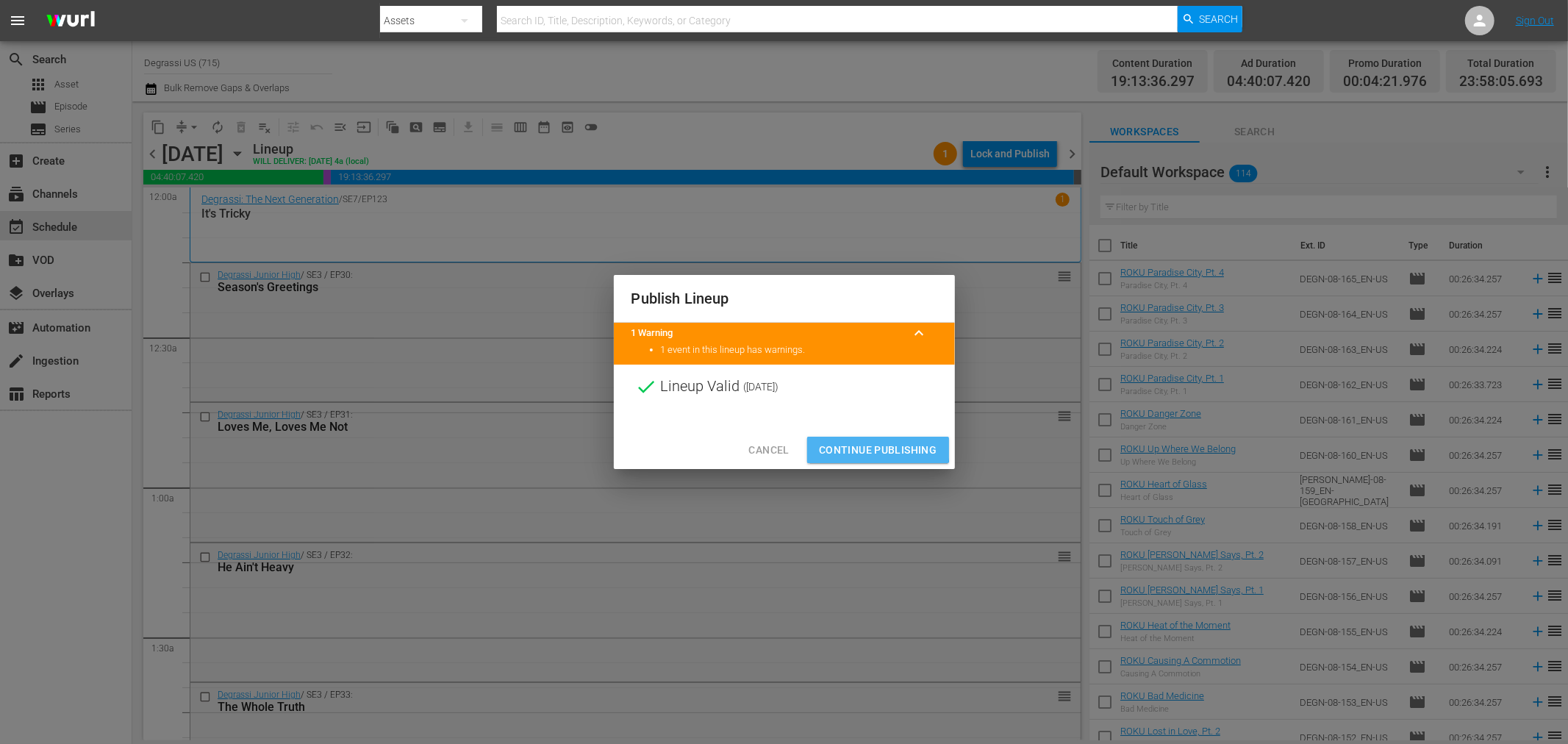
click at [873, 448] on span "Continue Publishing" at bounding box center [878, 450] width 119 height 19
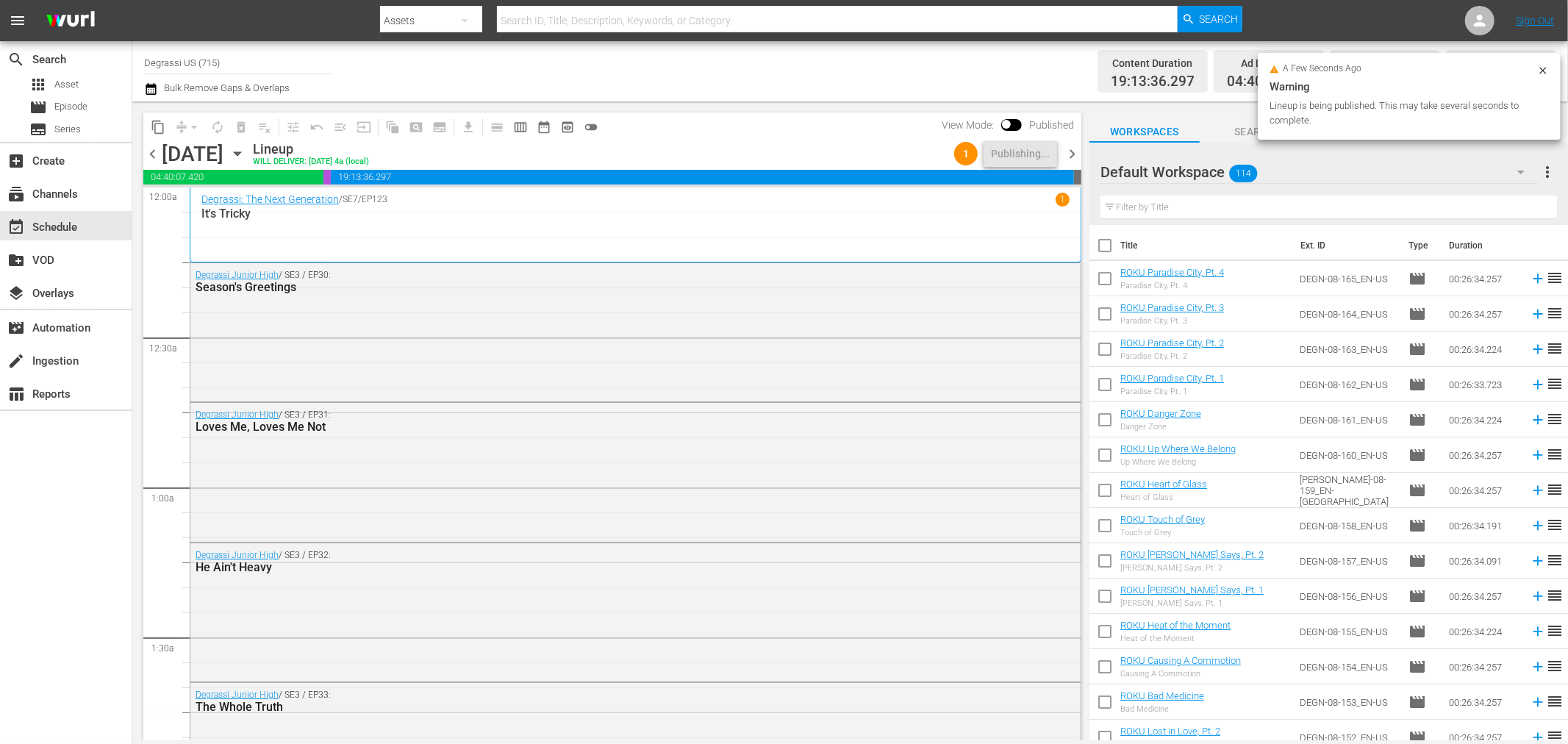
click at [155, 160] on span "chevron_left" at bounding box center [153, 154] width 19 height 19
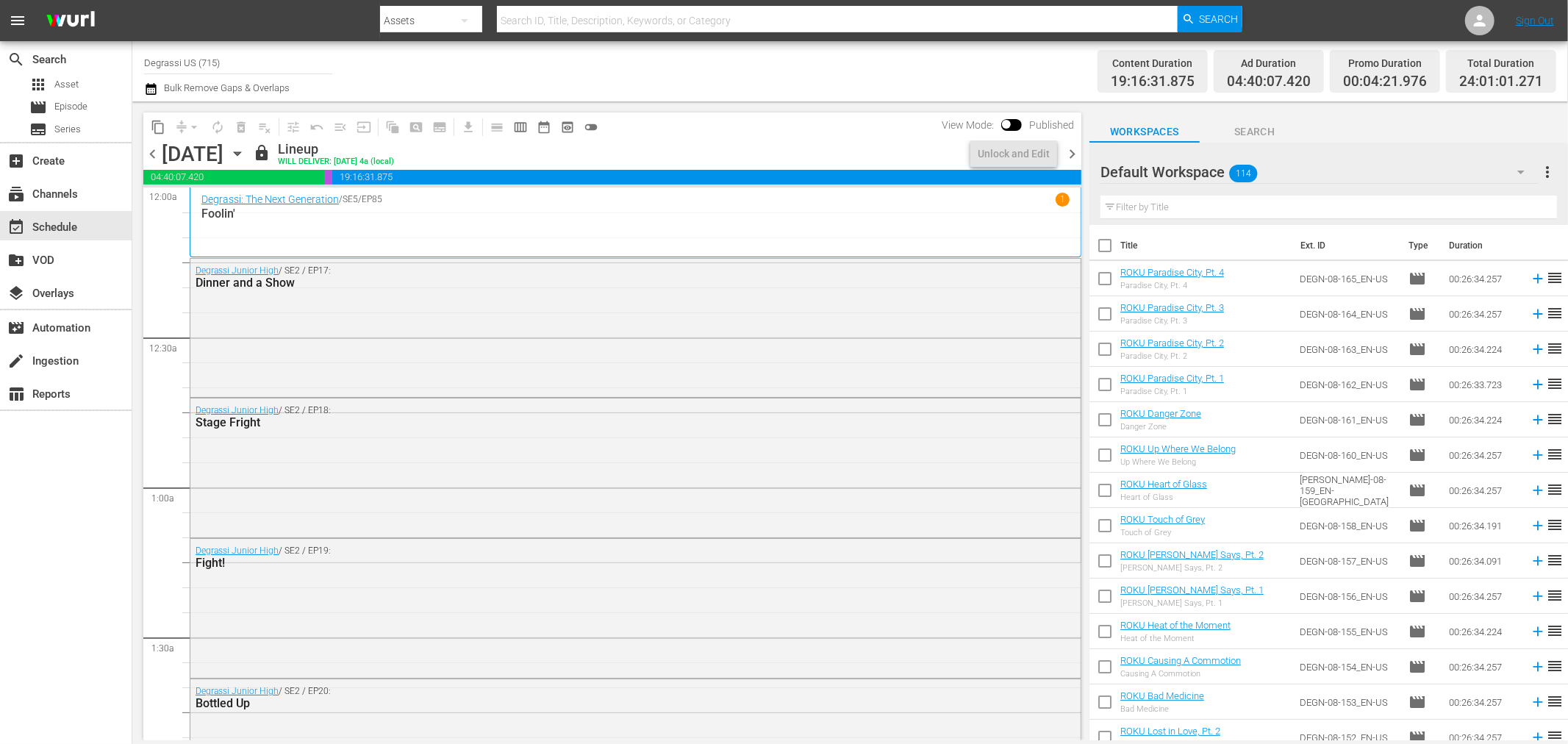
click at [1068, 148] on span "chevron_right" at bounding box center [1072, 154] width 19 height 19
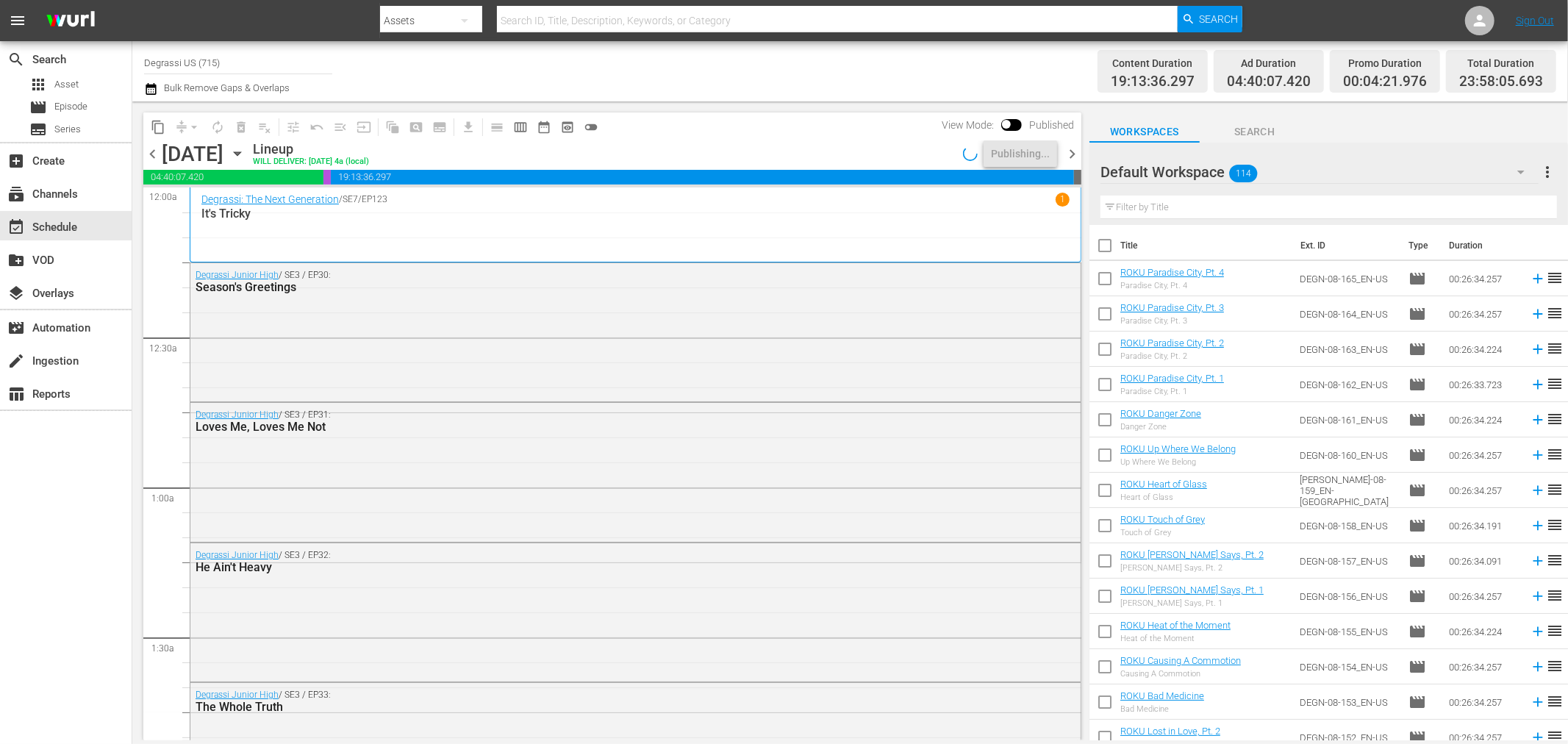
click at [1068, 148] on span "chevron_right" at bounding box center [1072, 154] width 19 height 19
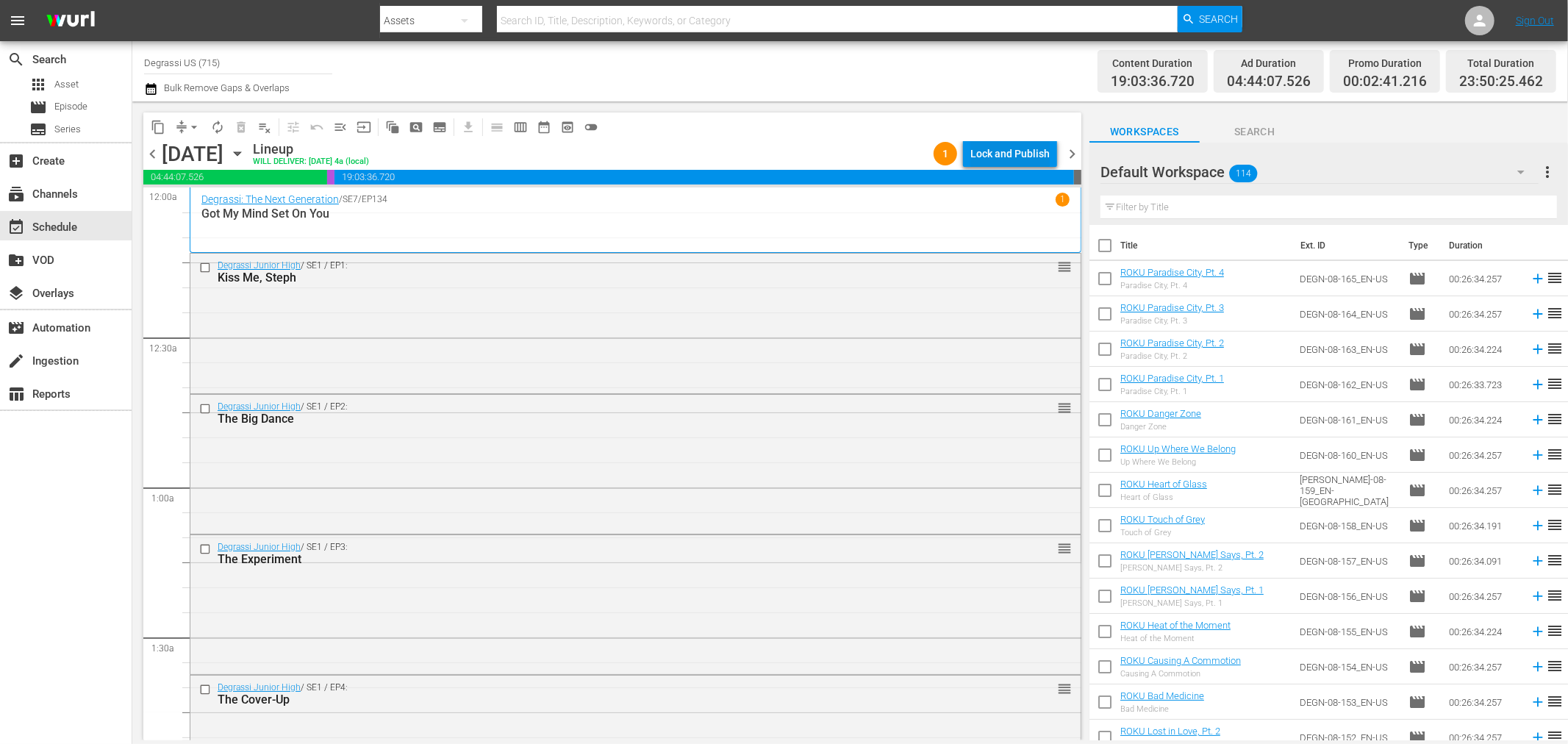
click at [978, 143] on div "Lock and Publish" at bounding box center [1010, 154] width 80 height 27
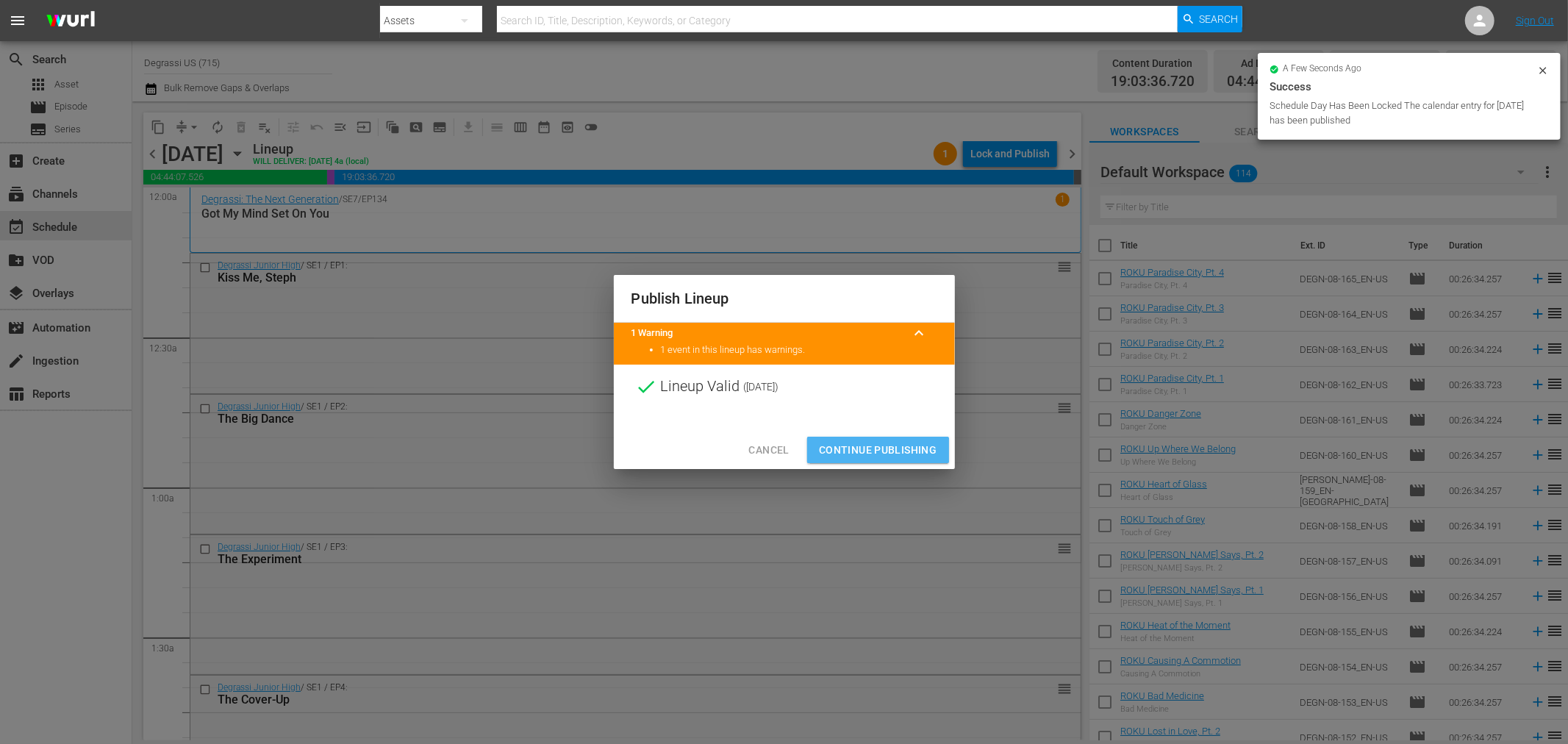
click at [861, 450] on span "Continue Publishing" at bounding box center [878, 450] width 119 height 19
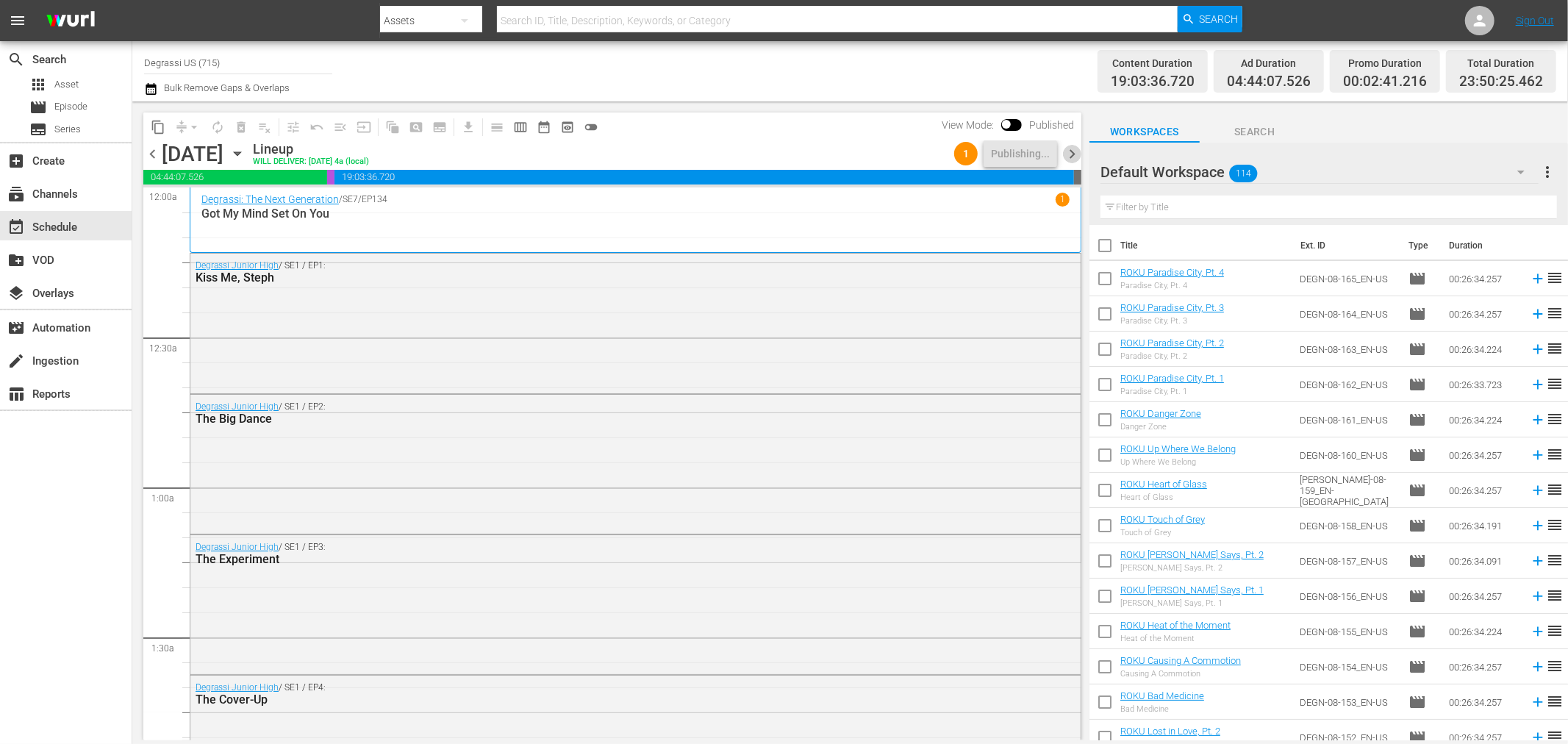
click at [1074, 156] on span "chevron_right" at bounding box center [1072, 154] width 19 height 19
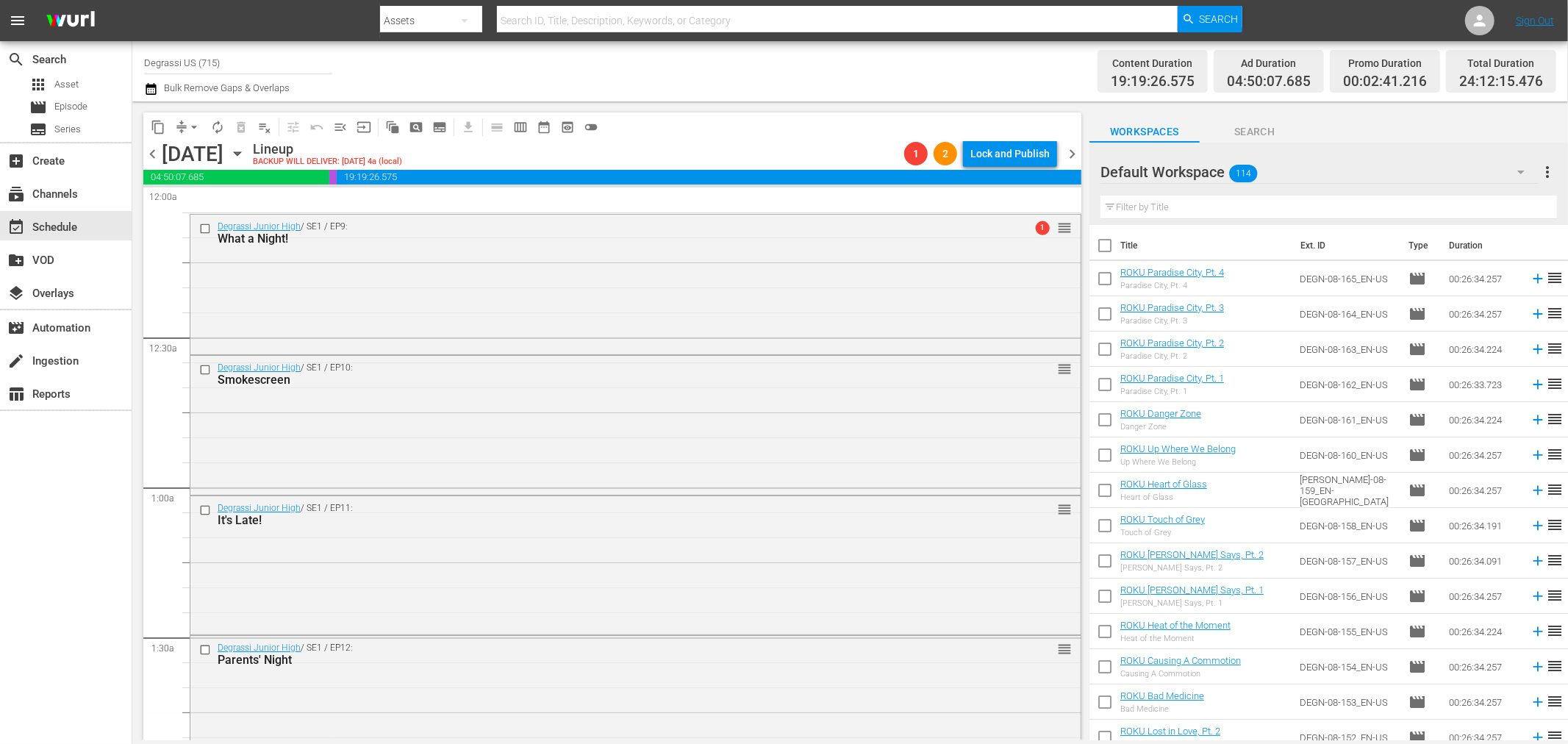
click at [198, 130] on span "arrow_drop_down" at bounding box center [194, 126] width 15 height 15
click at [198, 149] on li "Align to Midnight" at bounding box center [194, 156] width 121 height 24
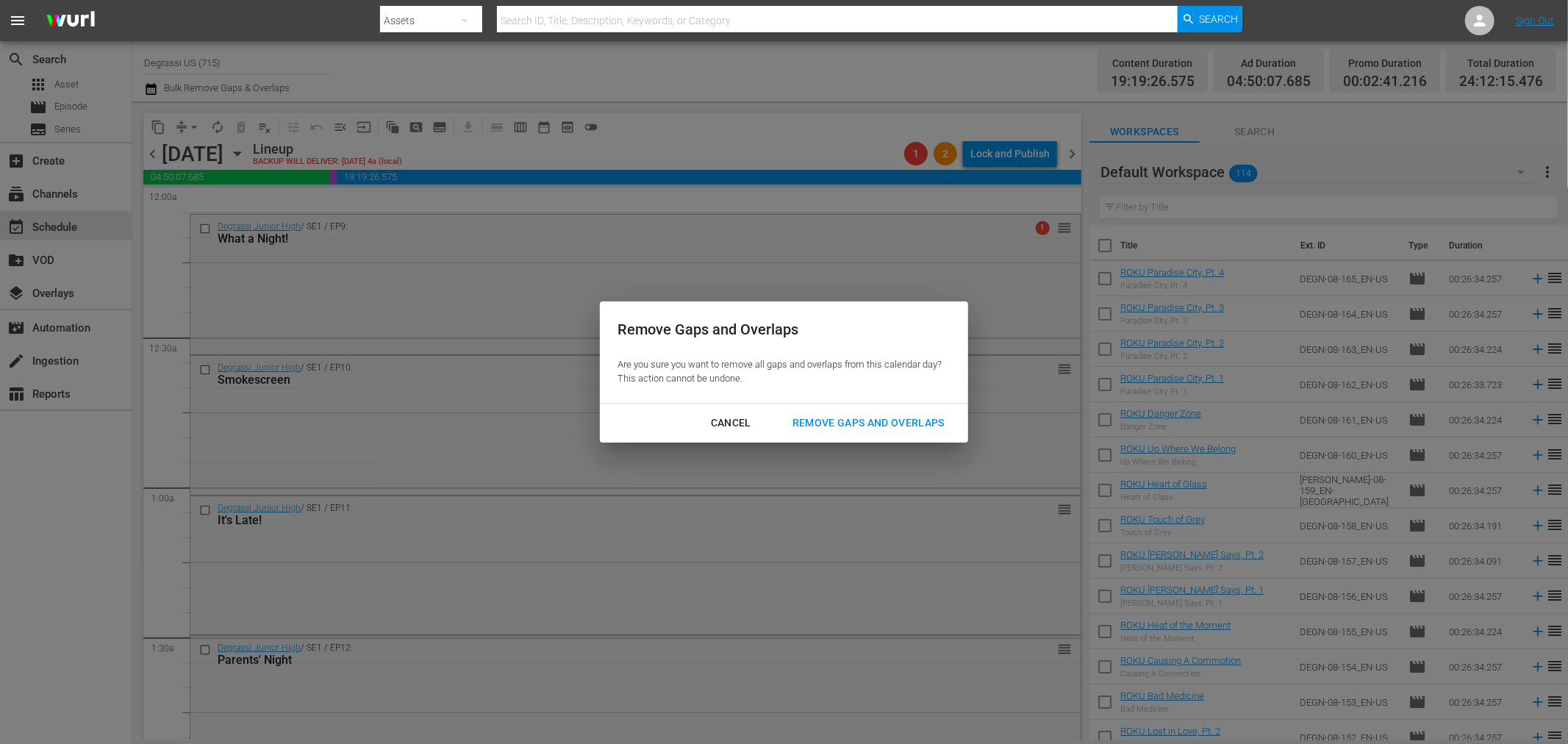
click at [918, 425] on div "Remove Gaps and Overlaps" at bounding box center [868, 423] width 176 height 19
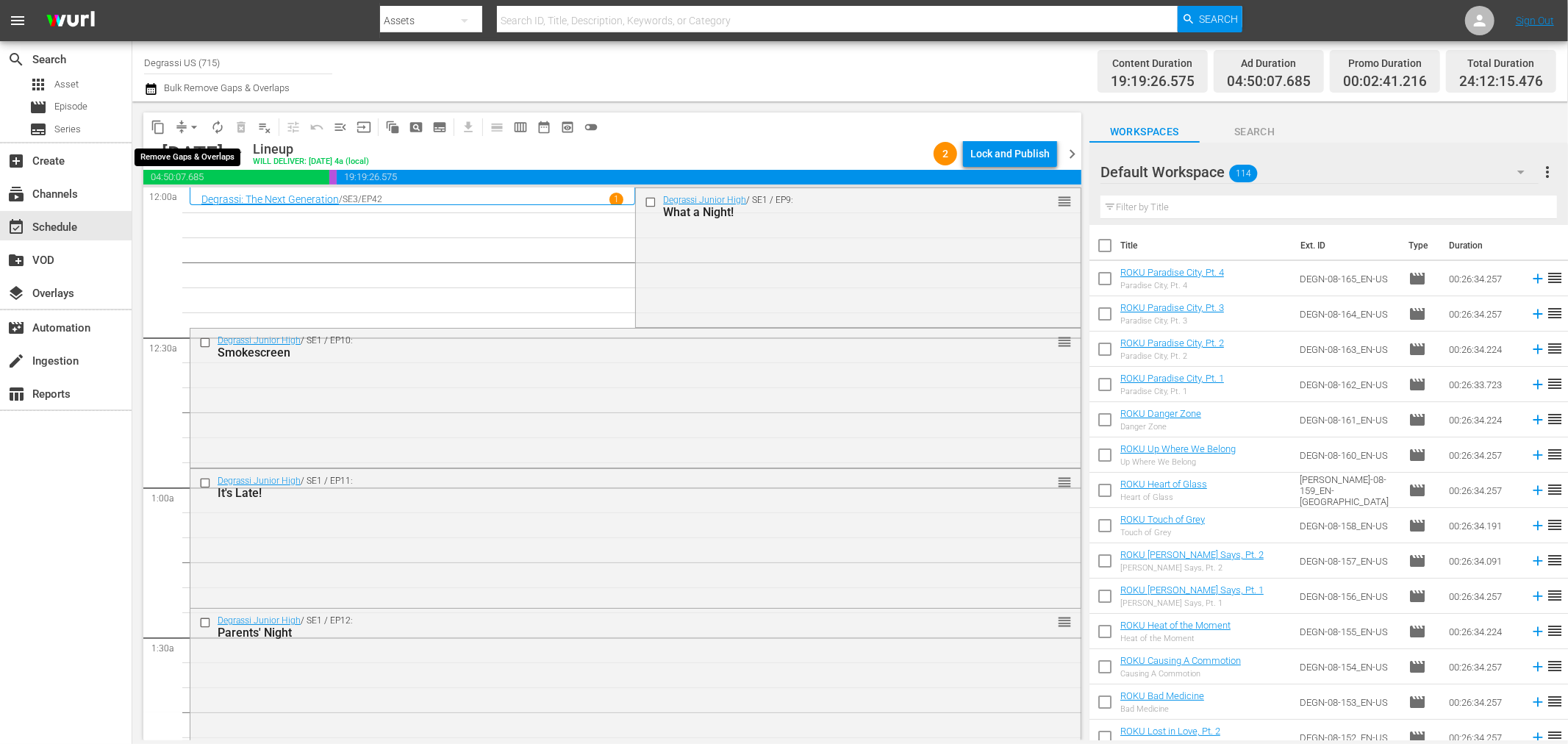
click at [189, 119] on button "arrow_drop_down" at bounding box center [194, 127] width 23 height 23
click at [189, 201] on li "Align to End of Previous Day" at bounding box center [195, 205] width 155 height 24
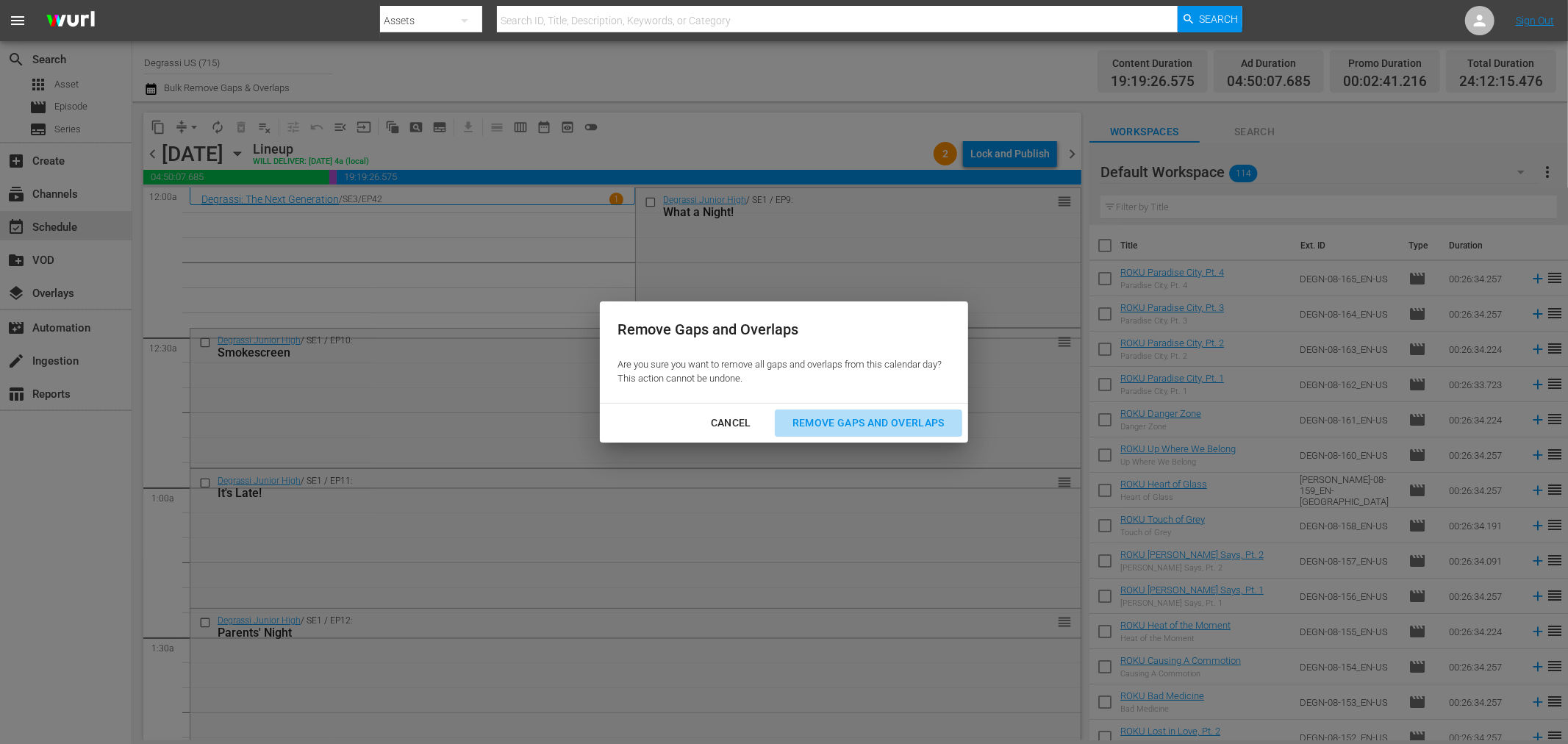
click at [835, 421] on div "Remove Gaps and Overlaps" at bounding box center [868, 423] width 176 height 19
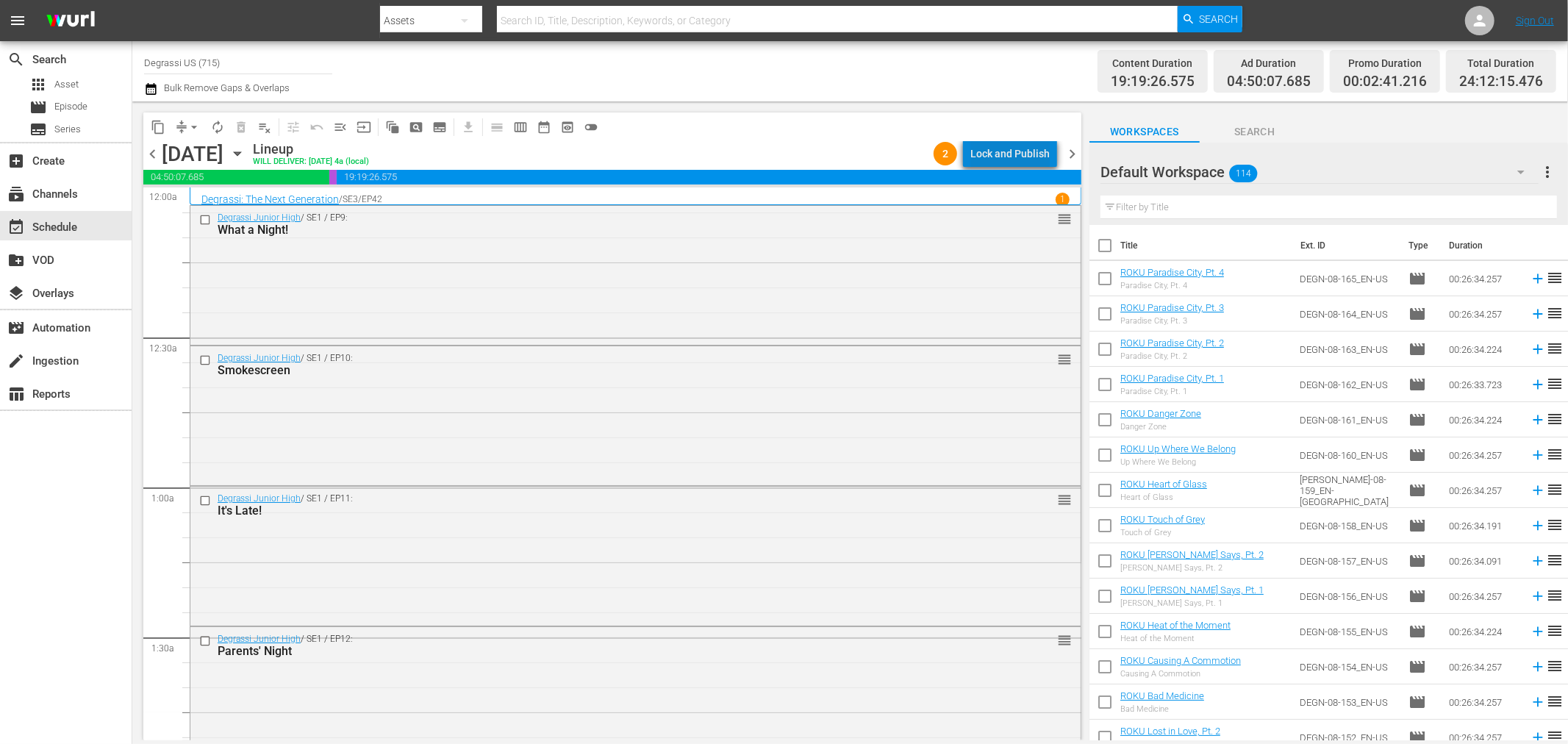
click at [1039, 152] on div "Lock and Publish" at bounding box center [1010, 154] width 80 height 27
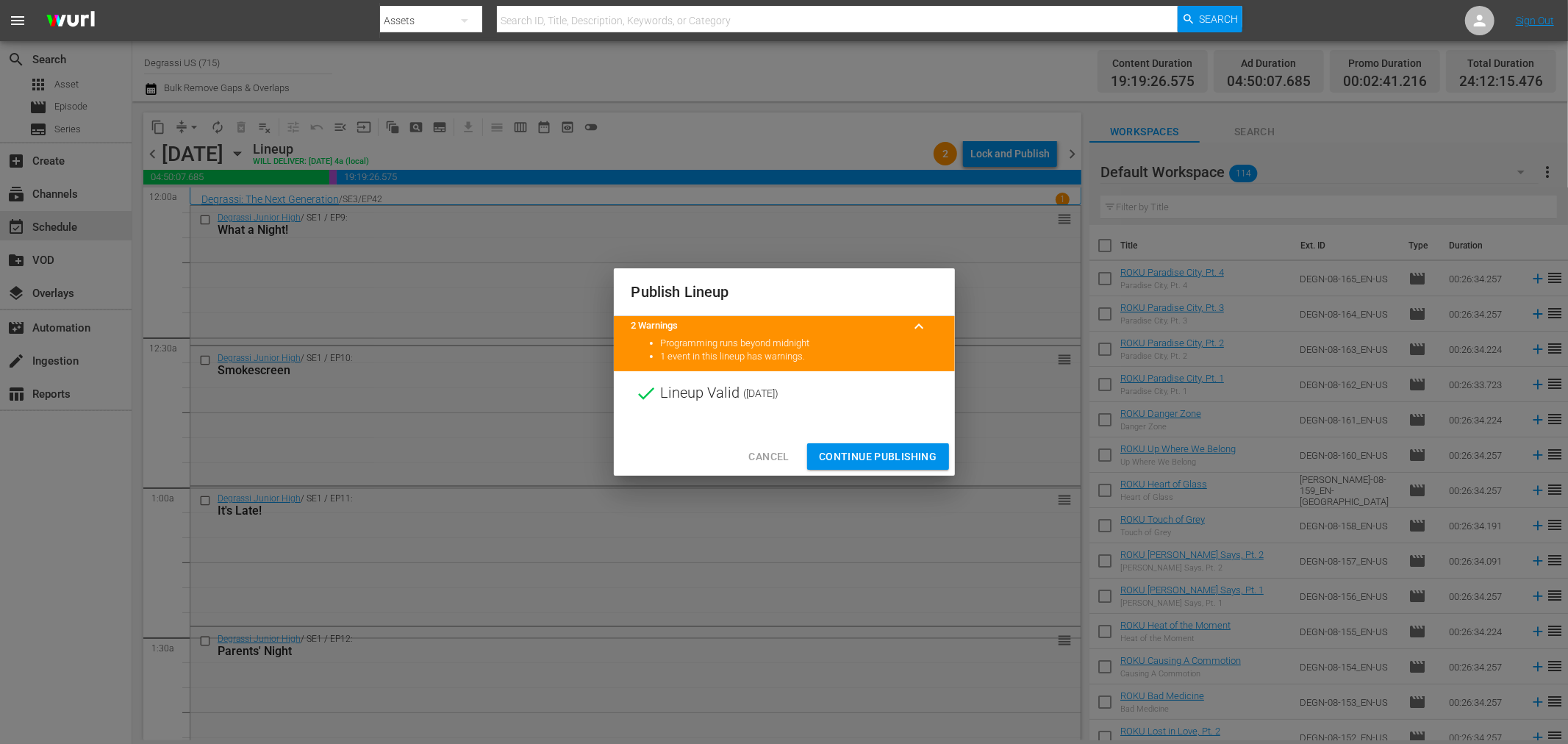
click at [862, 449] on span "Continue Publishing" at bounding box center [878, 457] width 119 height 19
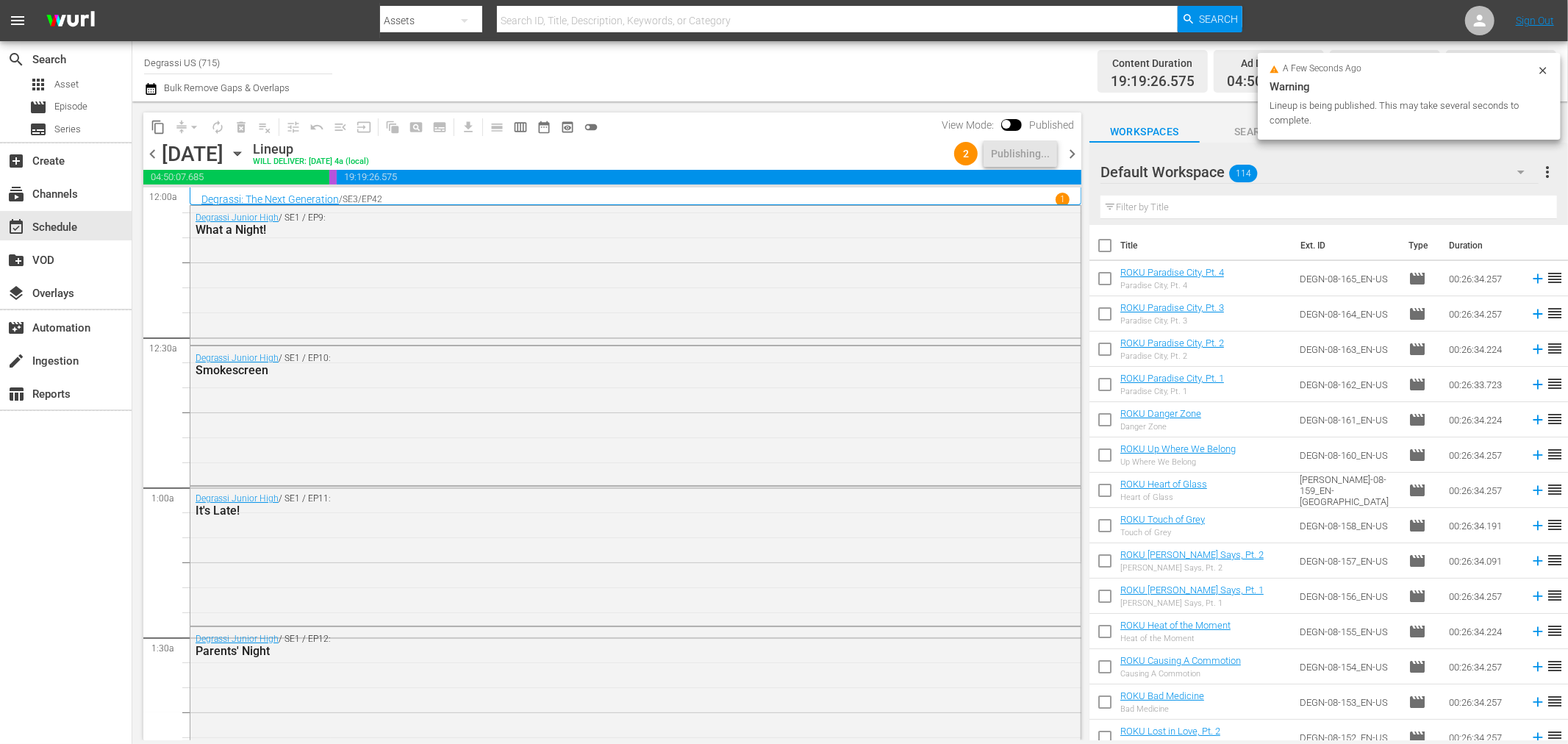
click at [1067, 150] on span "chevron_right" at bounding box center [1072, 154] width 19 height 19
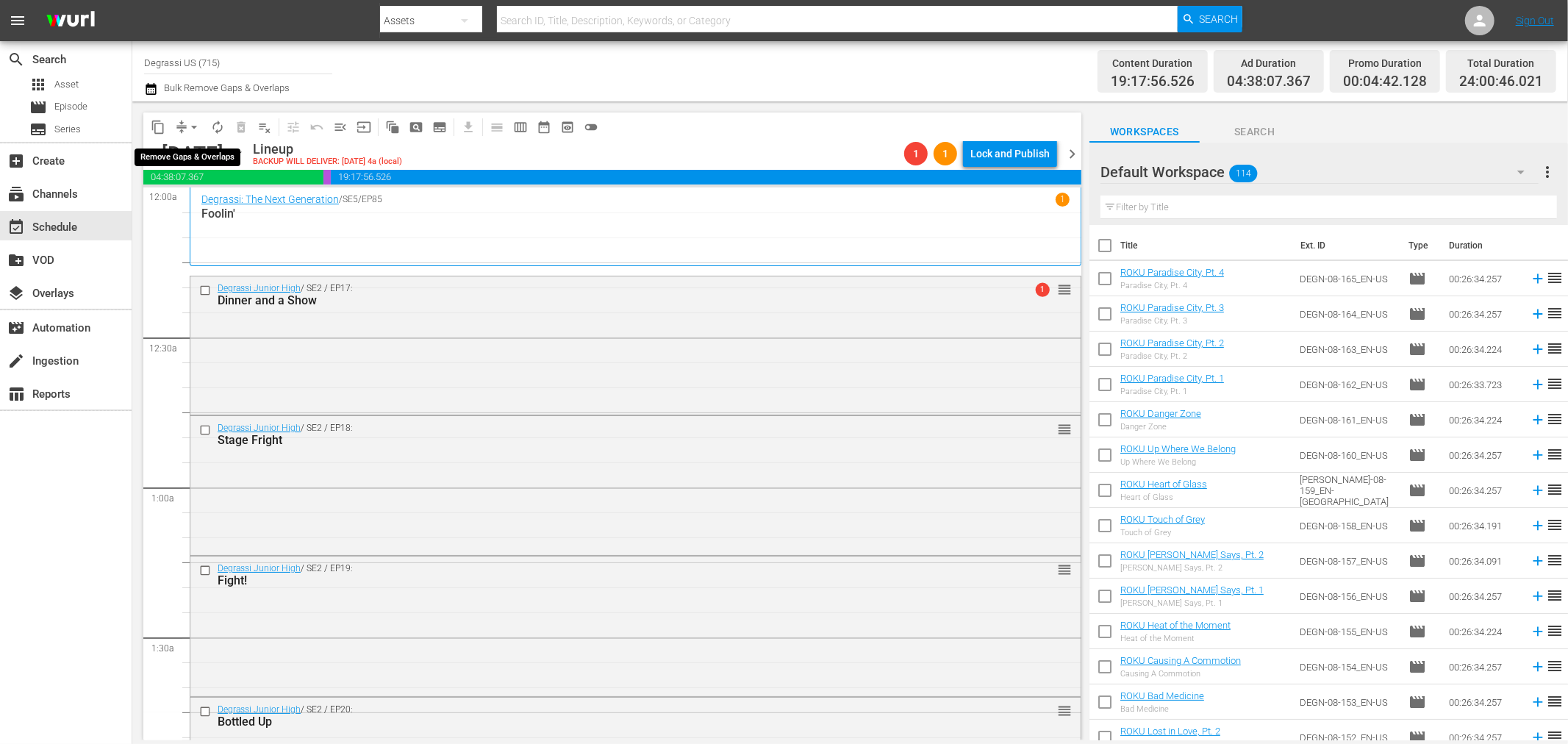
click at [191, 126] on span "arrow_drop_down" at bounding box center [194, 126] width 15 height 15
click at [205, 212] on li "Align to End of Previous Day" at bounding box center [195, 205] width 155 height 24
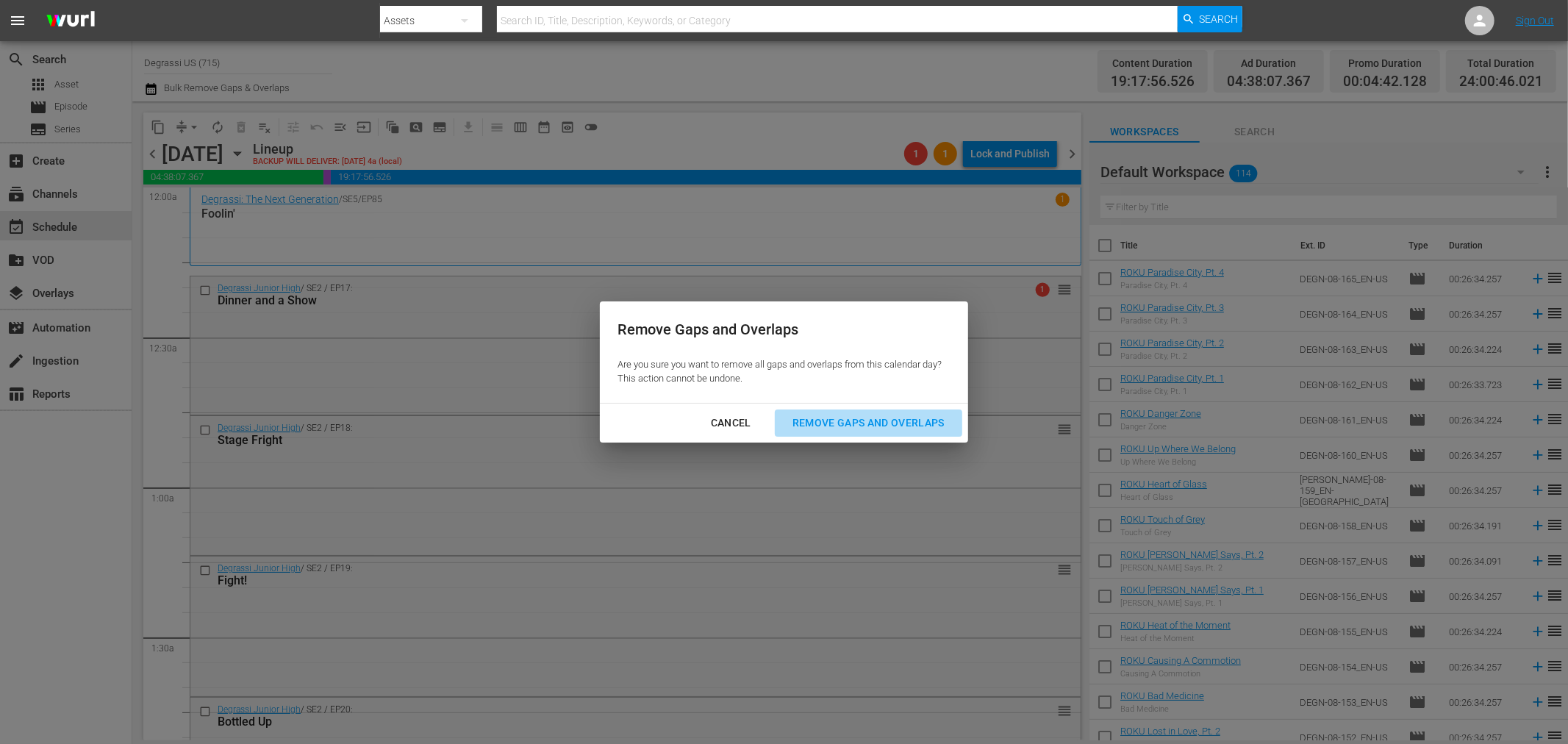
click at [816, 422] on div "Remove Gaps and Overlaps" at bounding box center [868, 423] width 176 height 19
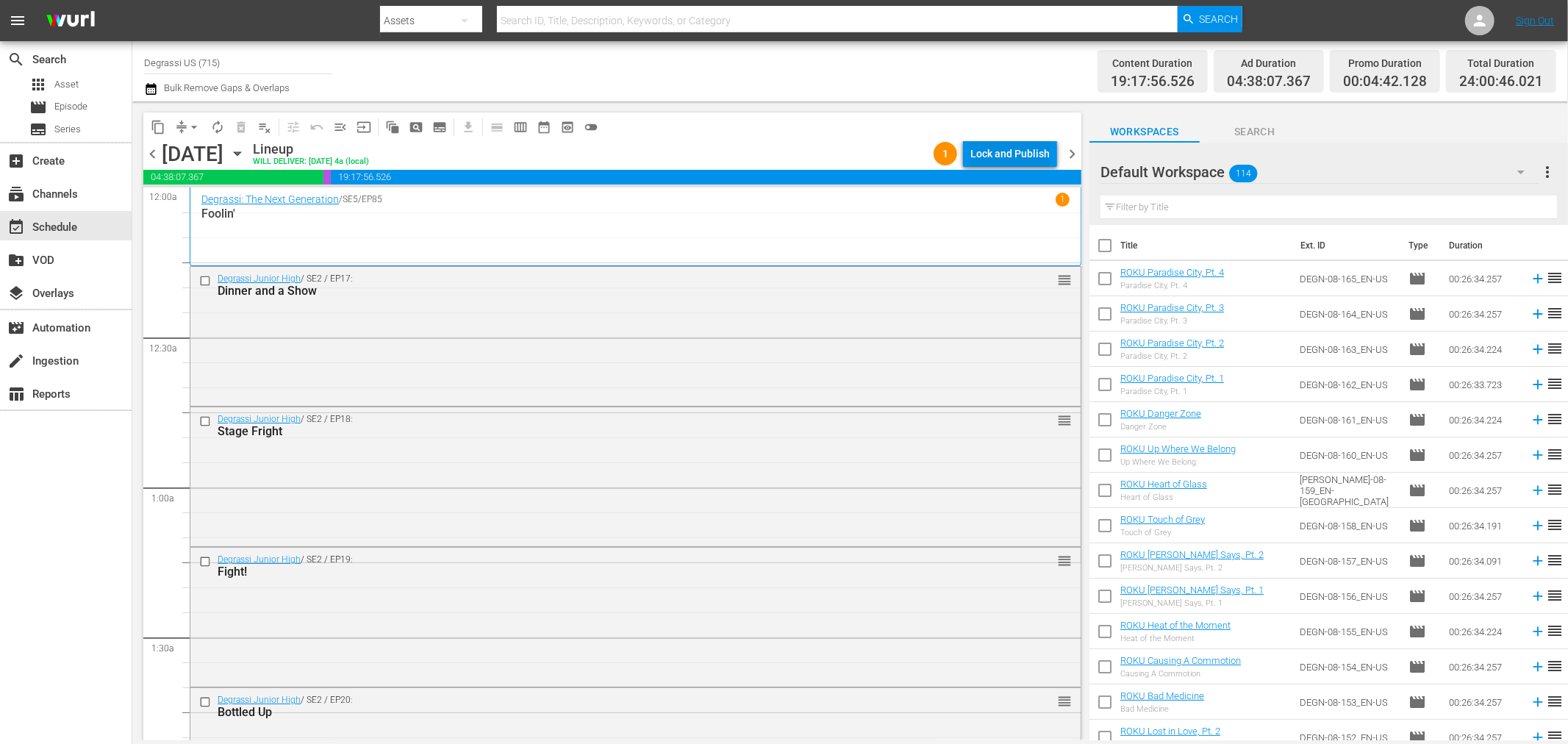
click at [1000, 149] on div "Lock and Publish" at bounding box center [1010, 154] width 80 height 27
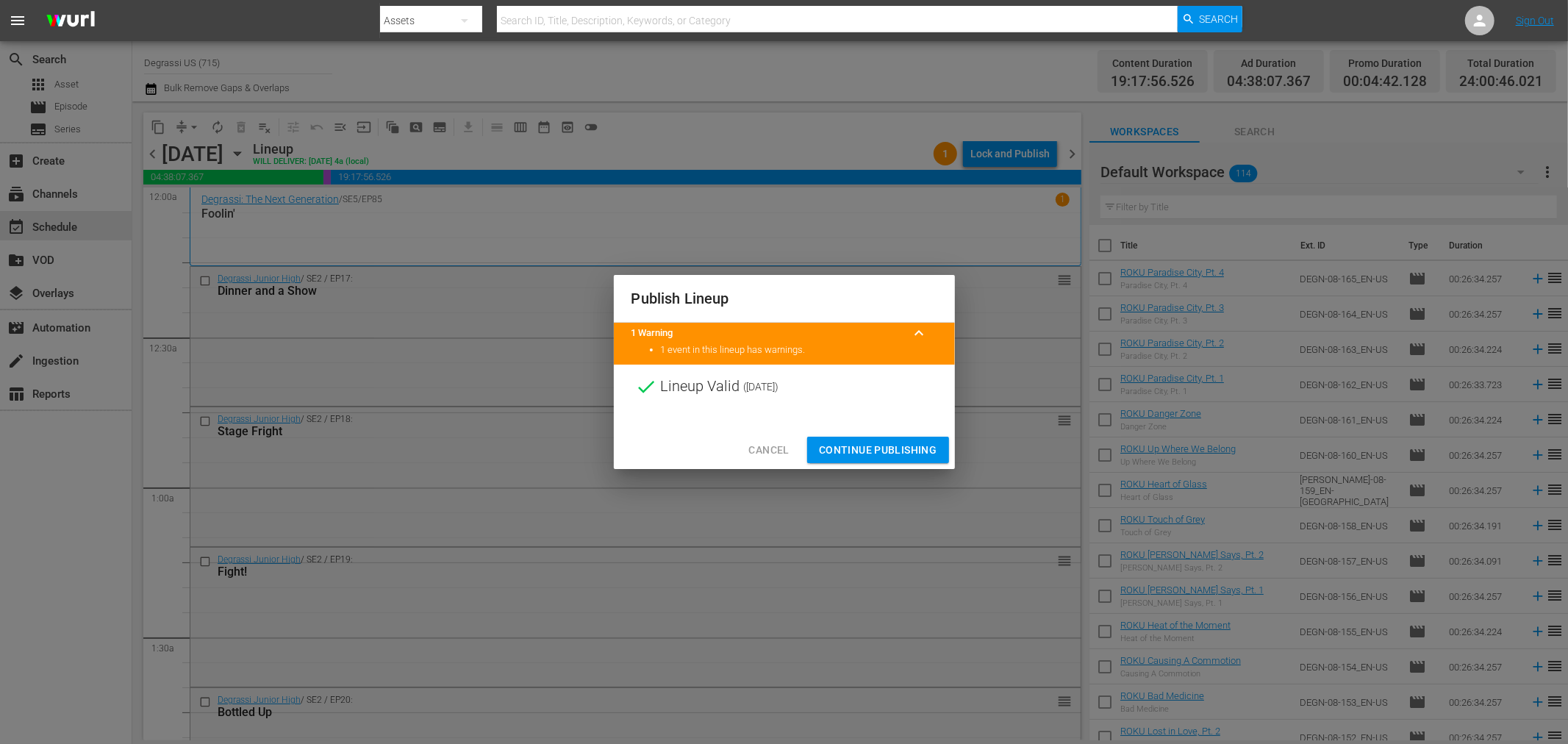
click at [918, 446] on span "Continue Publishing" at bounding box center [878, 450] width 119 height 19
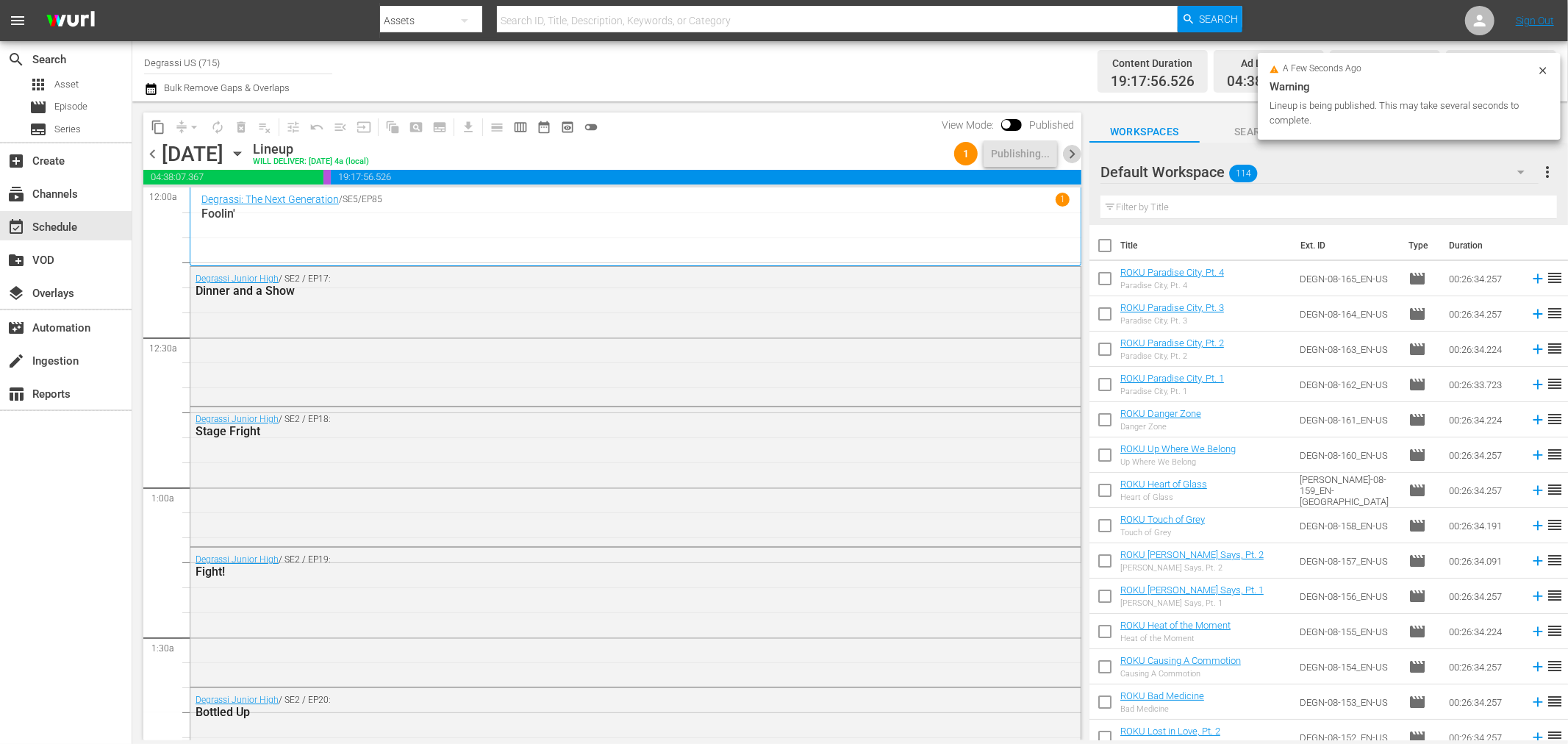
click at [1075, 151] on span "chevron_right" at bounding box center [1072, 154] width 19 height 19
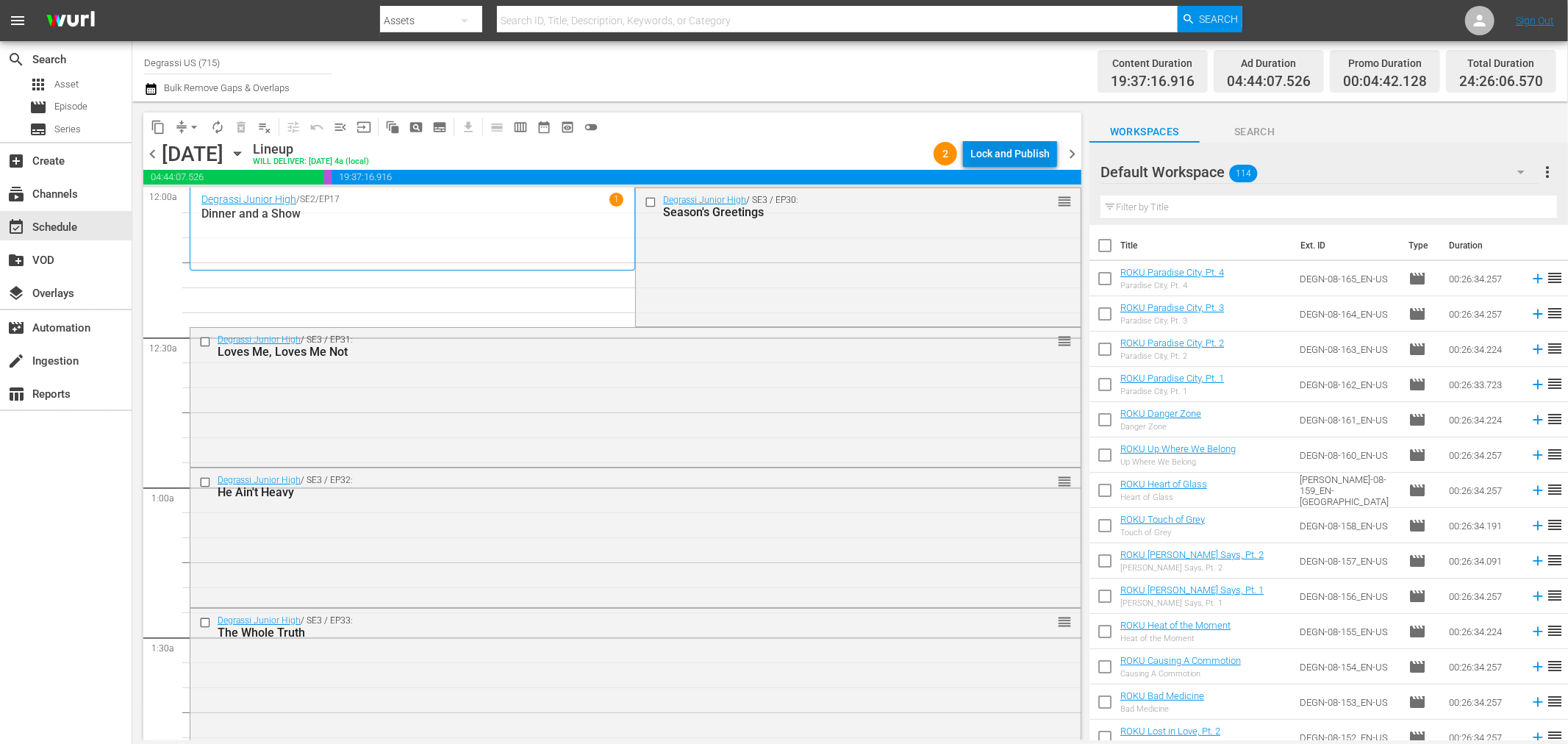
click at [983, 155] on div "Lock and Publish" at bounding box center [1010, 154] width 80 height 27
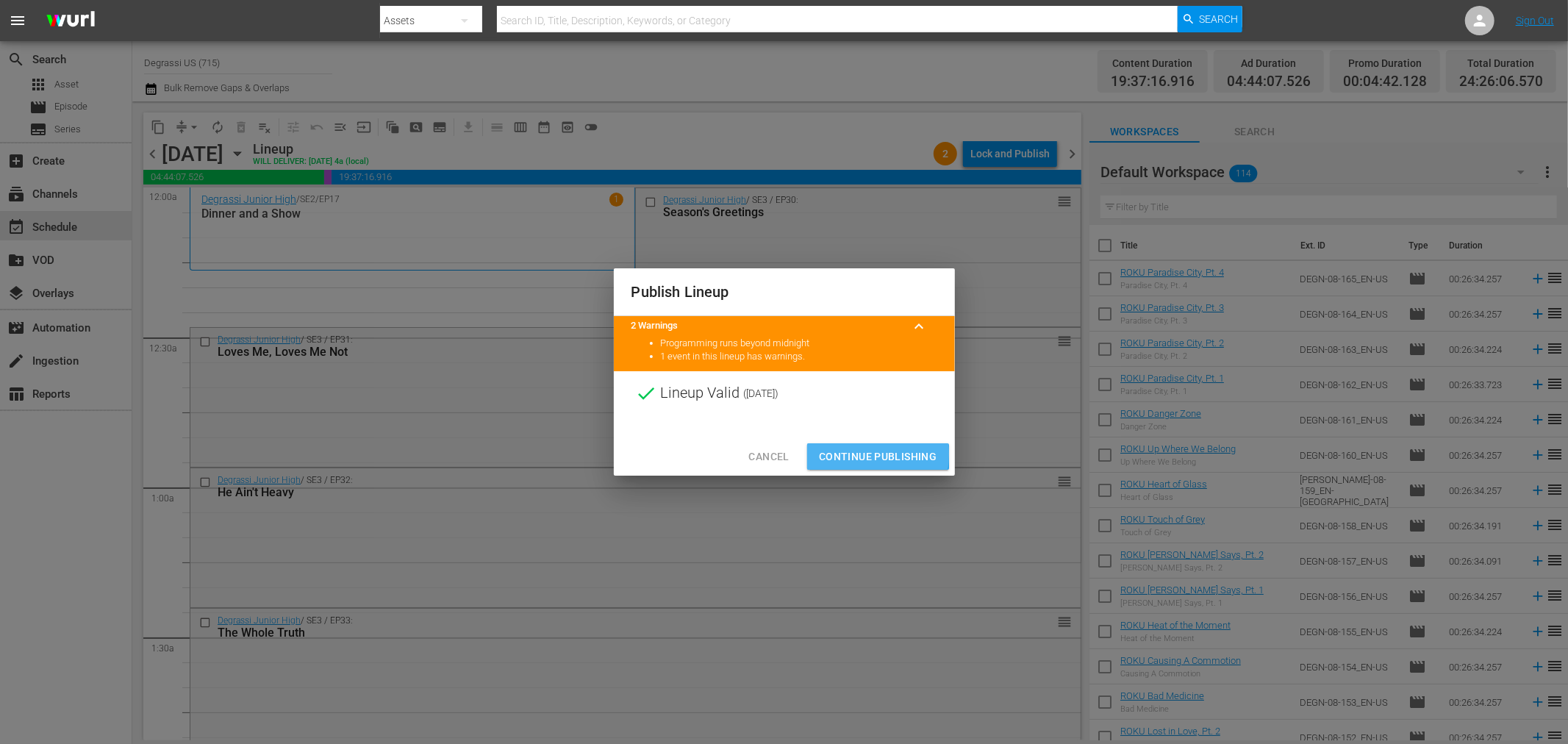
click at [826, 454] on span "Continue Publishing" at bounding box center [878, 457] width 119 height 19
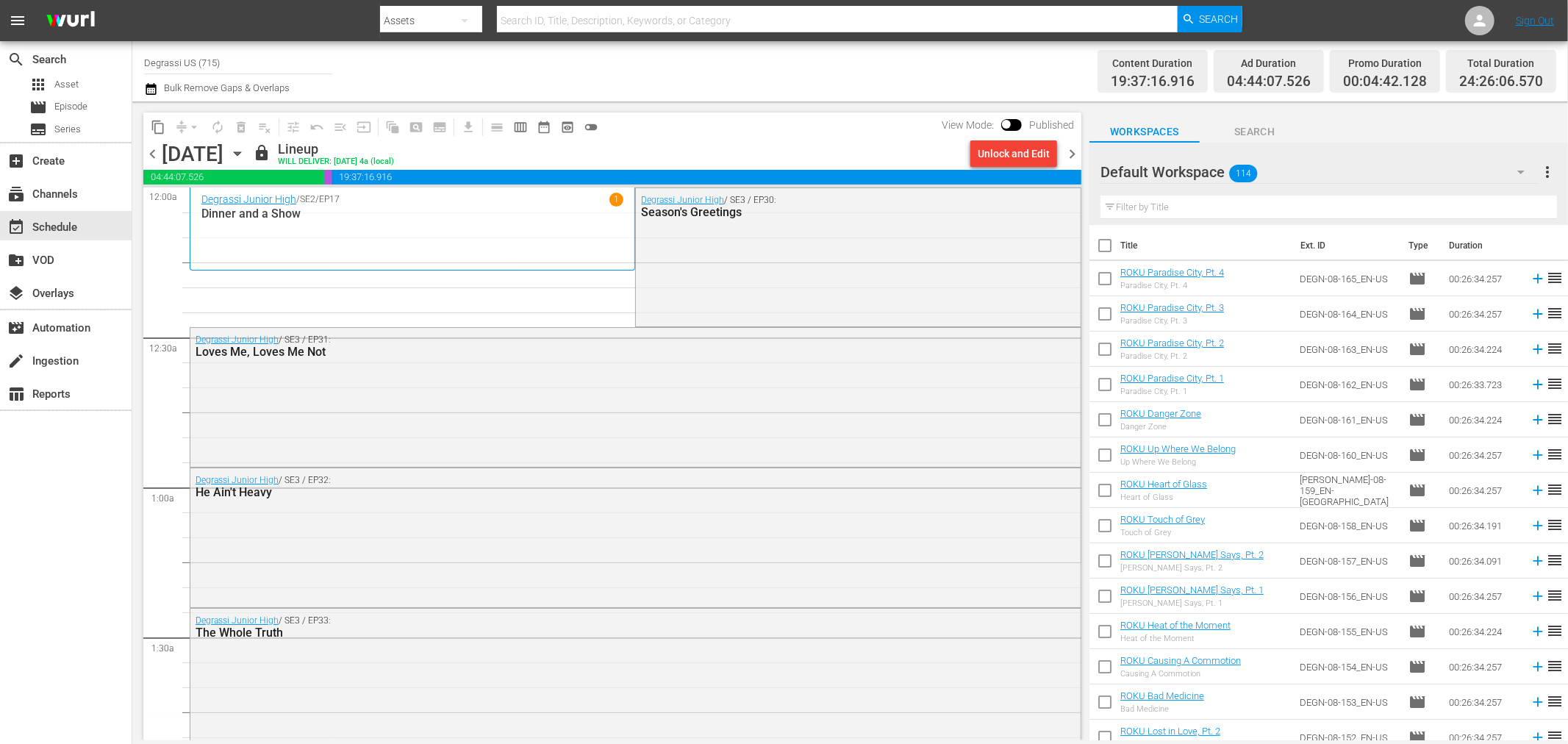
click at [1075, 157] on span "chevron_right" at bounding box center [1072, 154] width 19 height 19
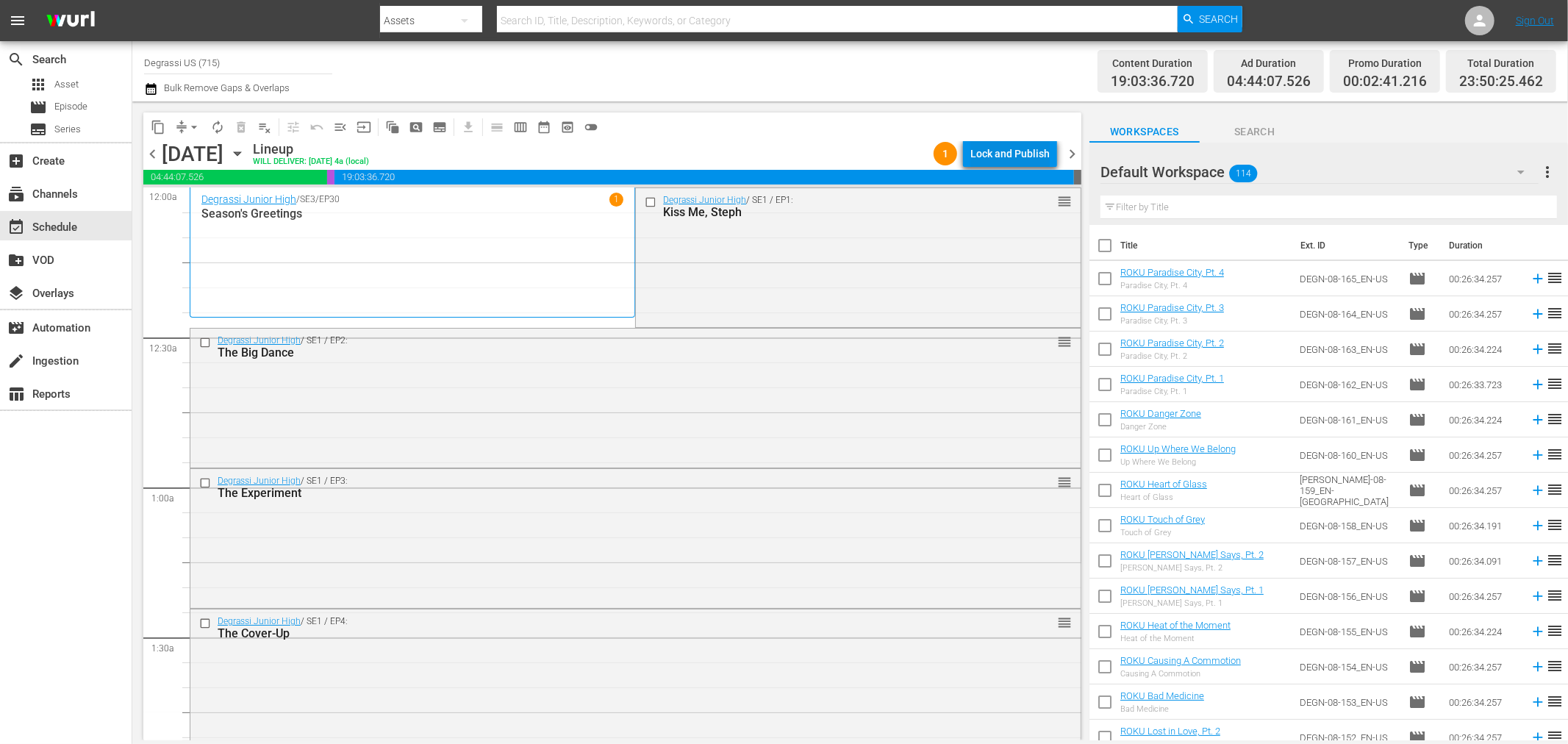
click at [1003, 158] on div "Lock and Publish" at bounding box center [1010, 154] width 80 height 27
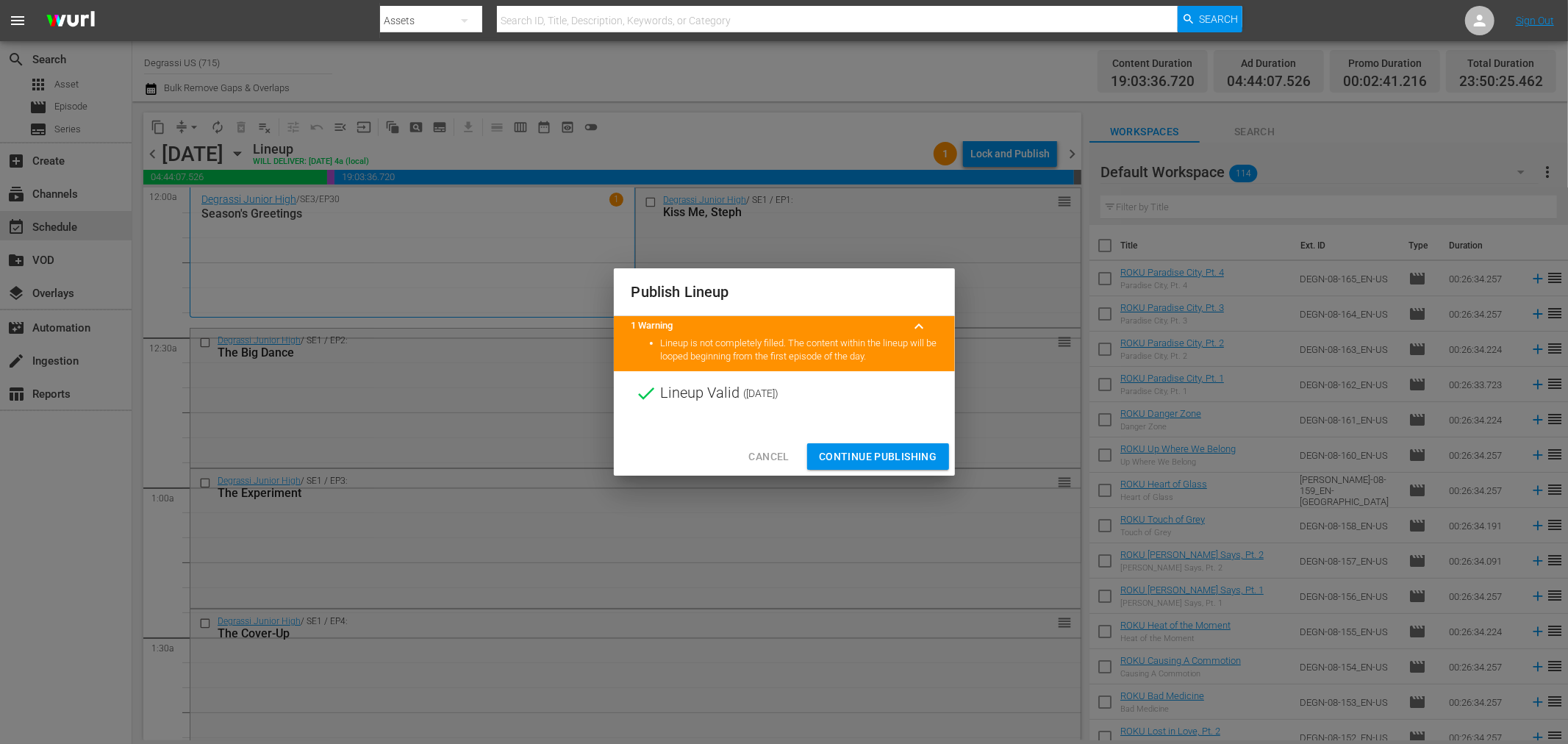
click at [861, 446] on button "Continue Publishing" at bounding box center [878, 457] width 142 height 27
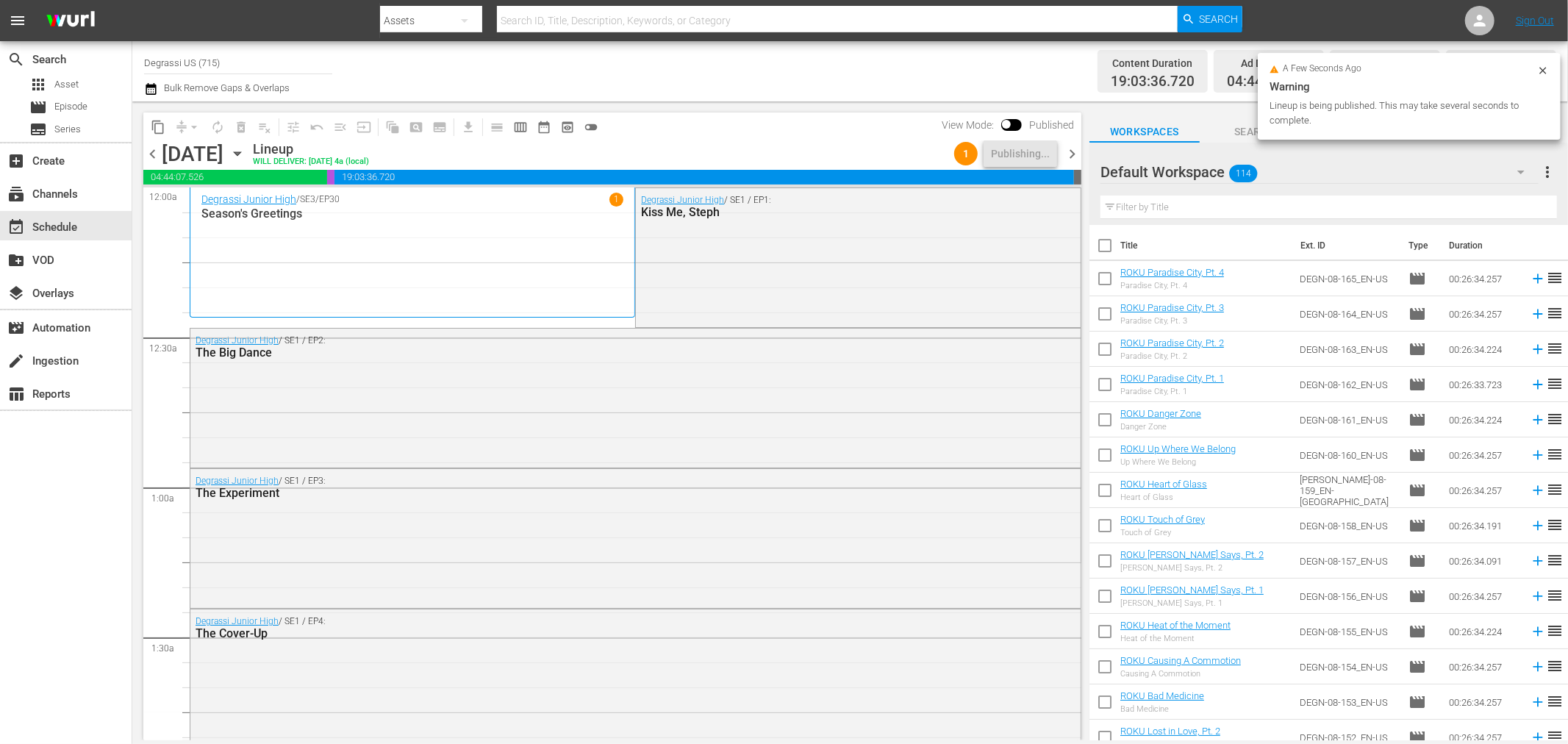
click at [1074, 151] on span "chevron_right" at bounding box center [1072, 154] width 19 height 19
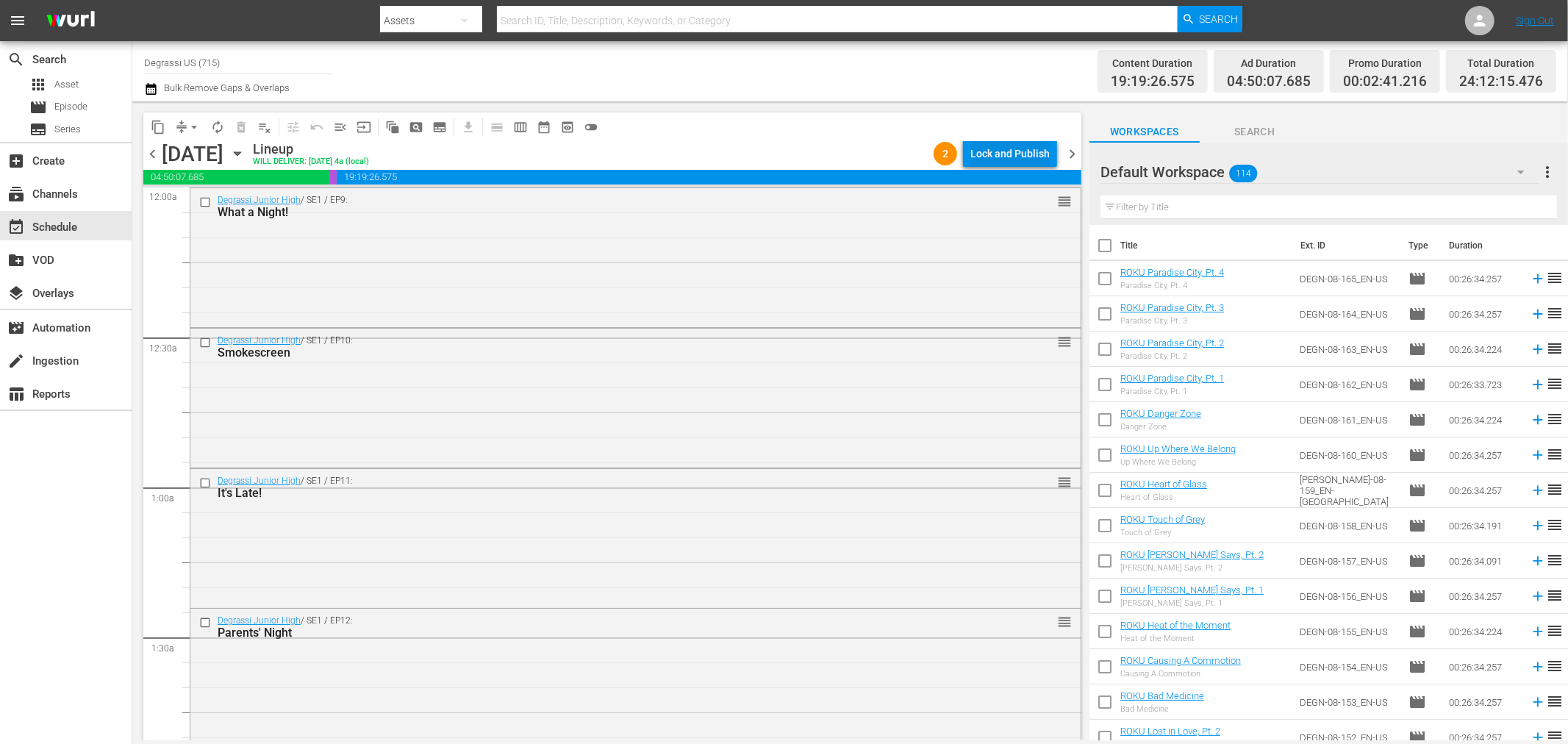
click at [1003, 155] on div "Lock and Publish" at bounding box center [1010, 154] width 80 height 27
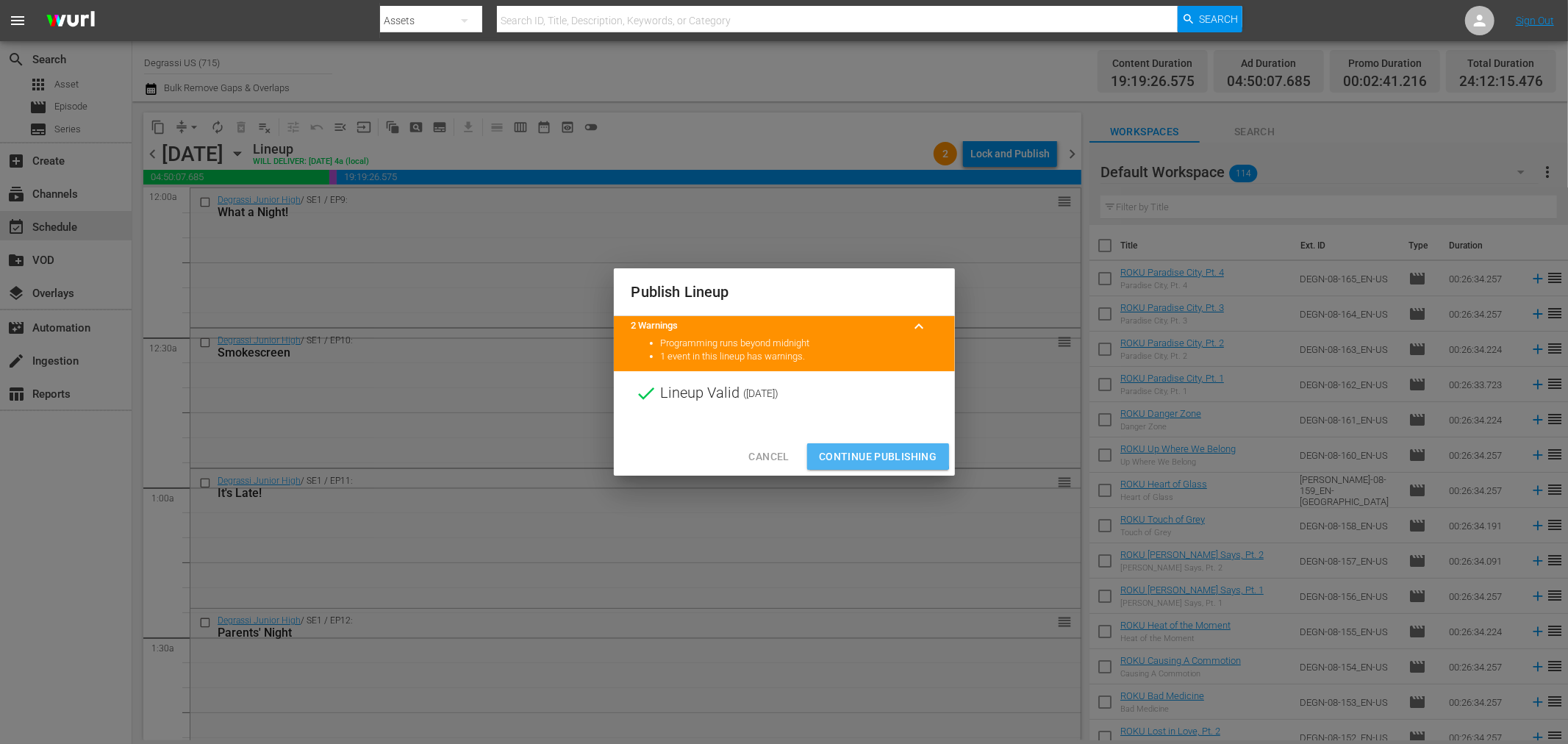
click at [863, 450] on span "Continue Publishing" at bounding box center [878, 457] width 119 height 19
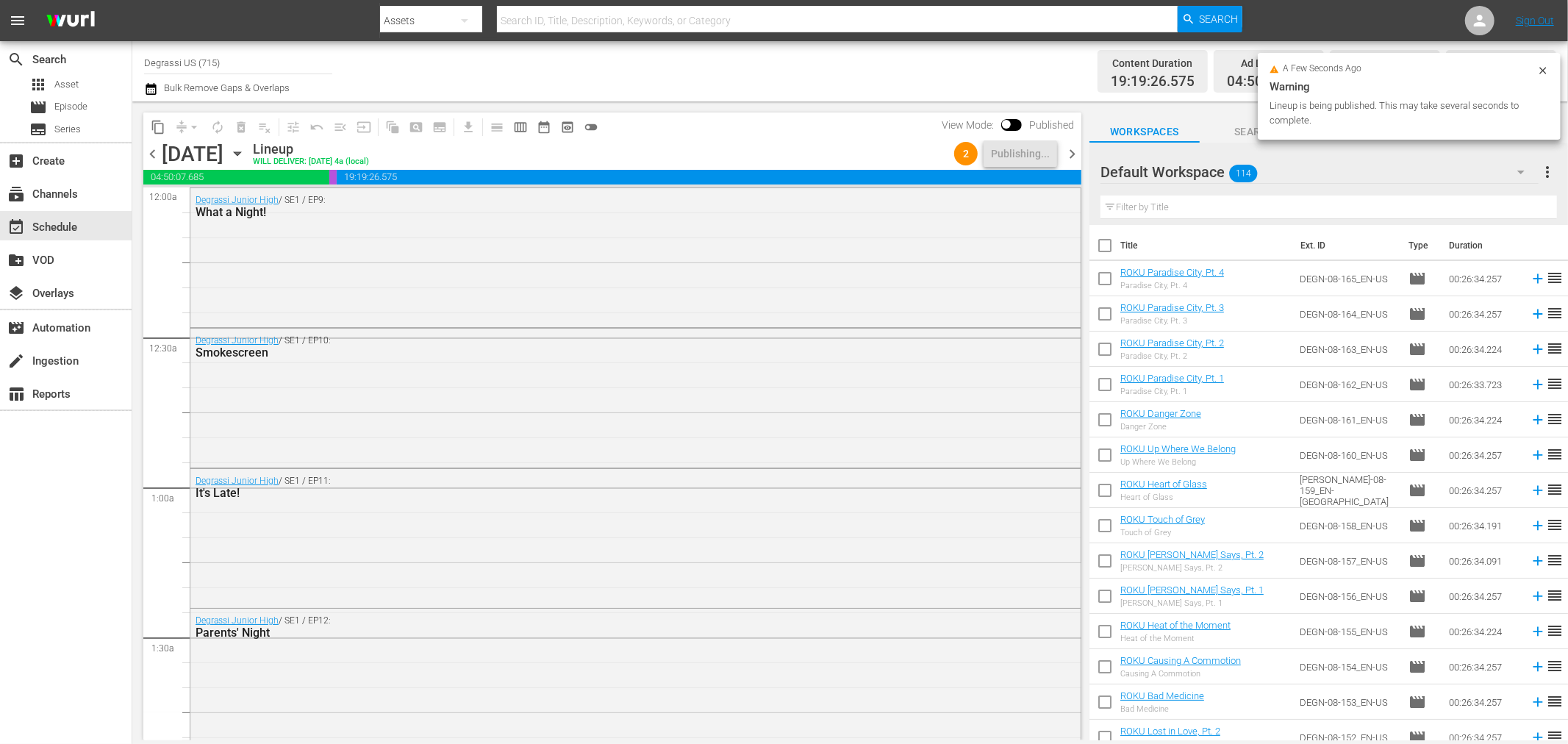
click at [1068, 151] on span "chevron_right" at bounding box center [1072, 154] width 19 height 19
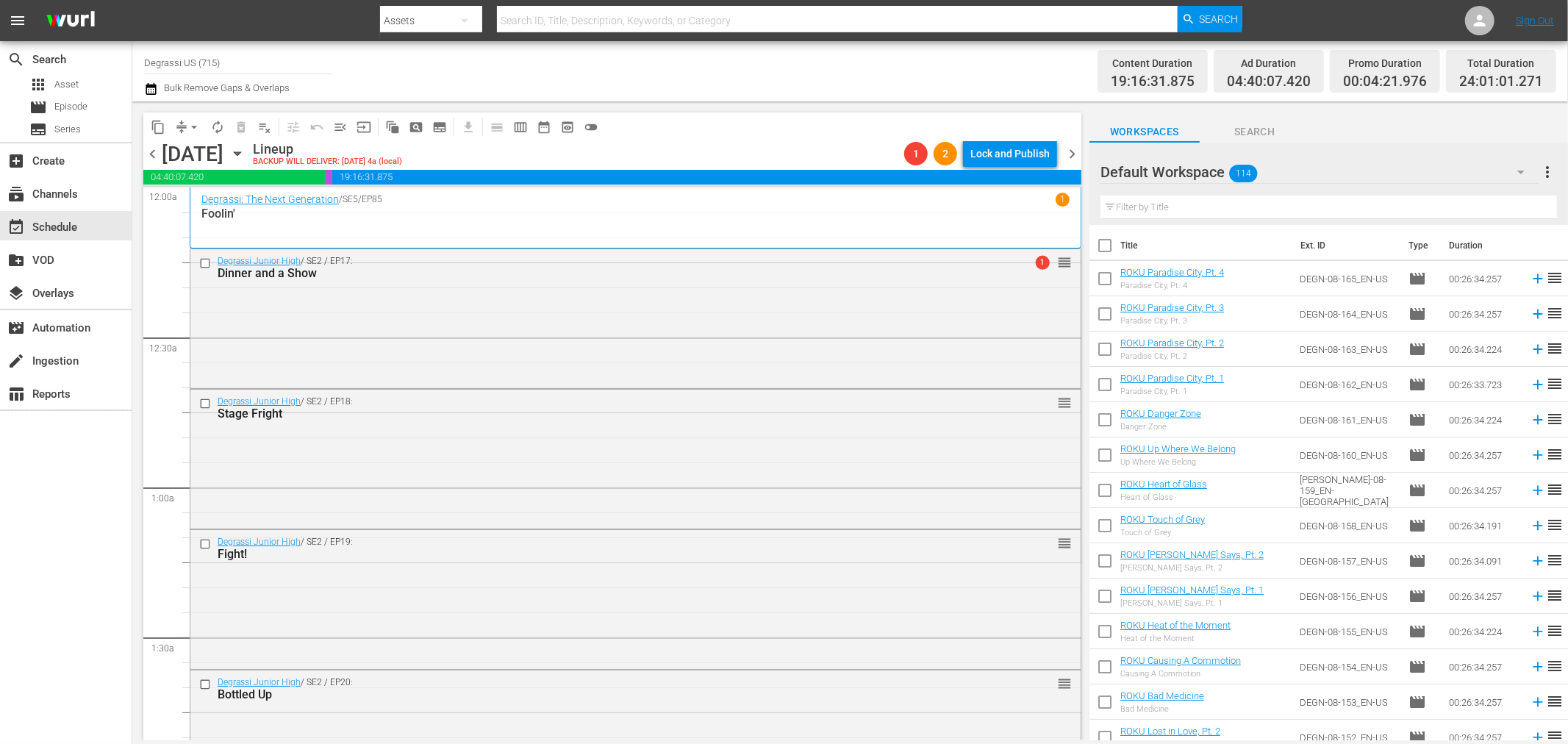
click at [193, 130] on span "arrow_drop_down" at bounding box center [194, 126] width 15 height 15
click at [193, 202] on li "Align to End of Previous Day" at bounding box center [195, 205] width 155 height 24
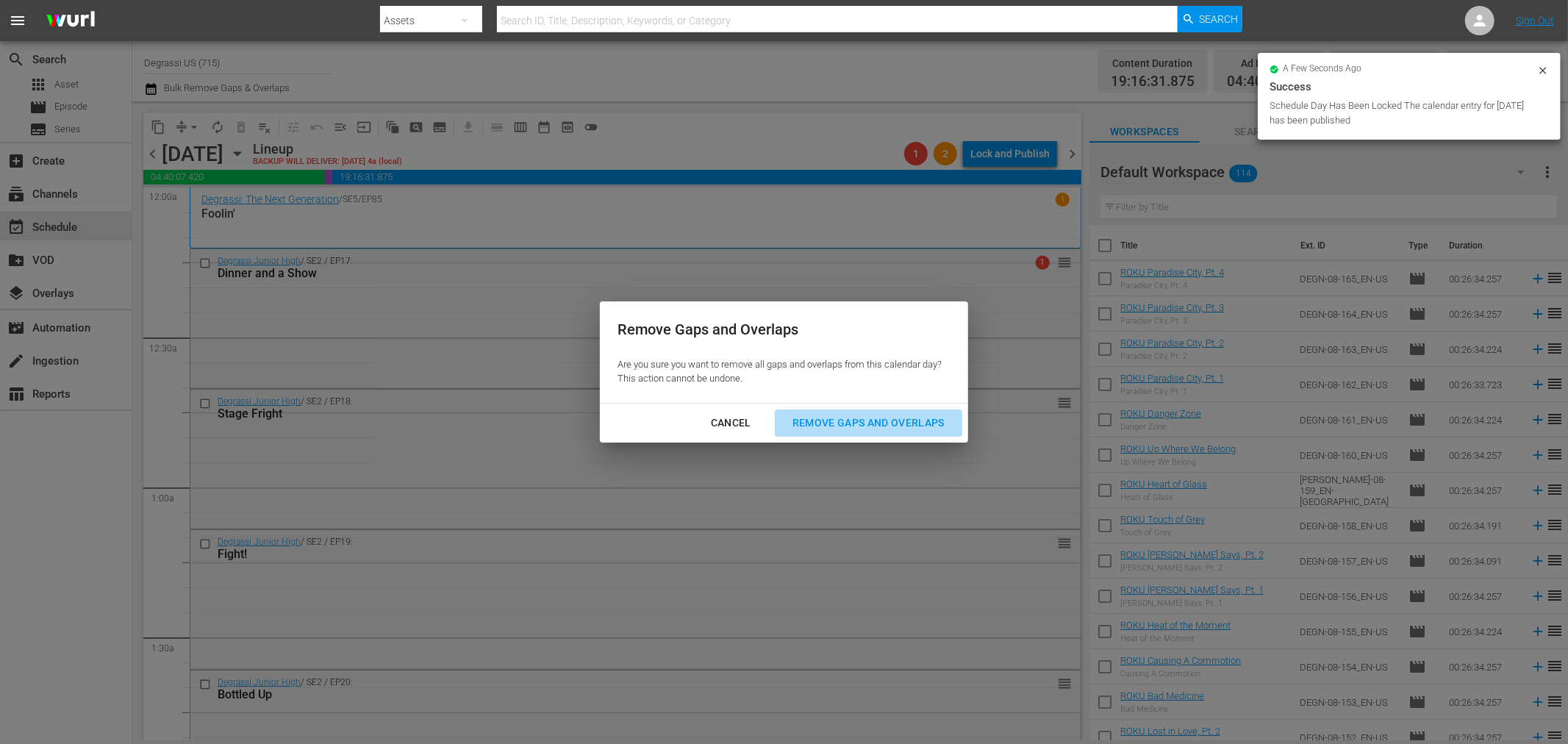
click at [814, 419] on div "Remove Gaps and Overlaps" at bounding box center [868, 423] width 176 height 19
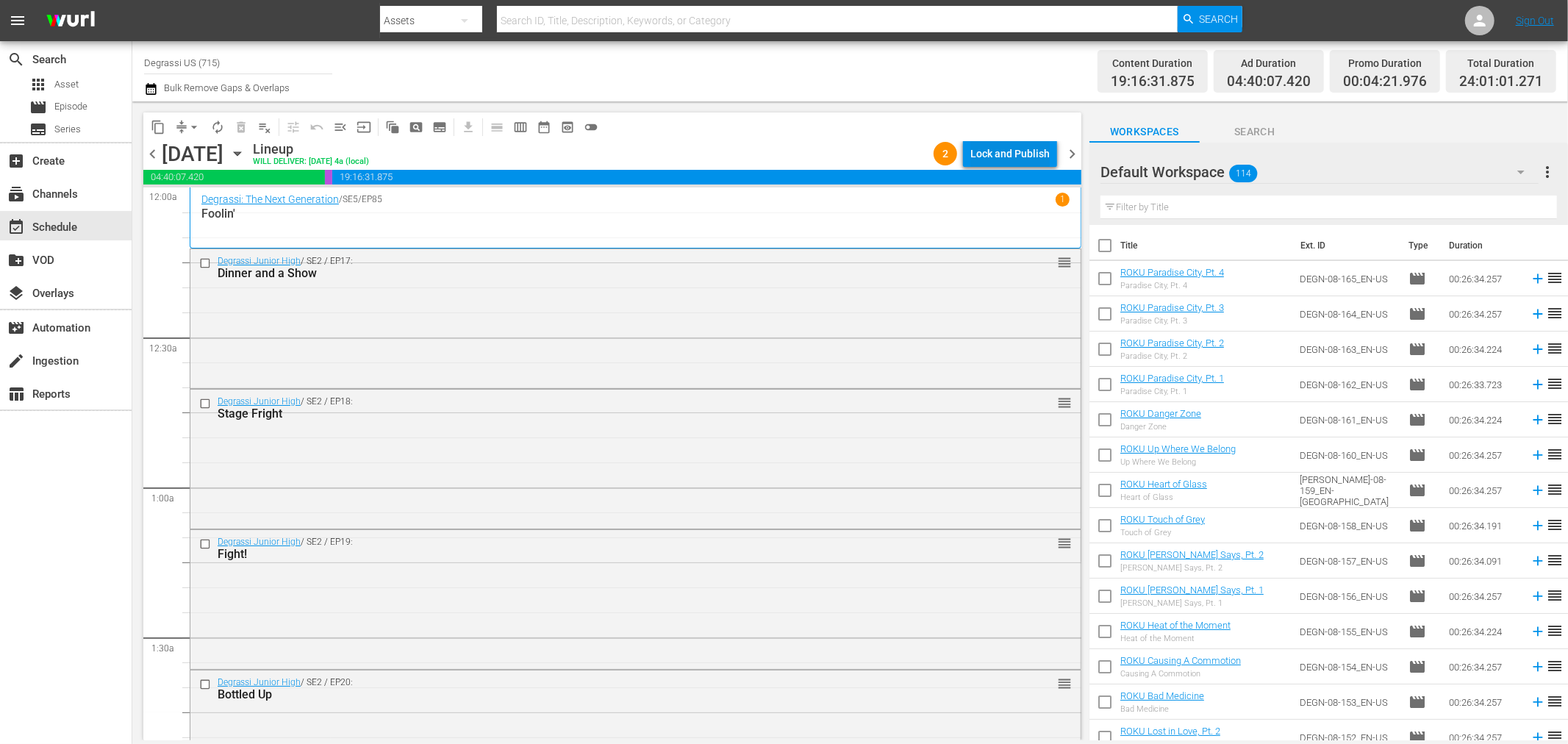
click at [1004, 156] on div "Lock and Publish" at bounding box center [1010, 154] width 80 height 27
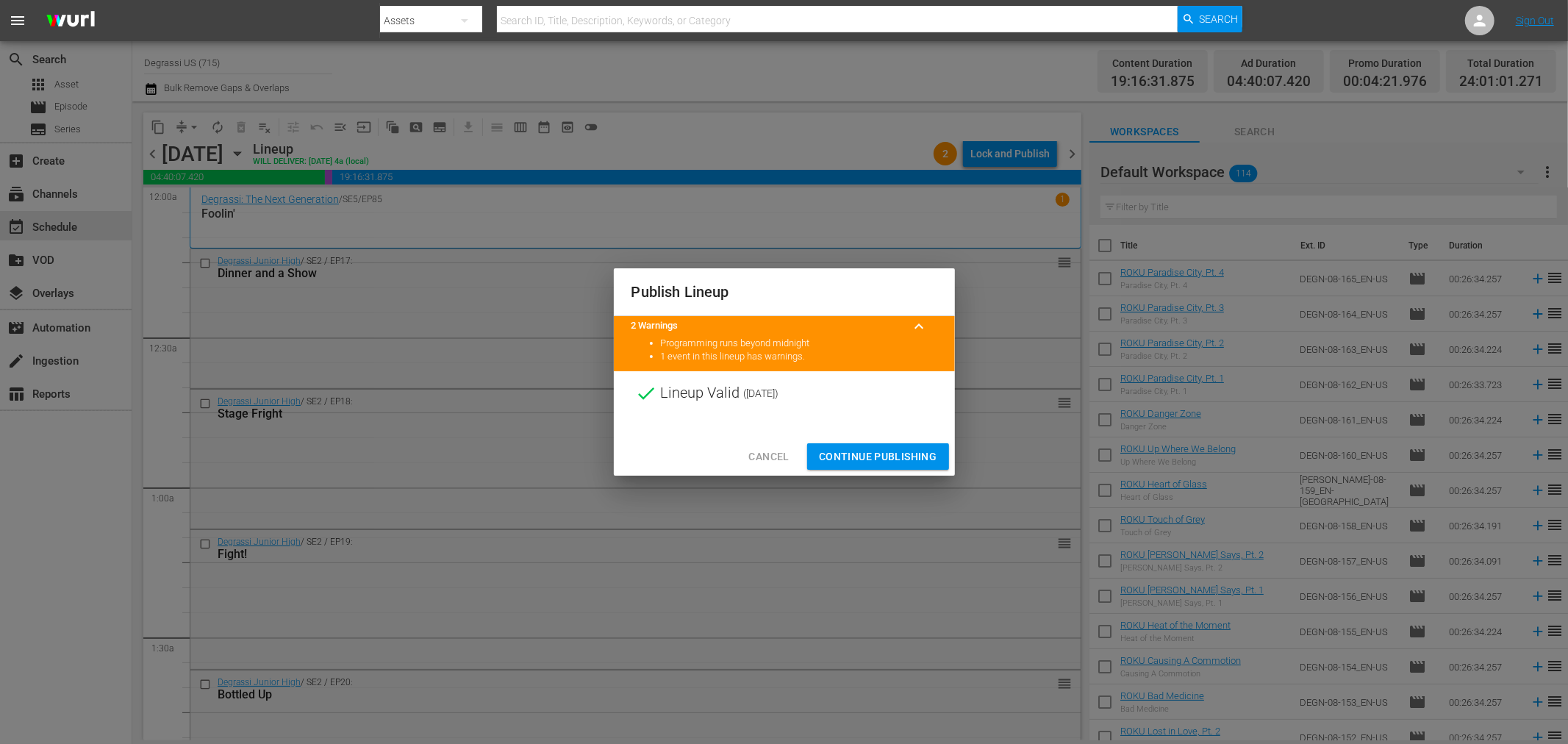
click at [838, 468] on button "Continue Publishing" at bounding box center [878, 457] width 142 height 27
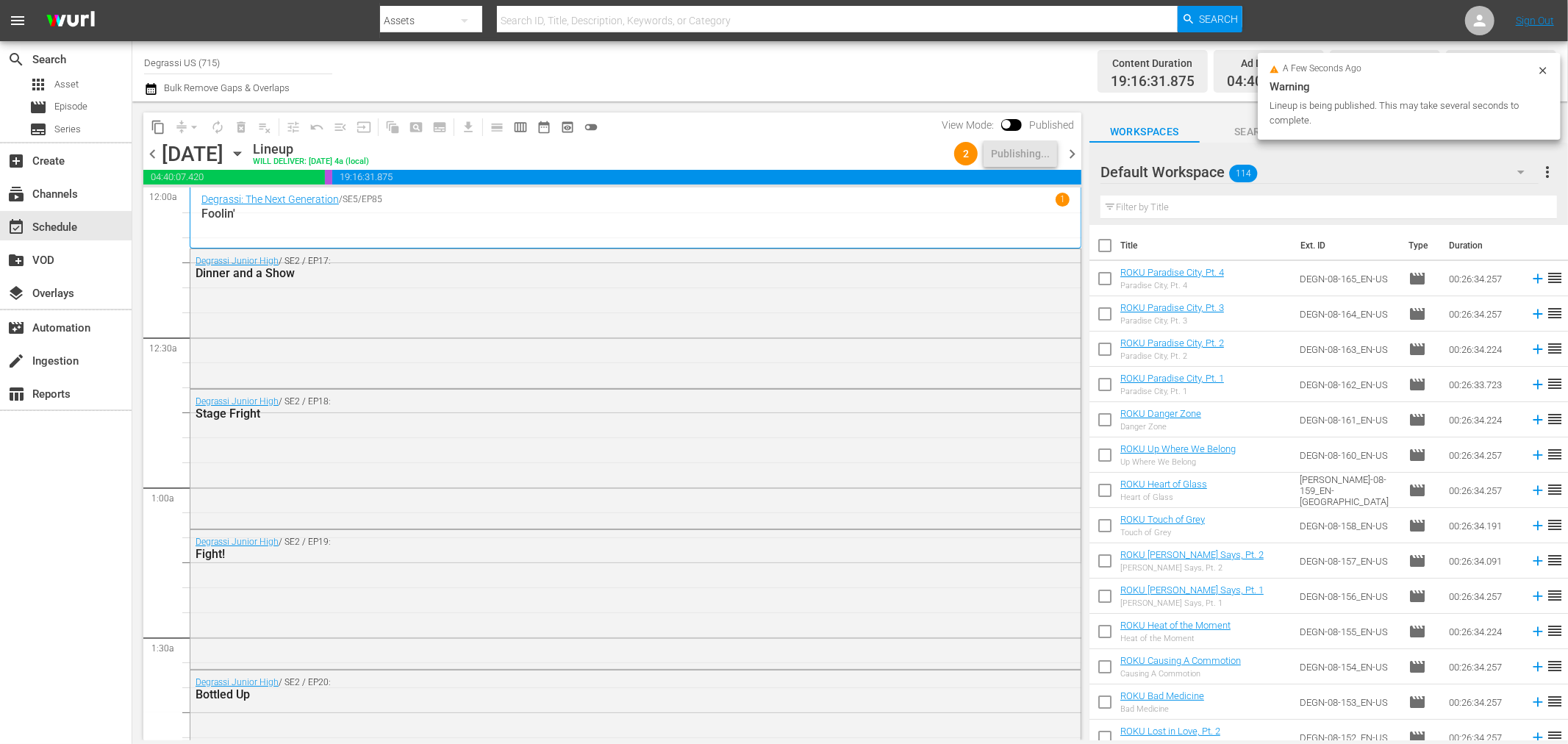
click at [1067, 151] on span "chevron_right" at bounding box center [1072, 154] width 19 height 19
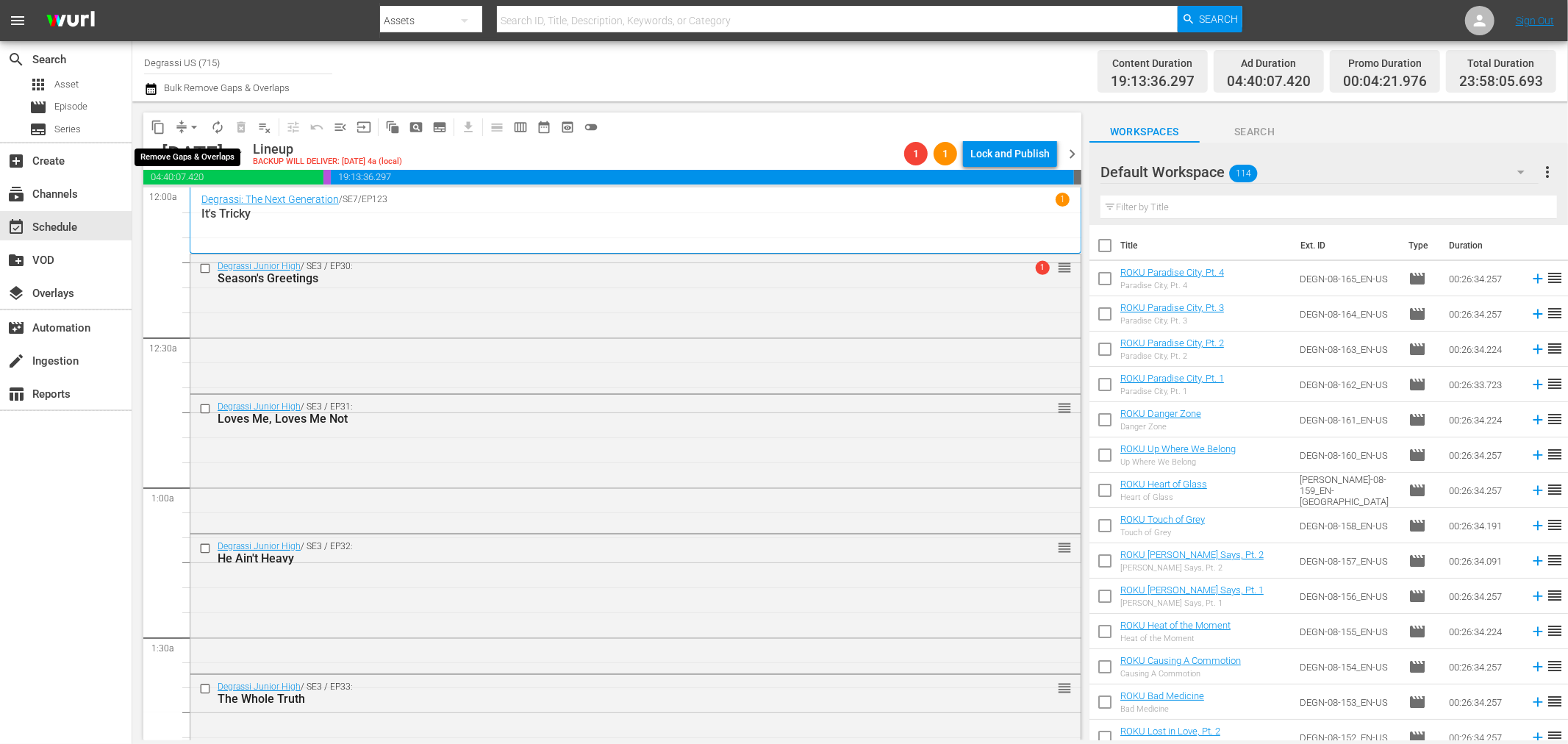
click at [197, 123] on span "arrow_drop_down" at bounding box center [194, 126] width 15 height 15
click at [198, 198] on li "Align to End of Previous Day" at bounding box center [195, 205] width 155 height 24
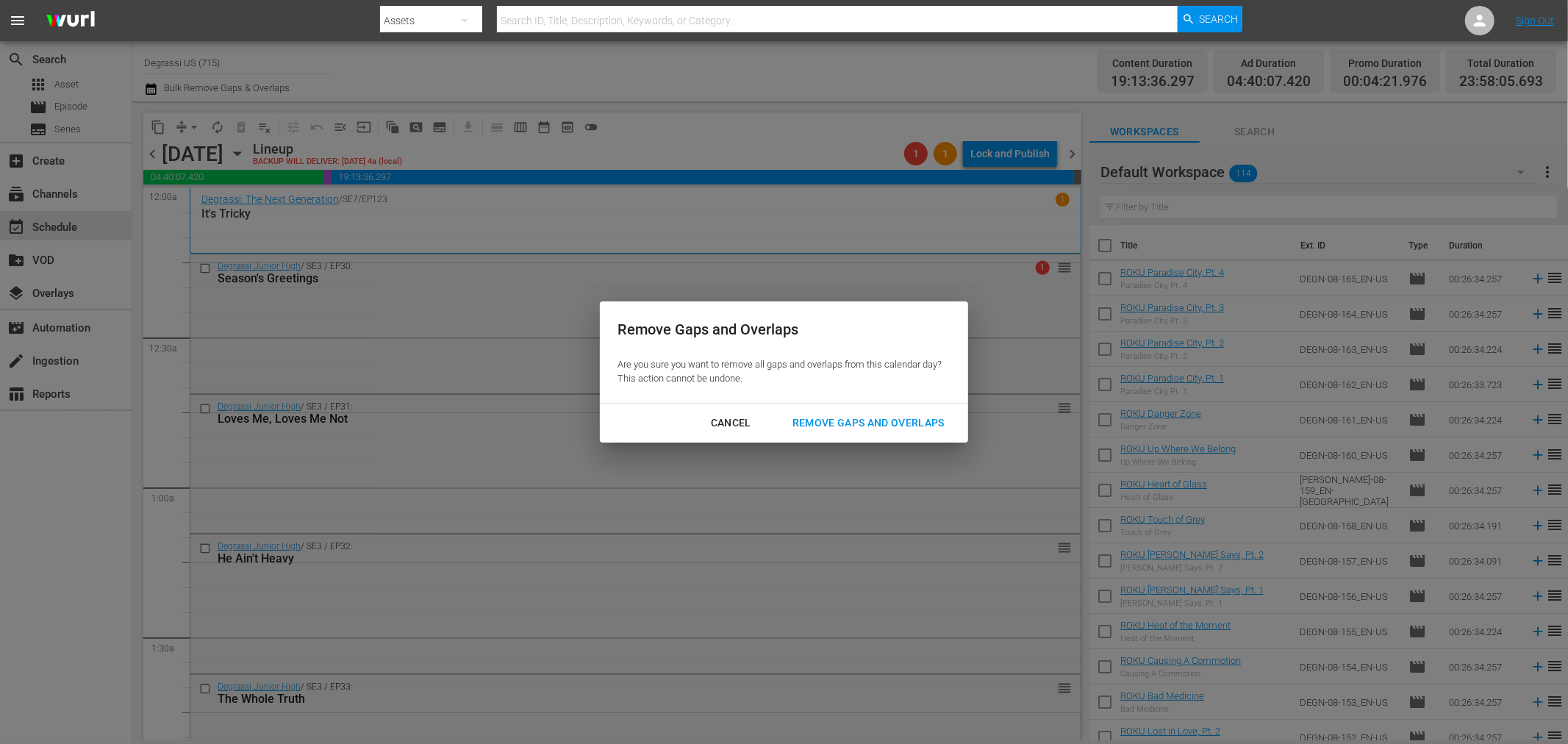
click at [833, 421] on div "Remove Gaps and Overlaps" at bounding box center [868, 423] width 176 height 19
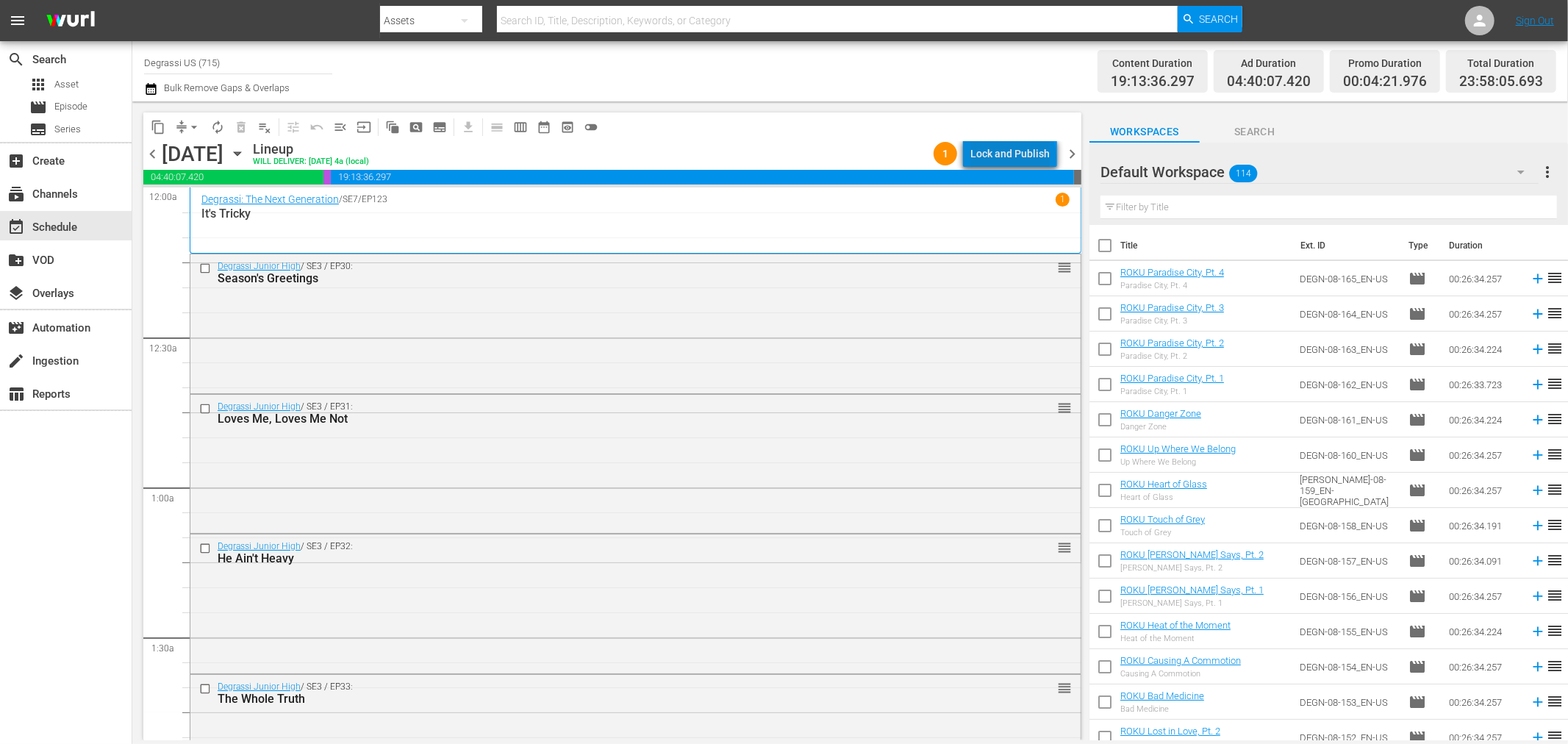
click at [1017, 157] on div "Lock and Publish" at bounding box center [1010, 154] width 80 height 27
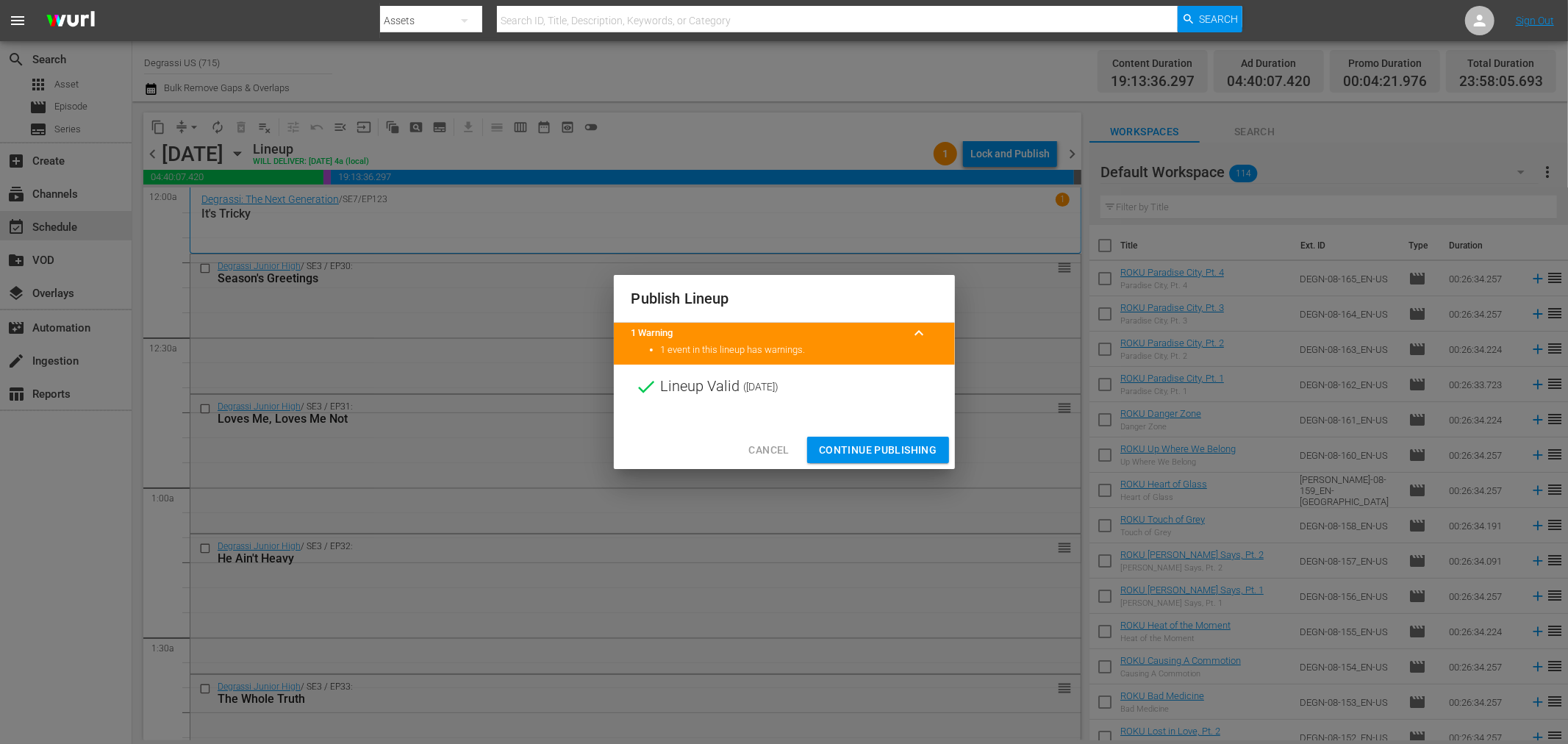
click at [913, 457] on span "Continue Publishing" at bounding box center [878, 450] width 119 height 19
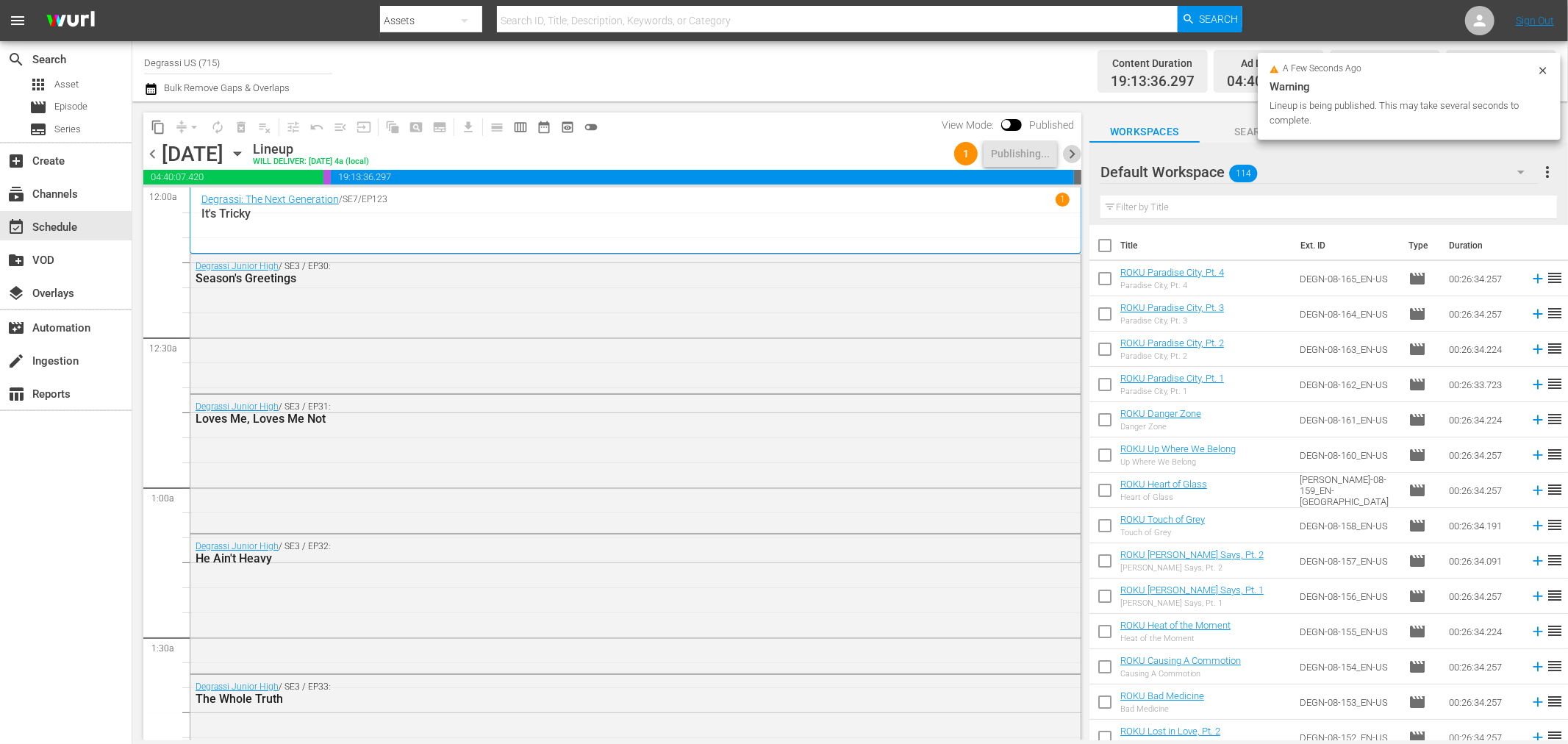
click at [1071, 162] on span "chevron_right" at bounding box center [1072, 154] width 19 height 19
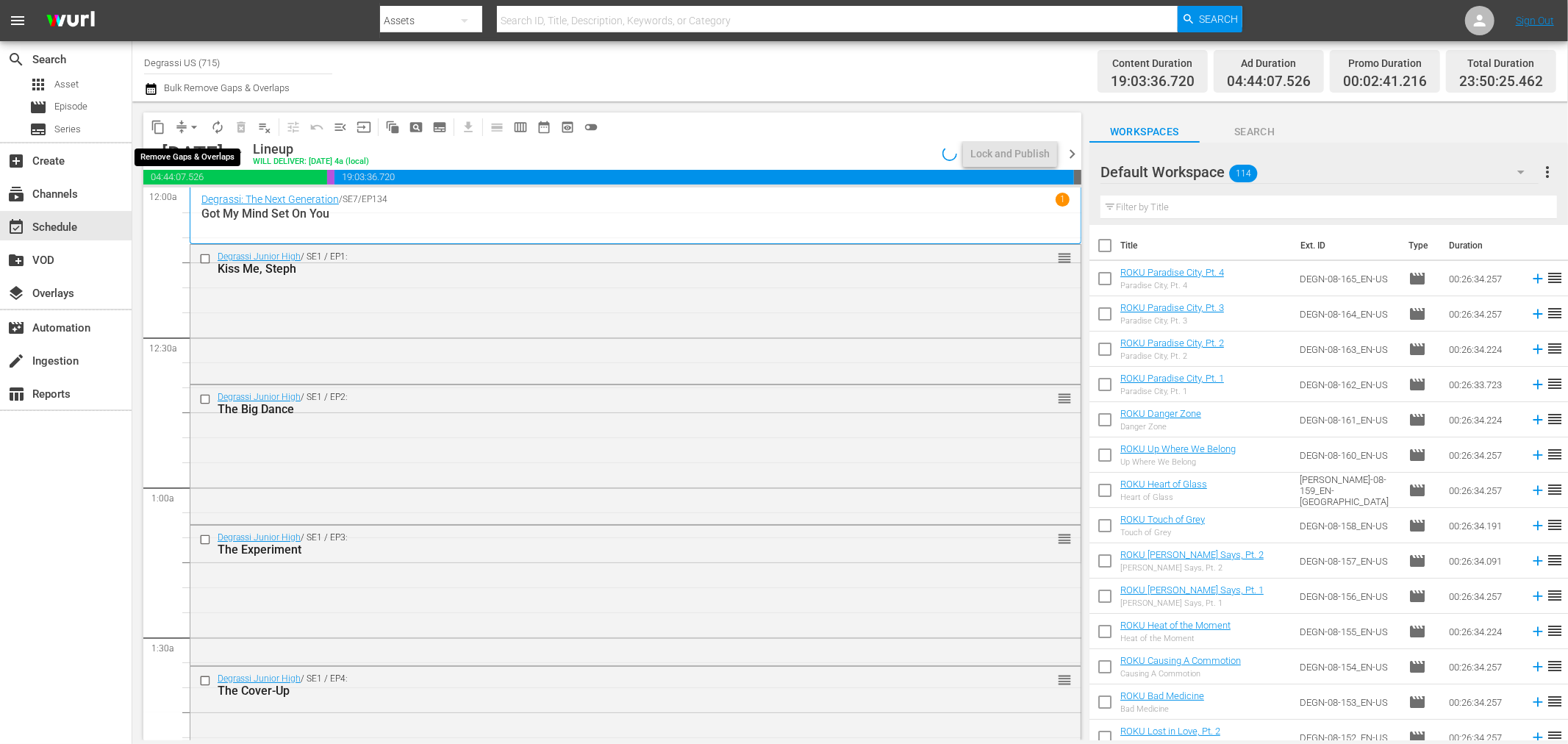
click at [193, 128] on span "arrow_drop_down" at bounding box center [194, 126] width 15 height 15
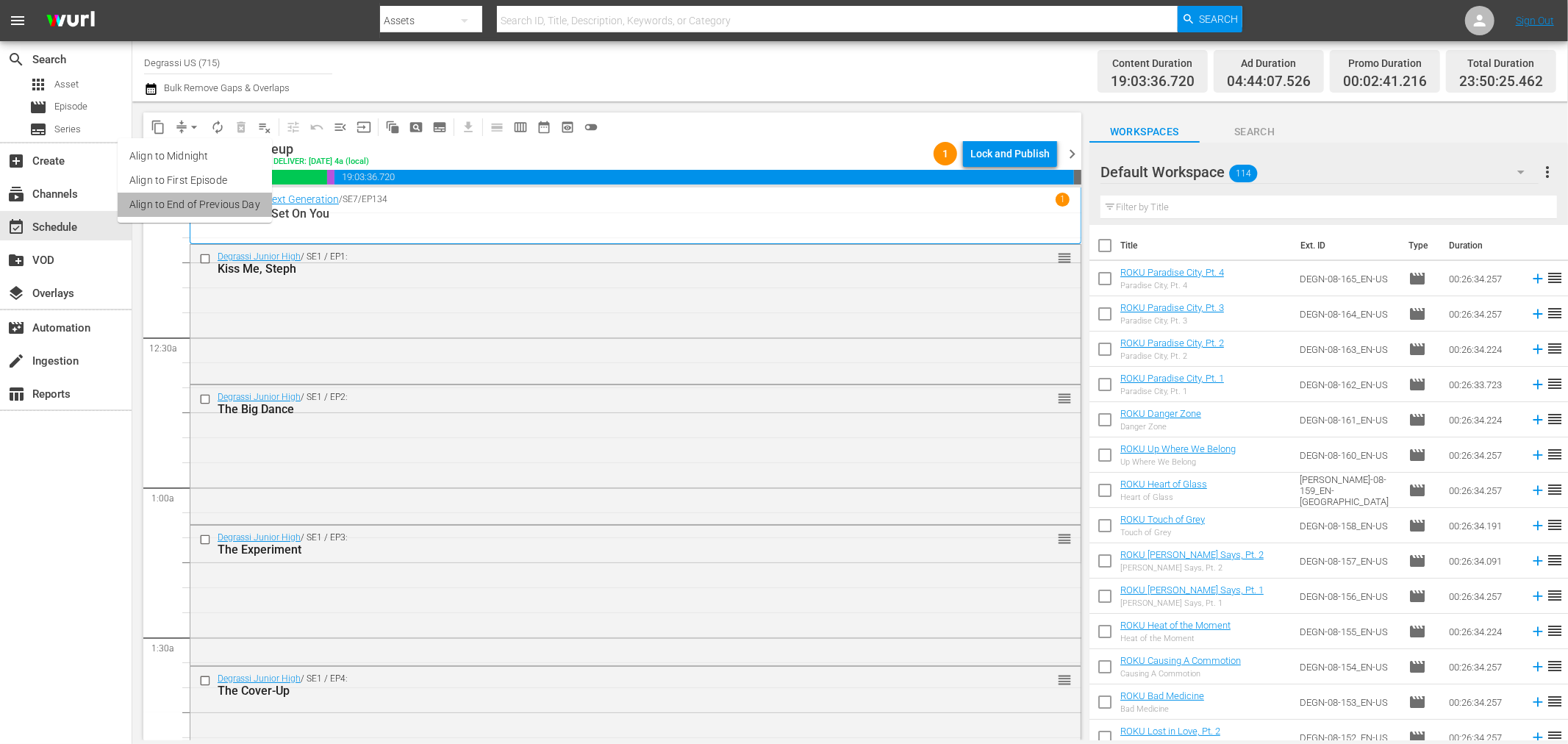
click at [230, 207] on li "Align to End of Previous Day" at bounding box center [195, 205] width 155 height 24
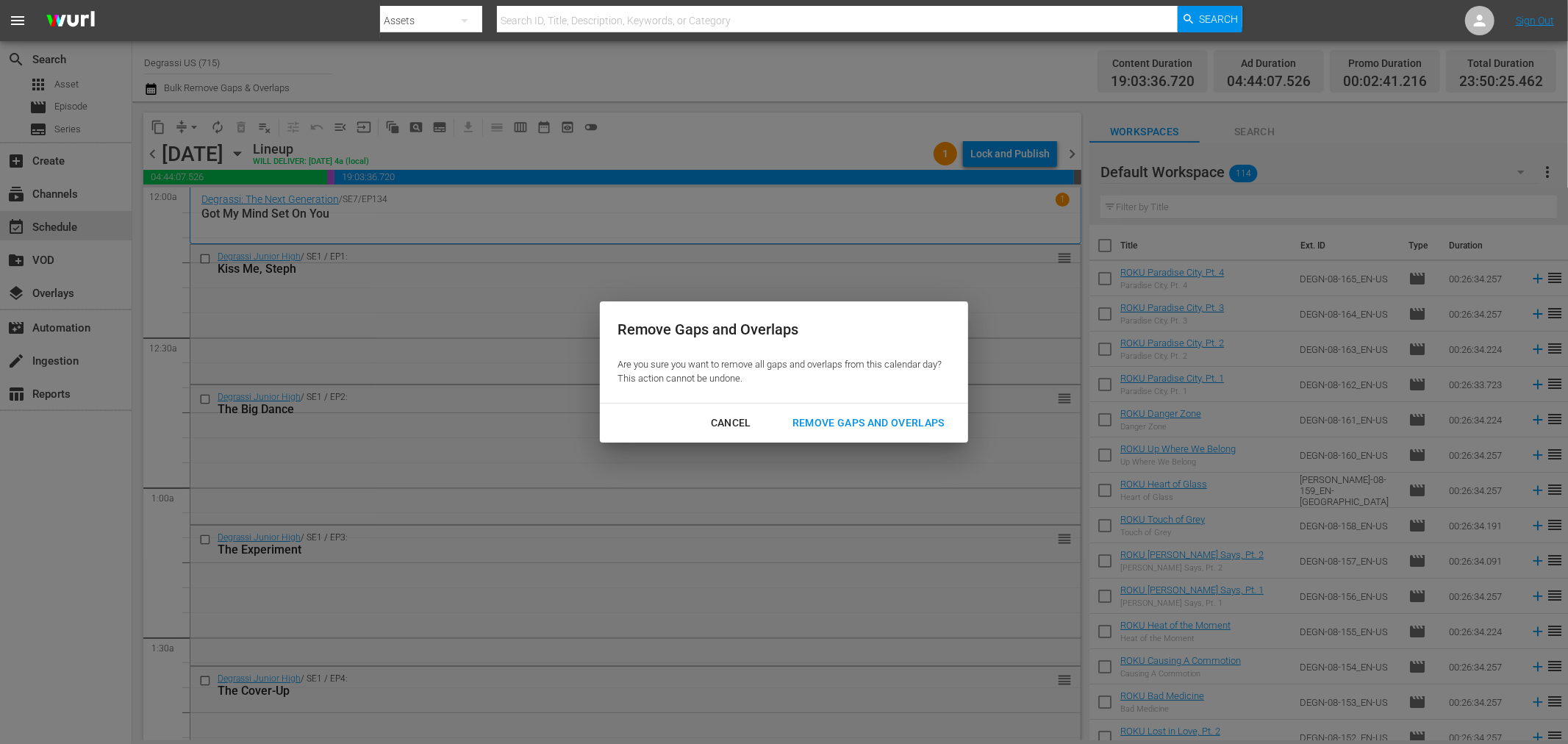
click at [887, 416] on div "Remove Gaps and Overlaps" at bounding box center [868, 423] width 176 height 19
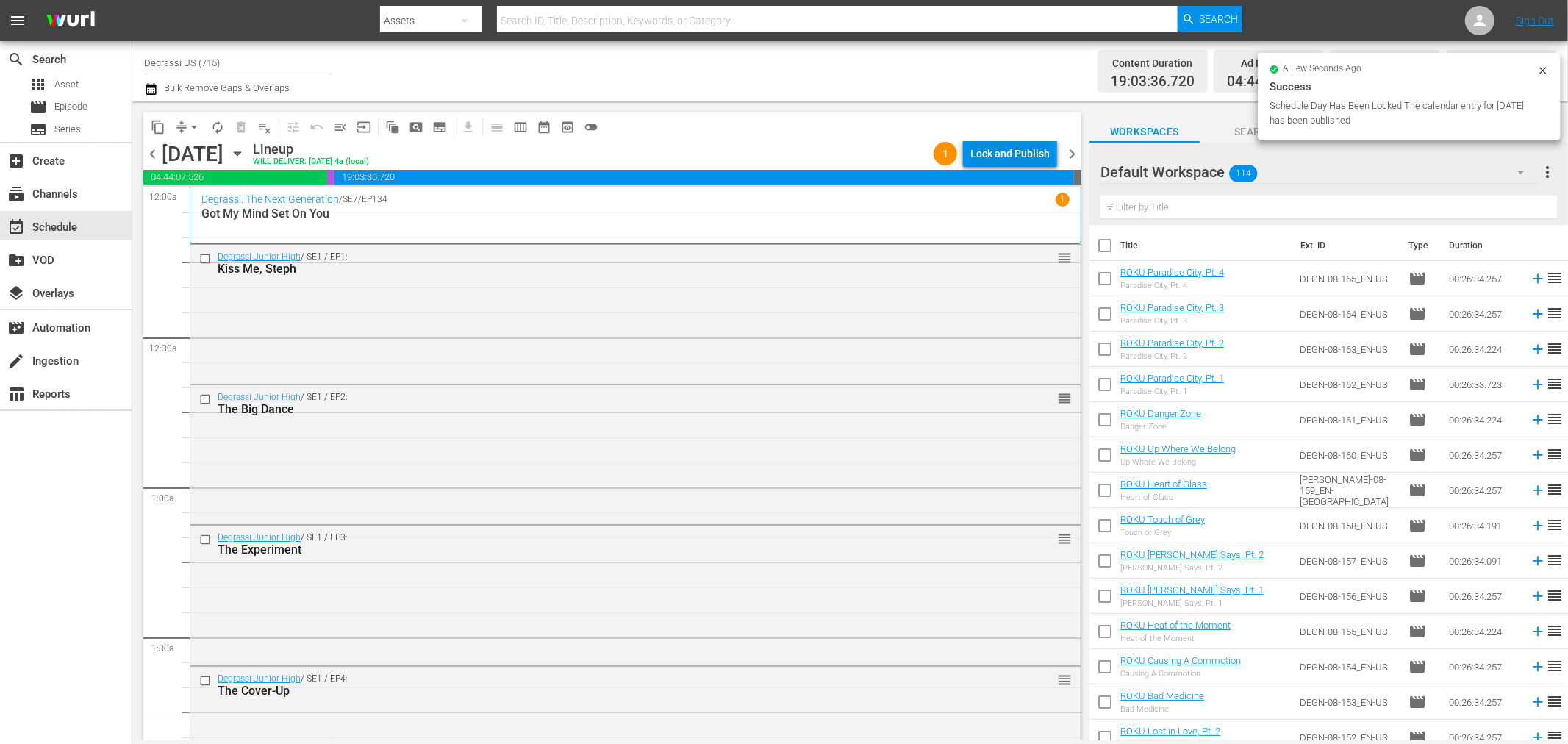
click at [1014, 152] on div "Lock and Publish" at bounding box center [1010, 154] width 80 height 27
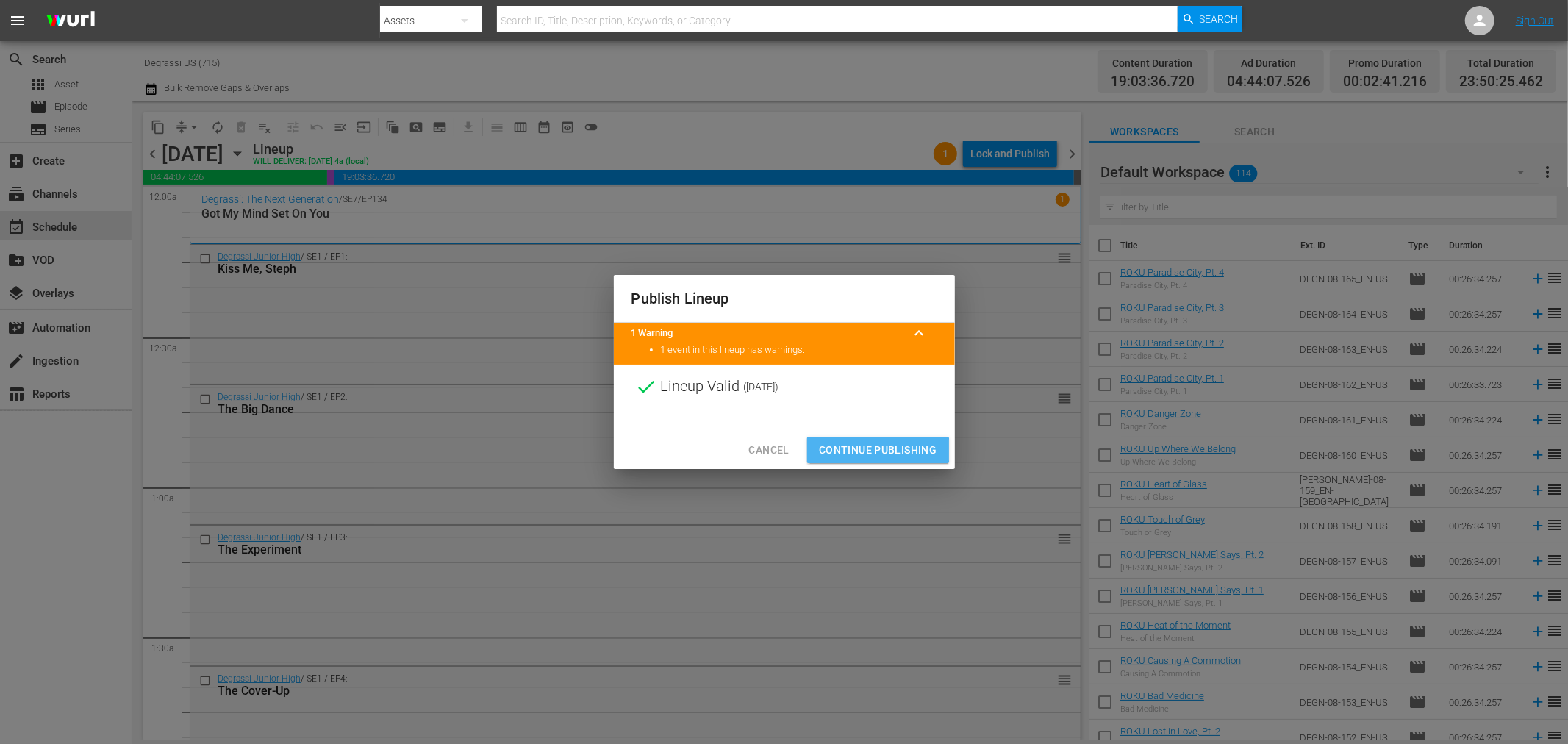
click at [873, 450] on span "Continue Publishing" at bounding box center [878, 450] width 119 height 19
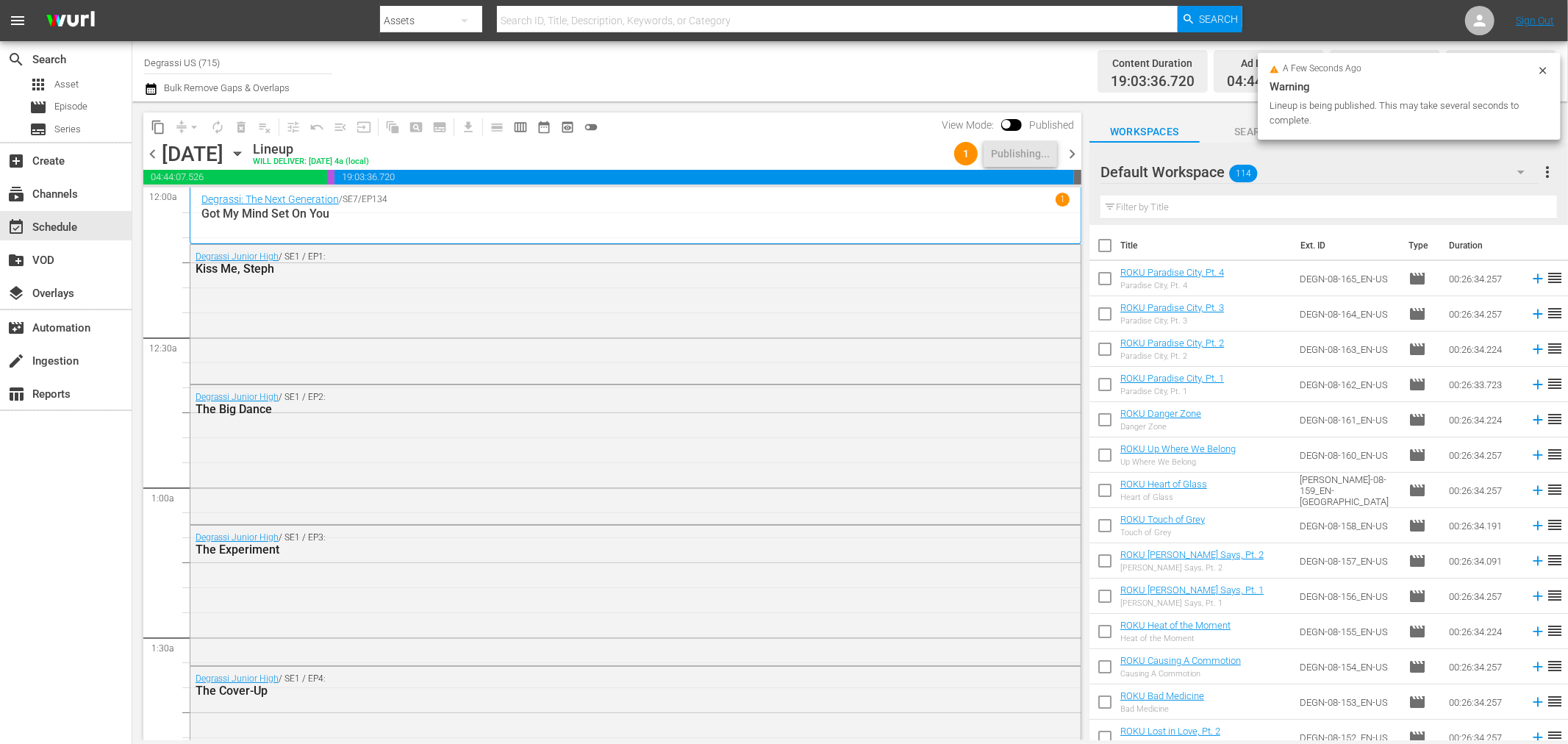
click at [1071, 155] on span "chevron_right" at bounding box center [1072, 154] width 19 height 19
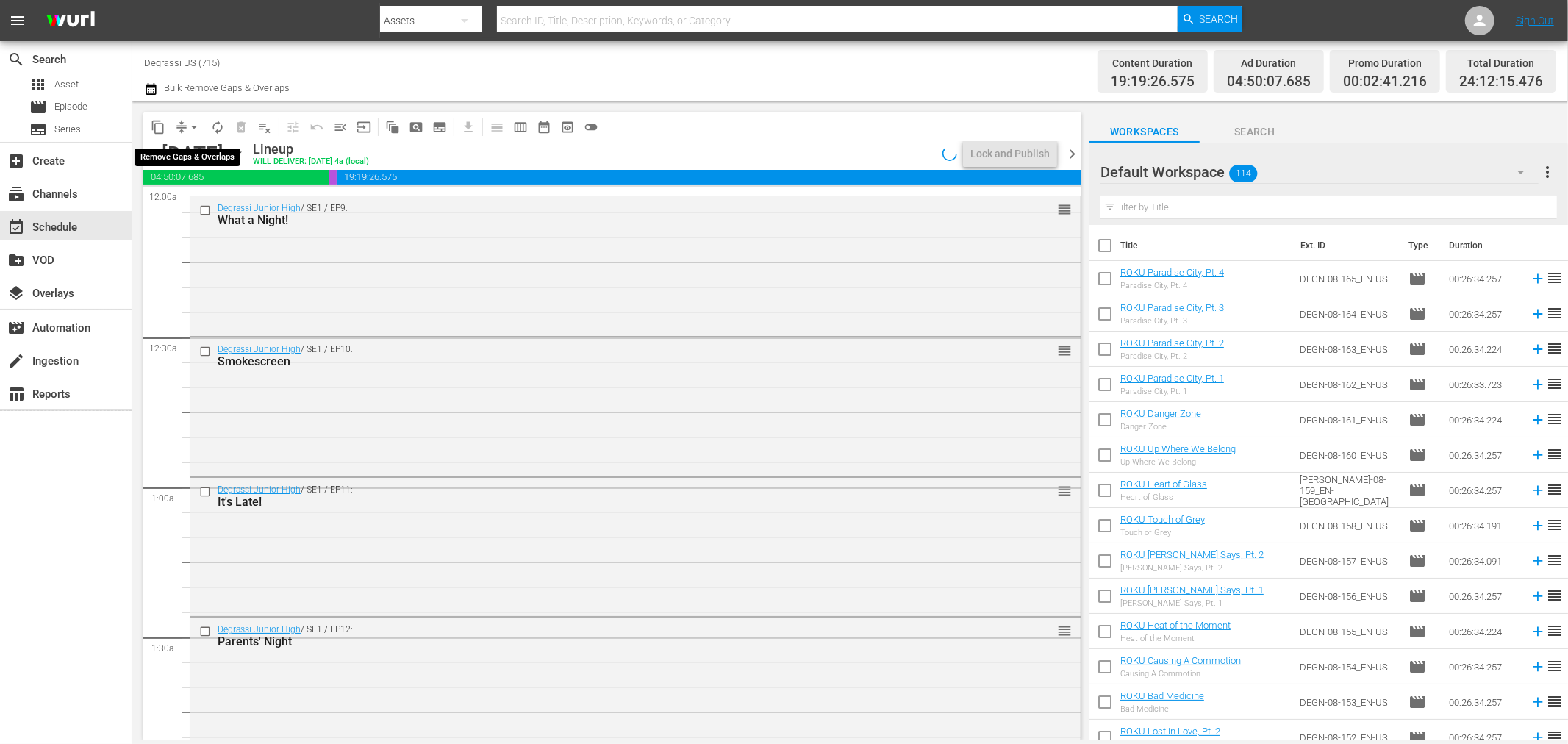
click at [194, 130] on span "arrow_drop_down" at bounding box center [194, 126] width 15 height 15
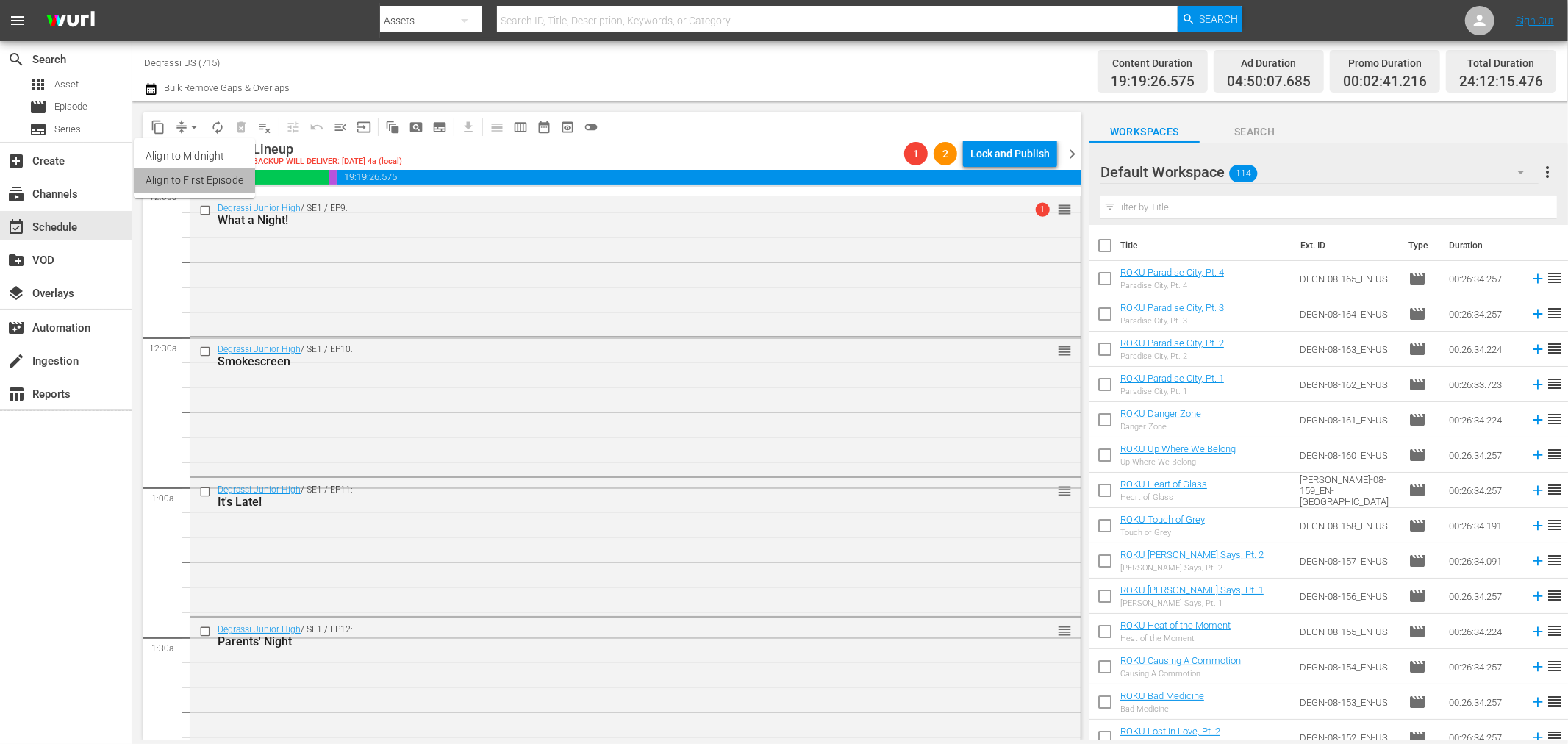
click at [216, 183] on li "Align to First Episode" at bounding box center [194, 180] width 121 height 24
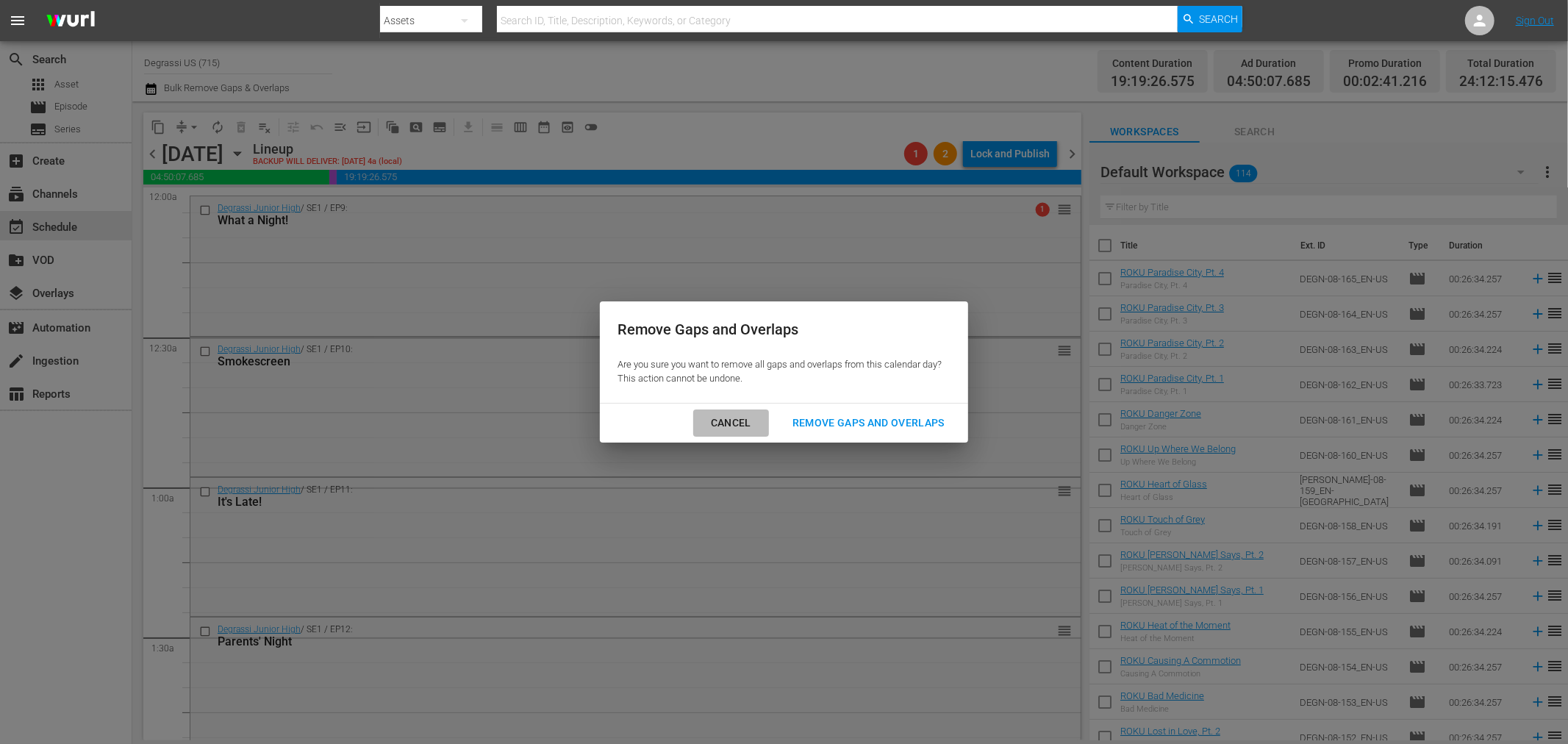
click at [733, 425] on div "Cancel" at bounding box center [731, 423] width 64 height 19
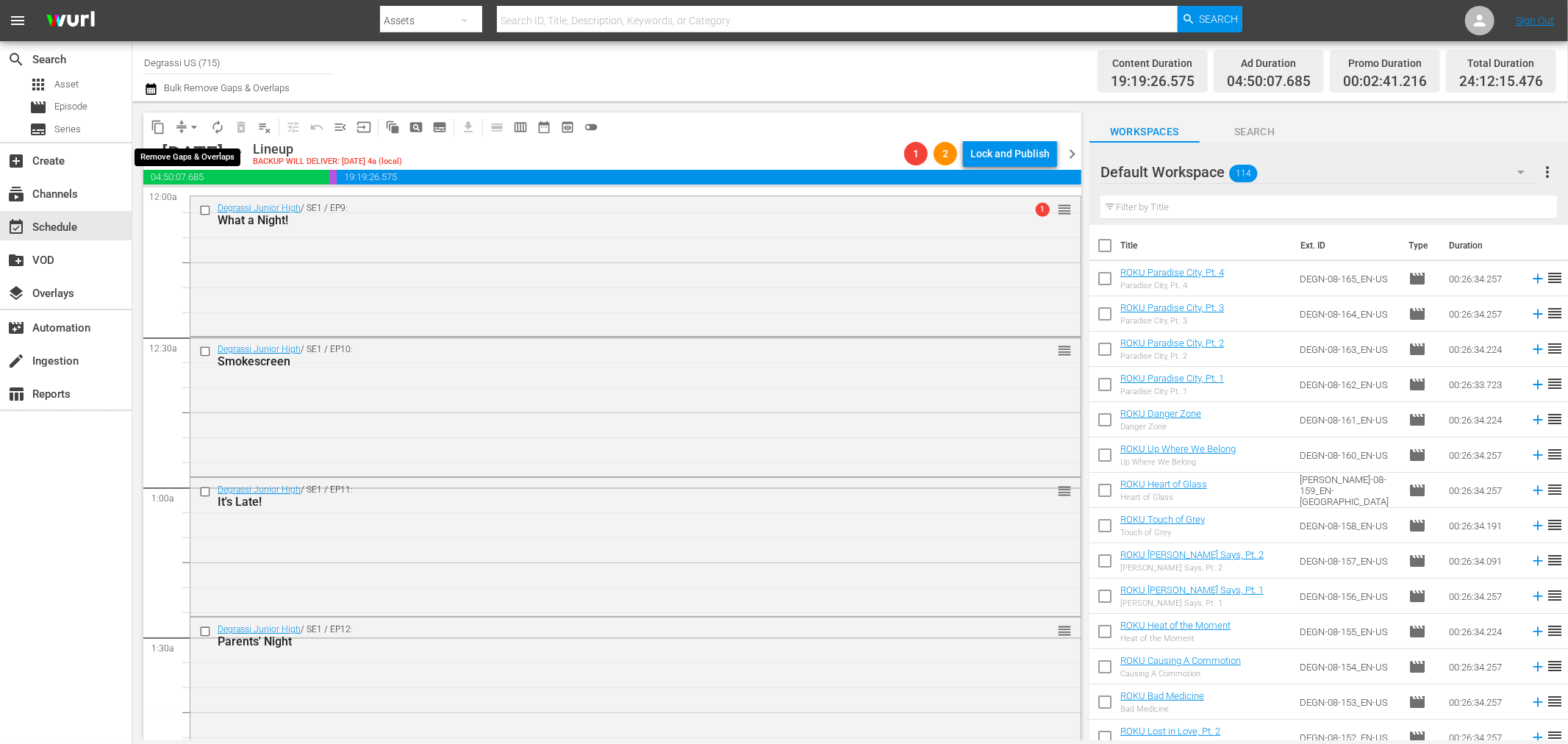
click at [194, 127] on span "arrow_drop_down" at bounding box center [194, 126] width 15 height 15
click at [203, 152] on li "Align to Midnight" at bounding box center [194, 156] width 121 height 24
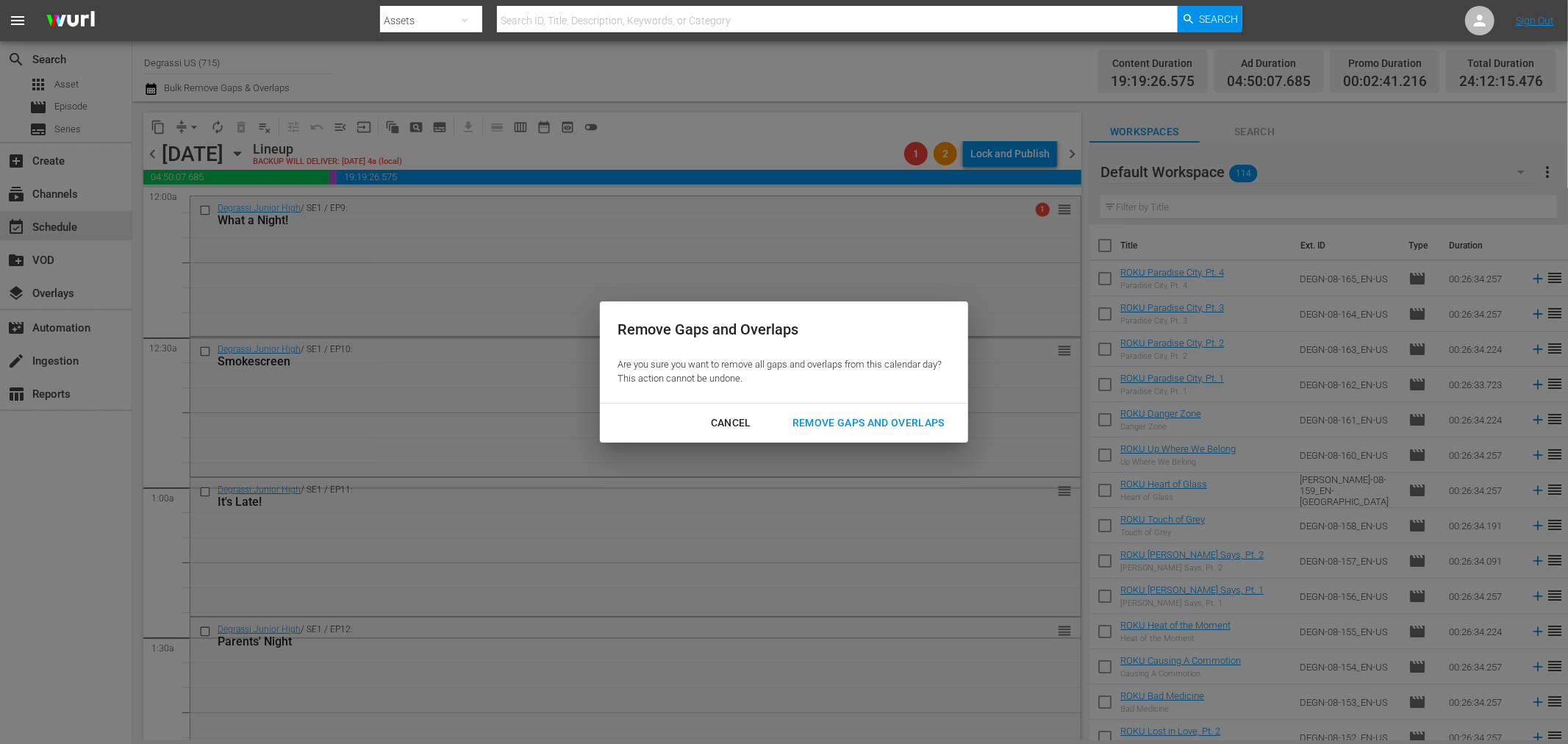
click at [908, 416] on div "Remove Gaps and Overlaps" at bounding box center [868, 423] width 176 height 19
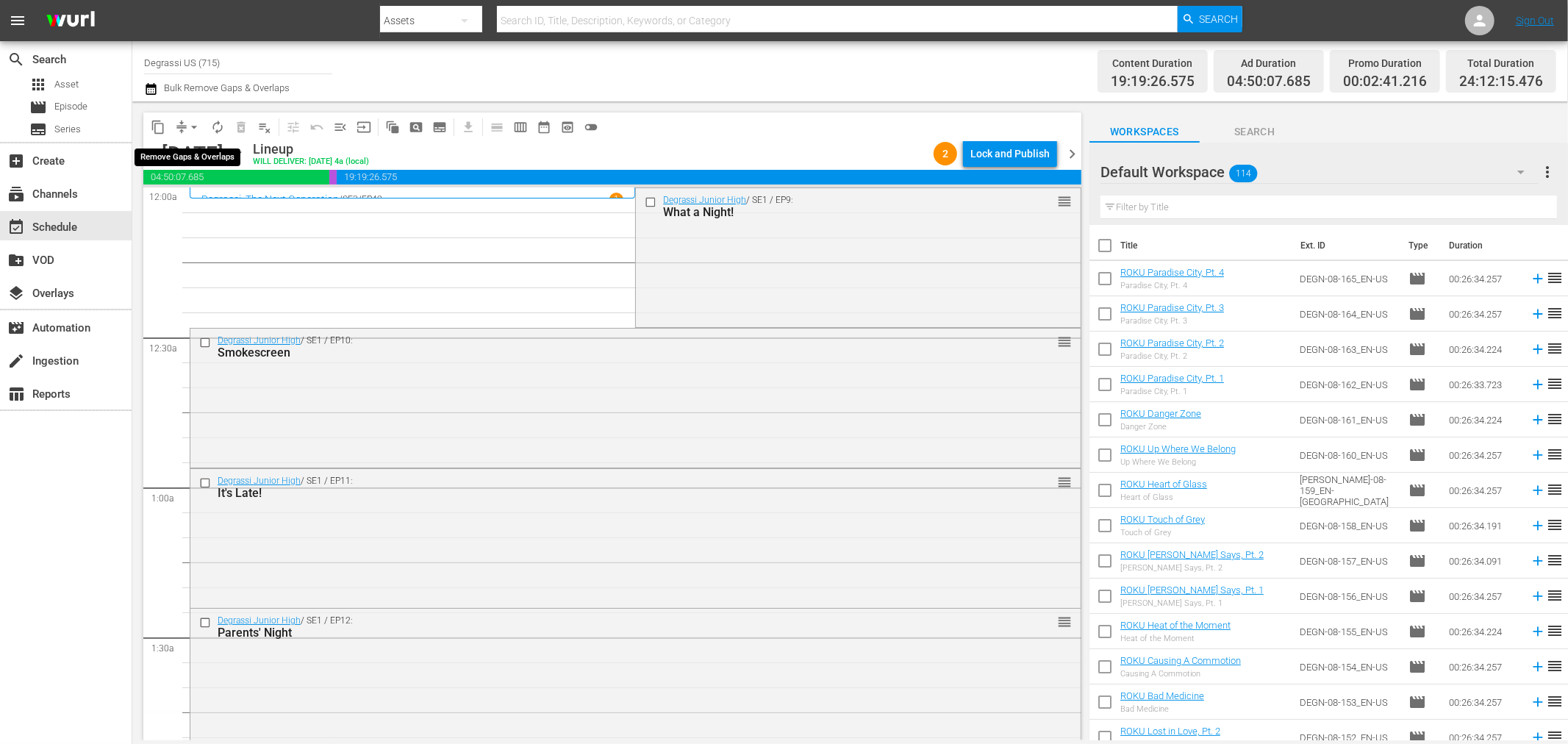
click at [188, 120] on span "arrow_drop_down" at bounding box center [194, 126] width 15 height 15
click at [168, 201] on li "Align to End of Previous Day" at bounding box center [195, 205] width 155 height 24
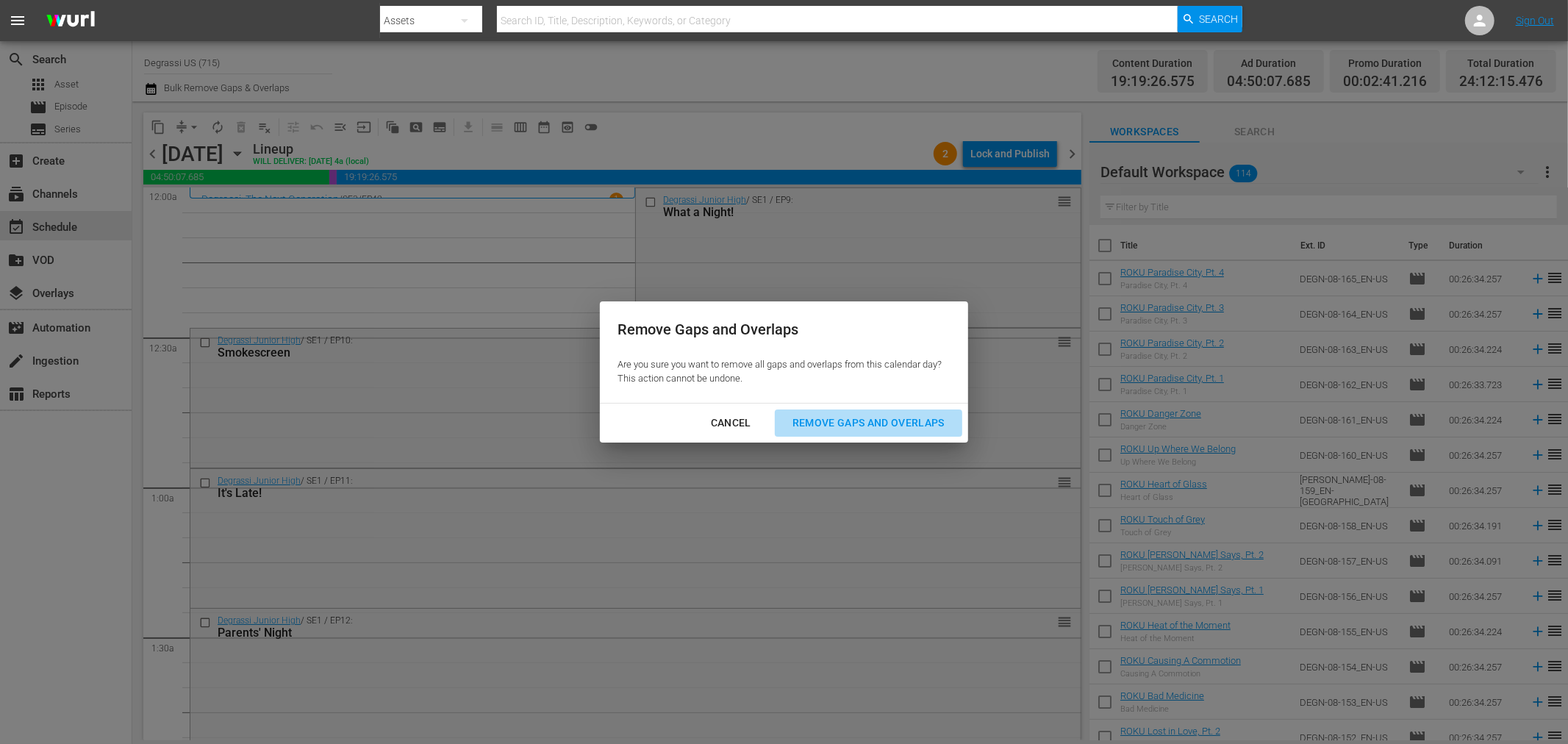
click at [913, 429] on div "Remove Gaps and Overlaps" at bounding box center [868, 423] width 176 height 19
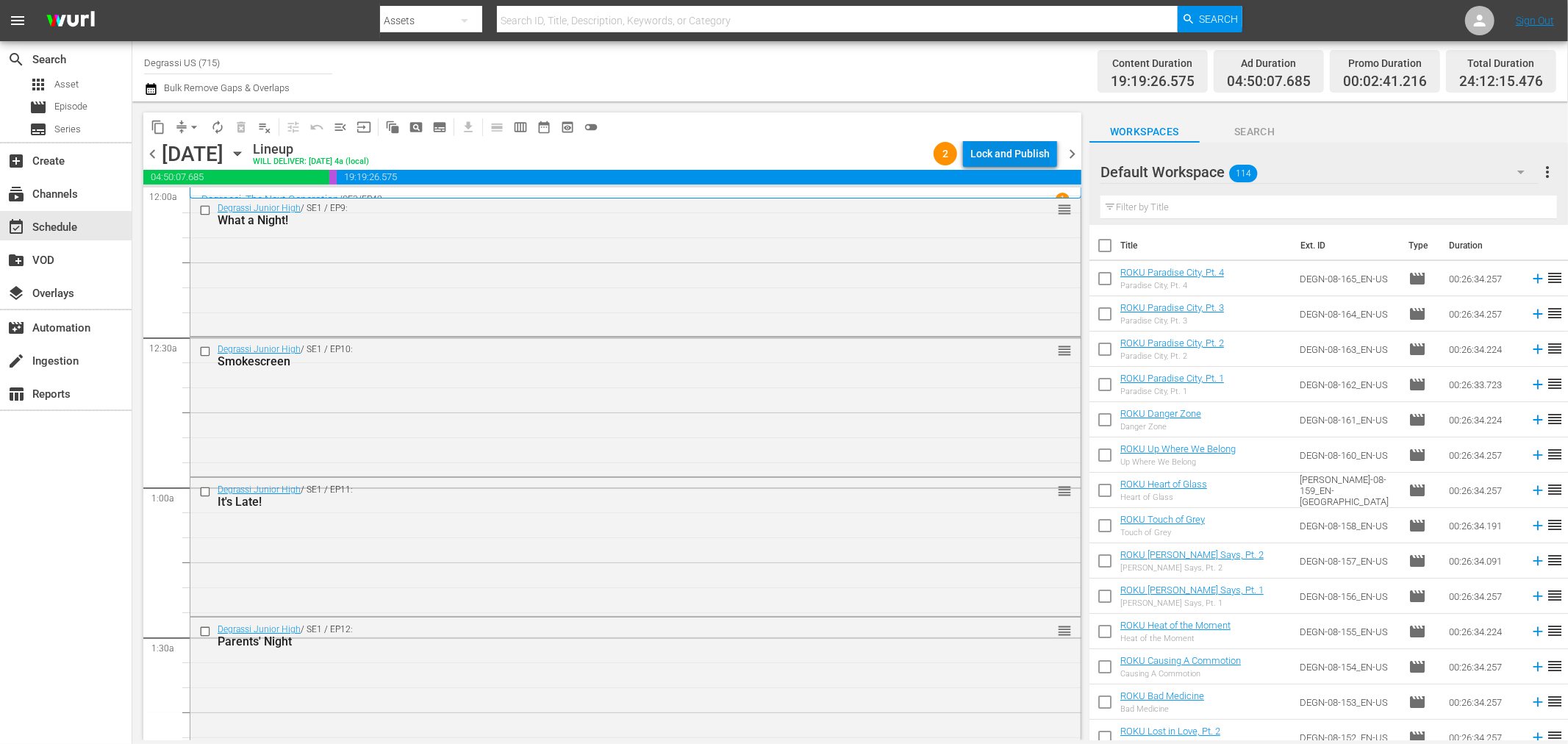
click at [1046, 148] on div "Lock and Publish" at bounding box center [1010, 154] width 80 height 27
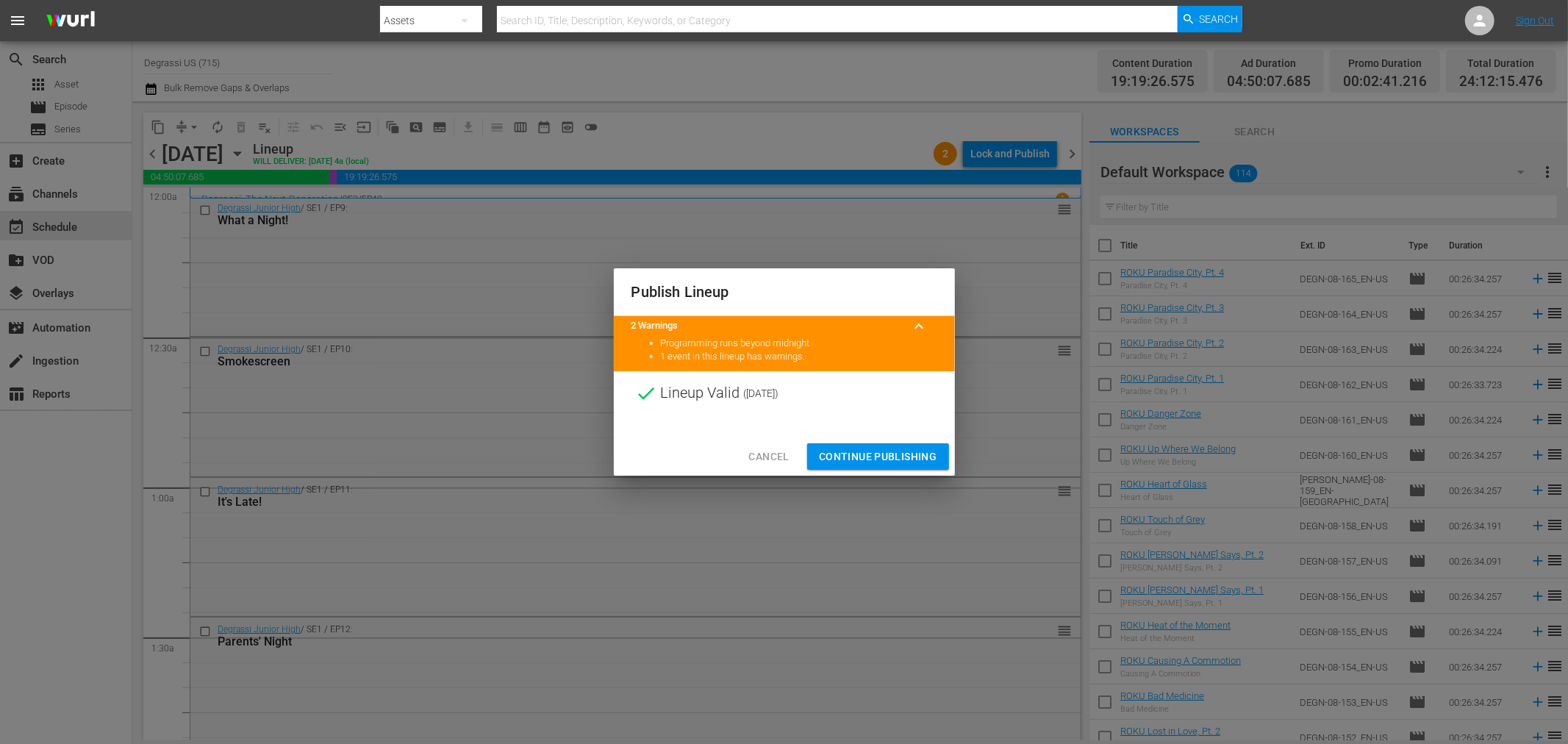
click at [894, 457] on span "Continue Publishing" at bounding box center [878, 457] width 119 height 19
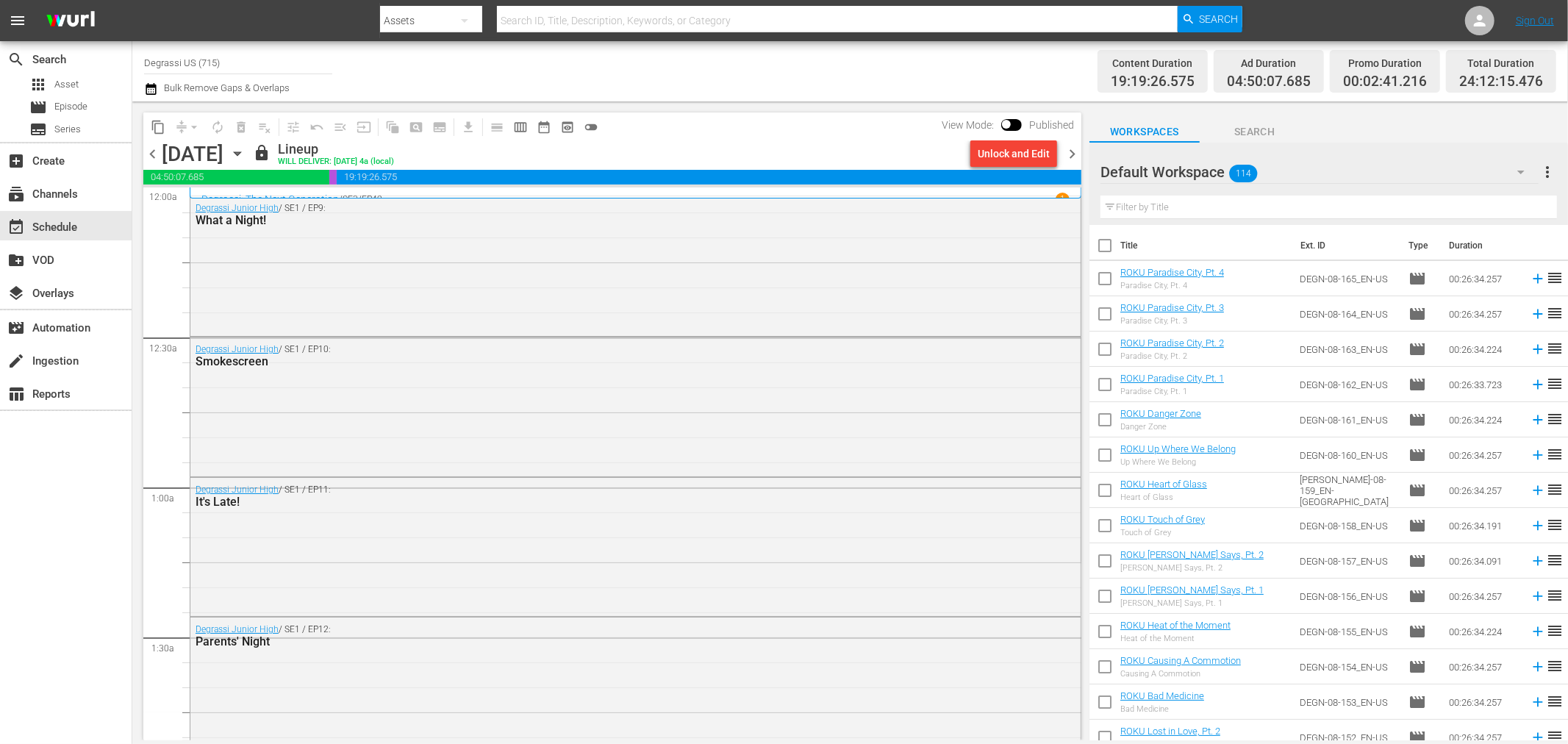
click at [1071, 153] on span "chevron_right" at bounding box center [1072, 154] width 19 height 19
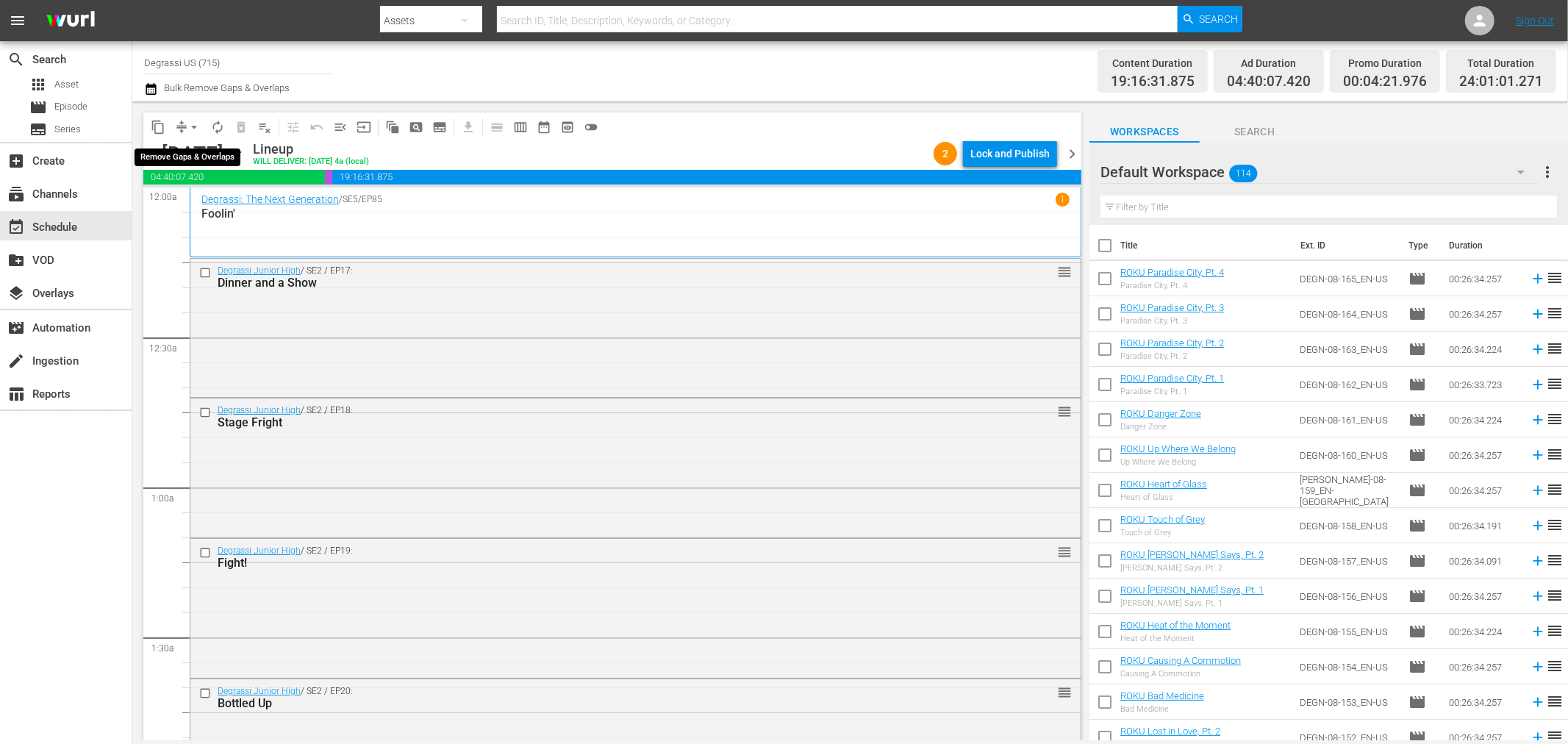
click at [194, 127] on span "arrow_drop_down" at bounding box center [194, 126] width 15 height 15
click at [173, 202] on li "Align to End of Previous Day" at bounding box center [195, 205] width 155 height 24
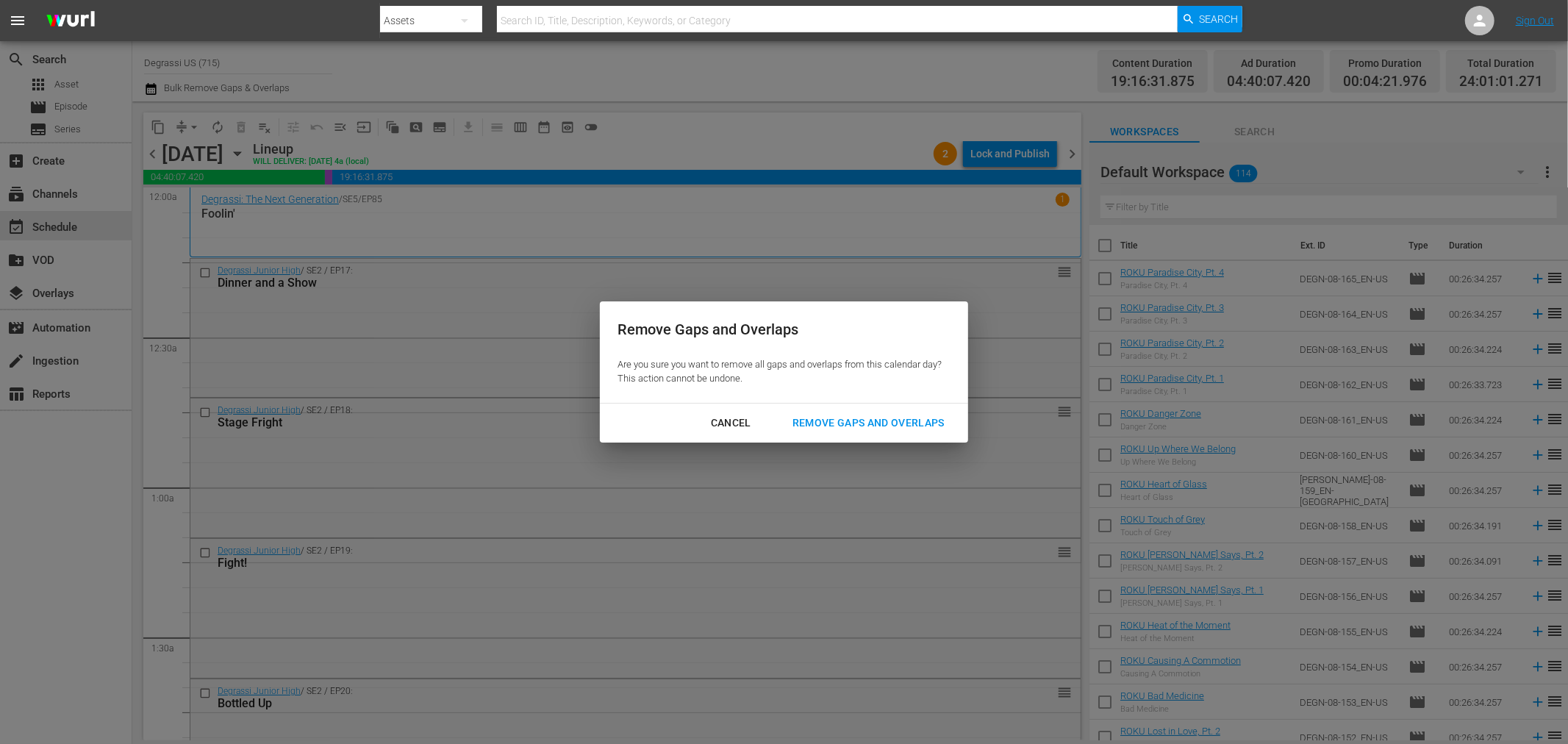
click at [889, 422] on div "Remove Gaps and Overlaps" at bounding box center [868, 423] width 176 height 19
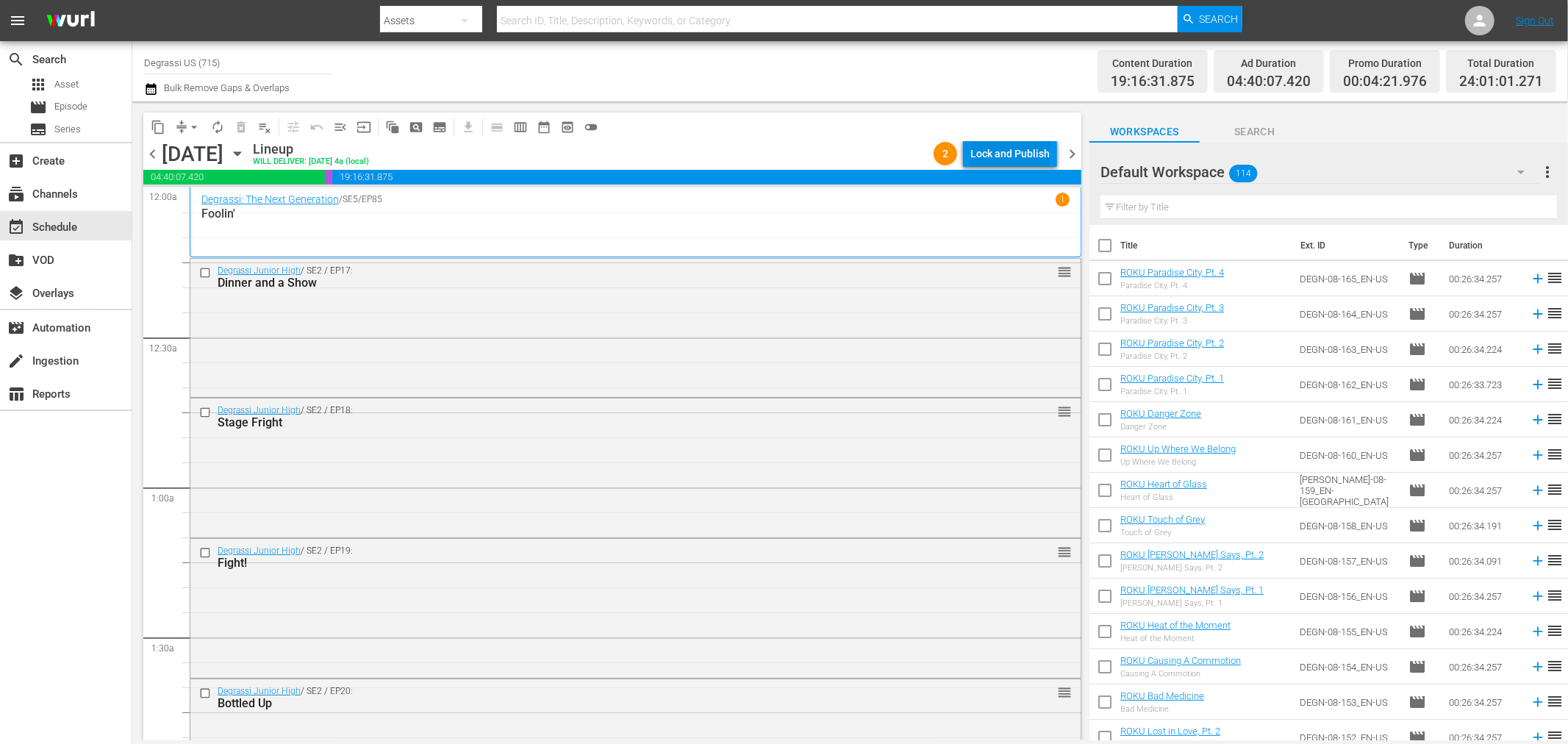
click at [1013, 155] on div "Lock and Publish" at bounding box center [1010, 154] width 80 height 27
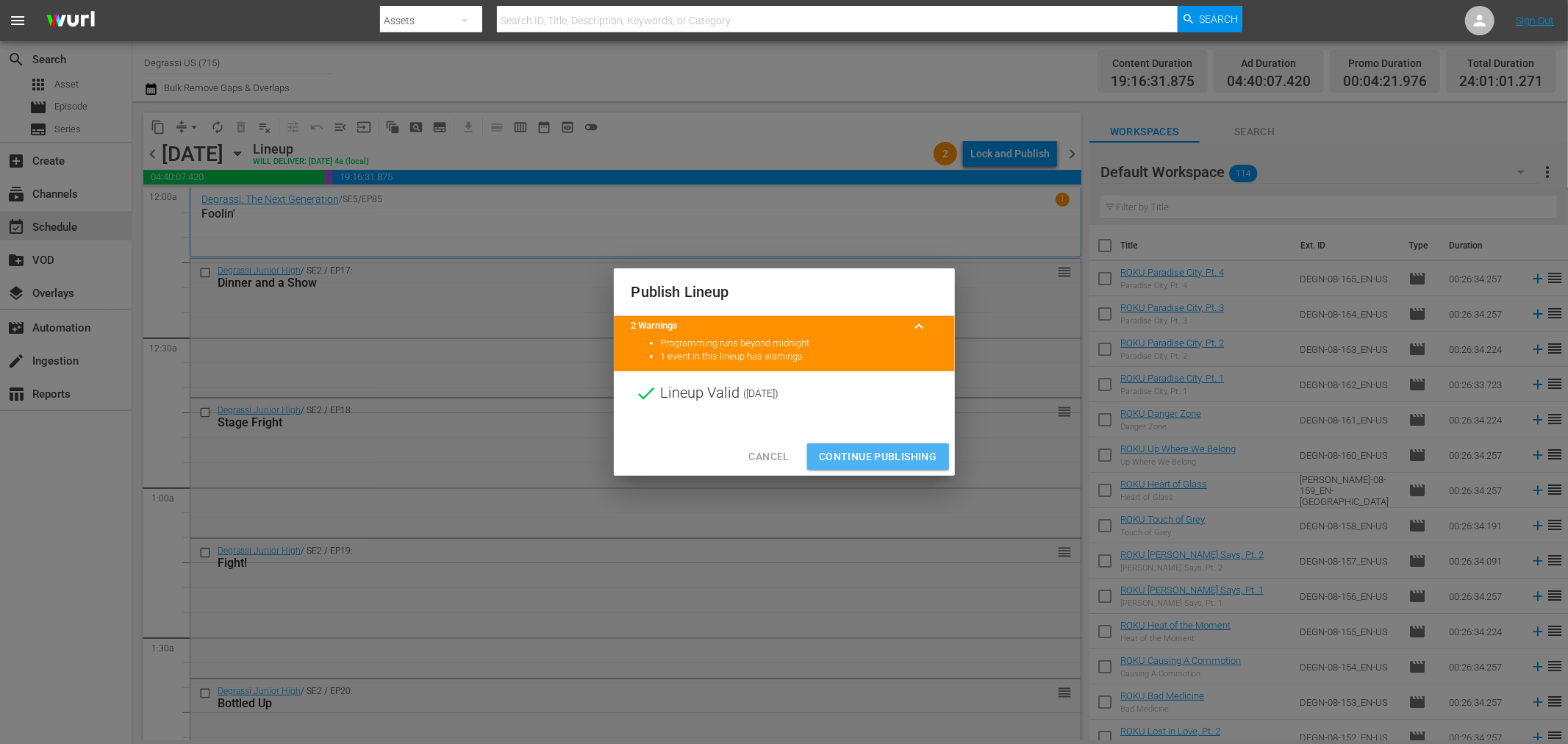
click at [877, 450] on span "Continue Publishing" at bounding box center [878, 457] width 119 height 19
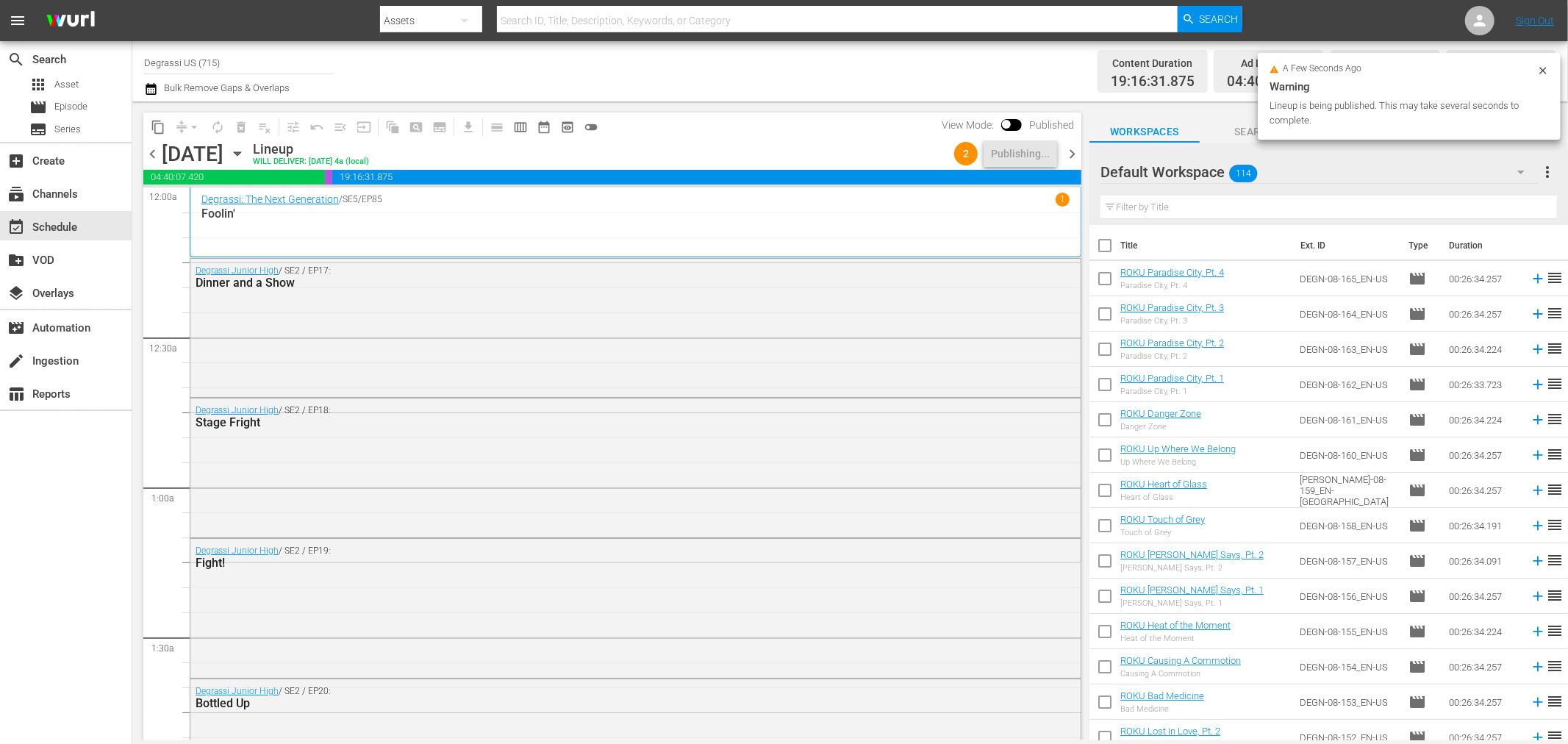
click at [1079, 155] on span "chevron_right" at bounding box center [1072, 154] width 19 height 19
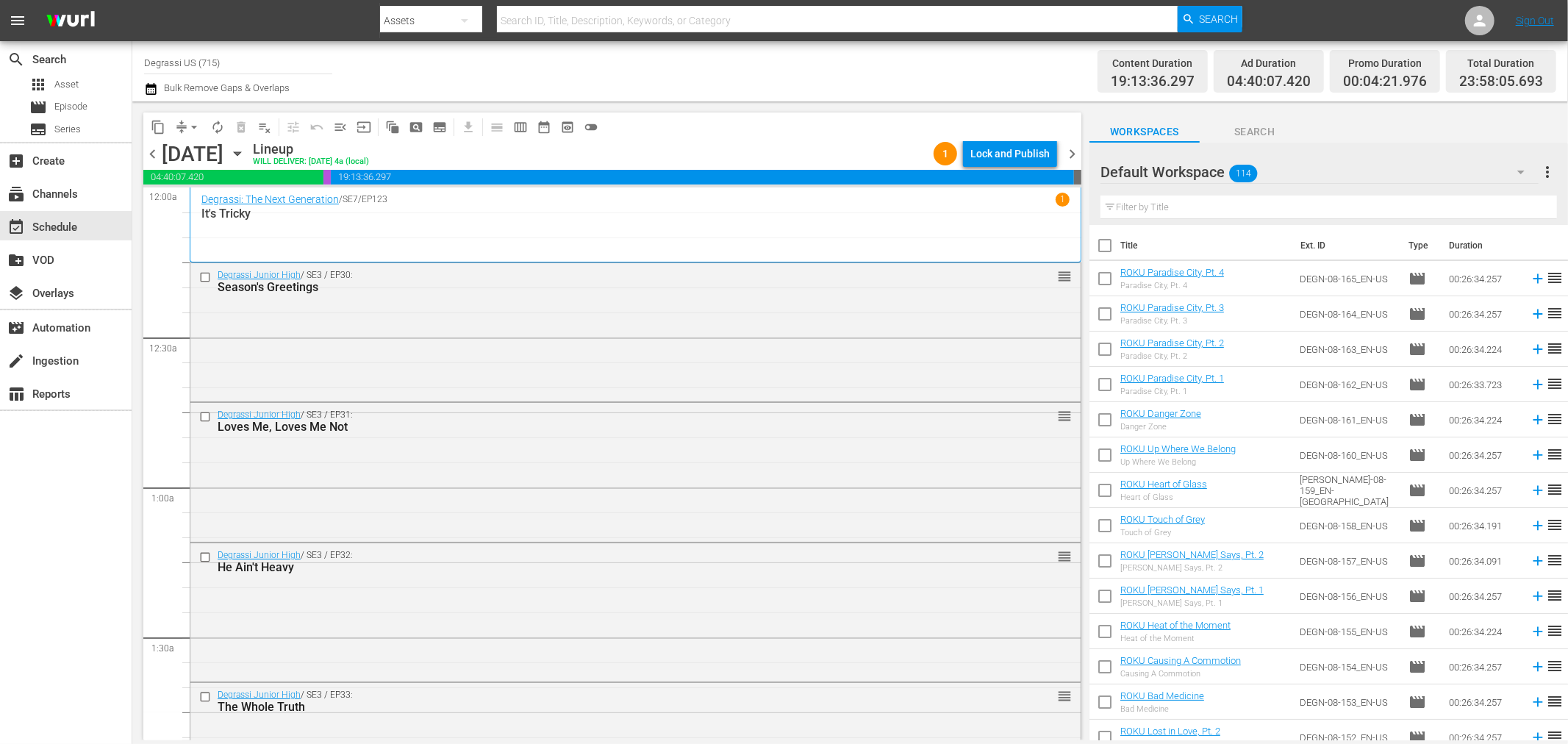
click at [194, 127] on span "arrow_drop_down" at bounding box center [194, 126] width 15 height 15
click at [178, 205] on li "Align to End of Previous Day" at bounding box center [195, 205] width 155 height 24
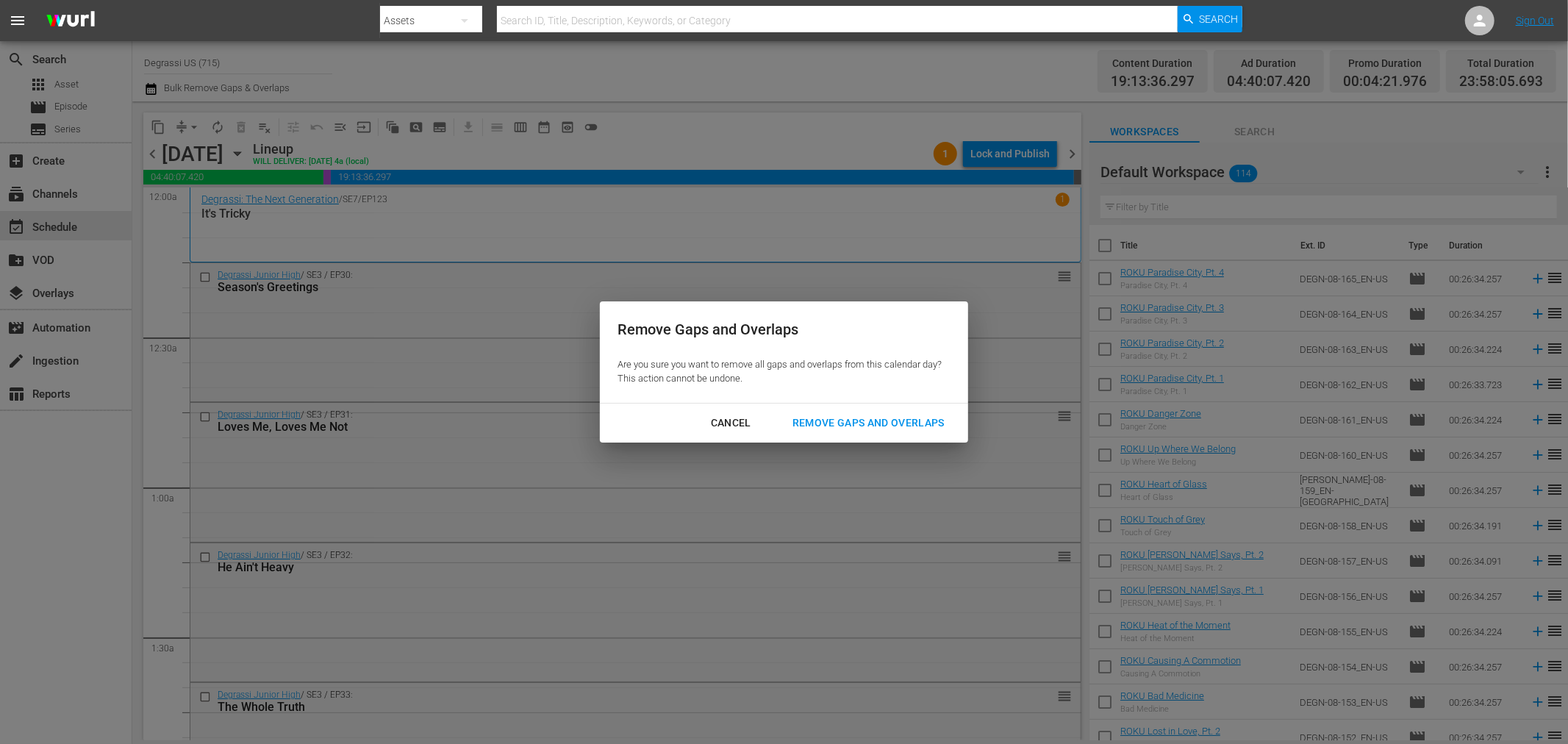
click at [731, 427] on div "Cancel" at bounding box center [731, 423] width 64 height 19
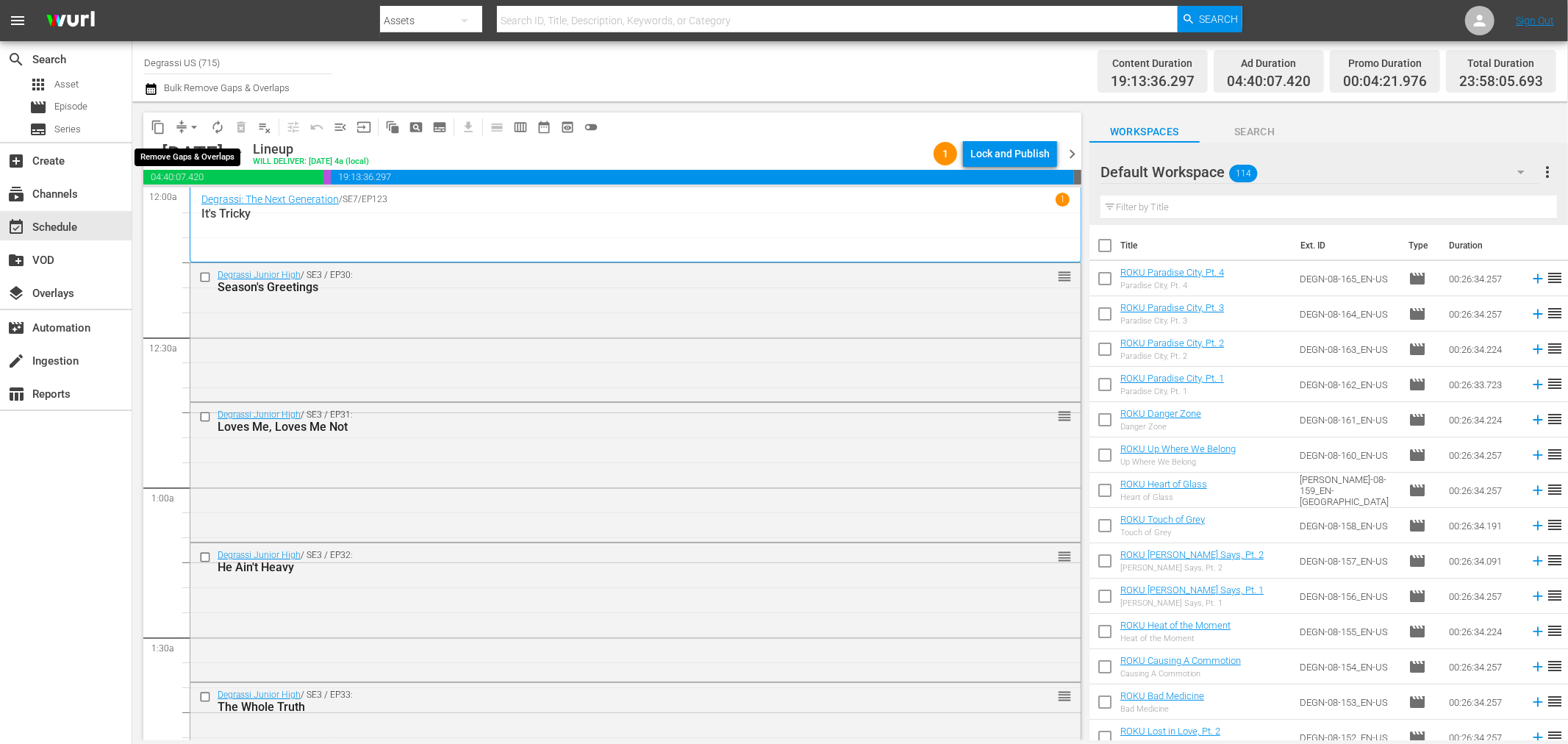
click at [189, 130] on span "arrow_drop_down" at bounding box center [194, 126] width 15 height 15
click at [228, 207] on li "Align to End of Previous Day" at bounding box center [195, 205] width 155 height 24
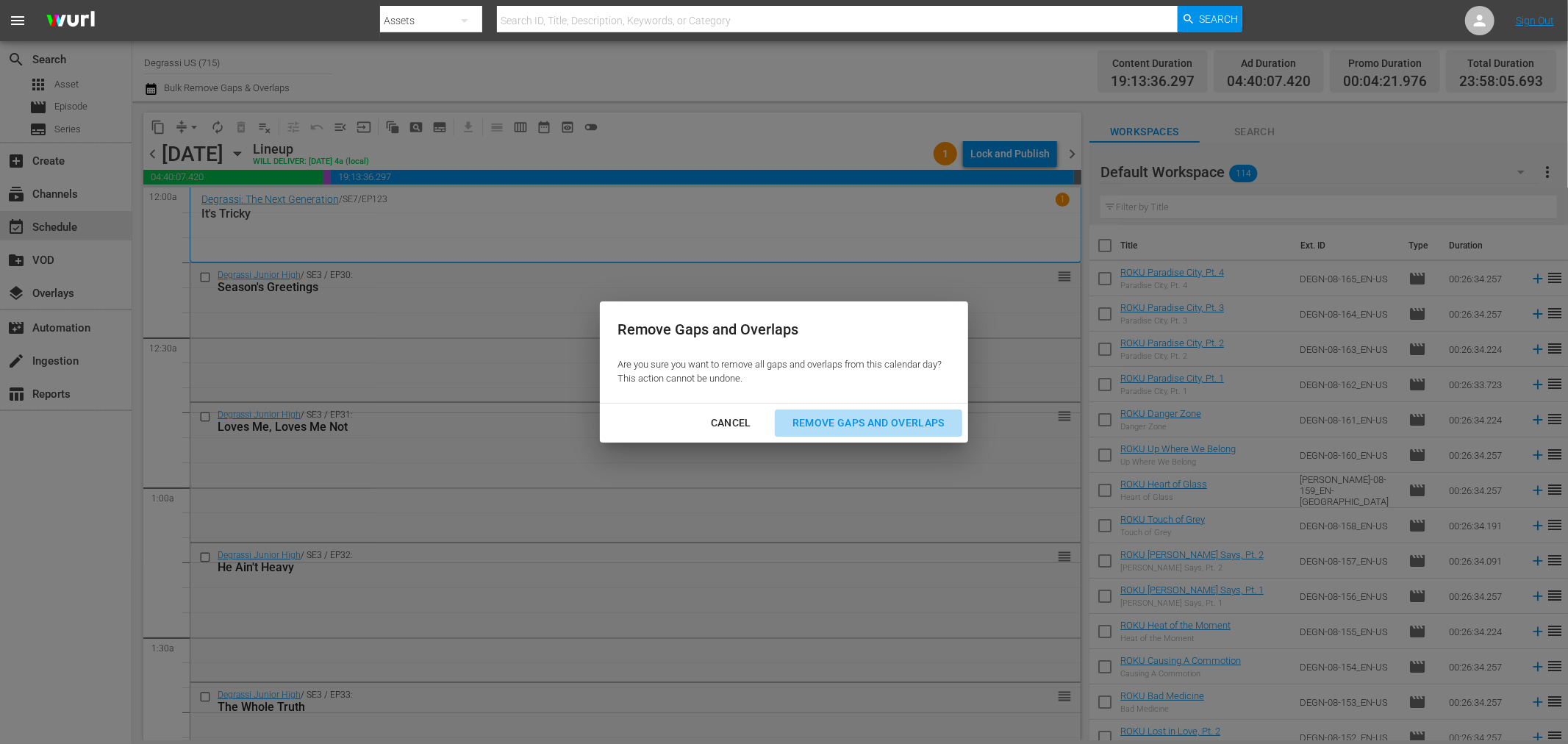
click at [888, 416] on div "Remove Gaps and Overlaps" at bounding box center [868, 423] width 176 height 19
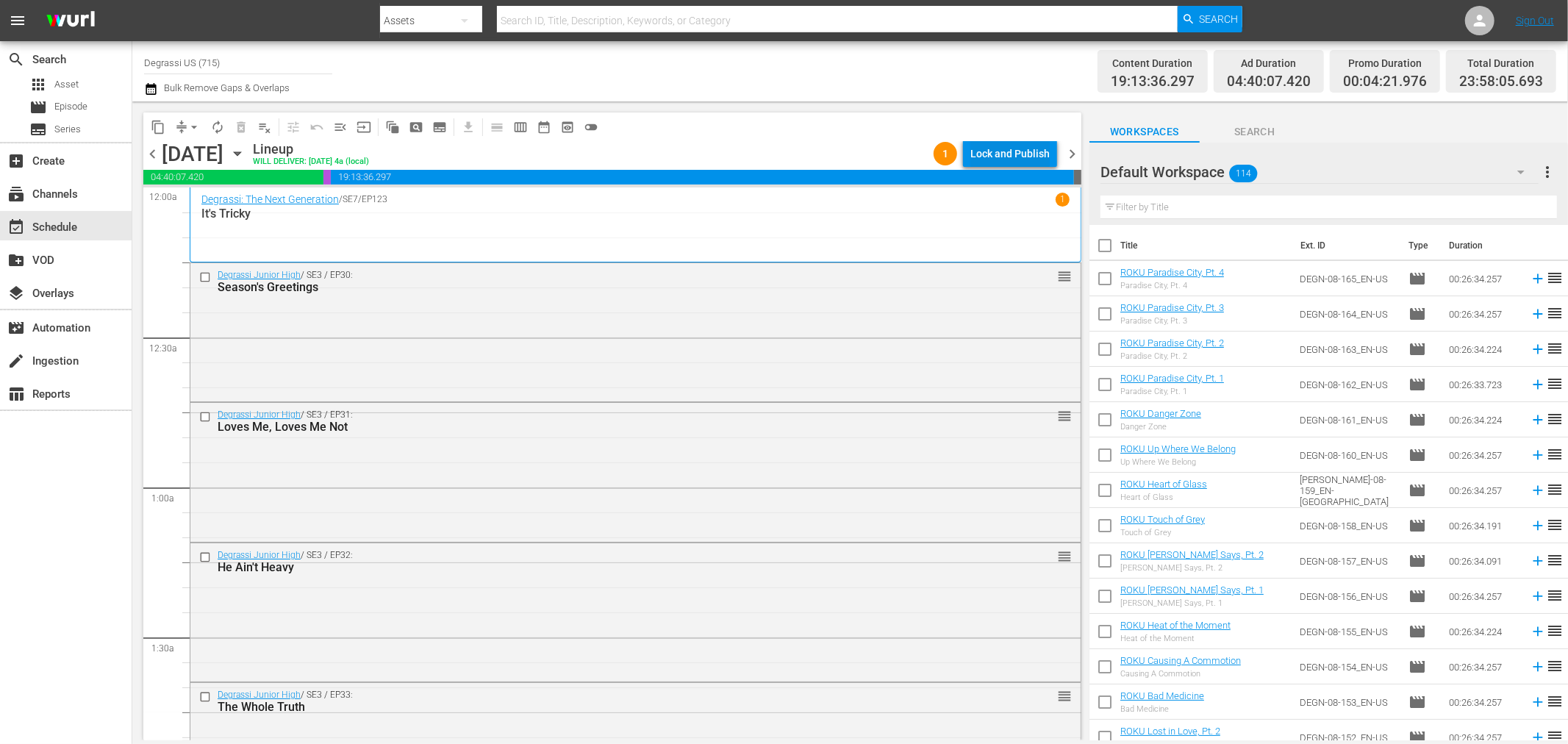
click at [1010, 151] on div "Lock and Publish" at bounding box center [1010, 154] width 80 height 27
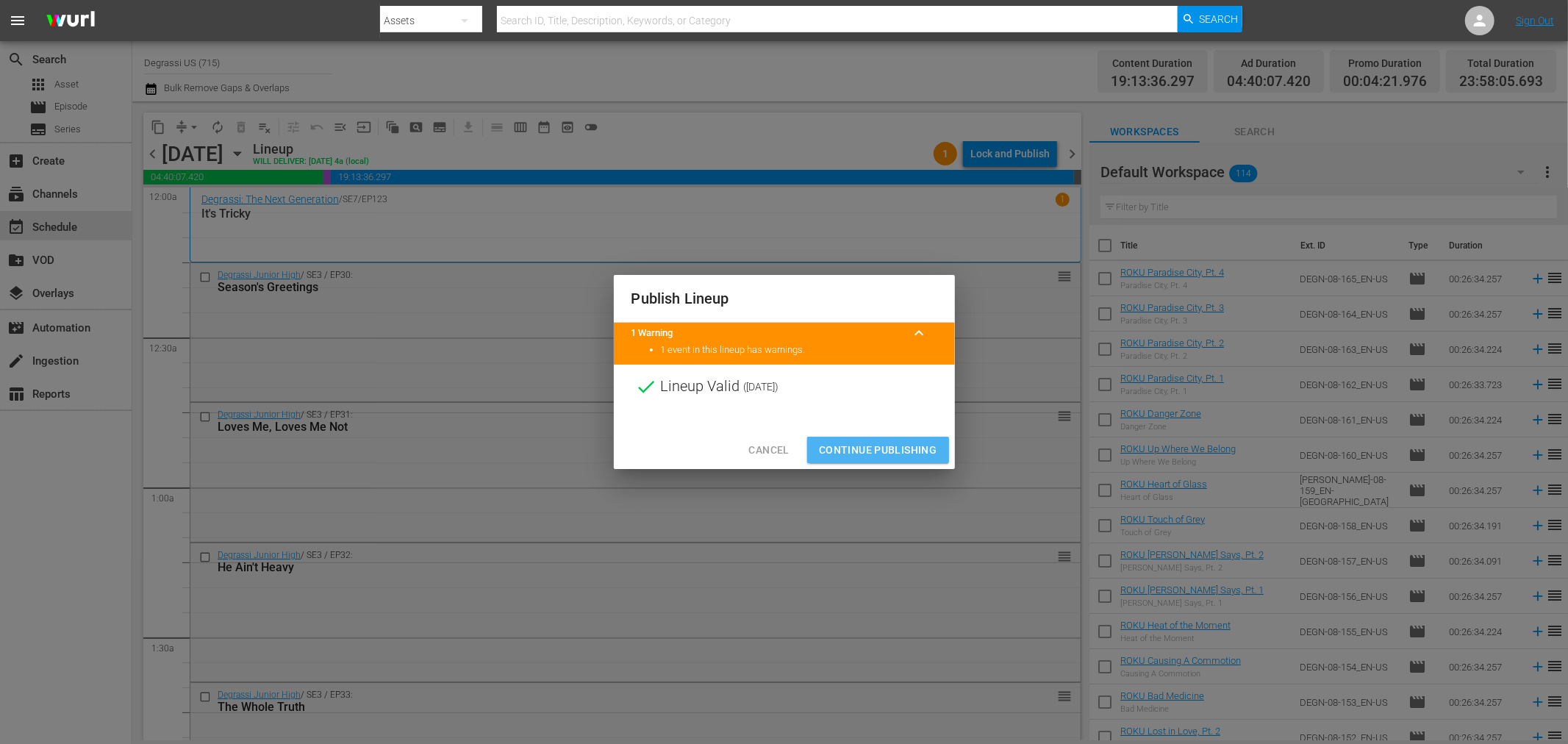
click at [925, 452] on span "Continue Publishing" at bounding box center [878, 450] width 119 height 19
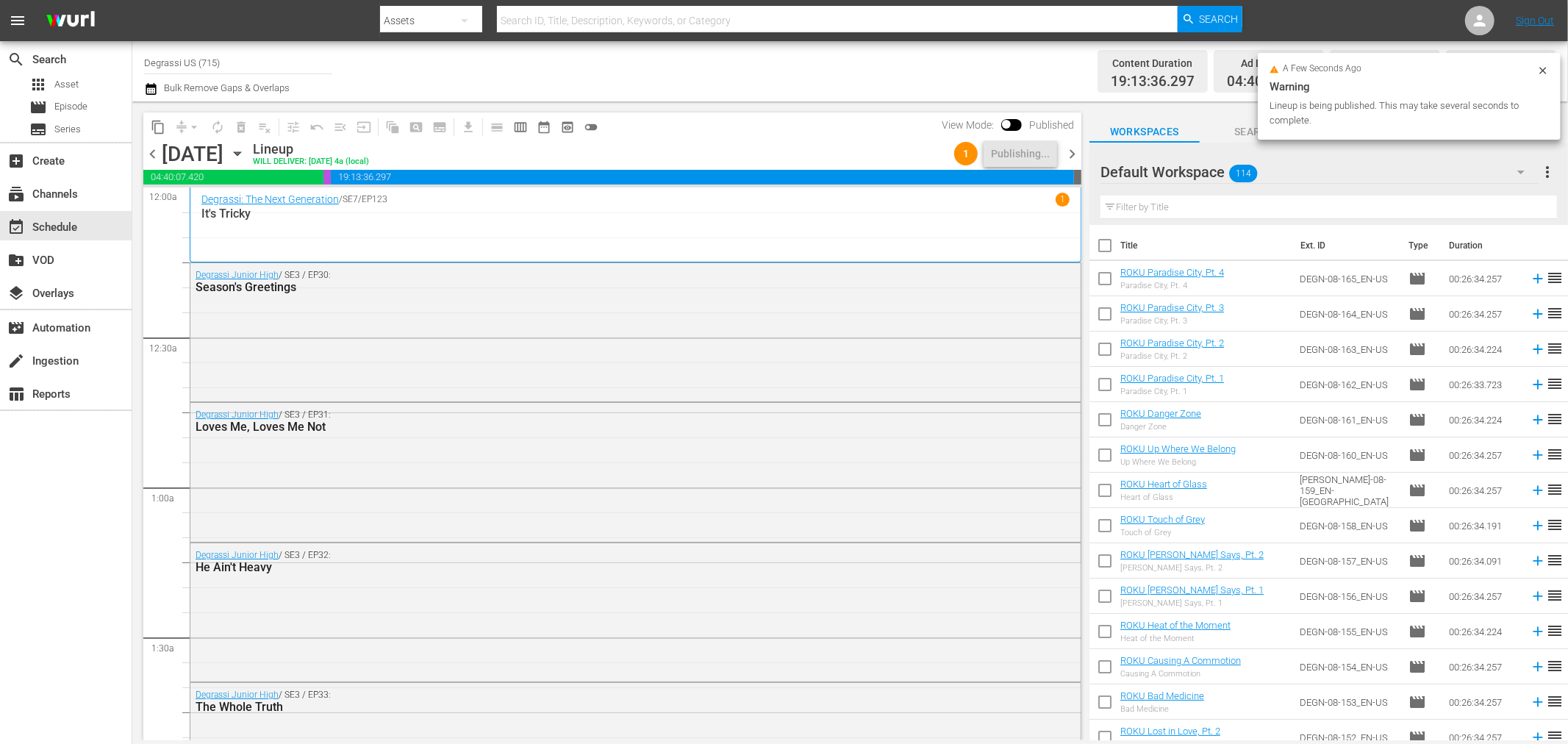
click at [1067, 147] on span "chevron_right" at bounding box center [1072, 154] width 19 height 19
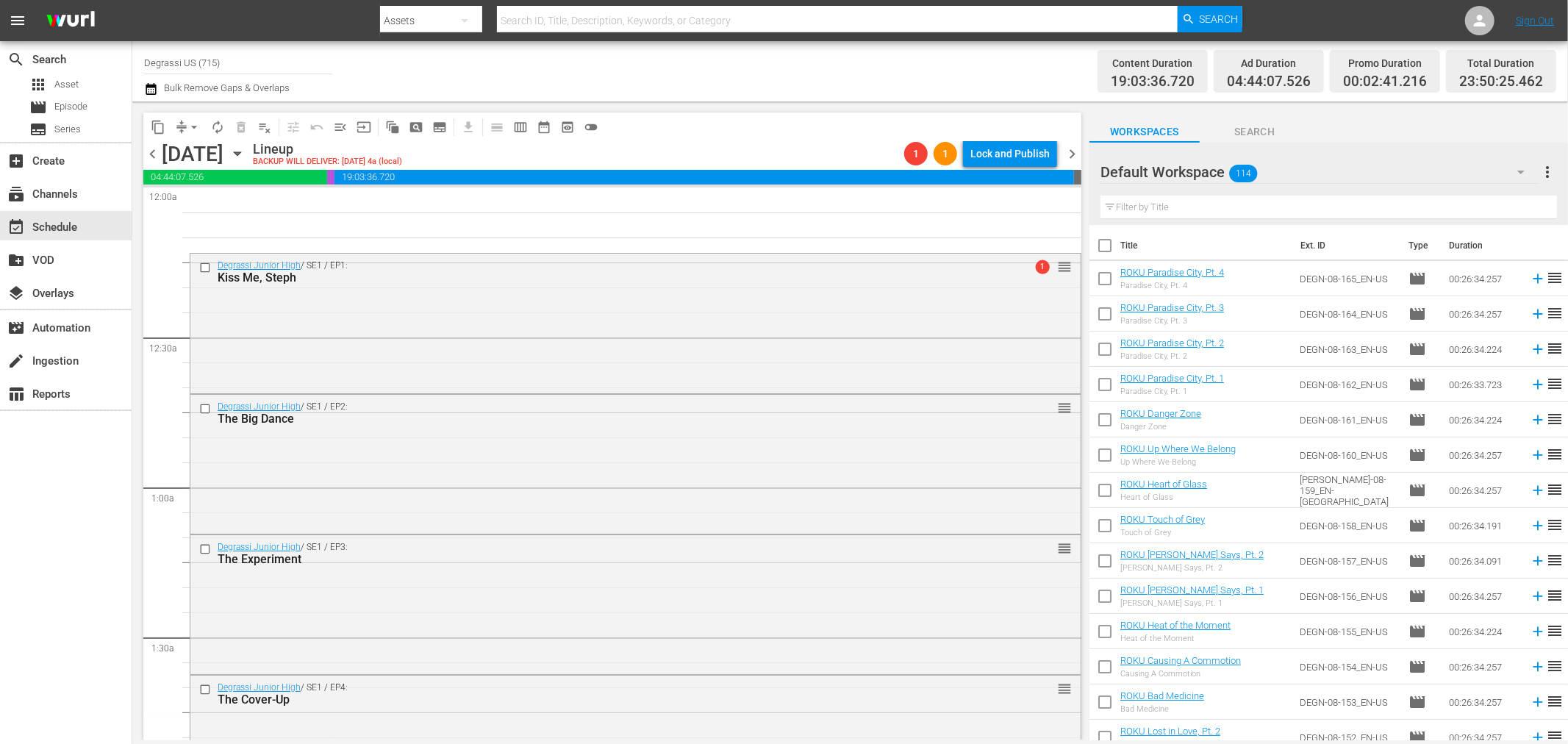
click at [198, 122] on span "arrow_drop_down" at bounding box center [194, 126] width 15 height 15
click at [177, 144] on li "Align to Midnight" at bounding box center [194, 156] width 121 height 24
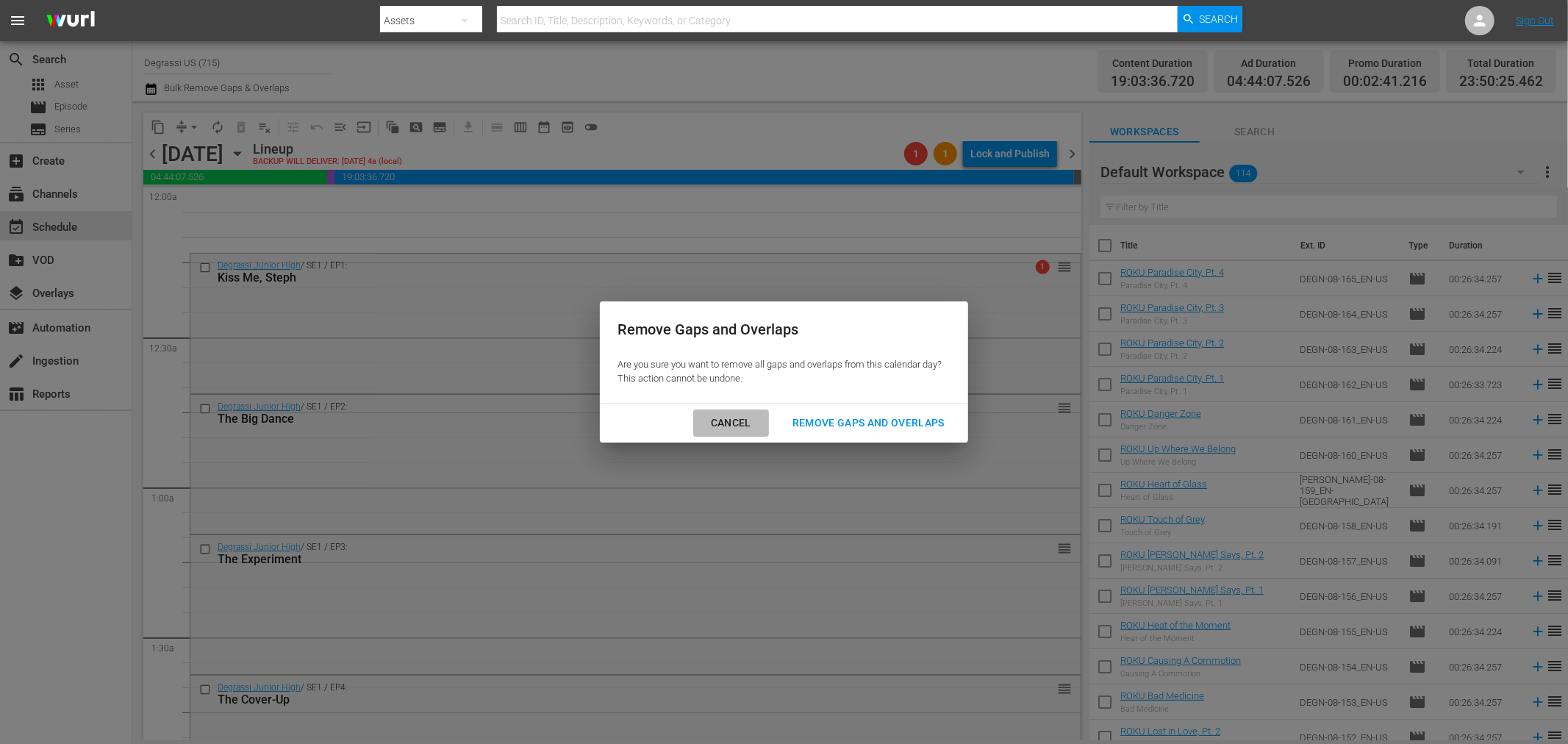
click at [748, 422] on div "Cancel" at bounding box center [731, 423] width 64 height 19
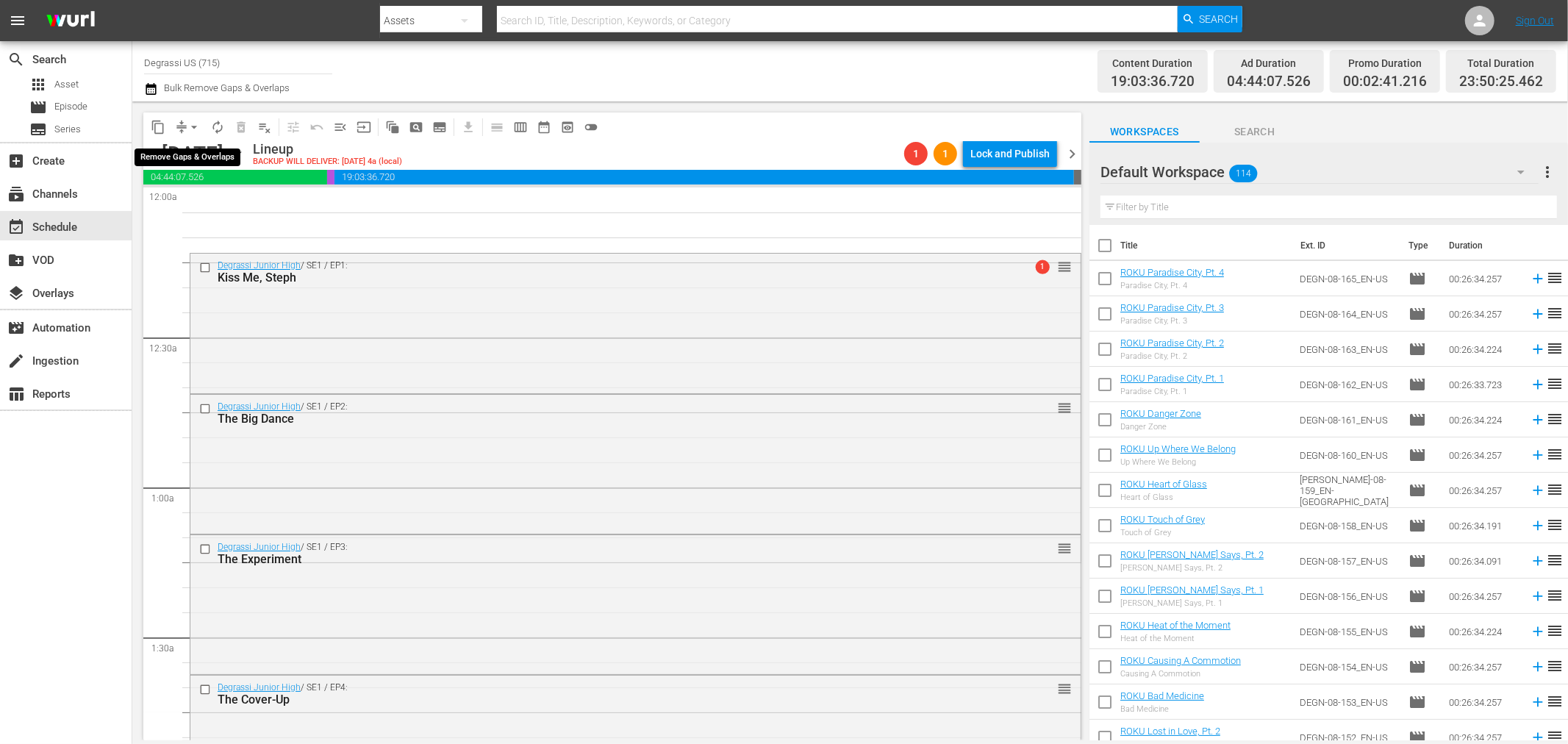
click at [197, 127] on span "arrow_drop_down" at bounding box center [194, 126] width 15 height 15
click at [175, 157] on li "Align to Midnight" at bounding box center [194, 156] width 121 height 24
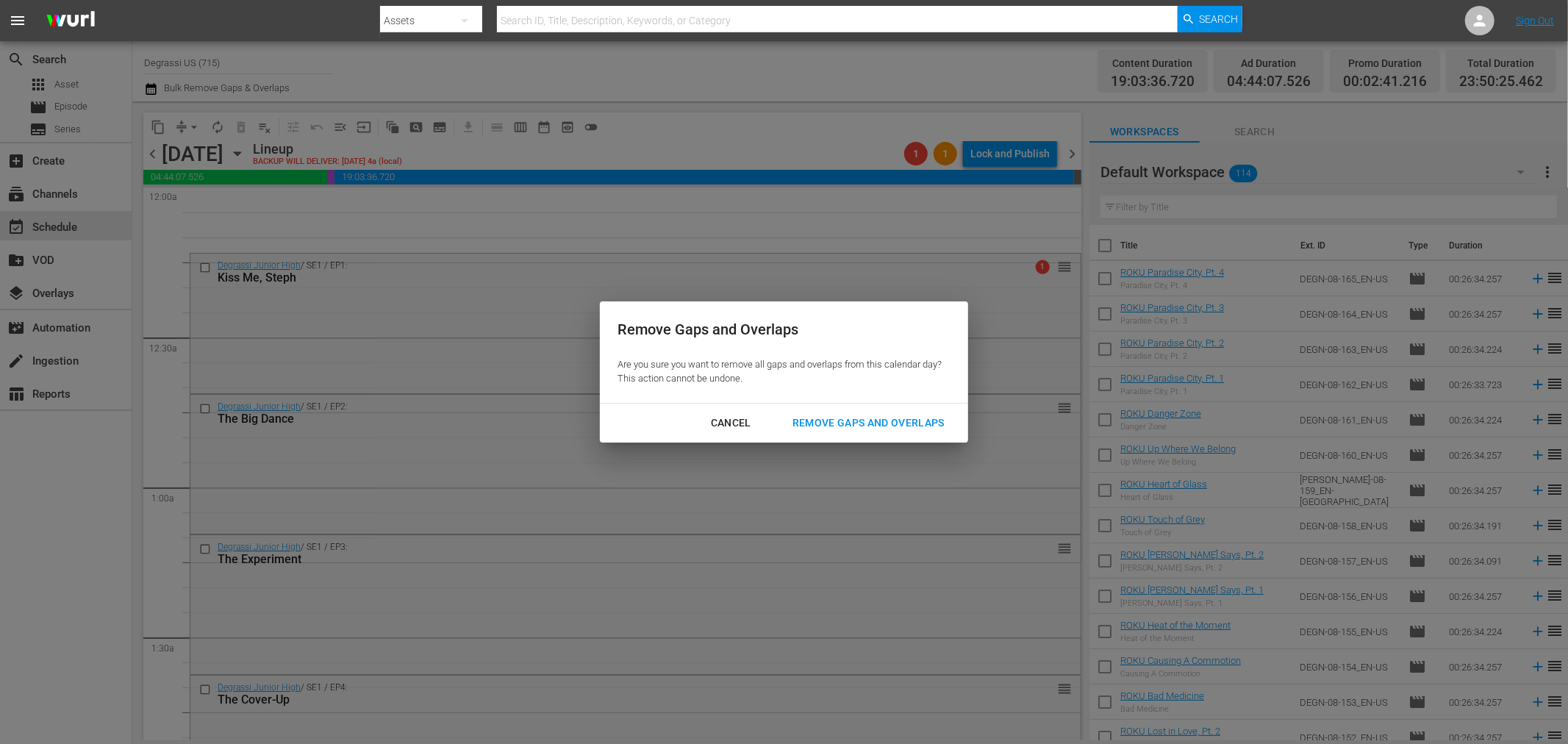
click at [908, 411] on button "Remove Gaps and Overlaps" at bounding box center [868, 422] width 187 height 27
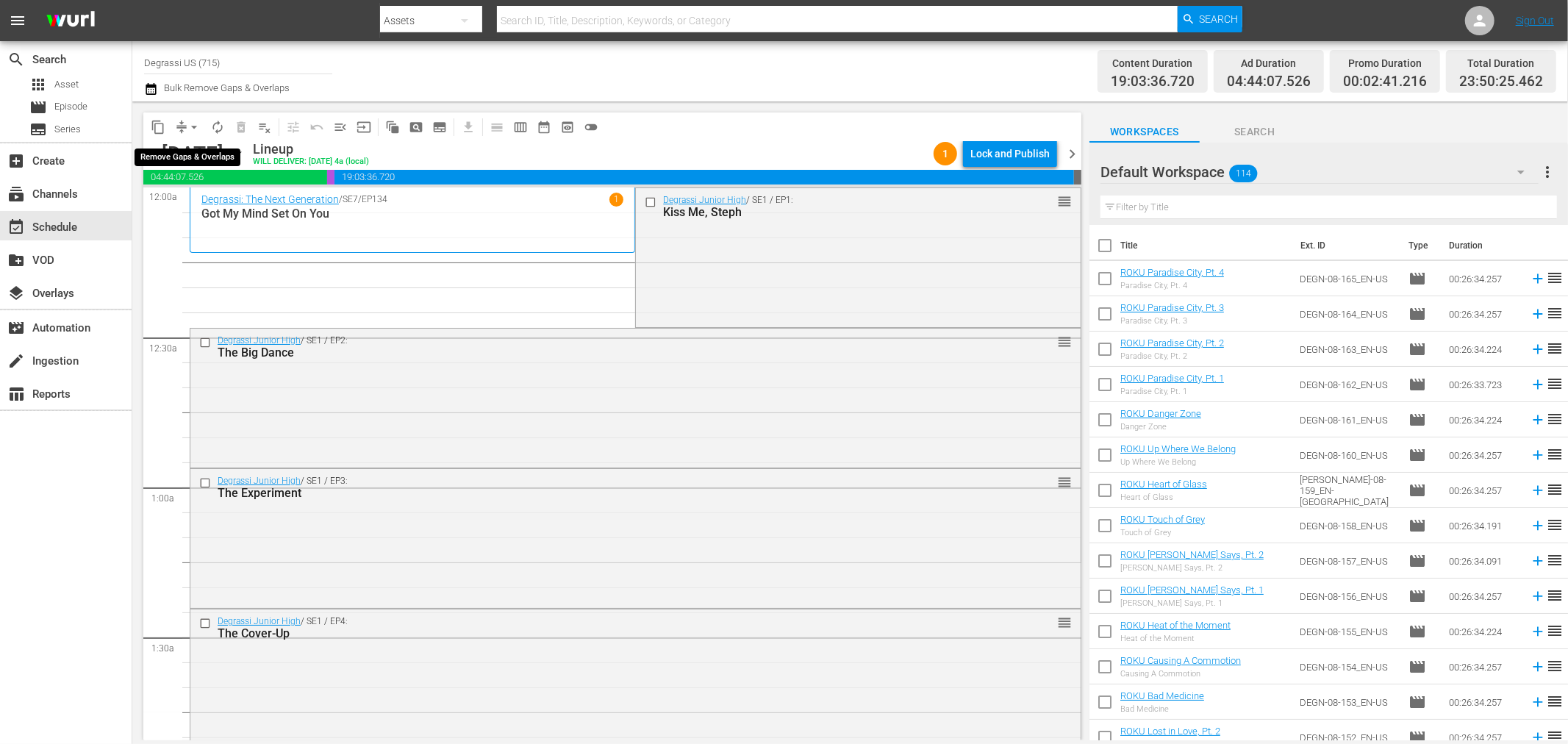
click at [194, 123] on span "arrow_drop_down" at bounding box center [194, 126] width 15 height 15
click at [194, 215] on li "Align to End of Previous Day" at bounding box center [195, 205] width 155 height 24
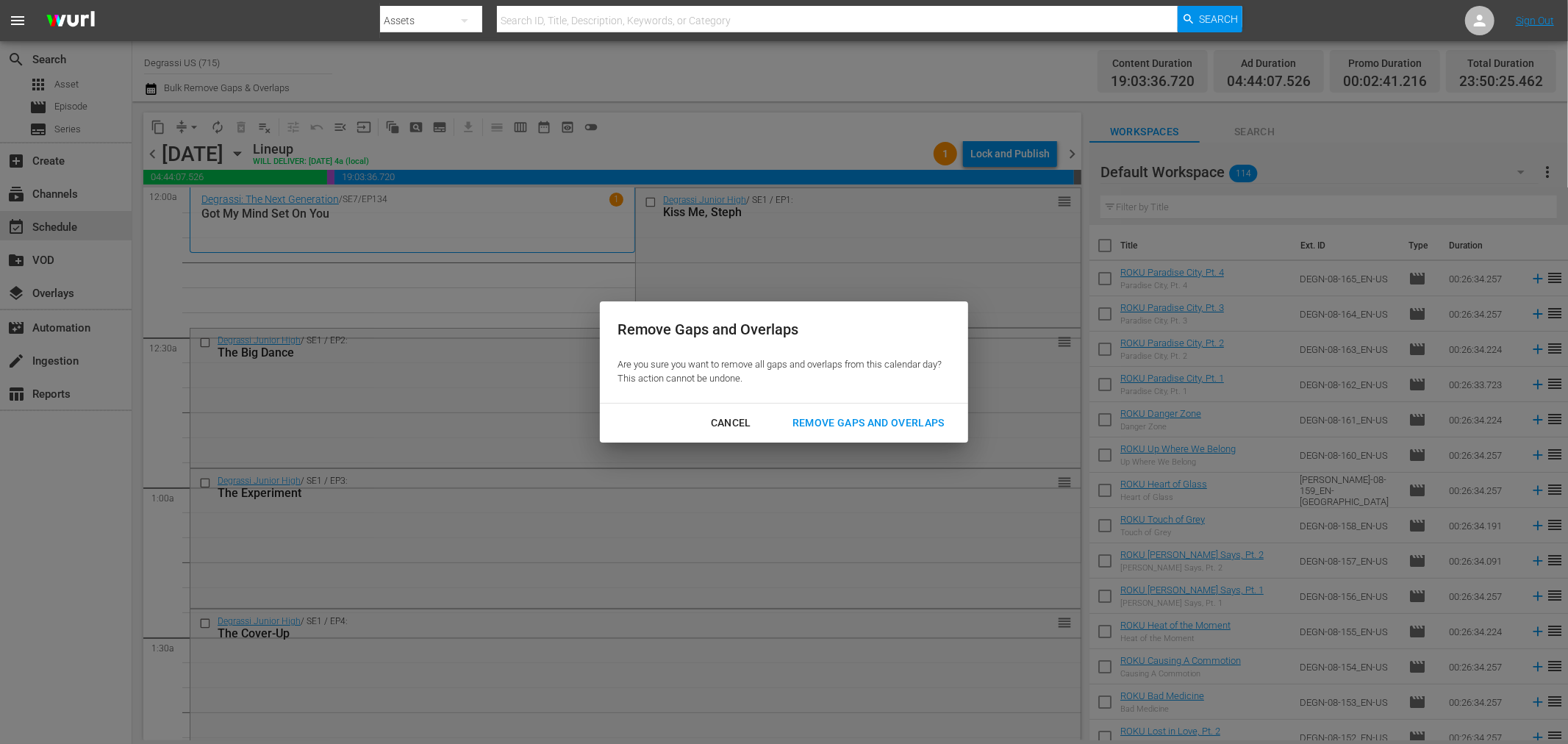
click at [836, 429] on div "Remove Gaps and Overlaps" at bounding box center [868, 423] width 176 height 19
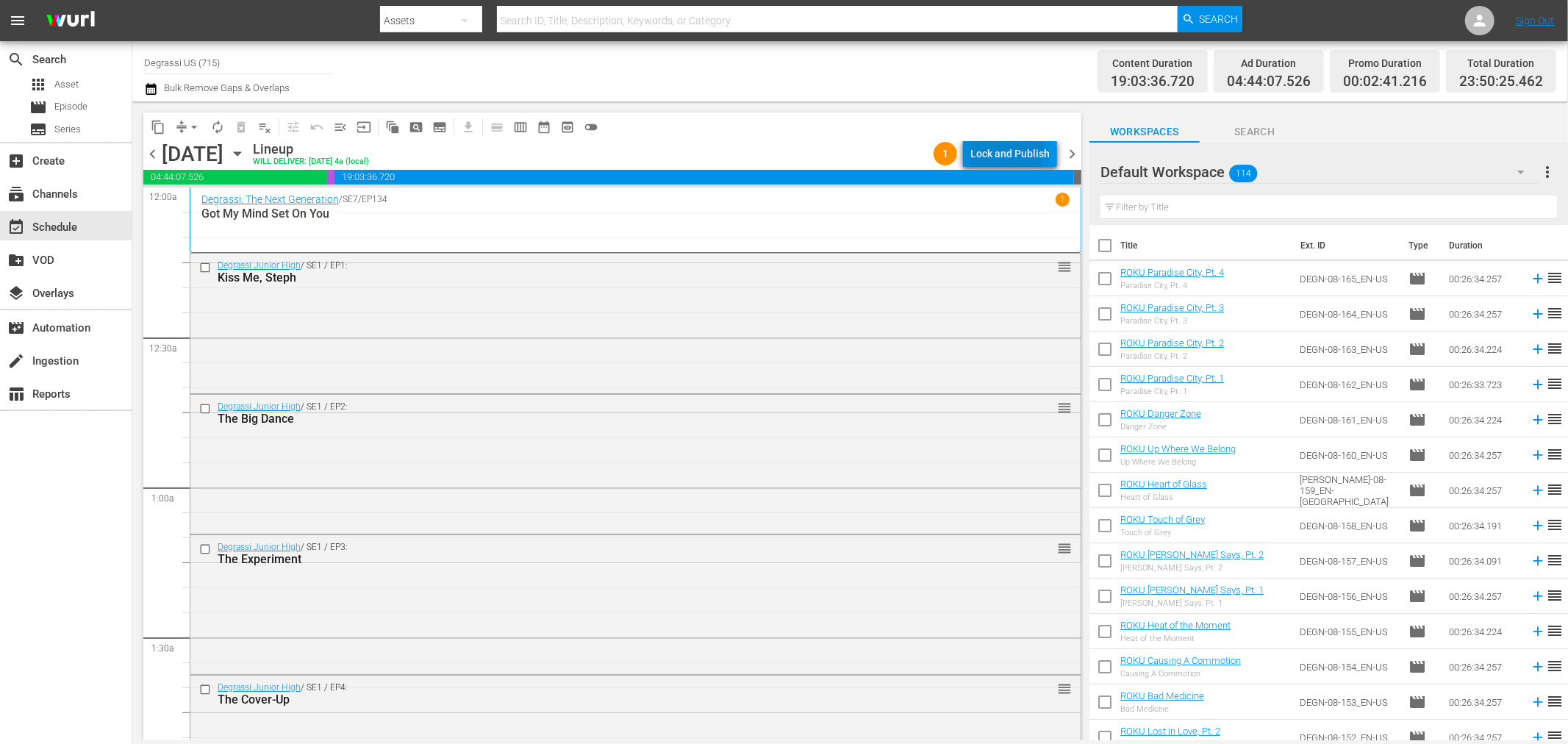
click at [1004, 151] on div "Lock and Publish" at bounding box center [1010, 154] width 80 height 27
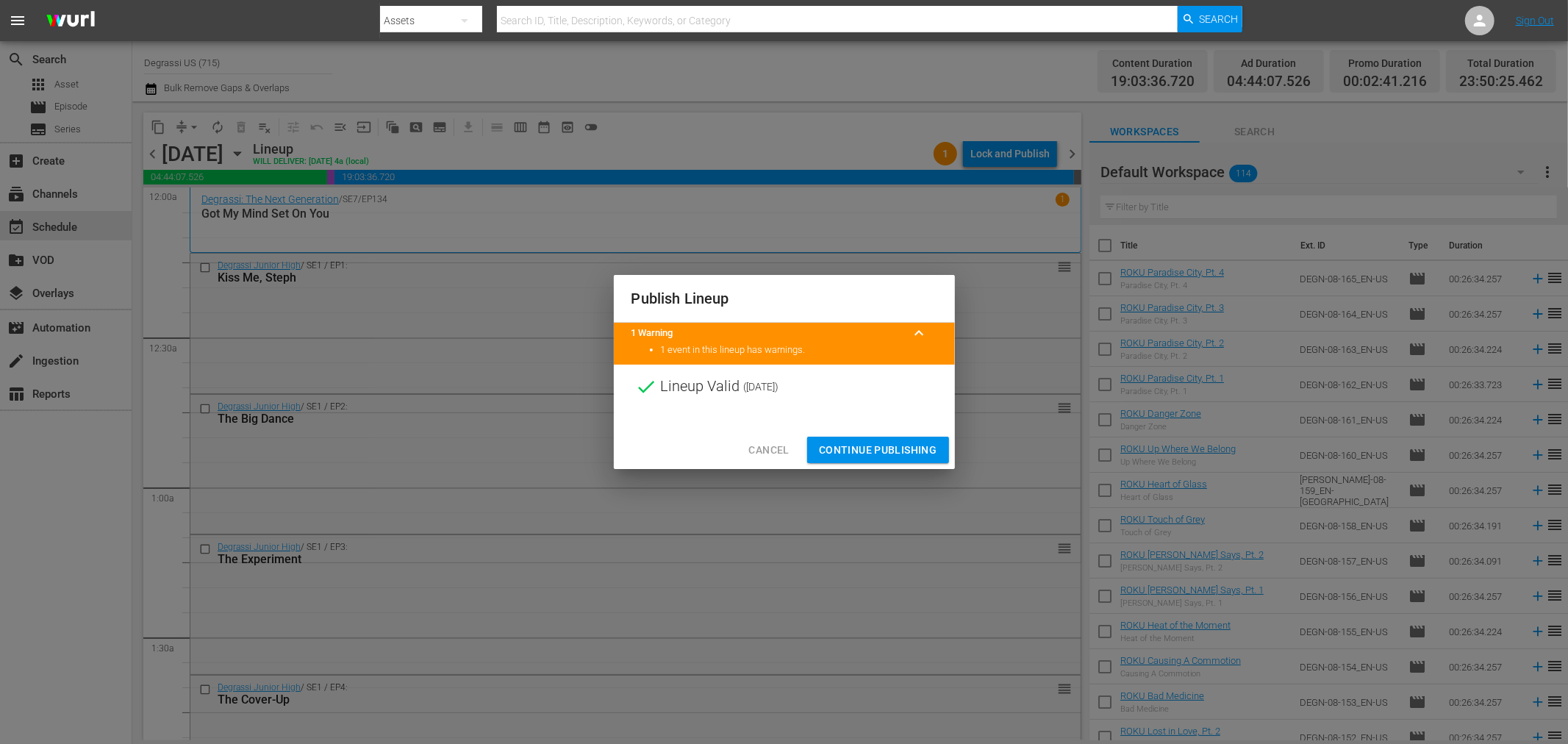
click at [875, 461] on button "Continue Publishing" at bounding box center [878, 450] width 142 height 27
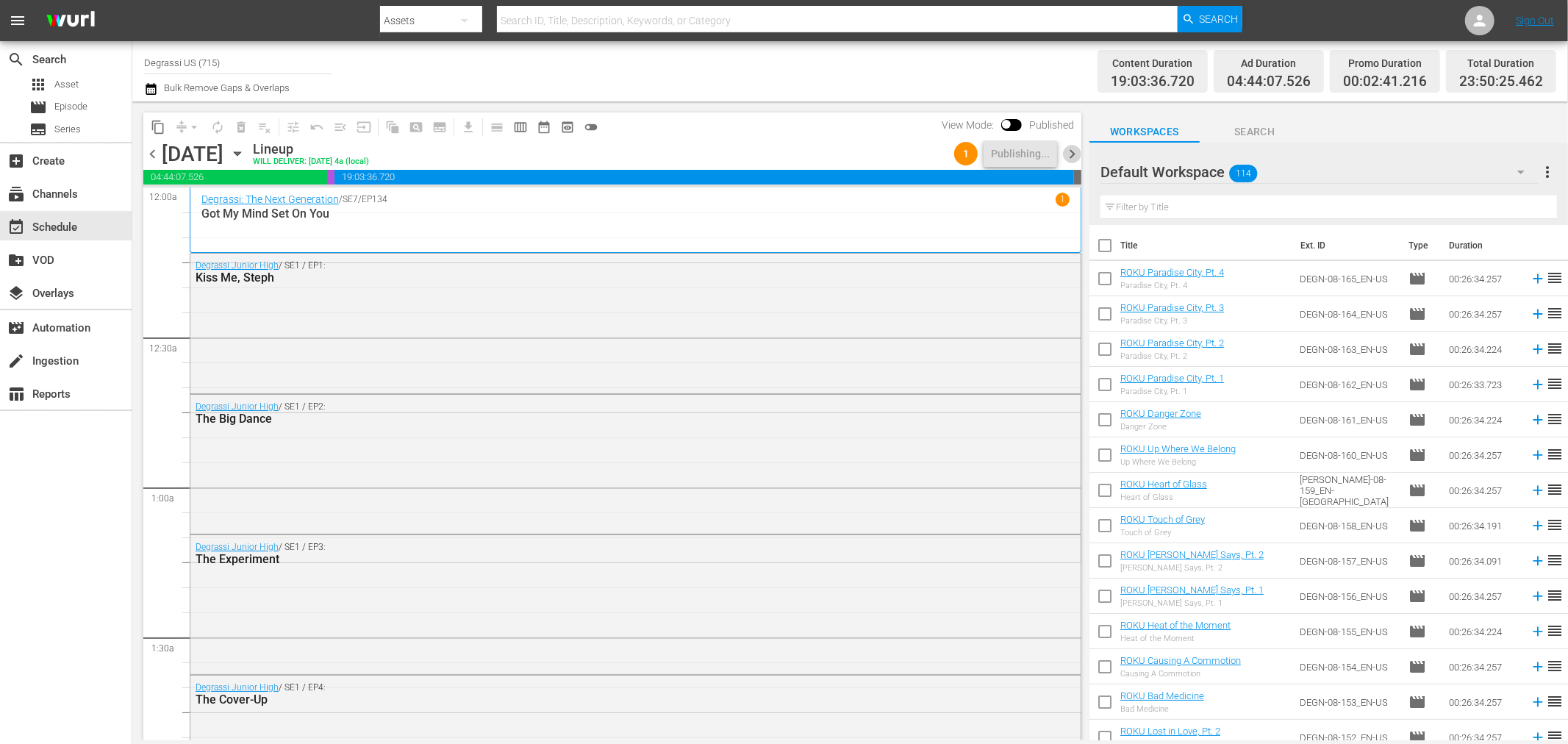
click at [1070, 155] on span "chevron_right" at bounding box center [1072, 154] width 19 height 19
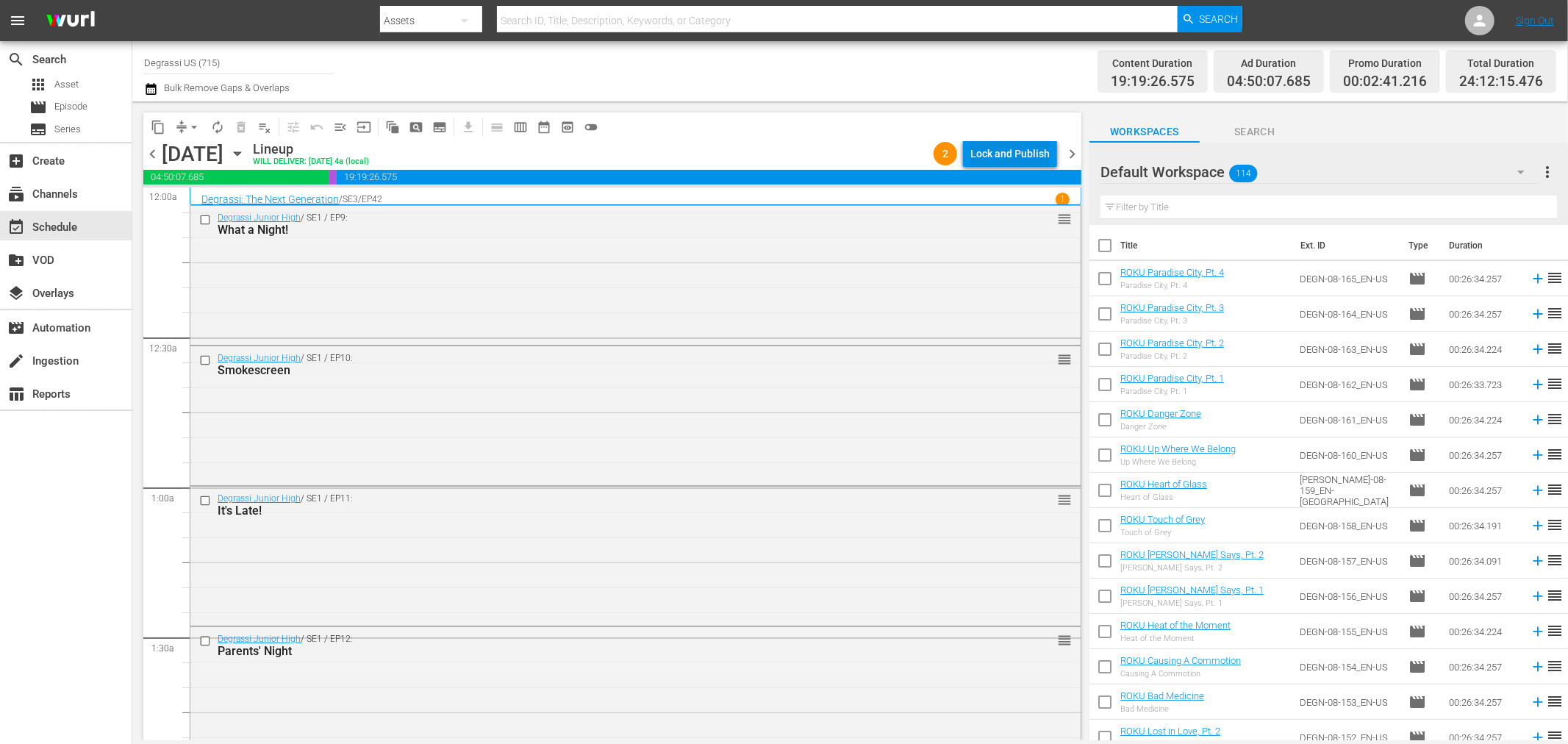
click at [1017, 147] on div "Lock and Publish" at bounding box center [1010, 154] width 80 height 27
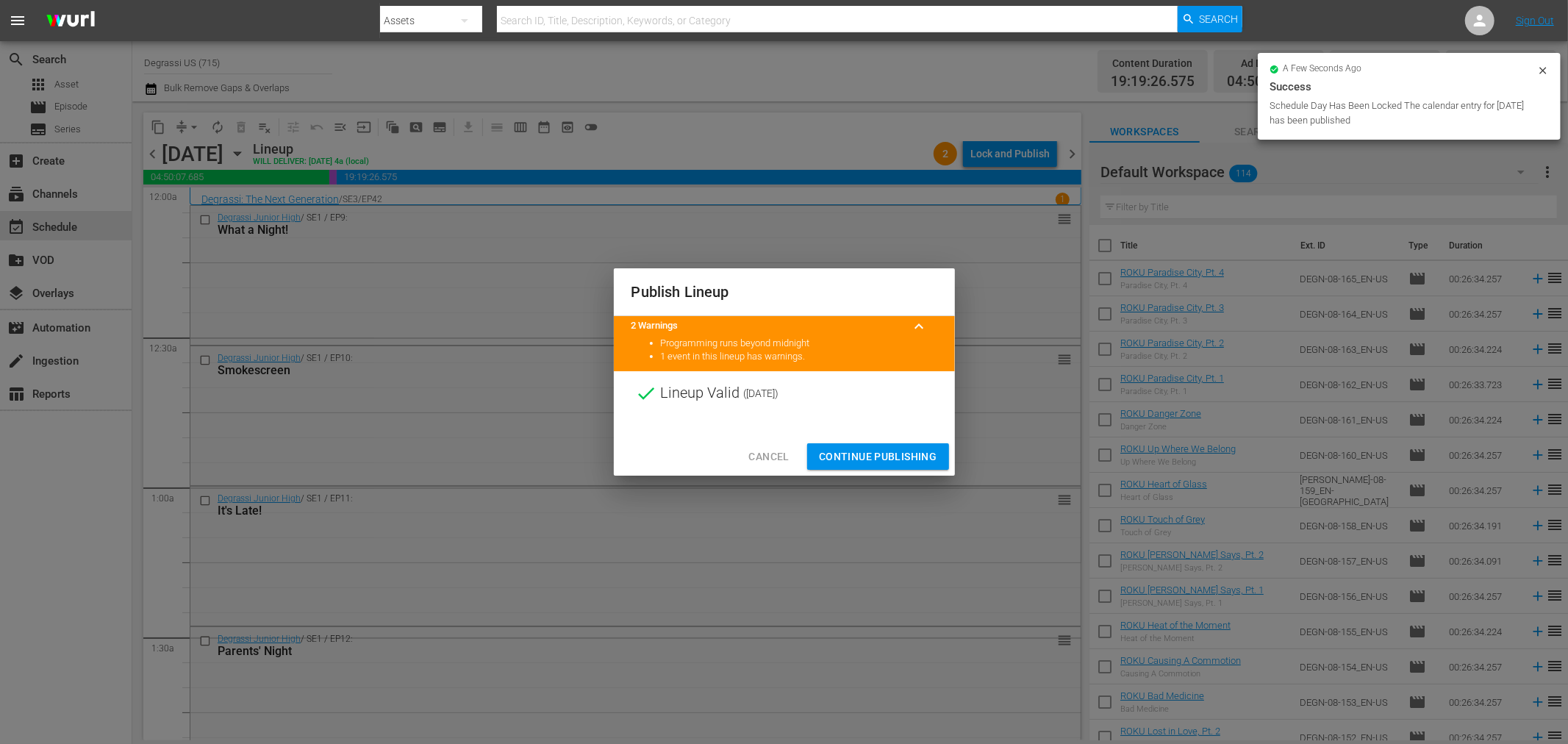
click at [884, 464] on span "Continue Publishing" at bounding box center [878, 457] width 119 height 19
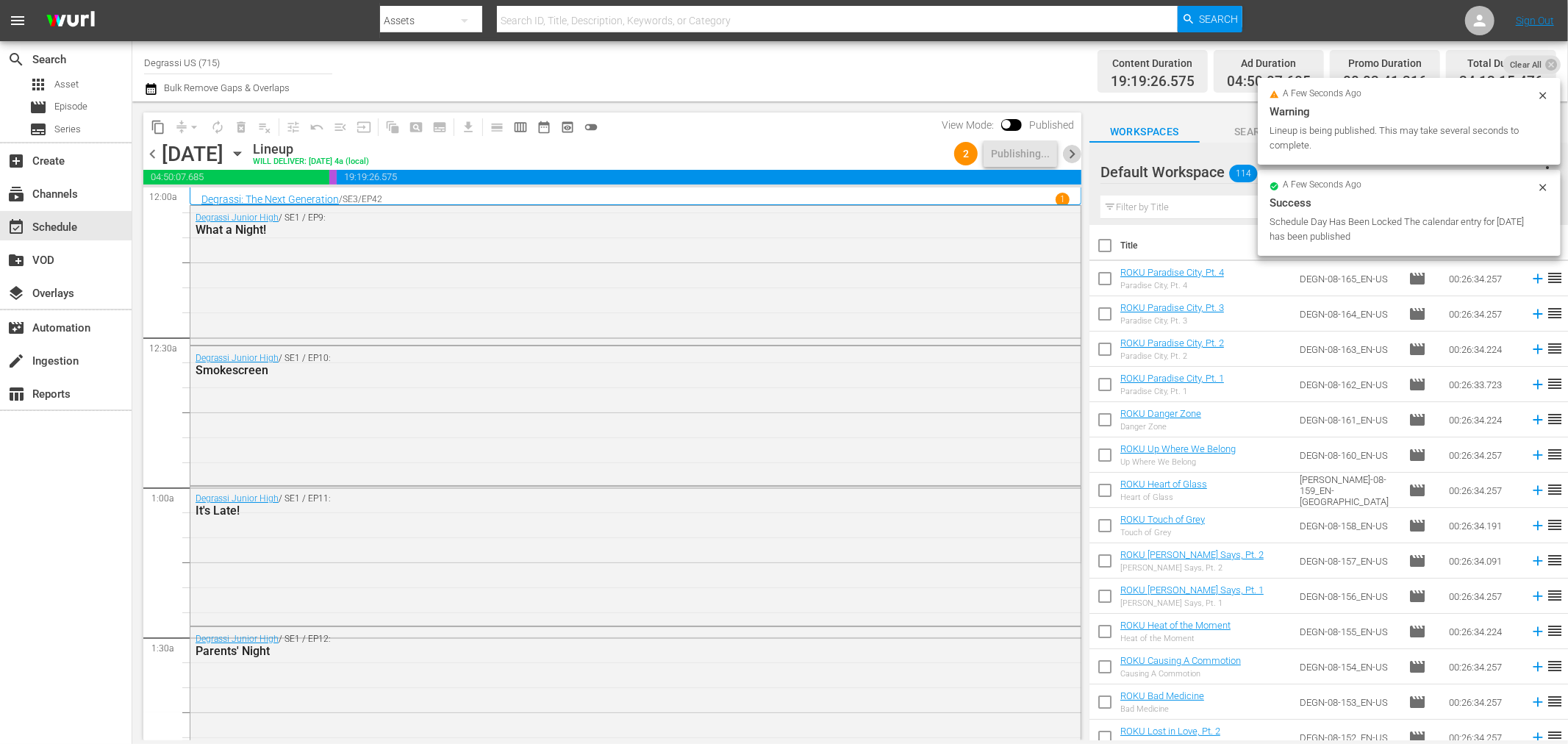
click at [1071, 152] on span "chevron_right" at bounding box center [1072, 154] width 19 height 19
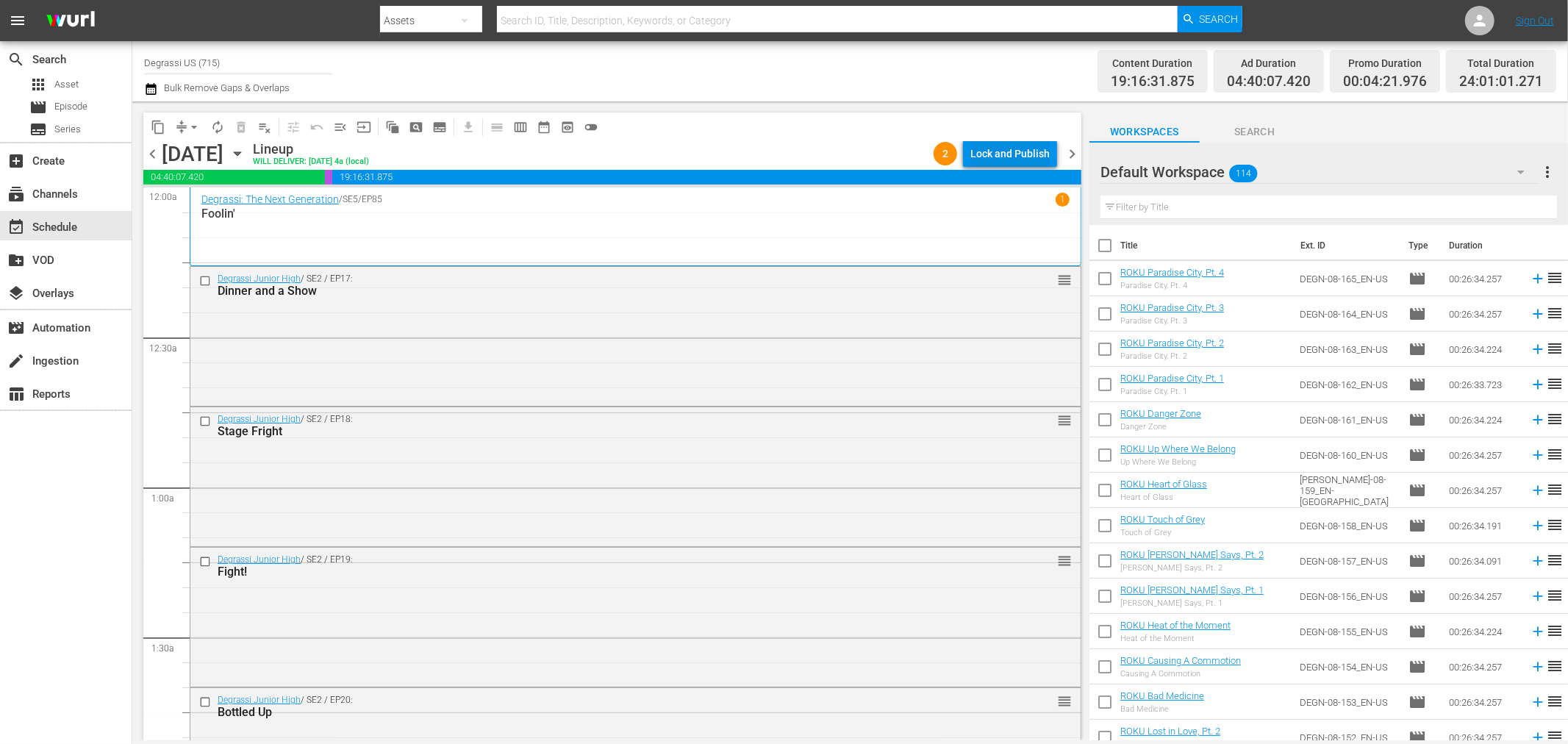
click at [1019, 157] on div "Lock and Publish" at bounding box center [1010, 154] width 80 height 27
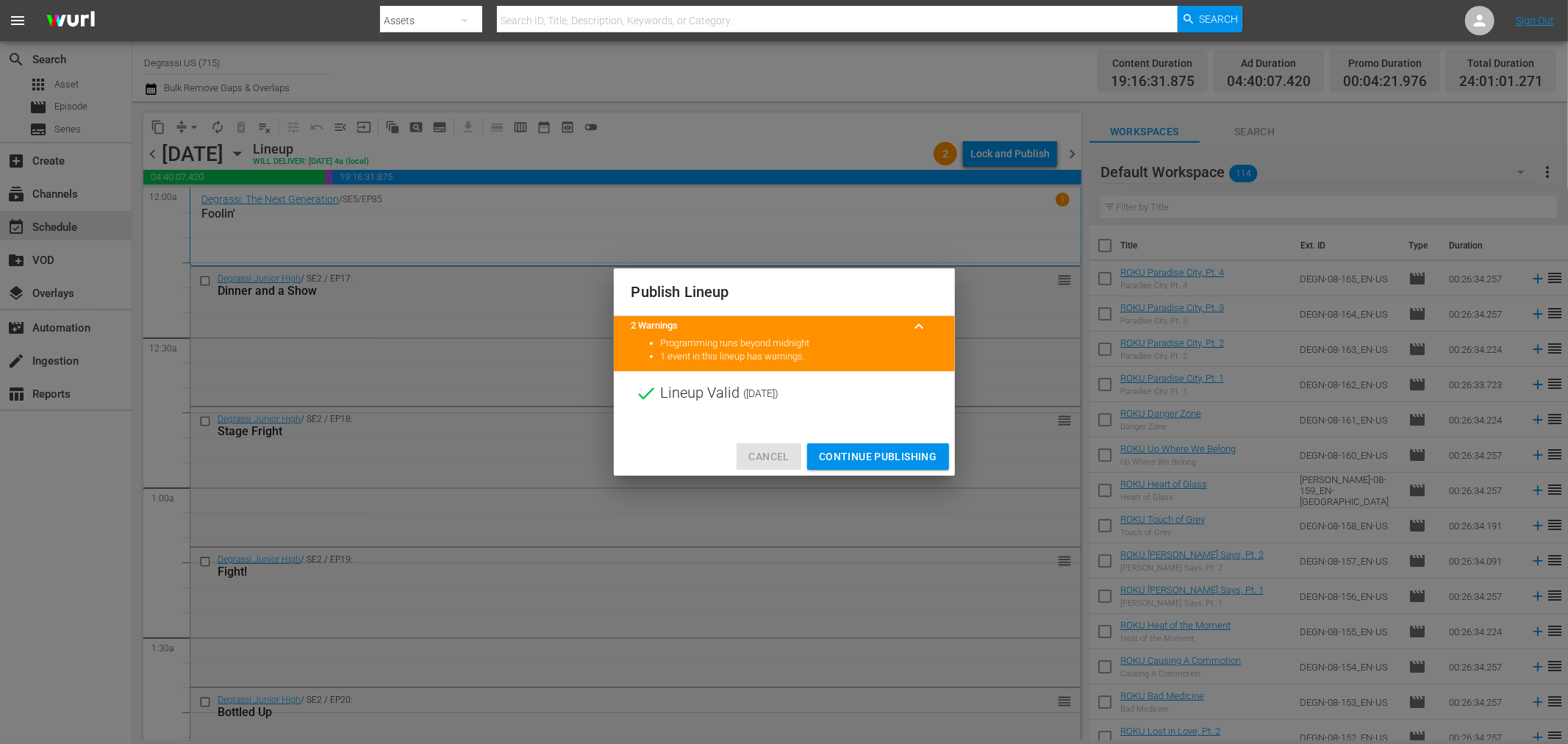
click at [789, 452] on span "Cancel" at bounding box center [768, 457] width 41 height 19
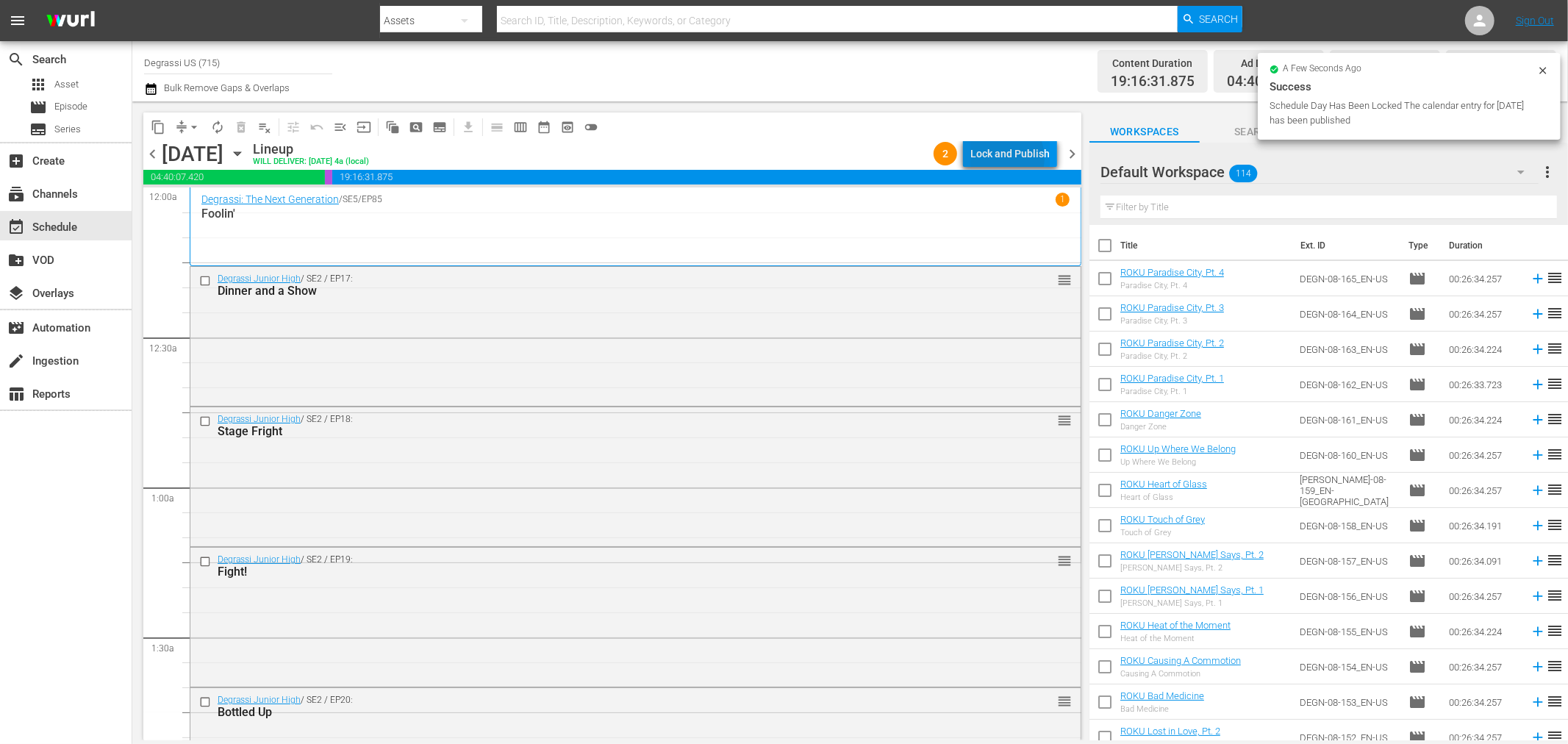
click at [1003, 158] on div "Lock and Publish" at bounding box center [1010, 154] width 80 height 27
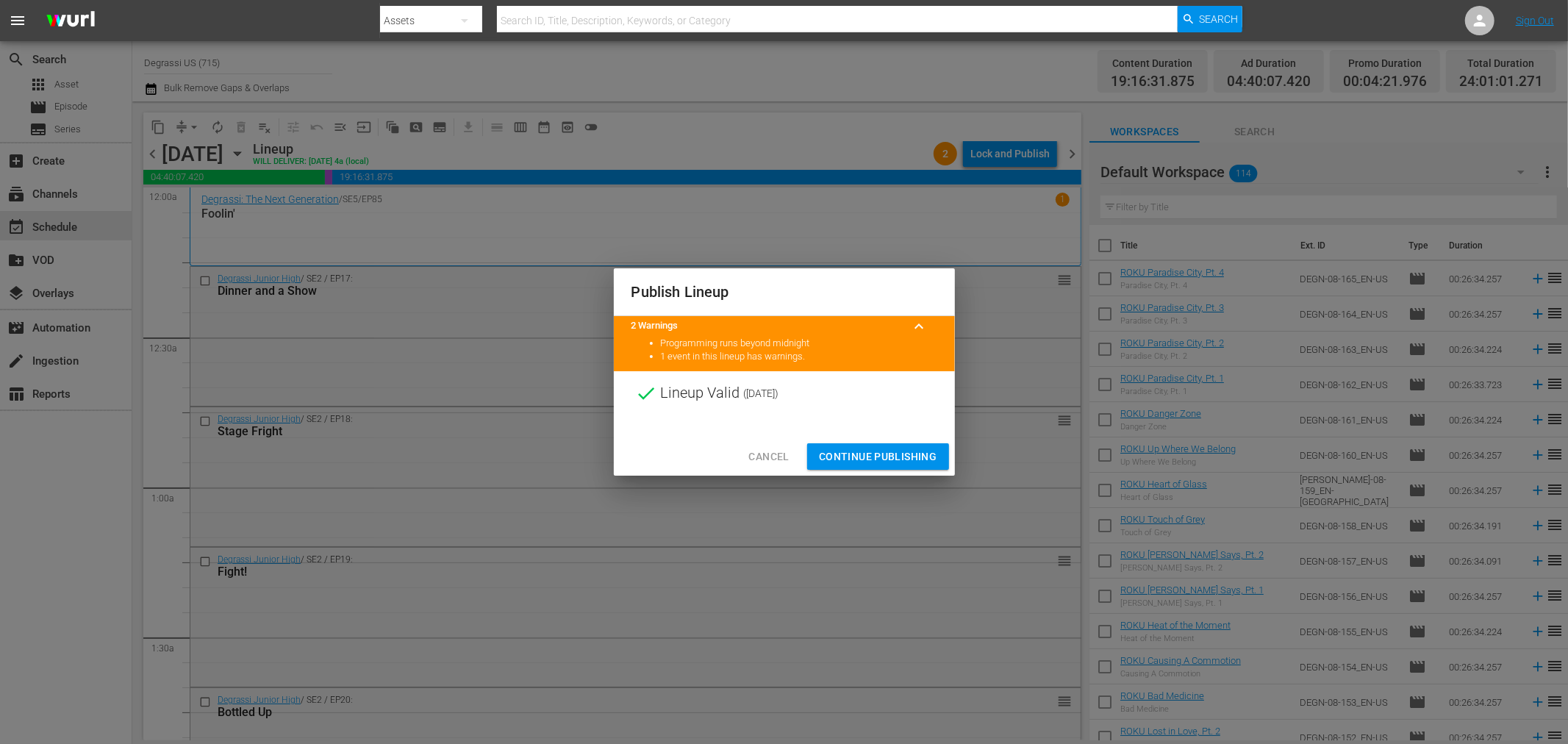
click at [911, 459] on span "Continue Publishing" at bounding box center [878, 457] width 119 height 19
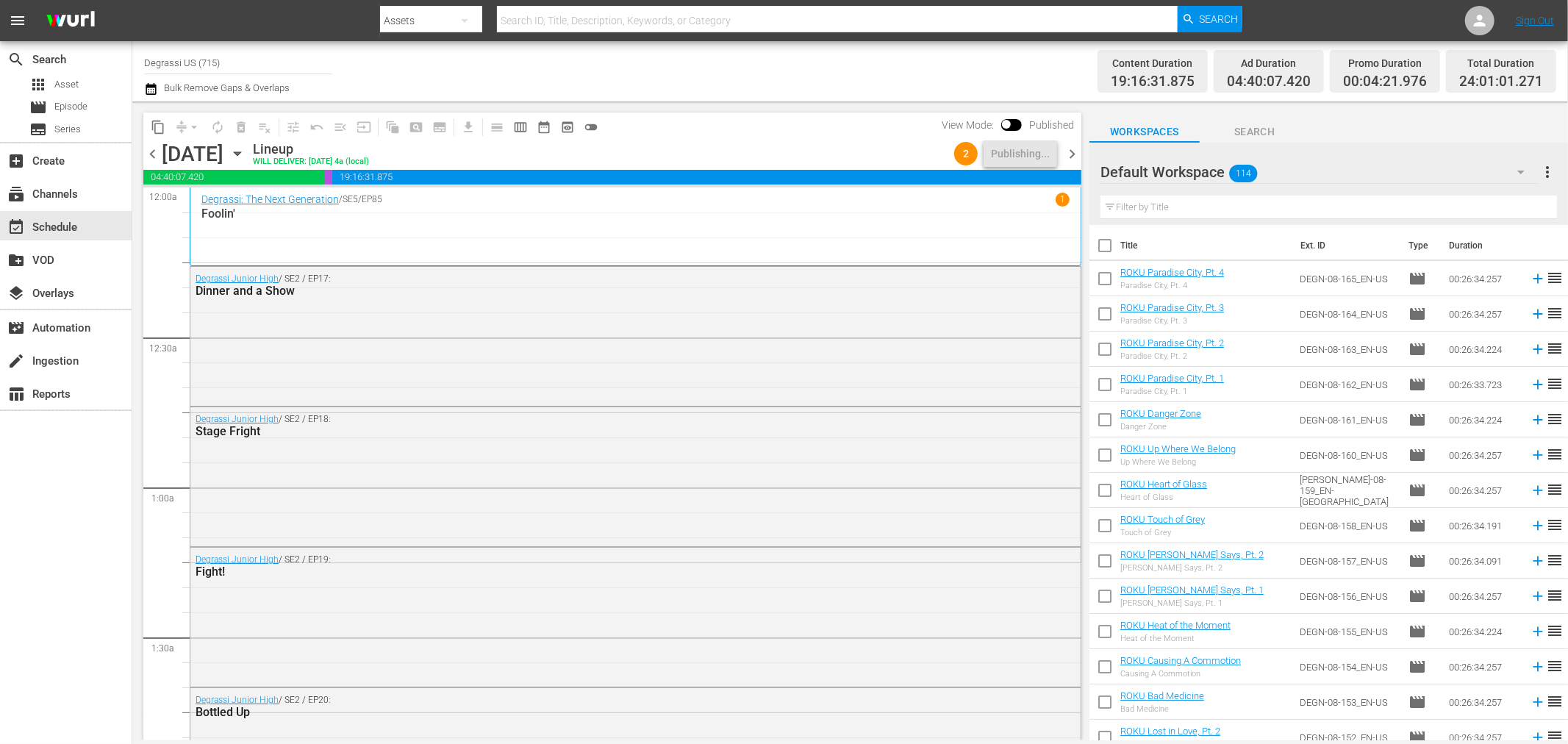
click at [1068, 155] on span "chevron_right" at bounding box center [1072, 154] width 19 height 19
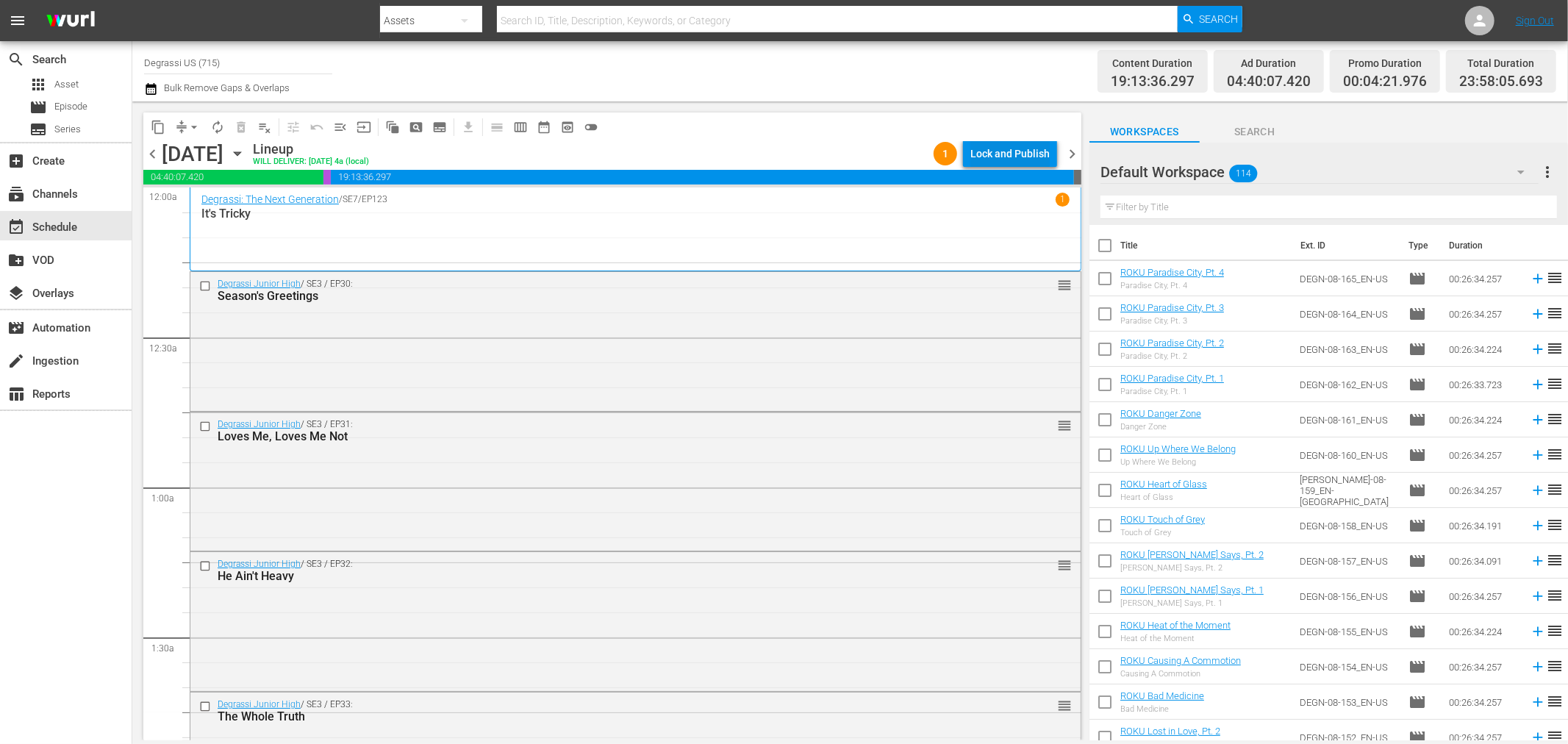
click at [1002, 155] on div "Lock and Publish" at bounding box center [1010, 154] width 80 height 27
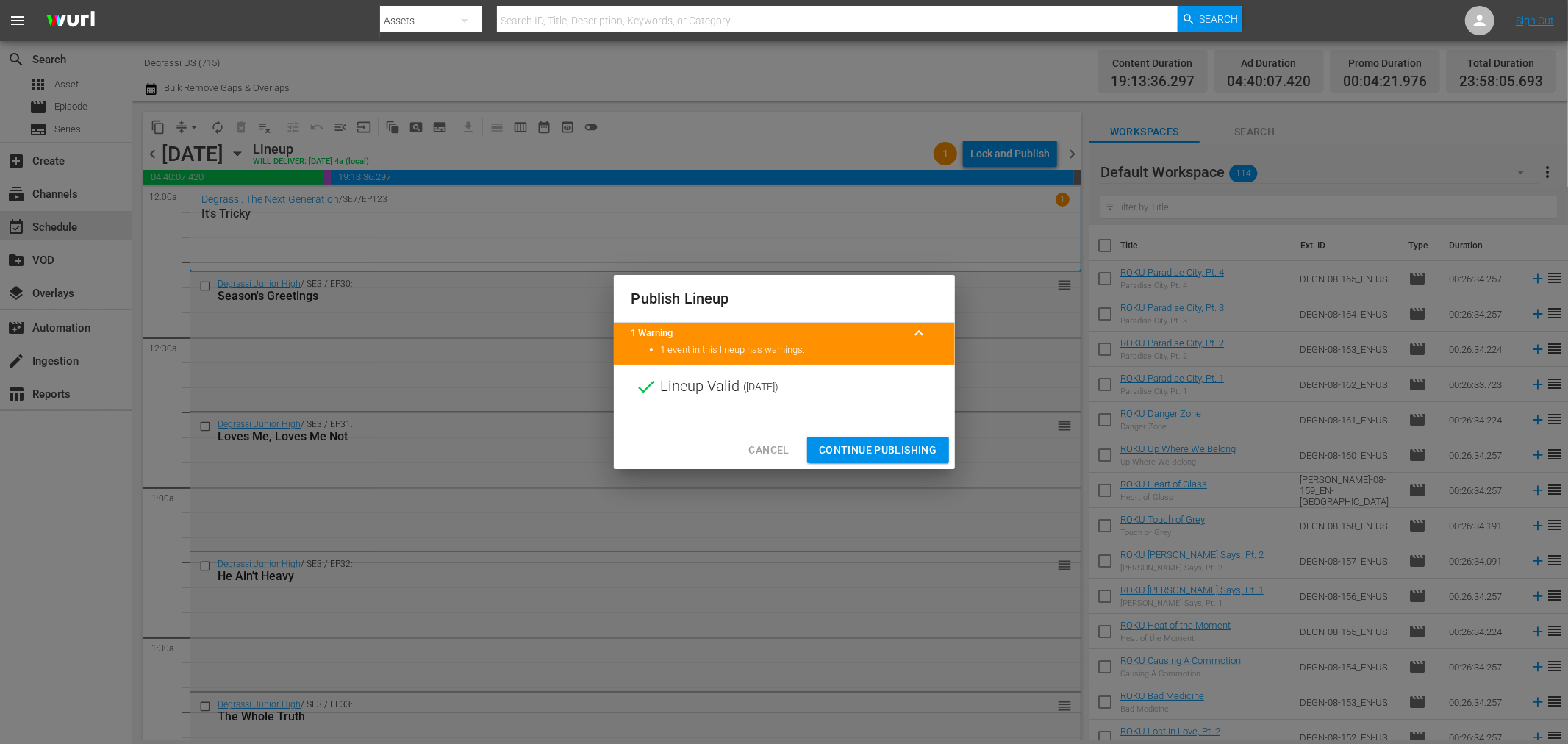
click at [861, 450] on span "Continue Publishing" at bounding box center [878, 450] width 119 height 19
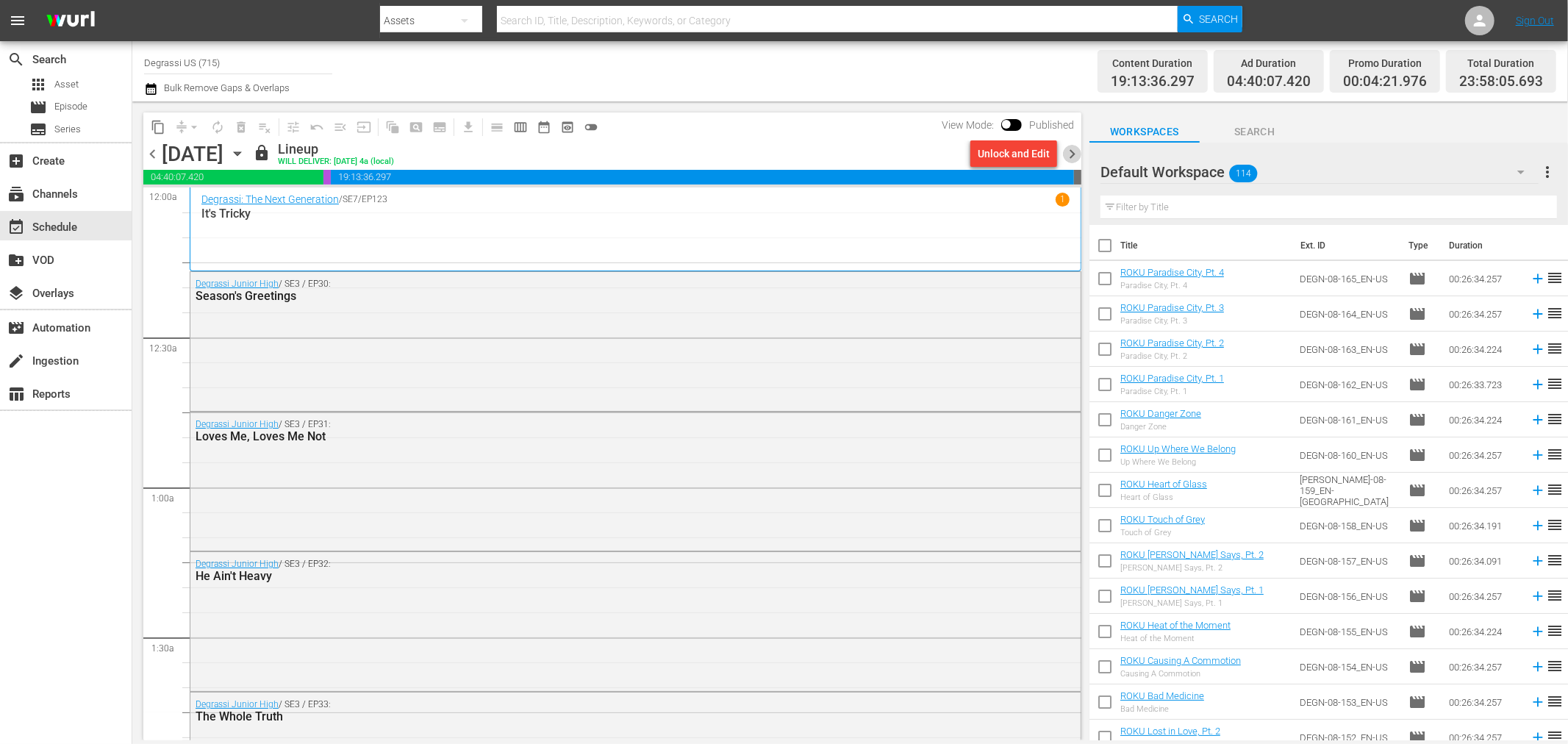
click at [1079, 157] on span "chevron_right" at bounding box center [1072, 154] width 19 height 19
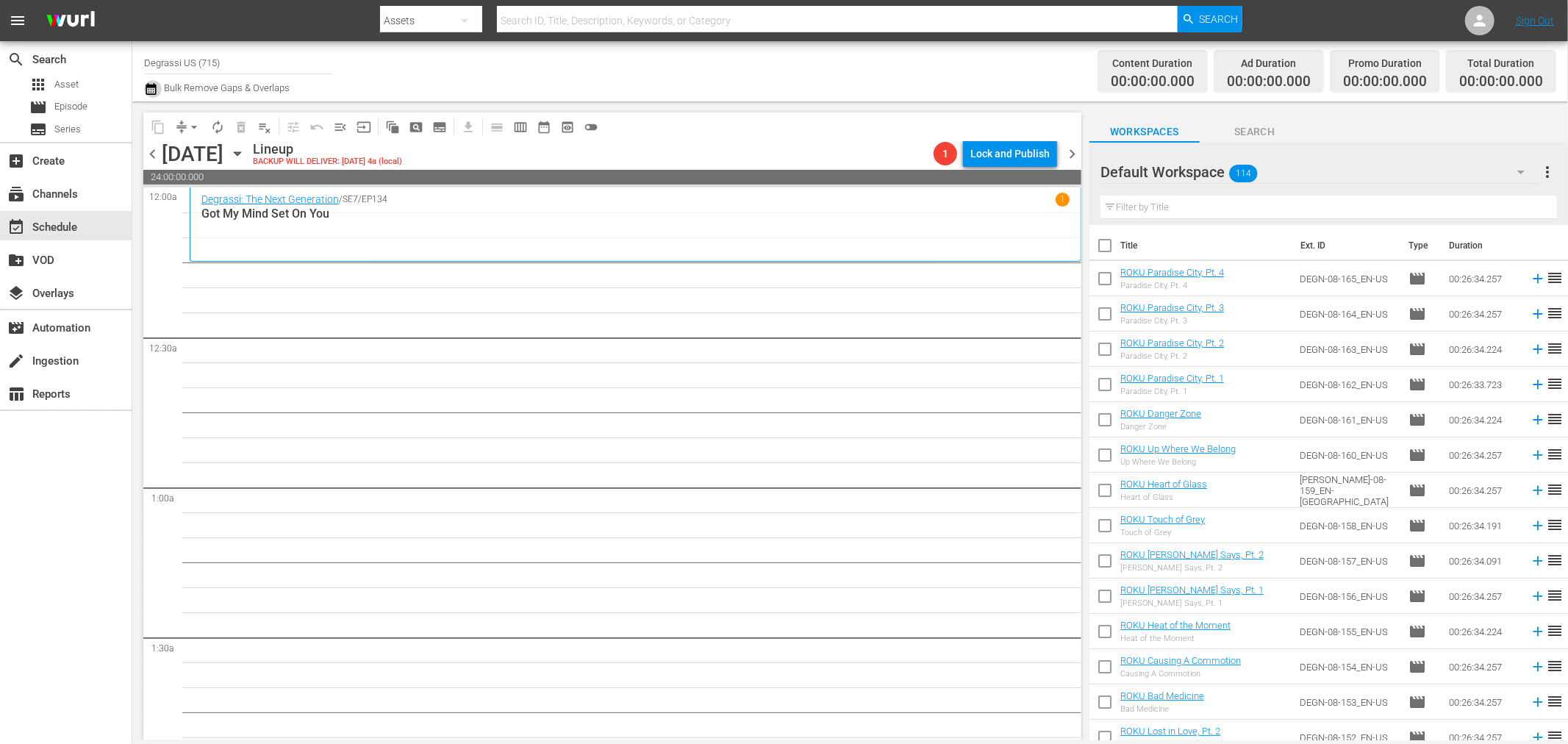
click at [155, 90] on icon "button" at bounding box center [150, 88] width 10 height 12
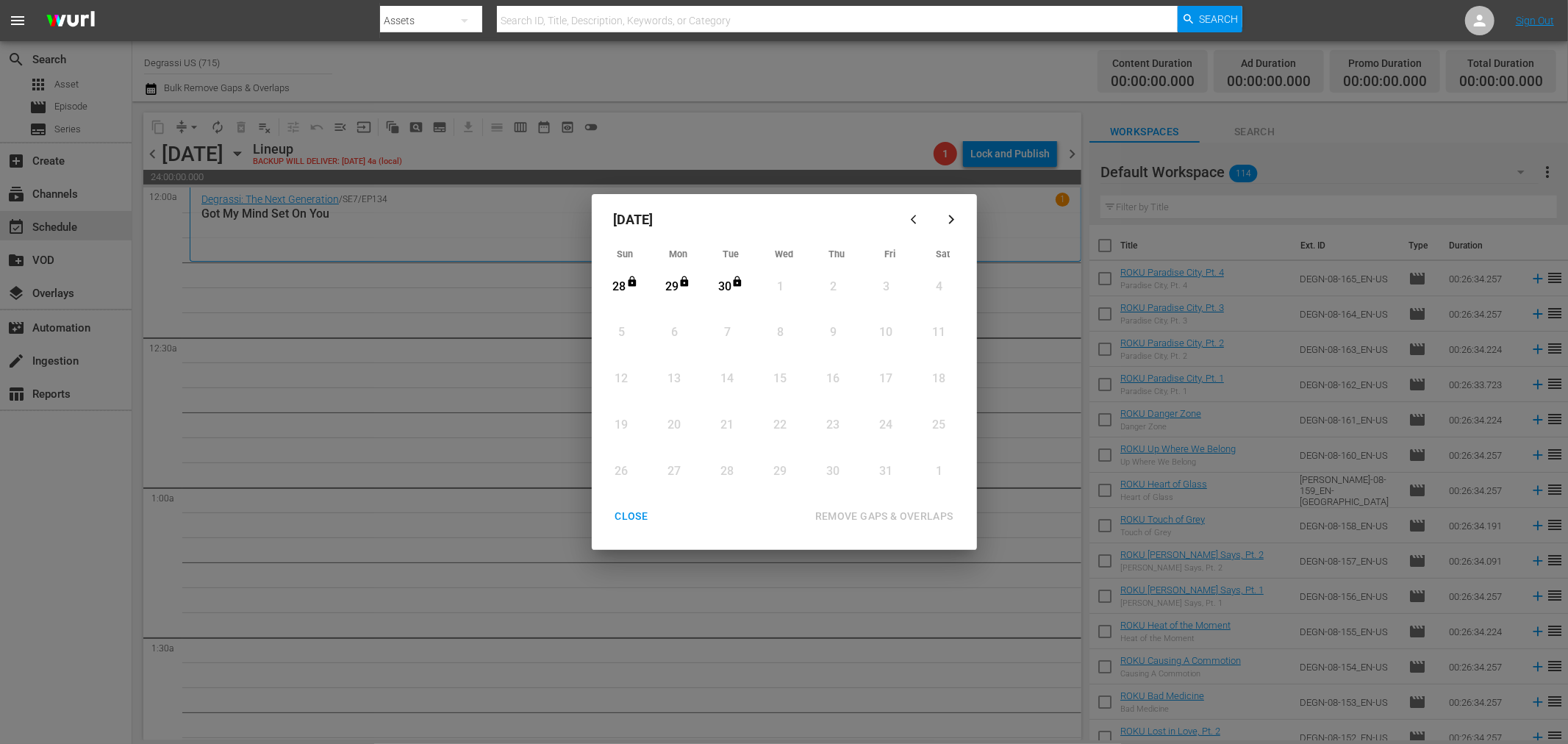
click at [908, 216] on div "button" at bounding box center [917, 219] width 18 height 11
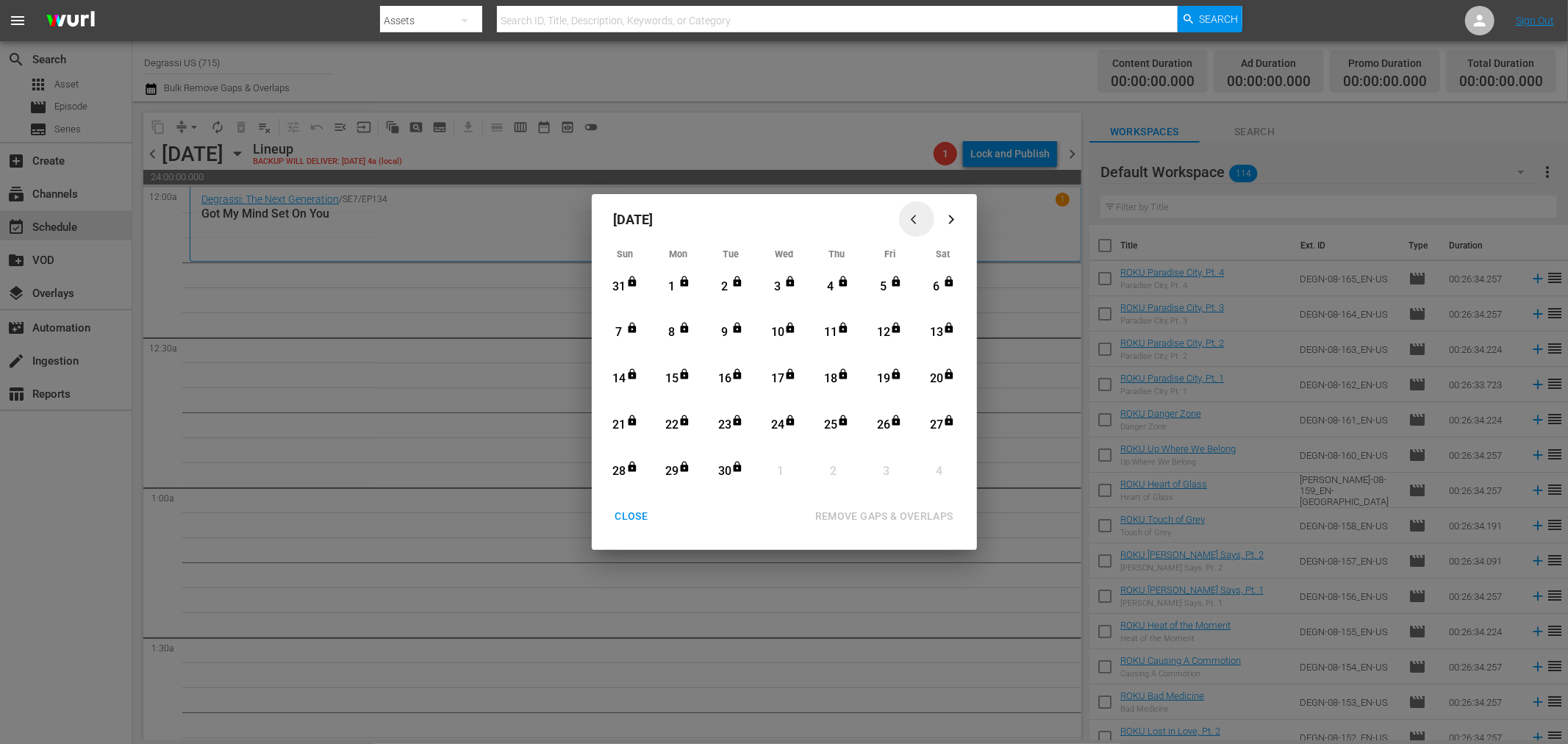
click at [908, 216] on div "button" at bounding box center [917, 219] width 18 height 11
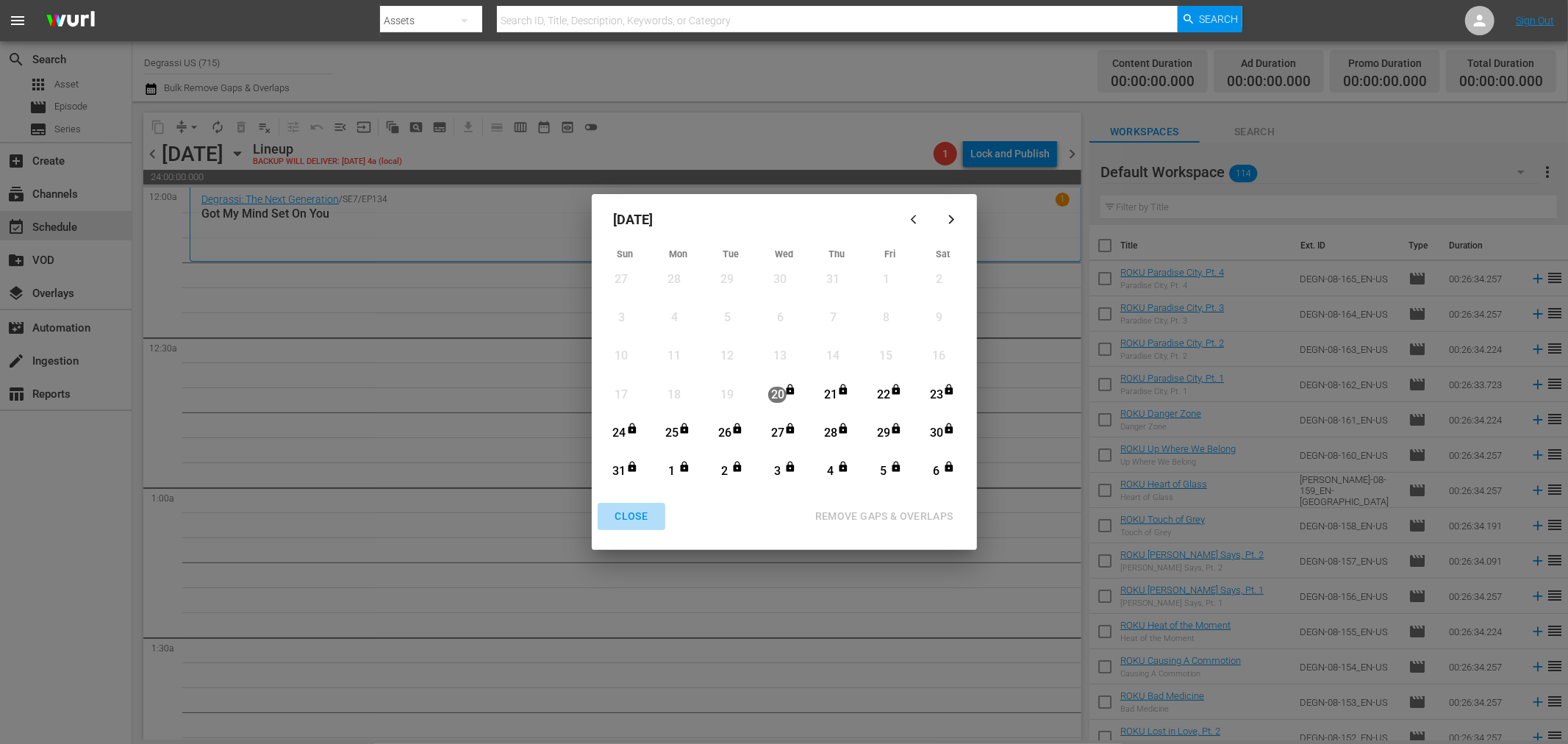
click at [634, 521] on div "CLOSE" at bounding box center [632, 517] width 56 height 19
